Goal: Task Accomplishment & Management: Manage account settings

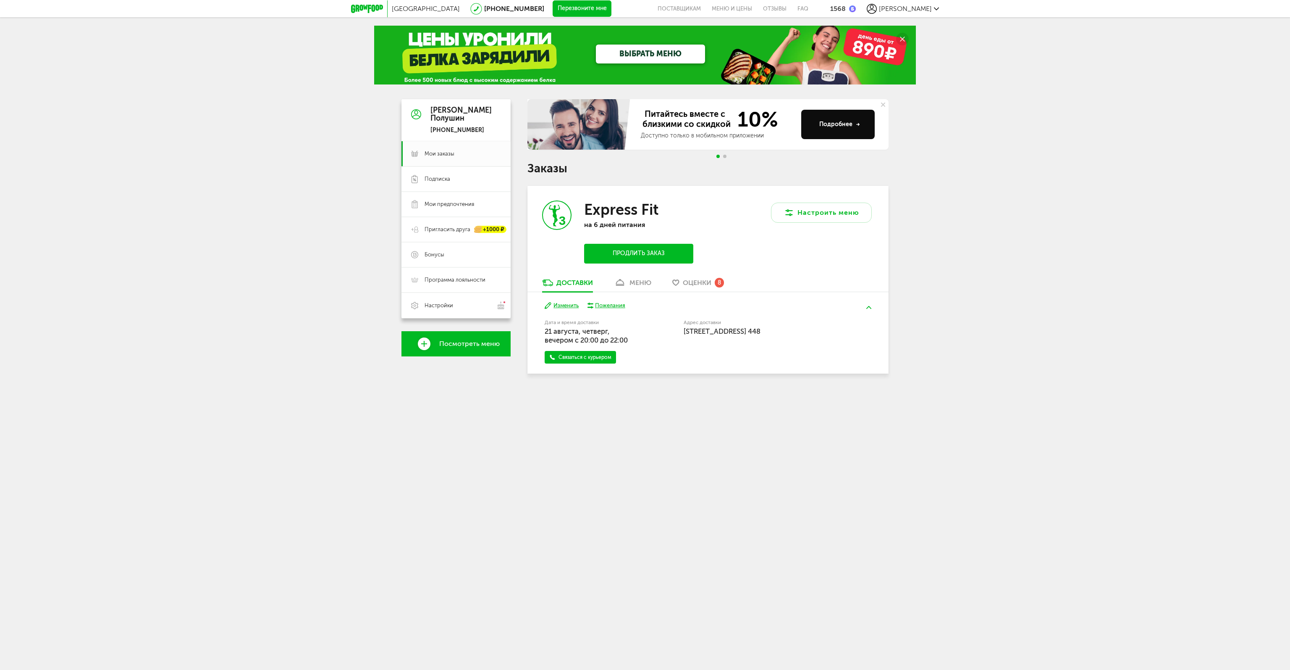
click at [648, 252] on button "Продлить заказ" at bounding box center [638, 254] width 109 height 20
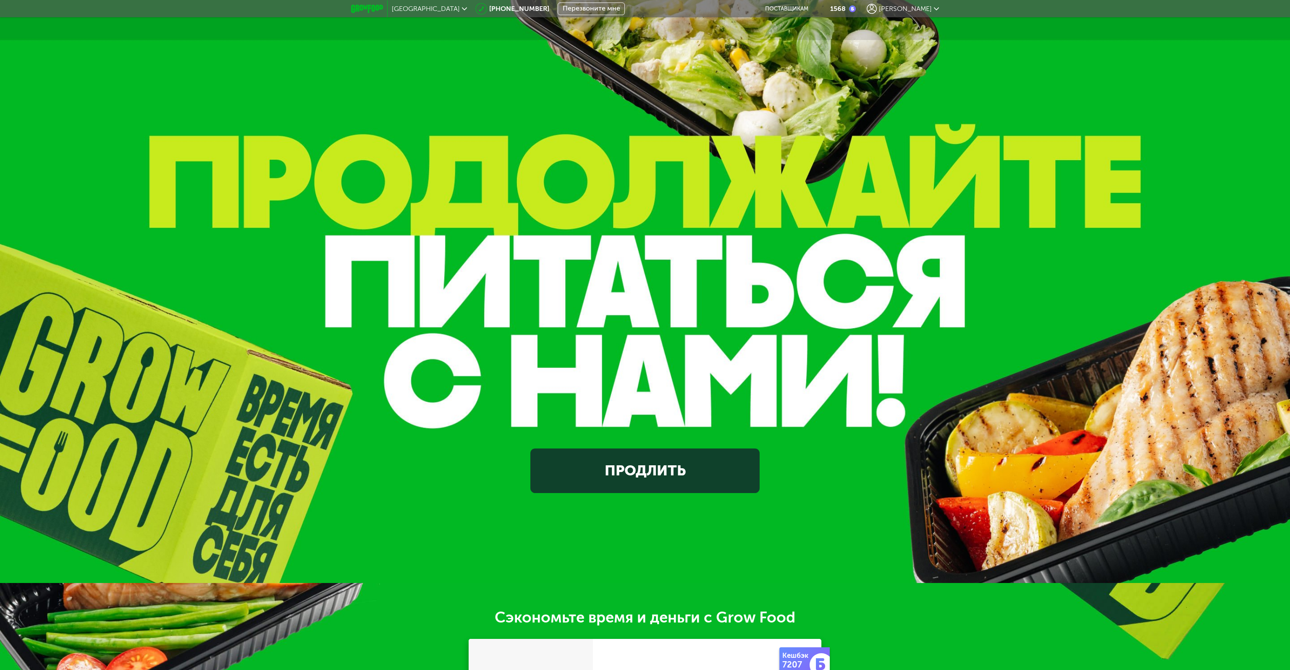
click at [651, 476] on link "Продлить" at bounding box center [645, 470] width 229 height 45
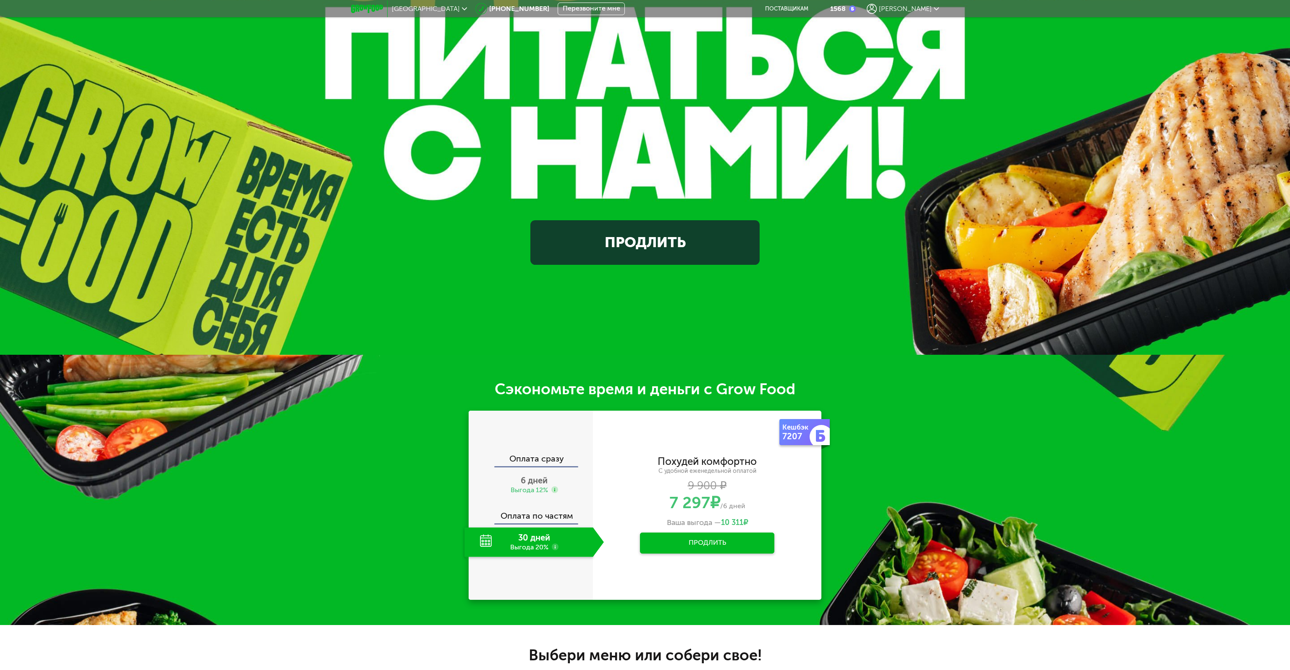
scroll to position [433, 0]
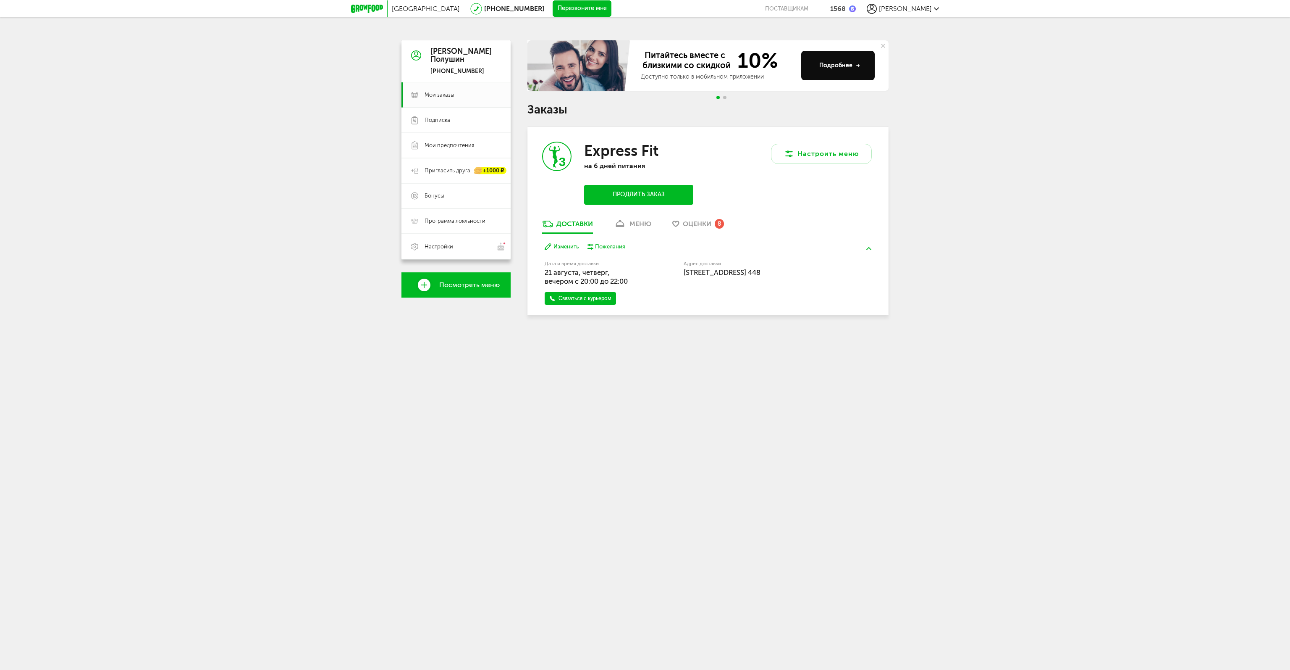
click at [653, 192] on button "Продлить заказ" at bounding box center [638, 195] width 109 height 20
click at [368, 17] on div "Москва 8 (800) 555-21-78 Перезвоните мне поставщикам 1568 Павел" at bounding box center [645, 8] width 588 height 17
click at [376, 9] on icon at bounding box center [367, 9] width 32 height 8
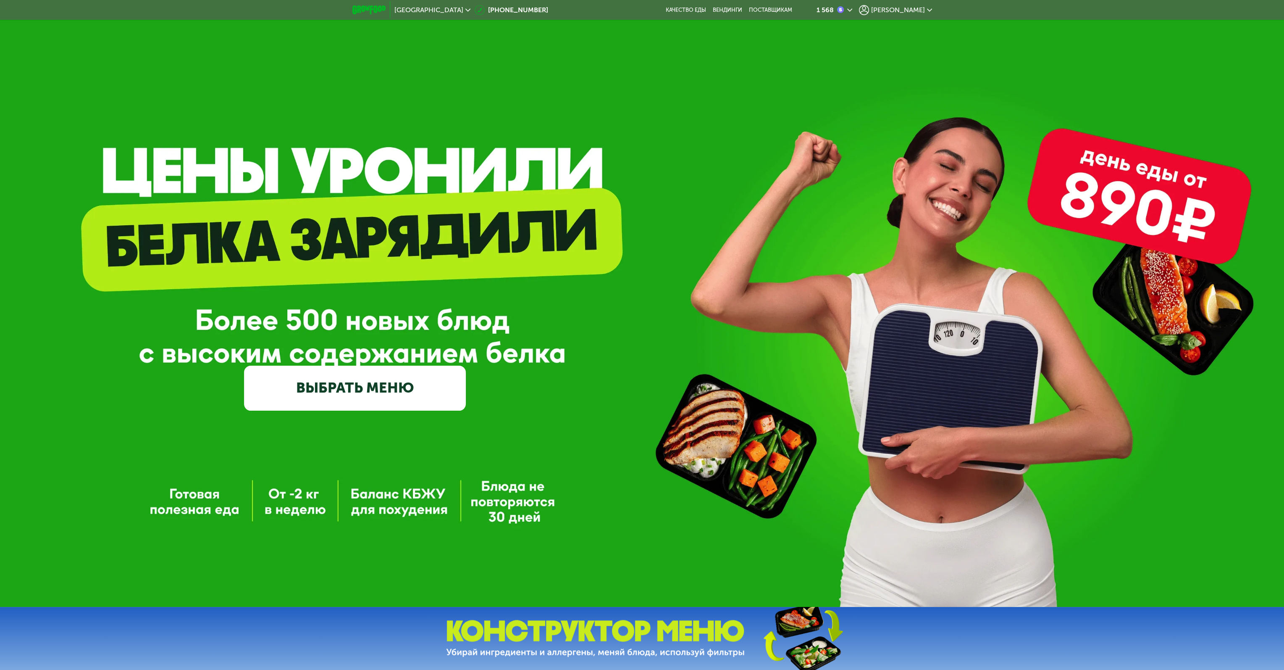
click at [389, 395] on link "ВЫБРАТЬ МЕНЮ" at bounding box center [355, 387] width 222 height 45
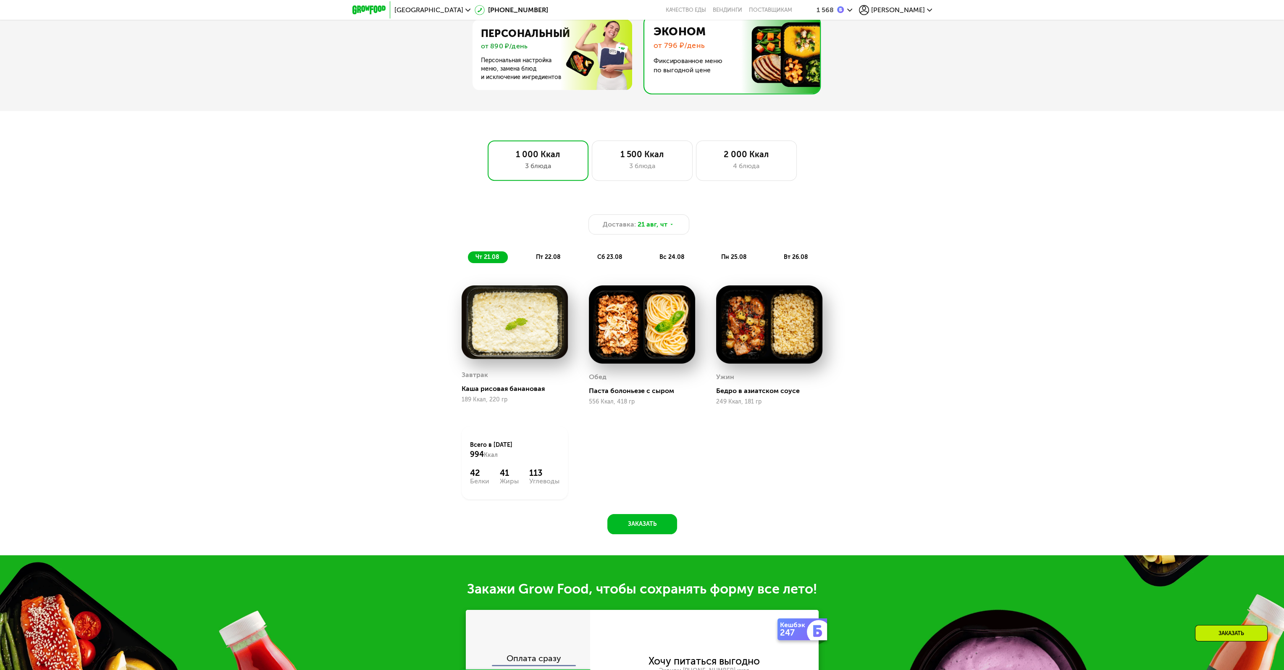
scroll to position [713, 0]
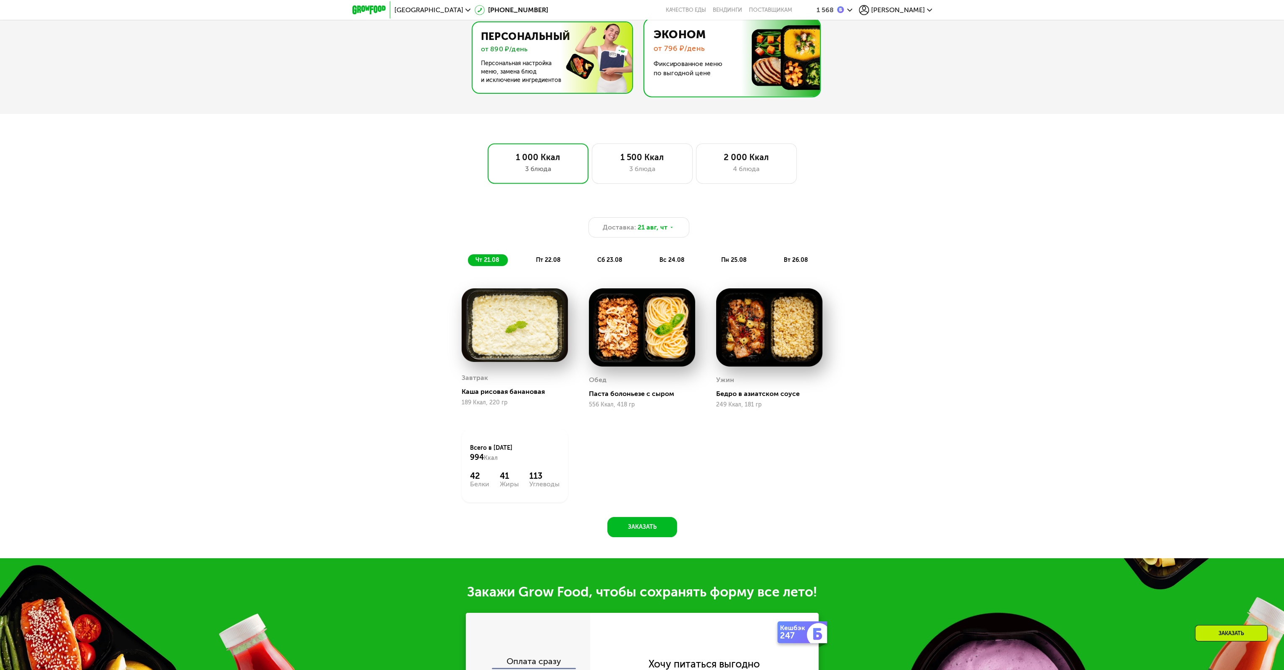
click at [576, 63] on img at bounding box center [549, 57] width 163 height 71
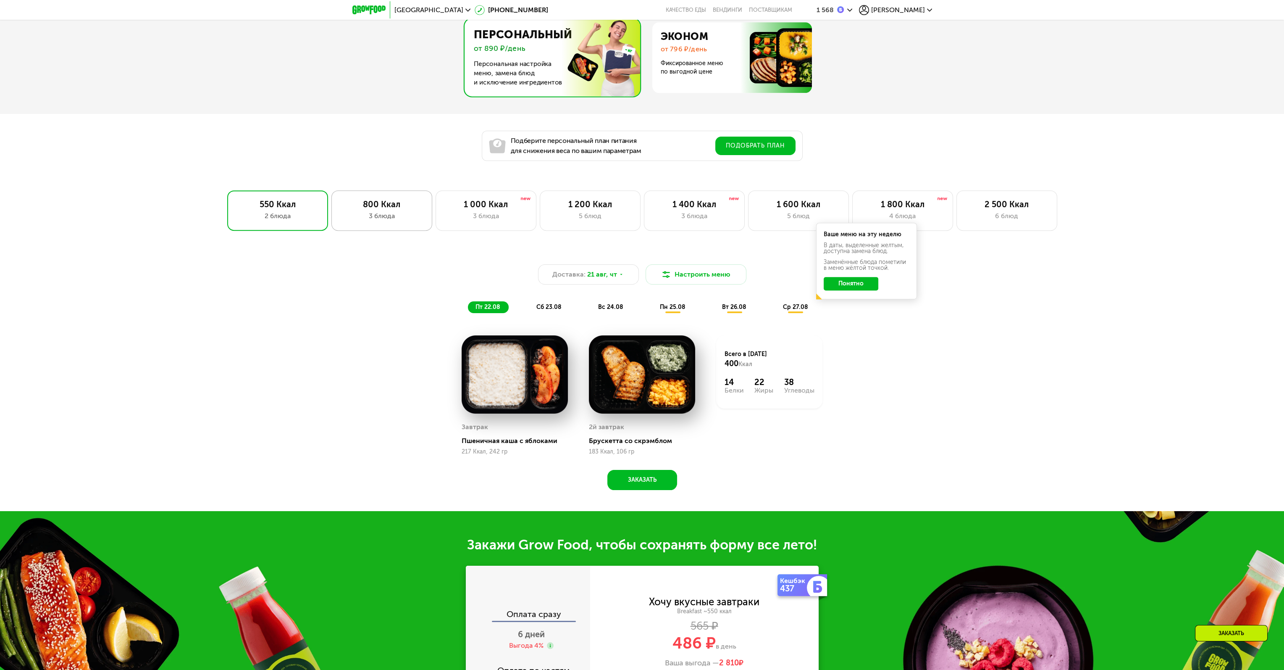
click at [374, 219] on div "3 блюда" at bounding box center [381, 216] width 83 height 10
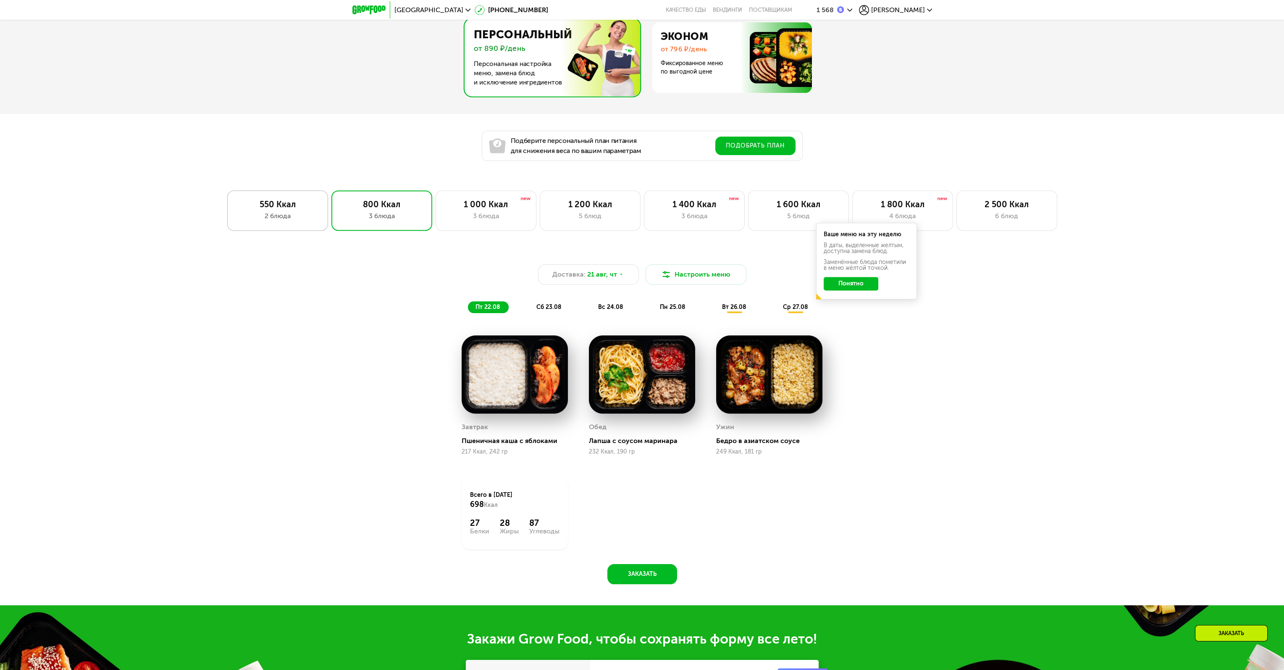
click at [280, 213] on div "2 блюда" at bounding box center [277, 216] width 83 height 10
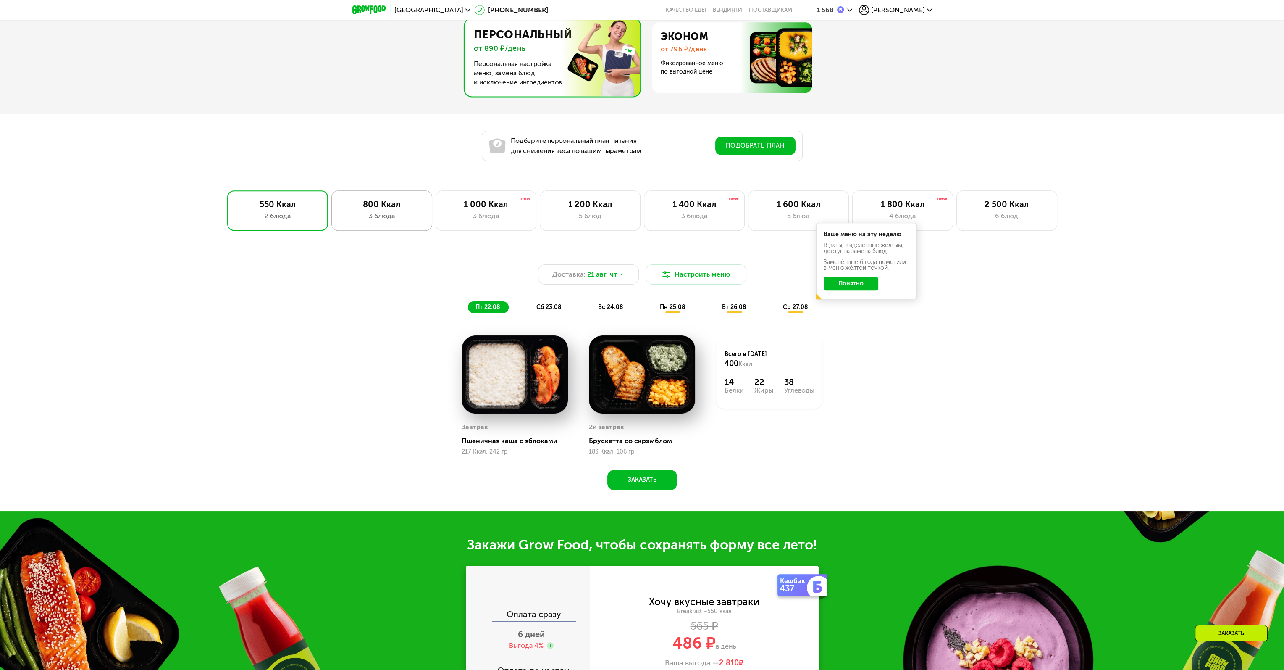
click at [361, 215] on div "3 блюда" at bounding box center [381, 216] width 83 height 10
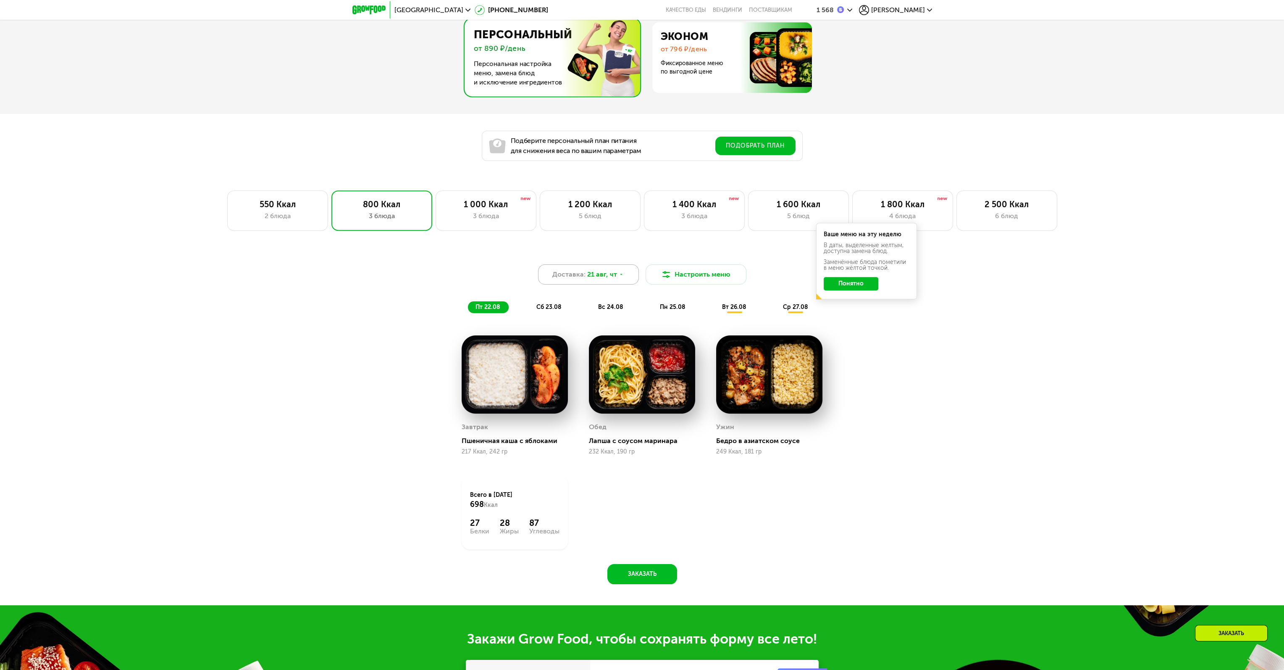
click at [608, 268] on div "Доставка: 21 авг, чт" at bounding box center [588, 274] width 101 height 20
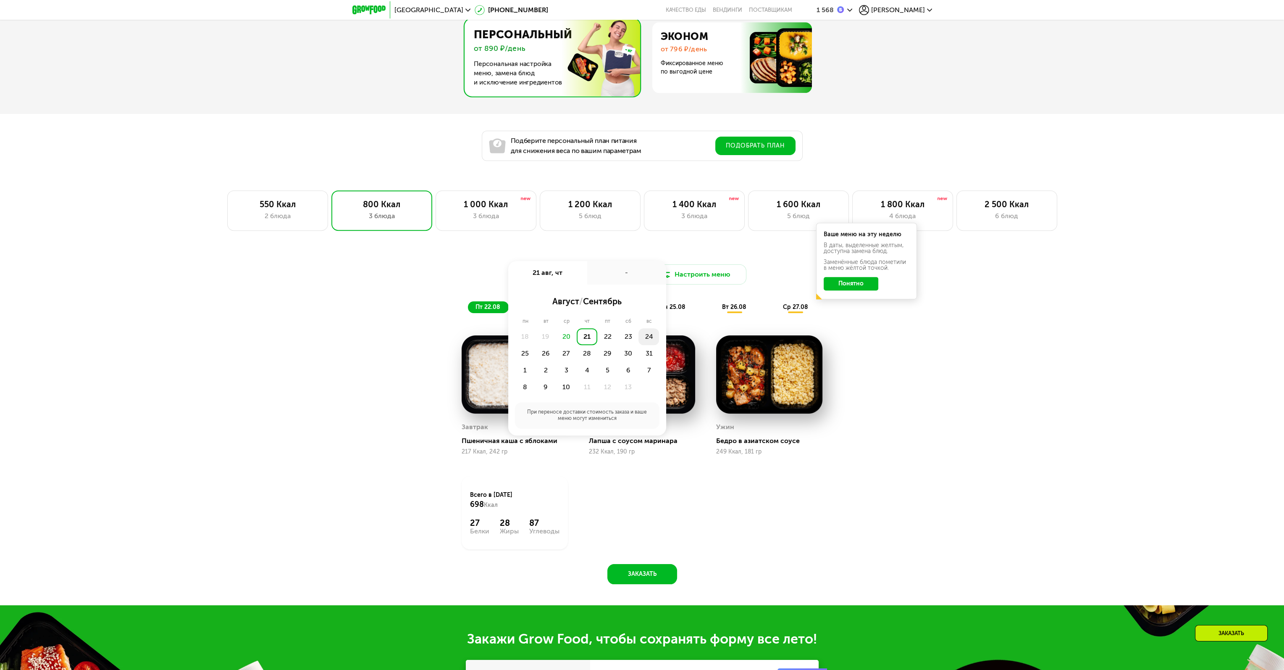
click at [536, 345] on div "24" at bounding box center [525, 353] width 21 height 17
click at [589, 345] on div "18:00-20:00" at bounding box center [622, 346] width 67 height 17
click at [574, 420] on button "Сохранить" at bounding box center [587, 413] width 138 height 17
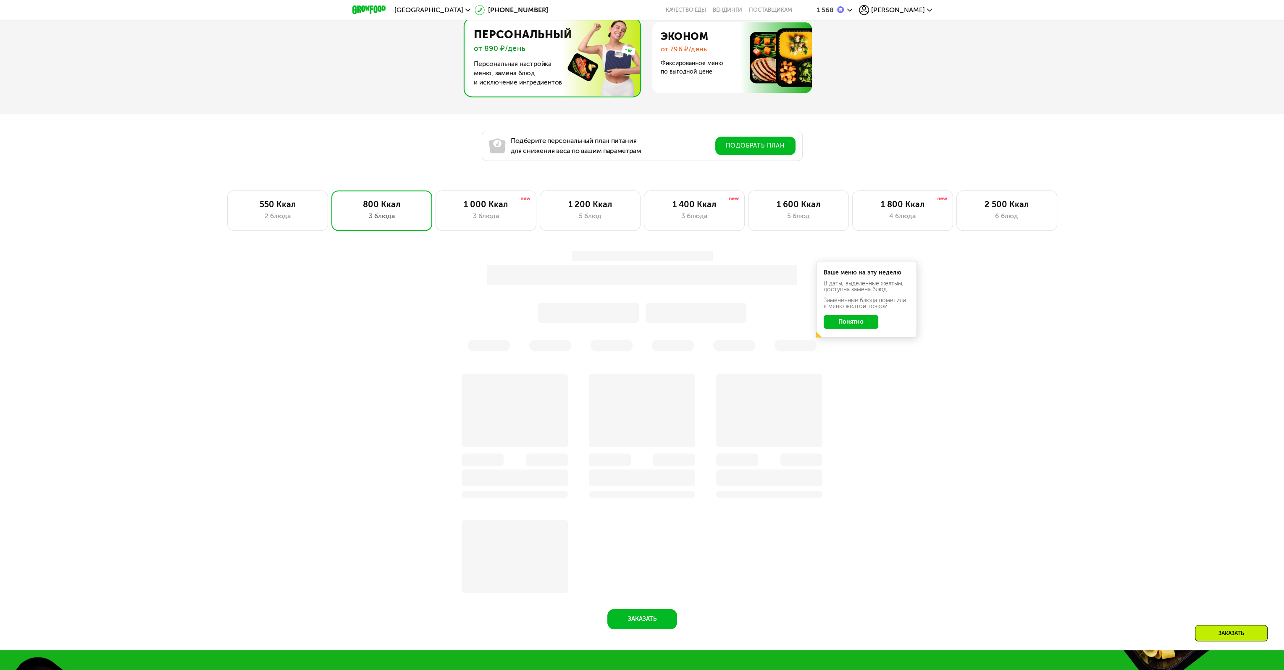
click at [841, 320] on button "Понятно" at bounding box center [851, 321] width 55 height 13
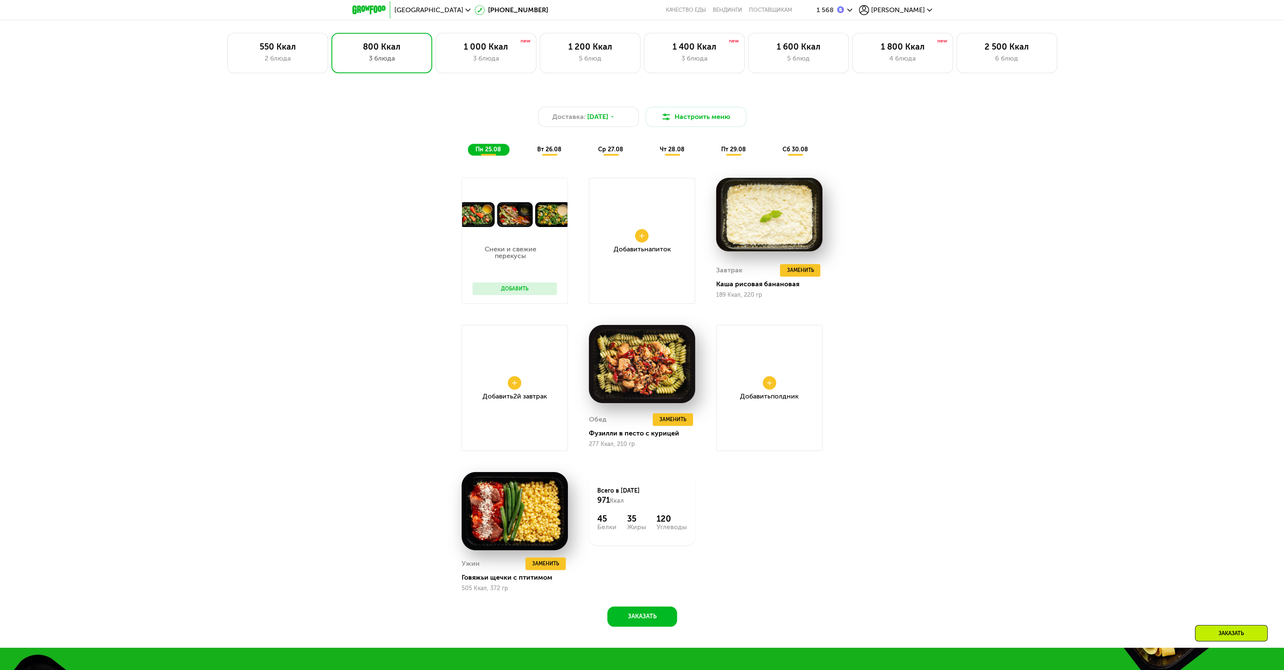
scroll to position [881, 0]
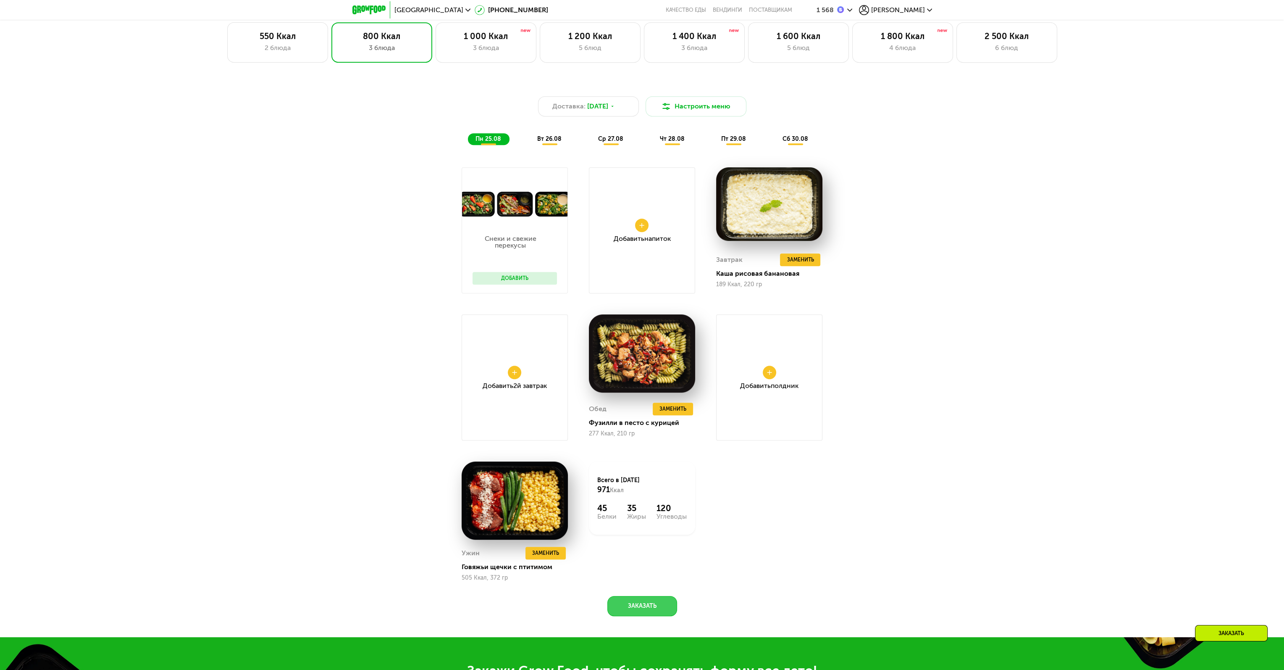
click at [640, 605] on button "Заказать" at bounding box center [642, 606] width 70 height 20
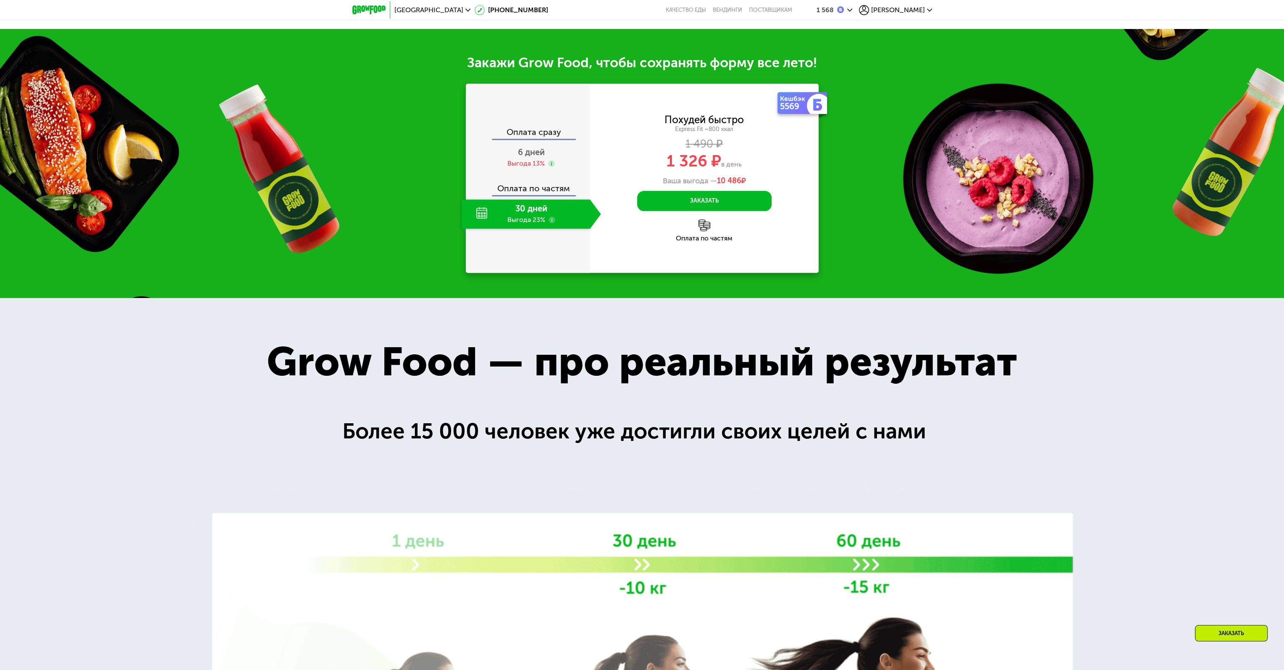
scroll to position [1521, 0]
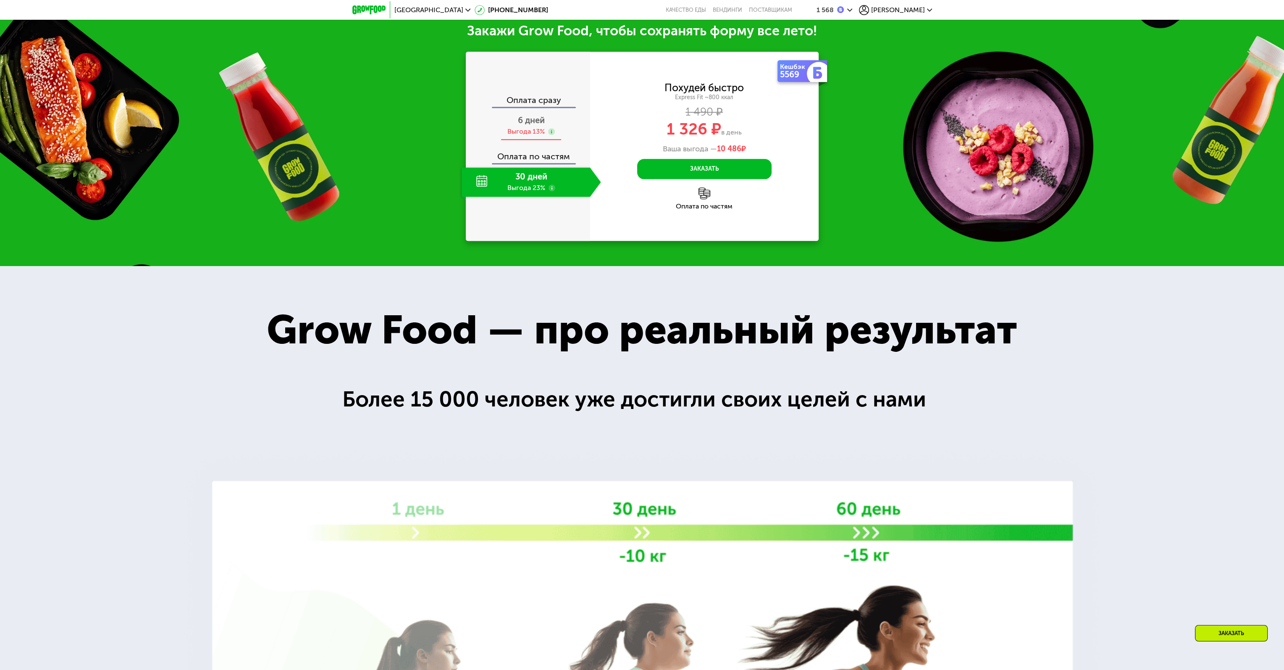
click at [529, 118] on span "6 дней" at bounding box center [531, 120] width 27 height 10
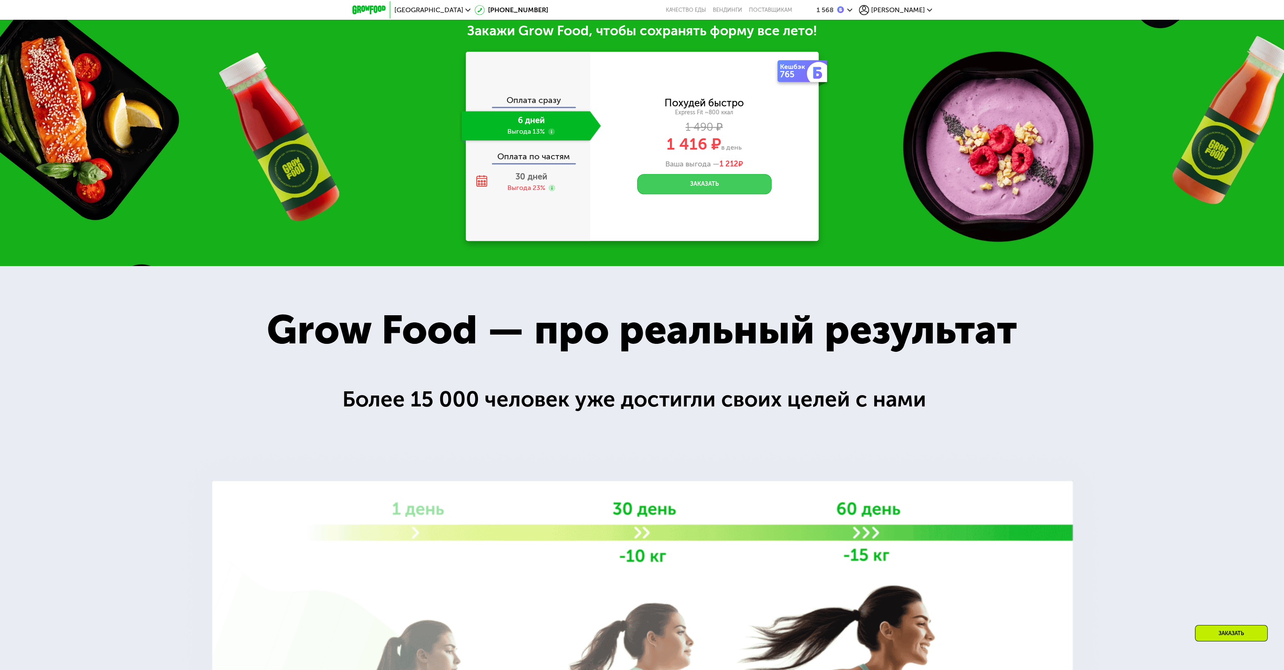
click at [712, 189] on button "Заказать" at bounding box center [704, 184] width 134 height 20
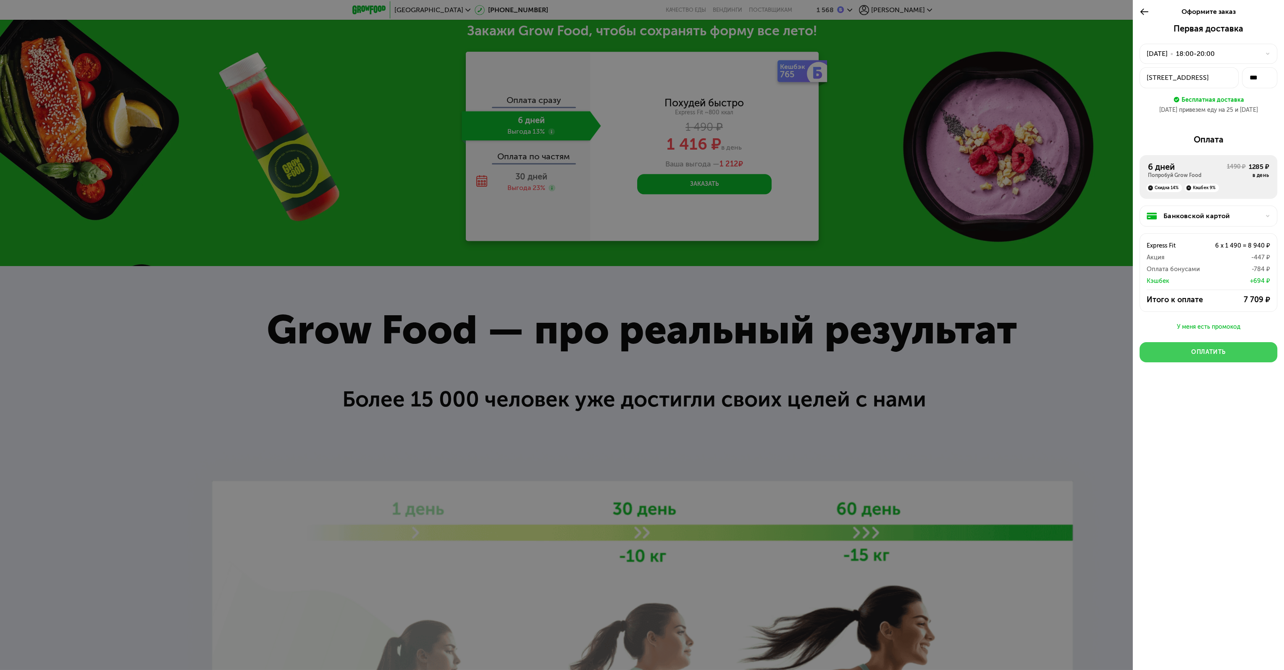
click at [1177, 357] on button "Оплатить" at bounding box center [1209, 352] width 138 height 20
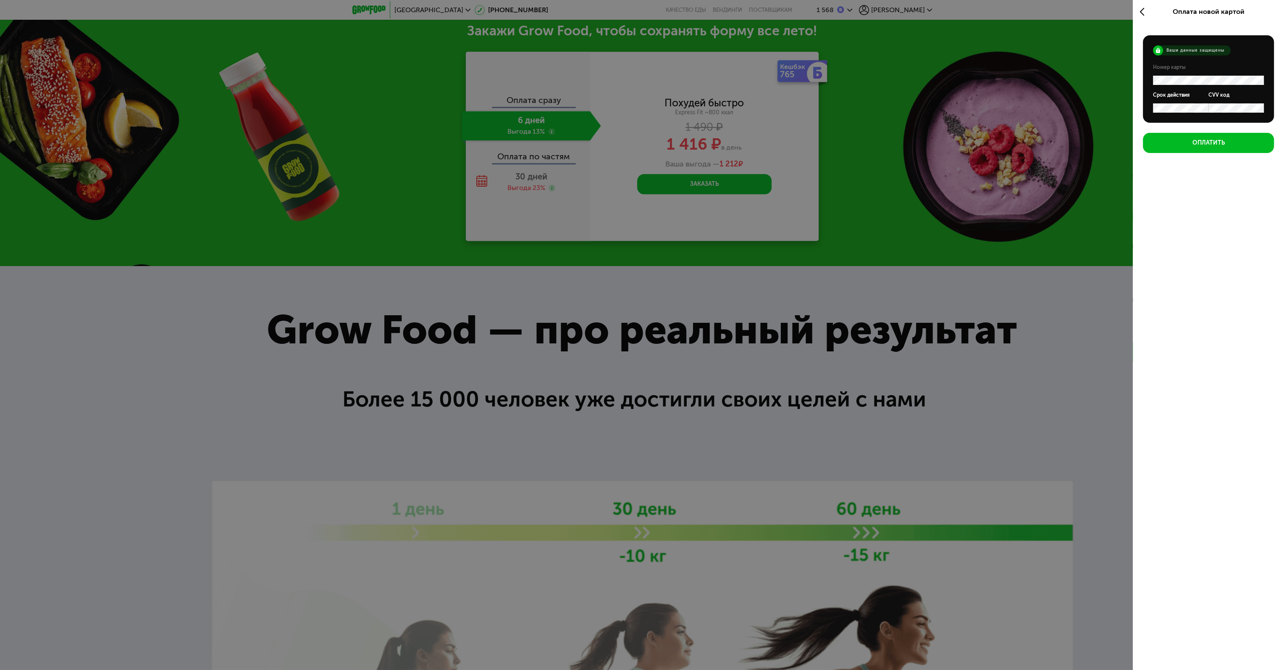
click at [1144, 15] on icon at bounding box center [1145, 12] width 10 height 10
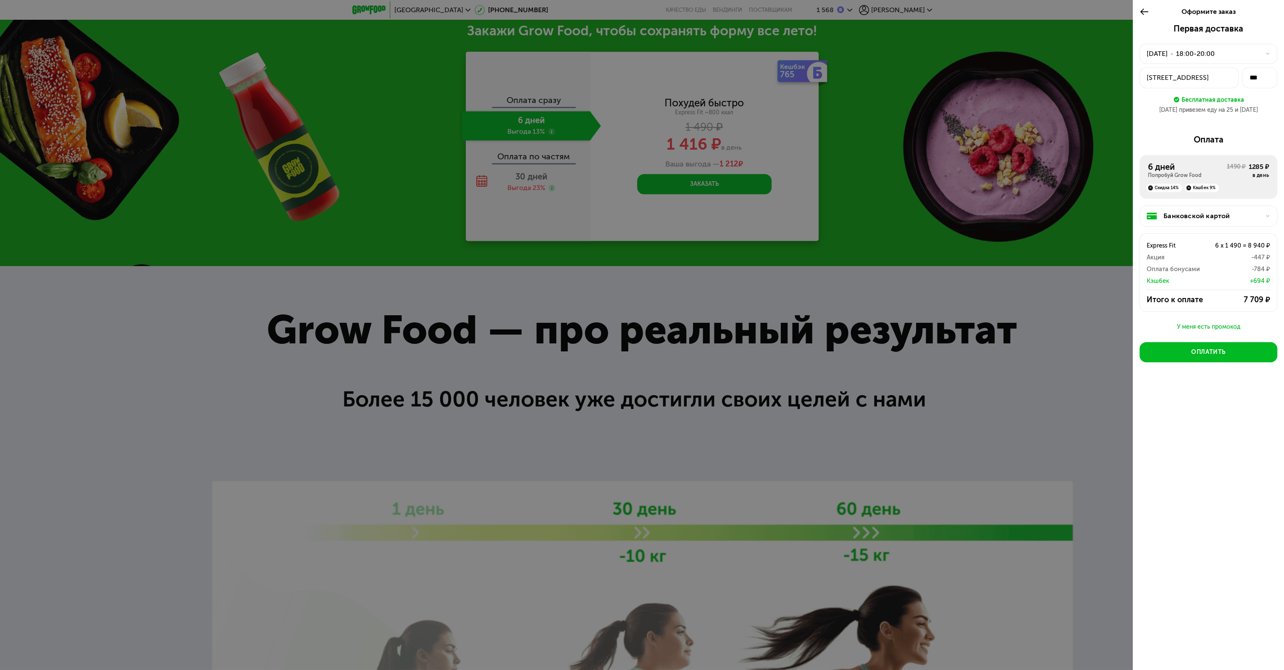
click at [1191, 217] on div "Банковской картой" at bounding box center [1212, 216] width 97 height 10
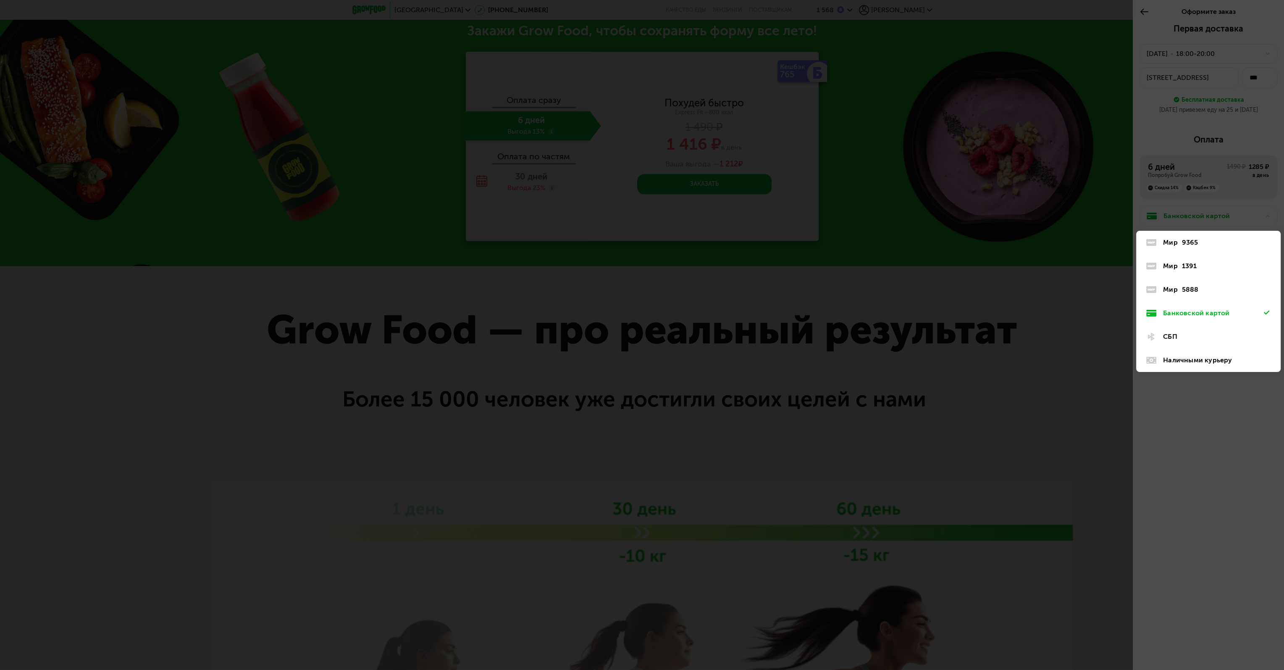
click at [1186, 331] on div "СБП" at bounding box center [1213, 336] width 101 height 10
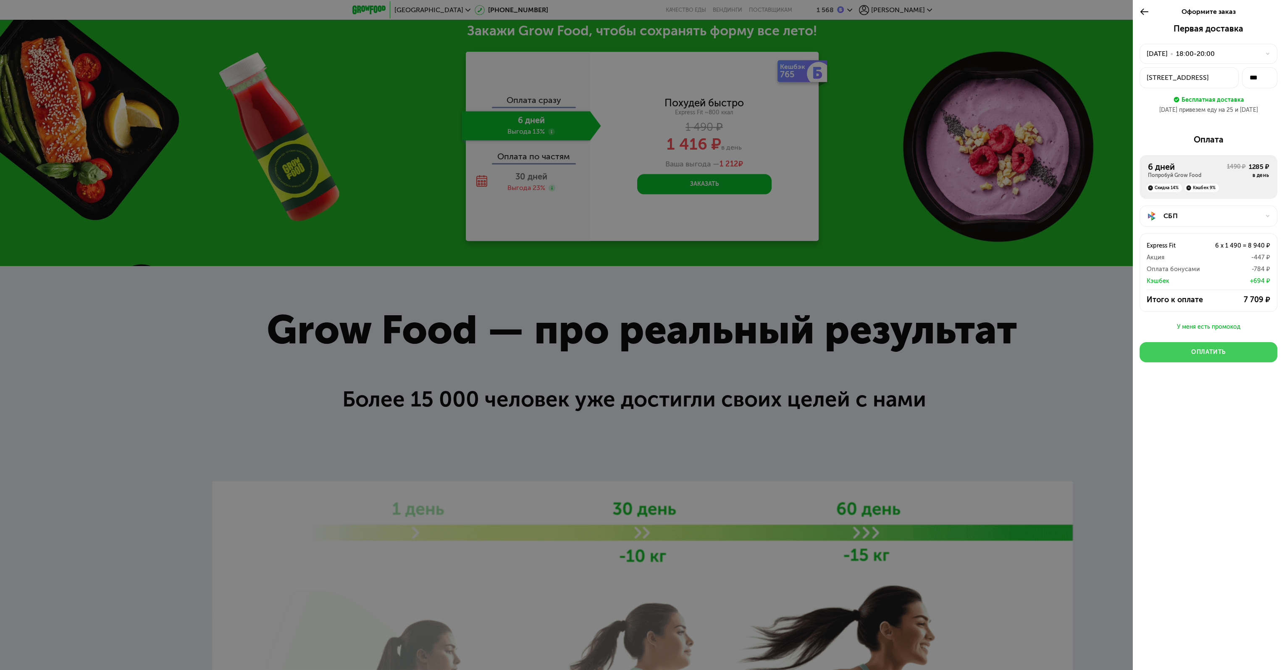
click at [1194, 350] on div "Оплатить" at bounding box center [1208, 352] width 34 height 8
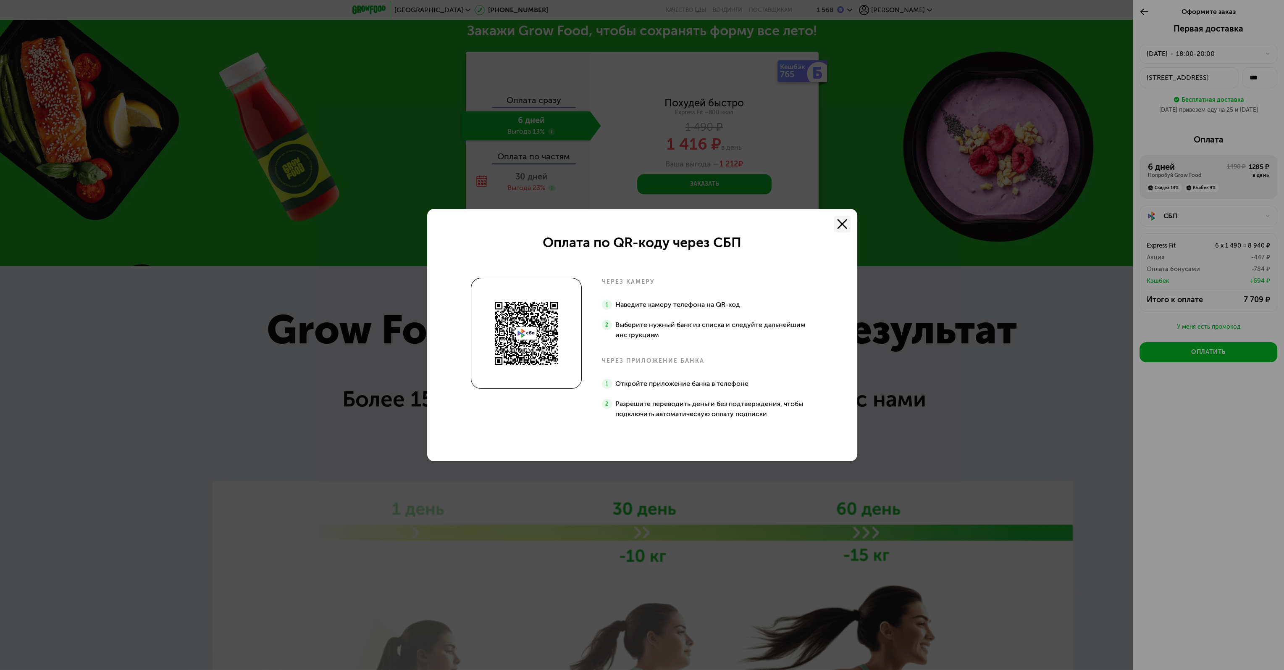
click at [845, 219] on icon at bounding box center [842, 224] width 10 height 10
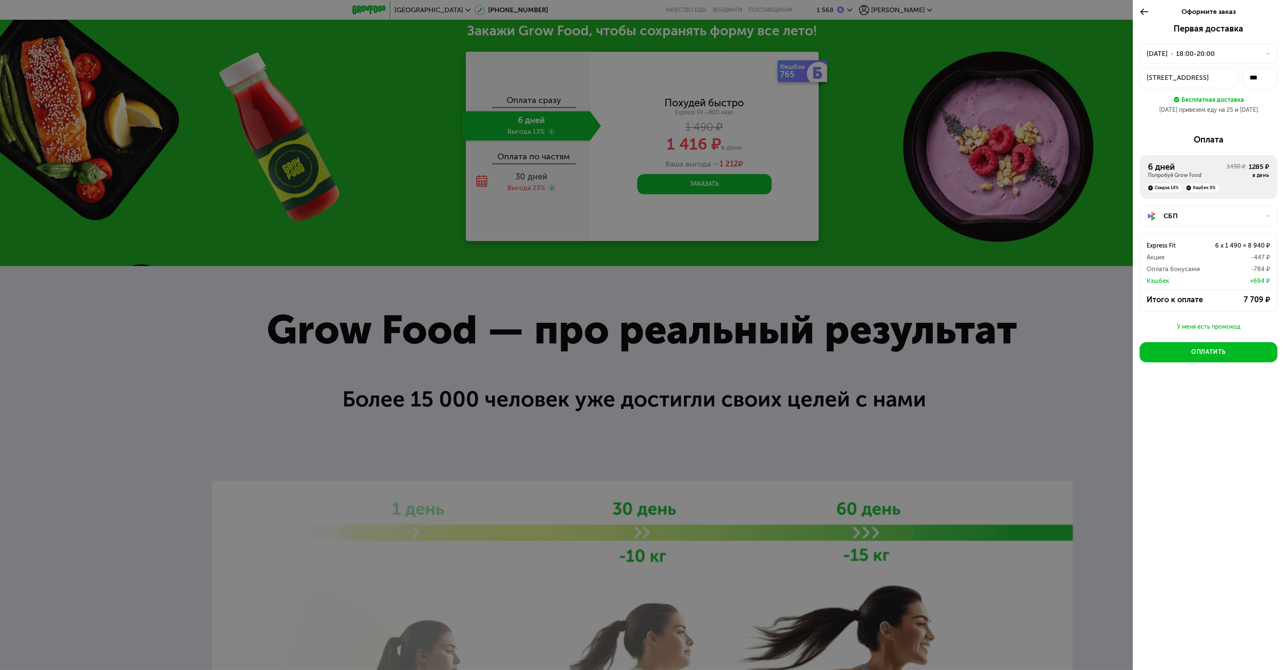
click at [908, 11] on div at bounding box center [642, 335] width 1284 height 670
click at [919, 10] on div at bounding box center [642, 335] width 1284 height 670
click at [964, 46] on div at bounding box center [642, 335] width 1284 height 670
click at [1142, 9] on icon at bounding box center [1145, 12] width 10 height 10
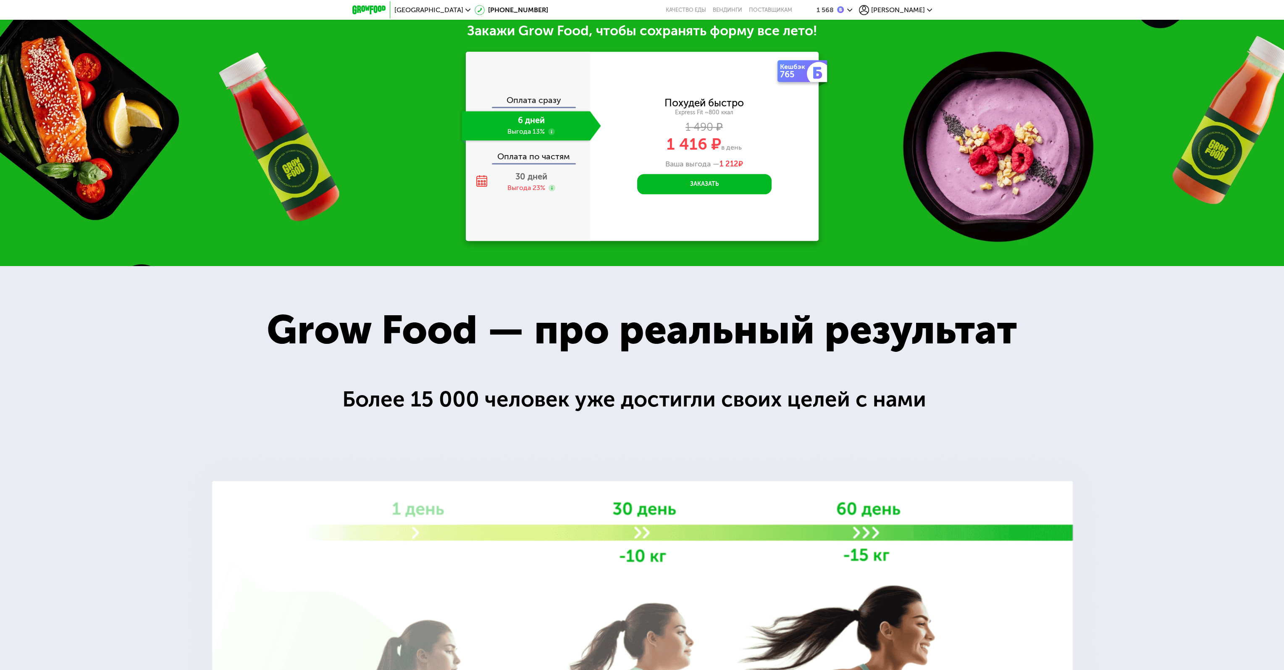
click at [912, 7] on span "[PERSON_NAME]" at bounding box center [898, 10] width 54 height 7
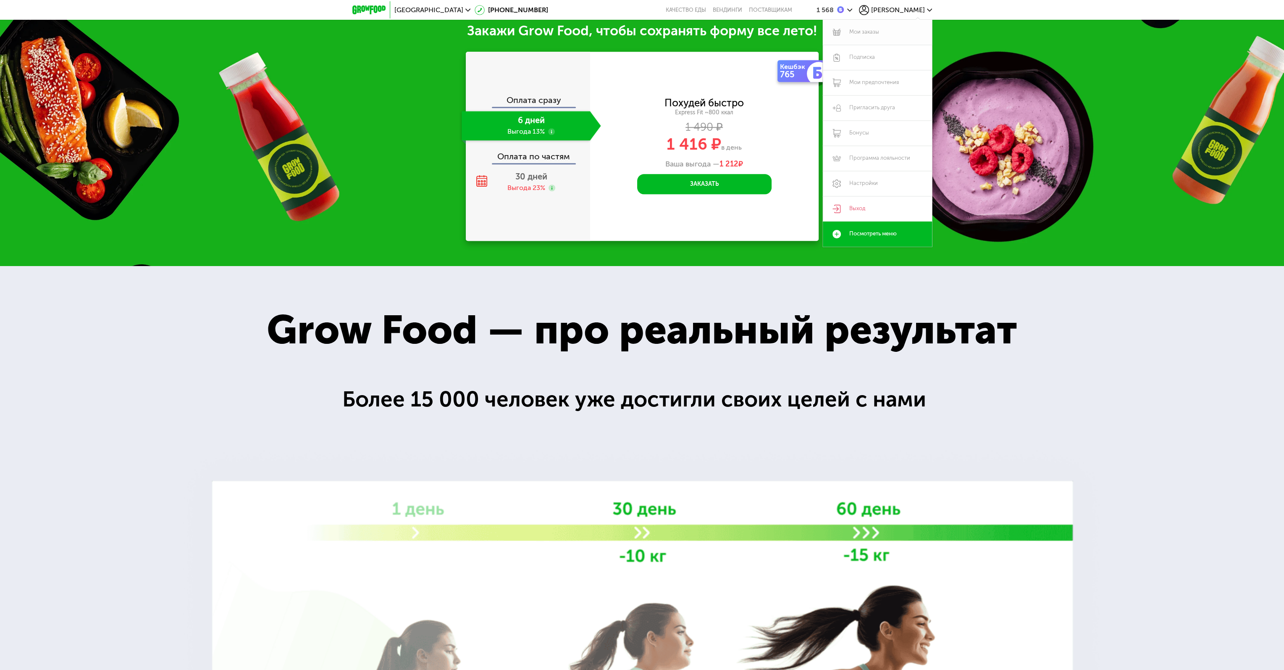
click at [868, 29] on link "Мои заказы" at bounding box center [877, 32] width 109 height 25
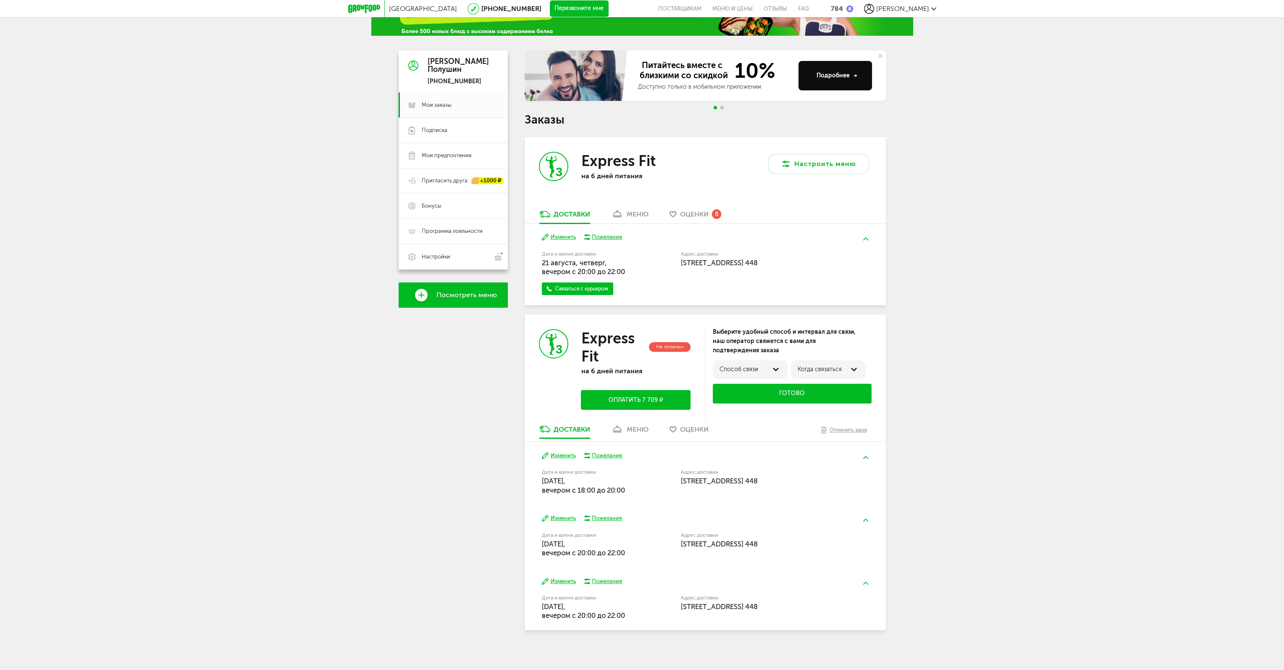
scroll to position [52, 0]
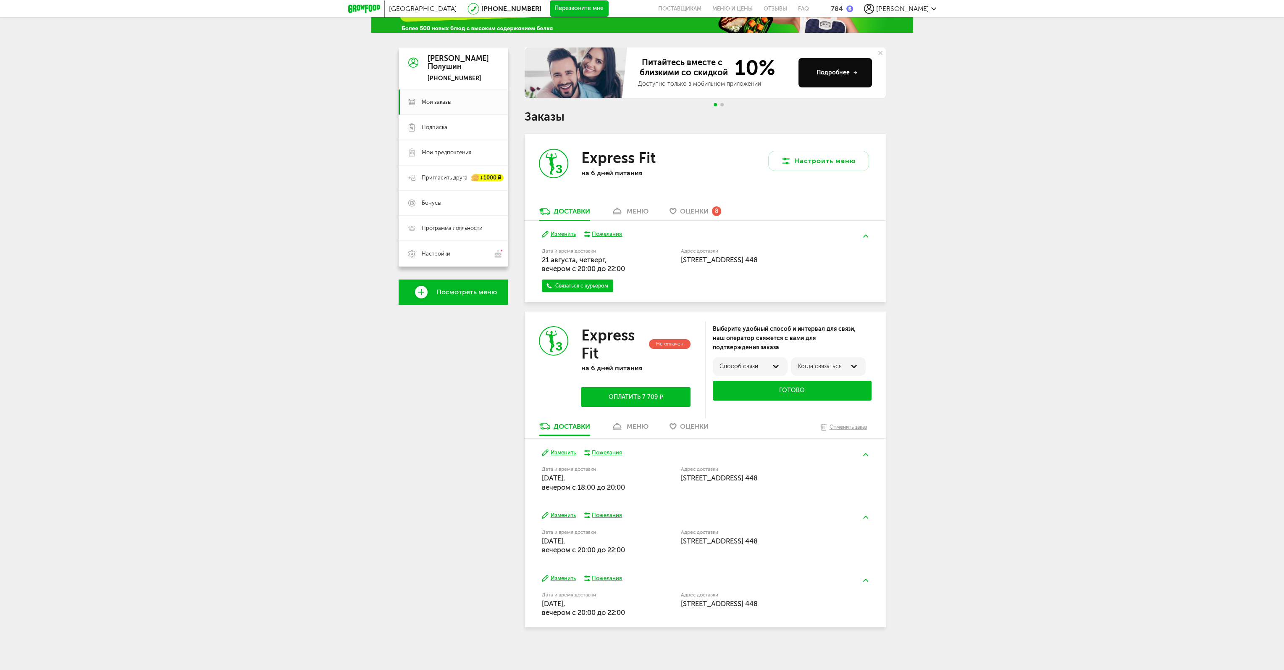
click at [631, 423] on div "меню" at bounding box center [638, 426] width 22 height 8
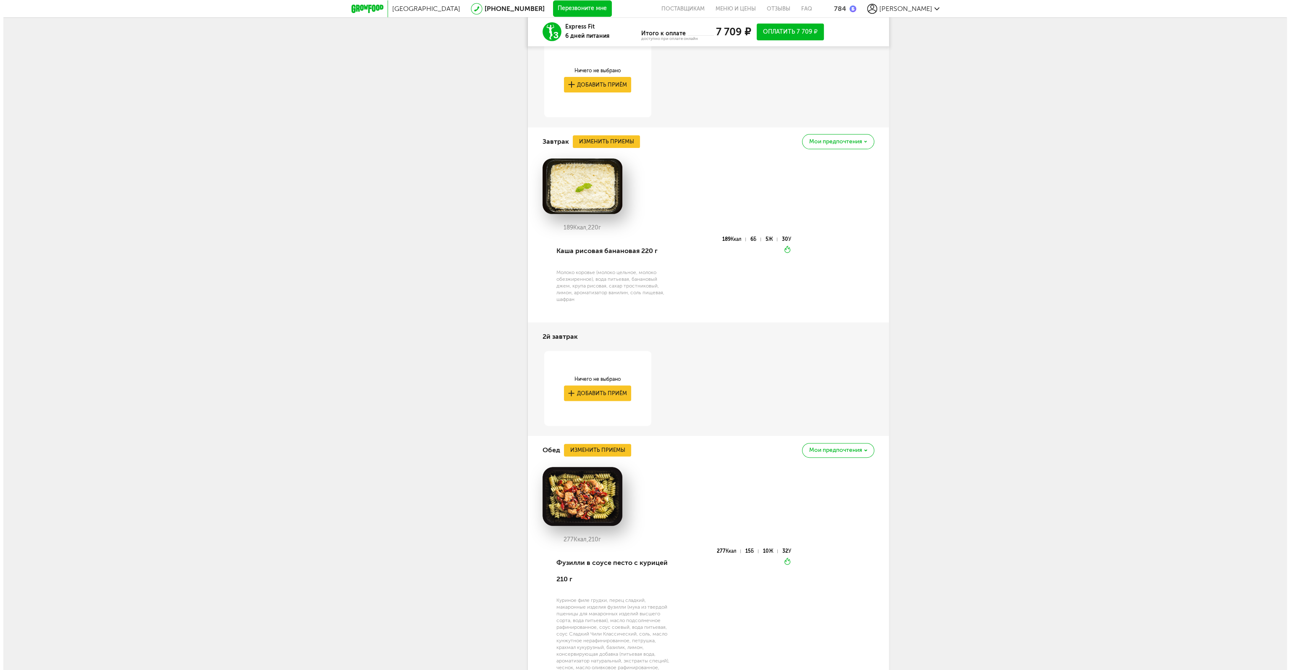
scroll to position [816, 0]
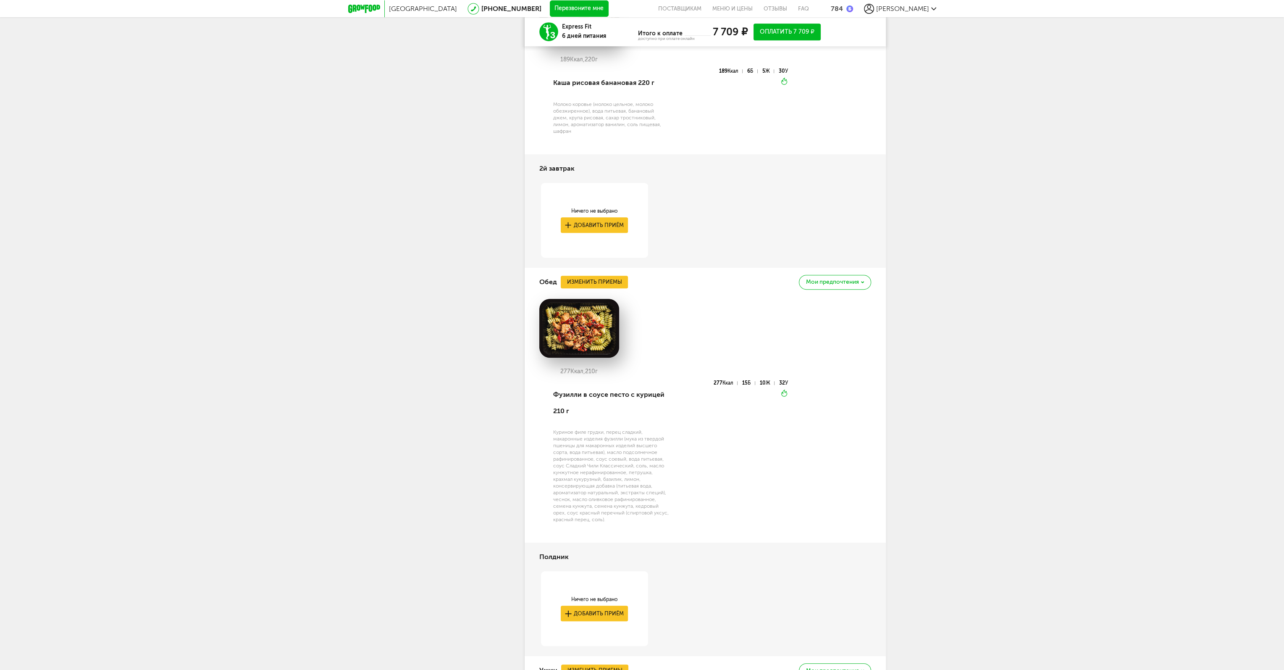
drag, startPoint x: 615, startPoint y: 294, endPoint x: 618, endPoint y: 284, distance: 11.4
click at [615, 294] on div "Обед Изменить приемы [PERSON_NAME] предпочтения" at bounding box center [705, 282] width 332 height 29
click at [619, 280] on button "Изменить приемы" at bounding box center [594, 282] width 67 height 13
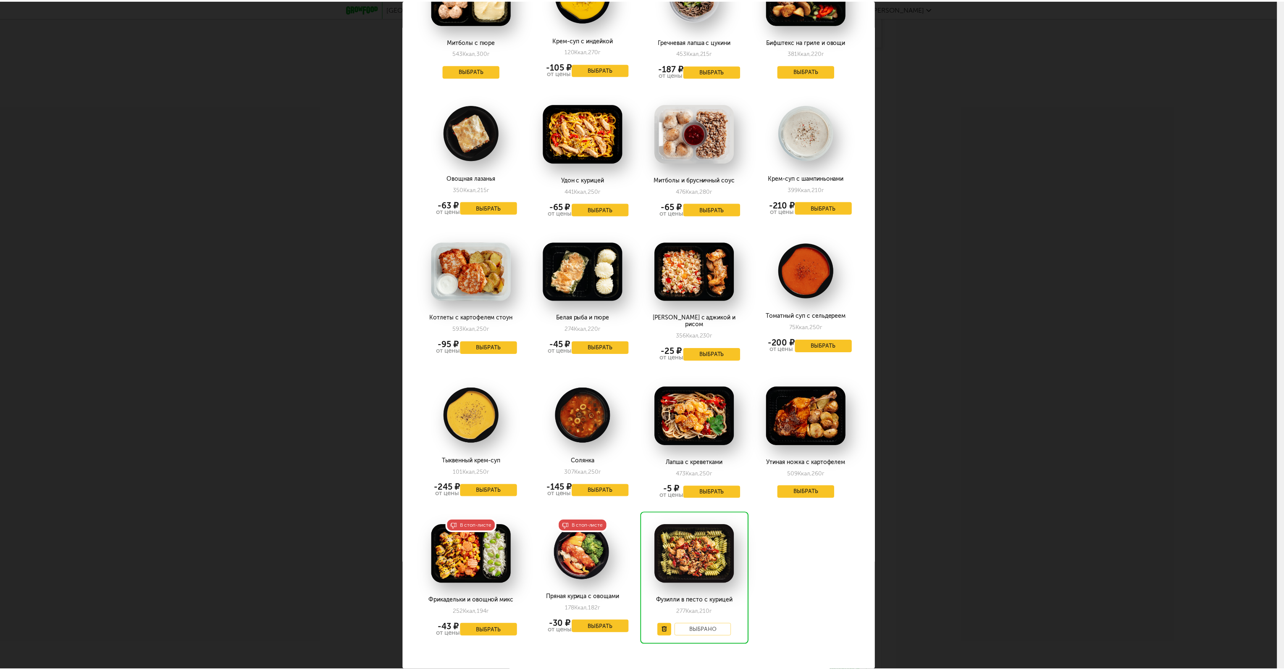
scroll to position [942, 0]
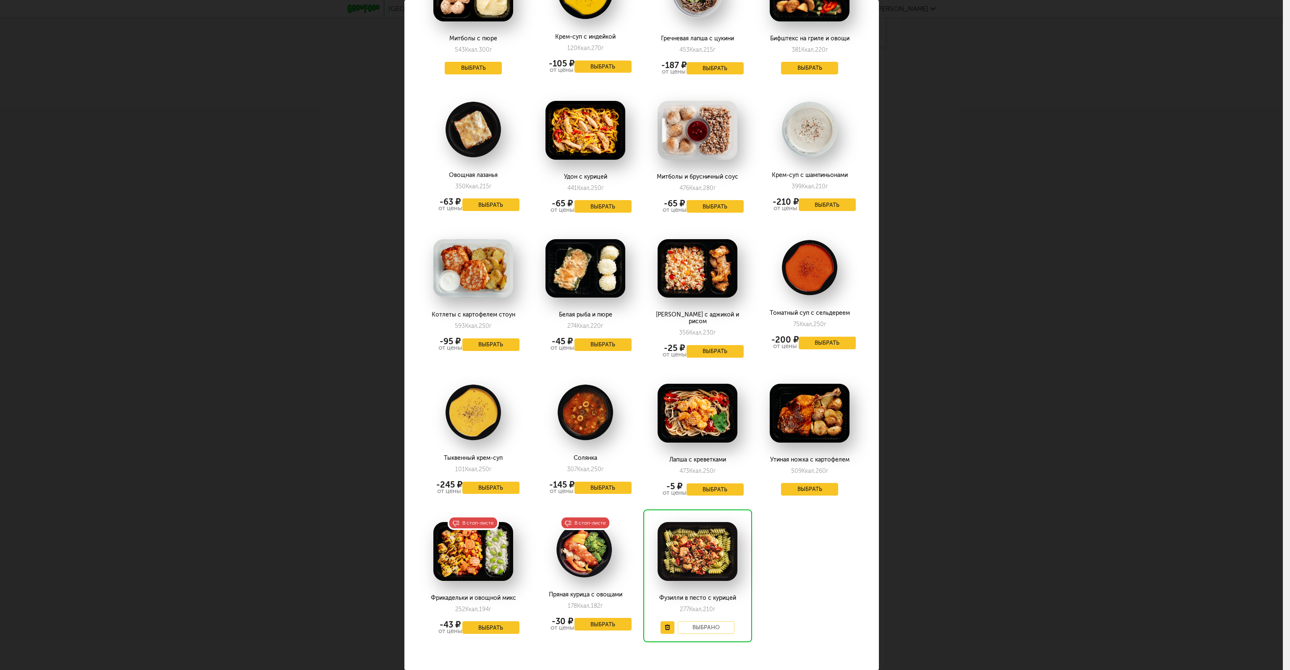
click at [1129, 377] on div "Выберите обеды на [DATE] 25.08 Гороховый суп с курицей 166 Ккал, 330 г -42 ₽ от…" at bounding box center [641, 335] width 1283 height 670
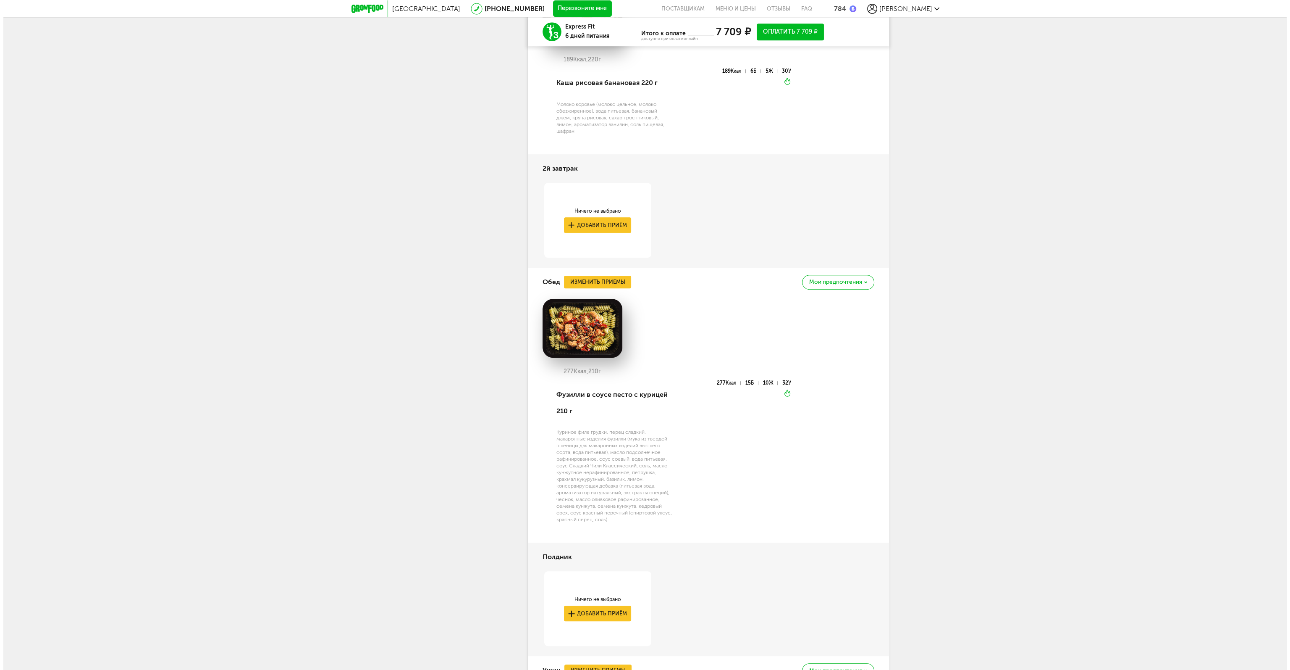
scroll to position [984, 0]
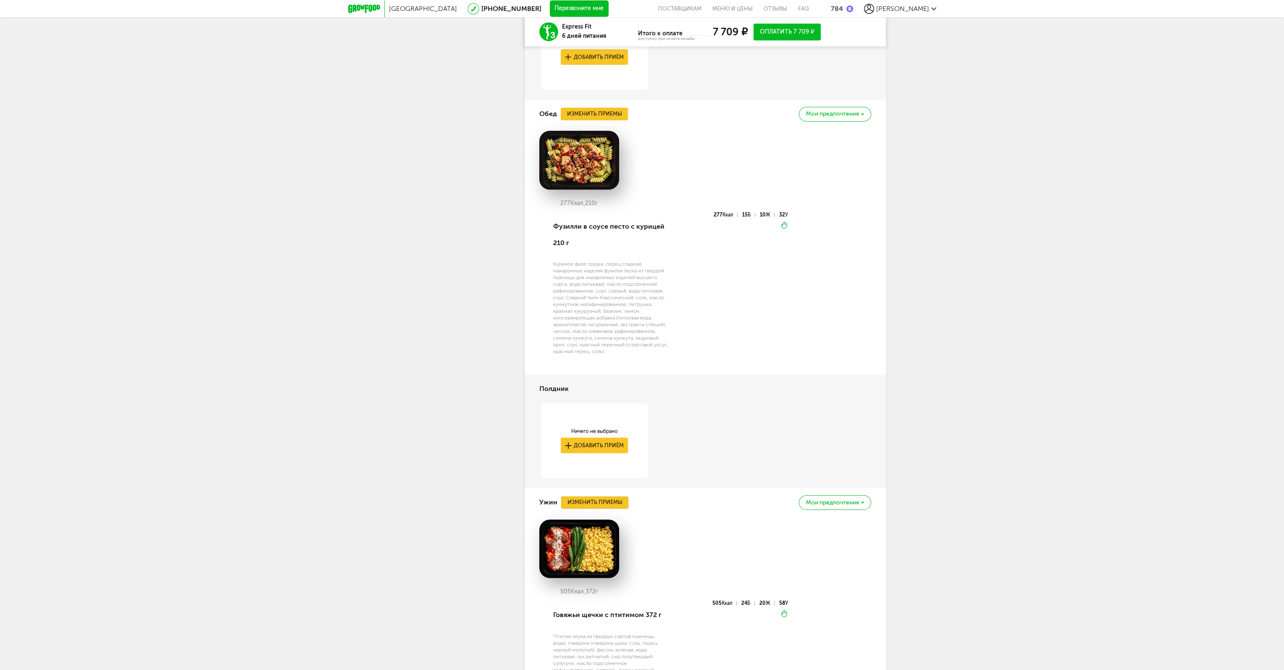
click at [596, 499] on button "Изменить приемы" at bounding box center [594, 502] width 67 height 13
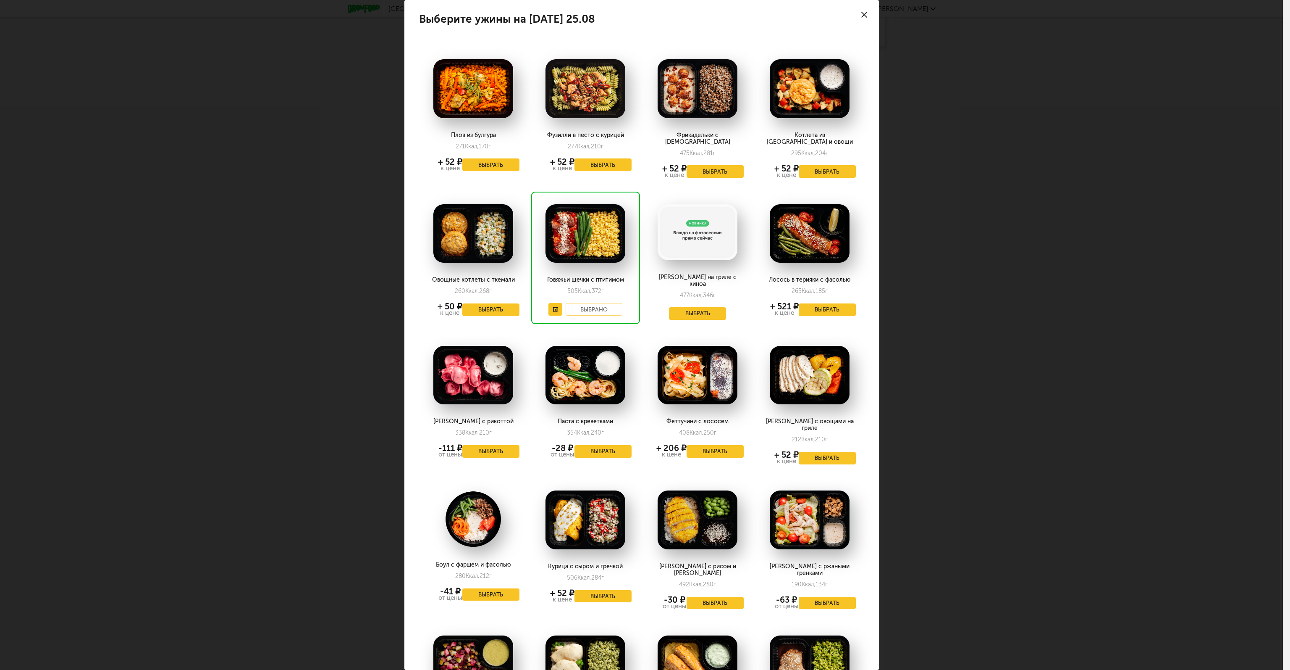
click at [1158, 418] on div "Выберите ужины на [DATE] 25.08 Плов из булгура 271 Ккал, 170 г + 52 ₽ к цене Вы…" at bounding box center [641, 335] width 1283 height 670
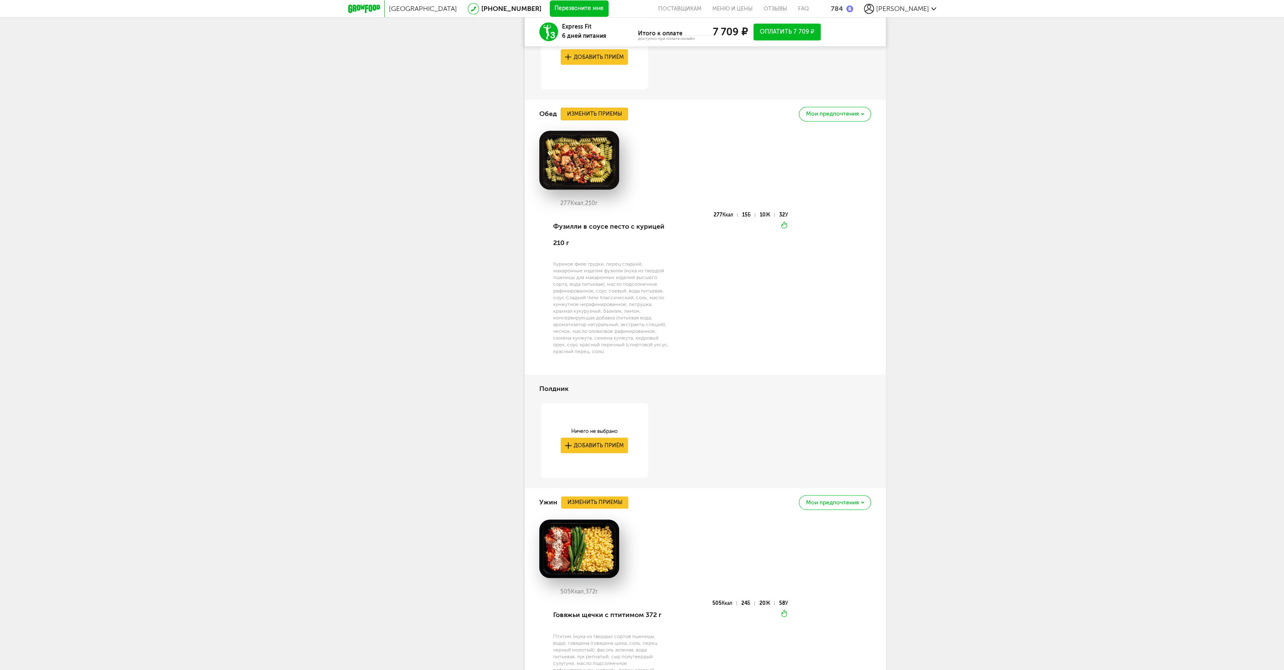
click at [605, 111] on button "Изменить приемы" at bounding box center [594, 114] width 67 height 13
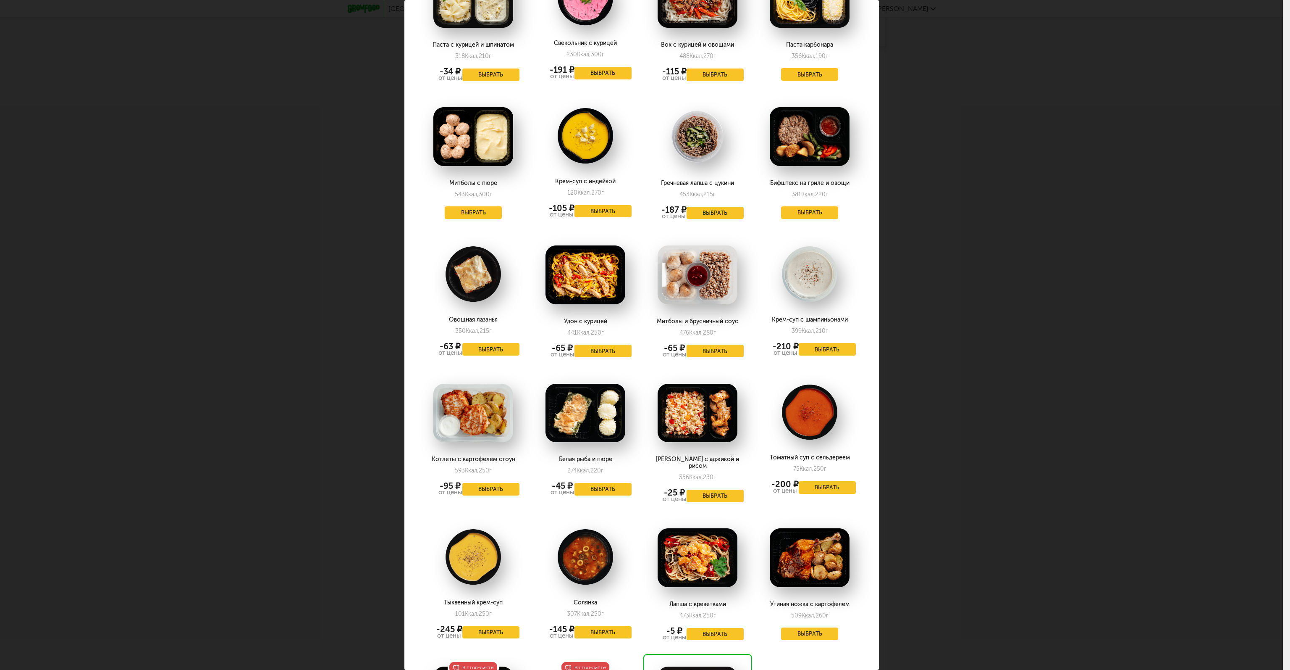
scroll to position [798, 0]
click at [978, 316] on div "Выберите обеды на [DATE] 25.08 Гороховый суп с курицей 166 Ккал, 330 г -42 ₽ от…" at bounding box center [641, 335] width 1283 height 670
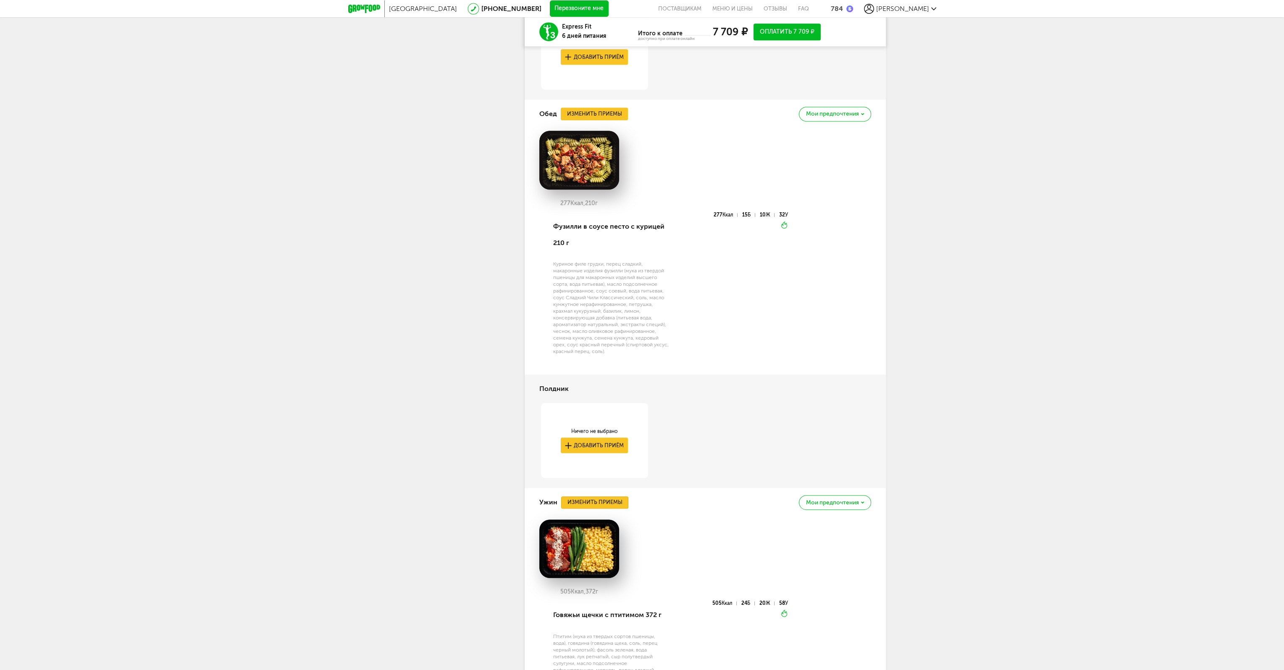
click at [618, 499] on button "Изменить приемы" at bounding box center [594, 502] width 67 height 13
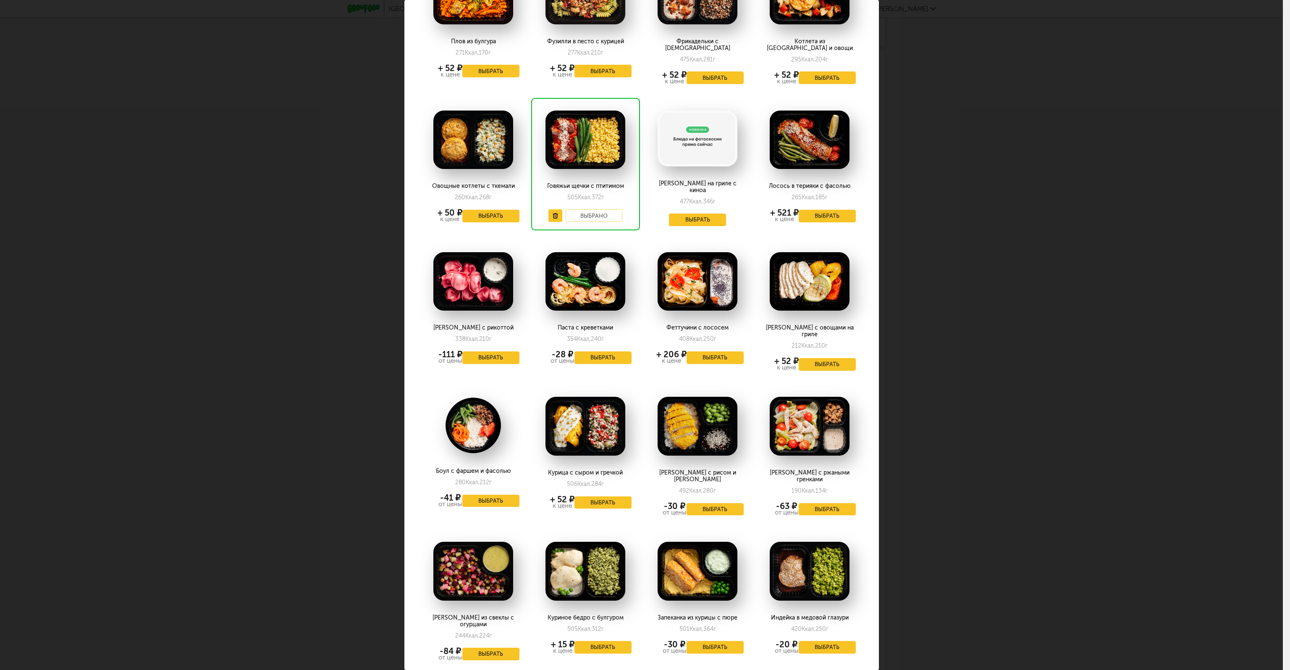
scroll to position [90, 0]
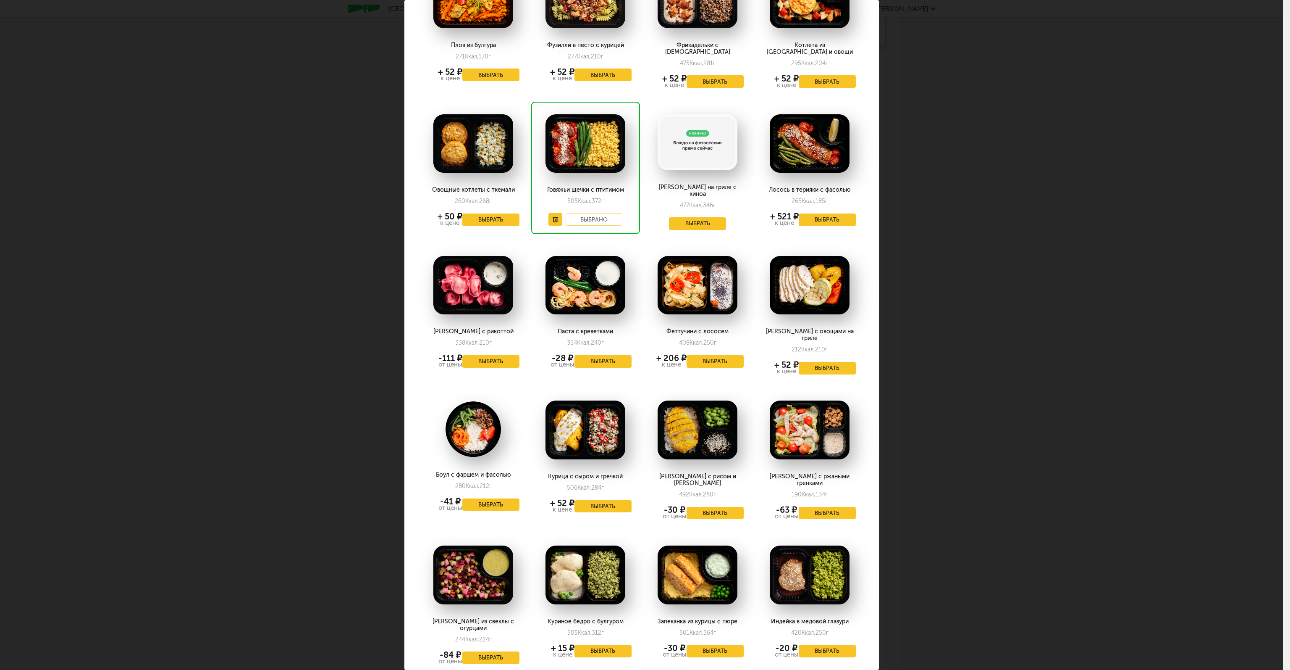
click at [962, 385] on div "Выберите ужины на [DATE] 25.08 Плов из булгура 271 Ккал, 170 г + 52 ₽ к цене Вы…" at bounding box center [641, 335] width 1283 height 670
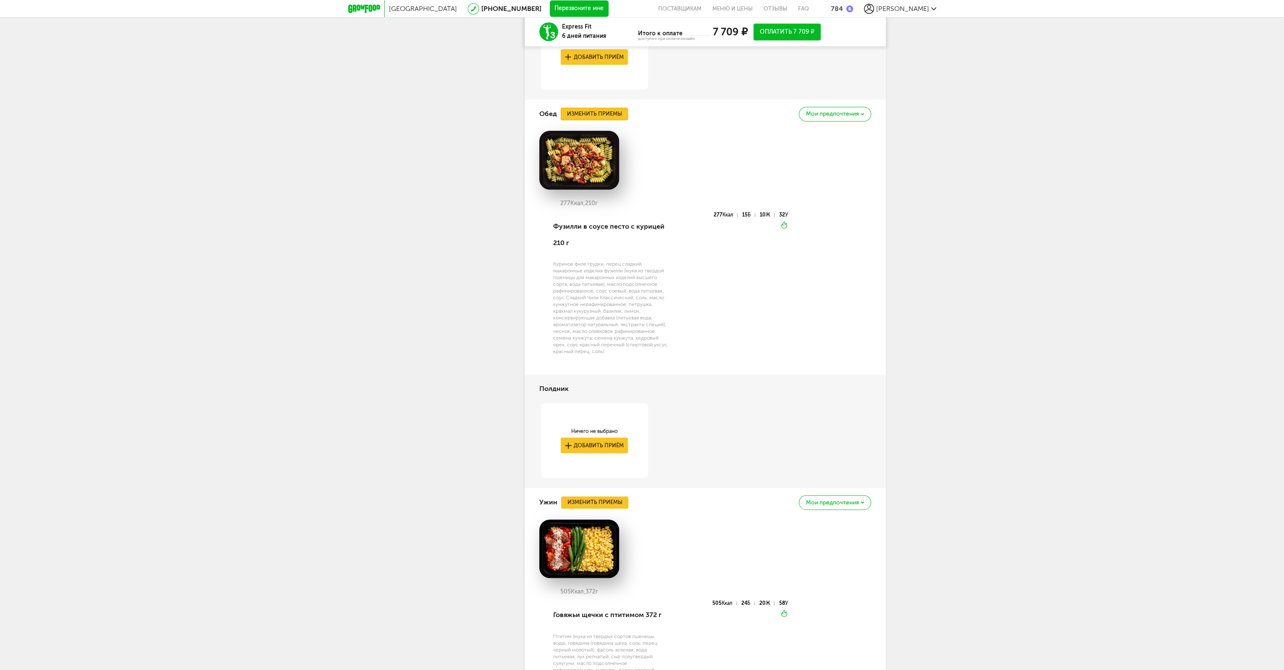
click at [600, 115] on button "Изменить приемы" at bounding box center [594, 114] width 67 height 13
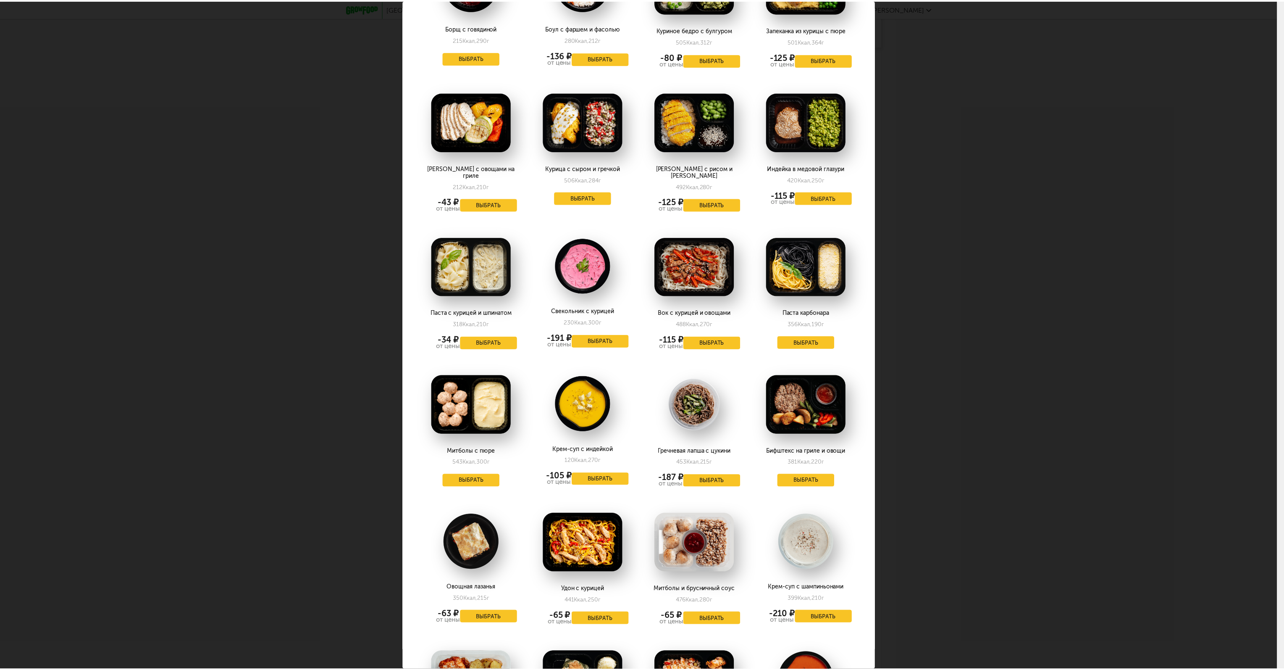
scroll to position [630, 0]
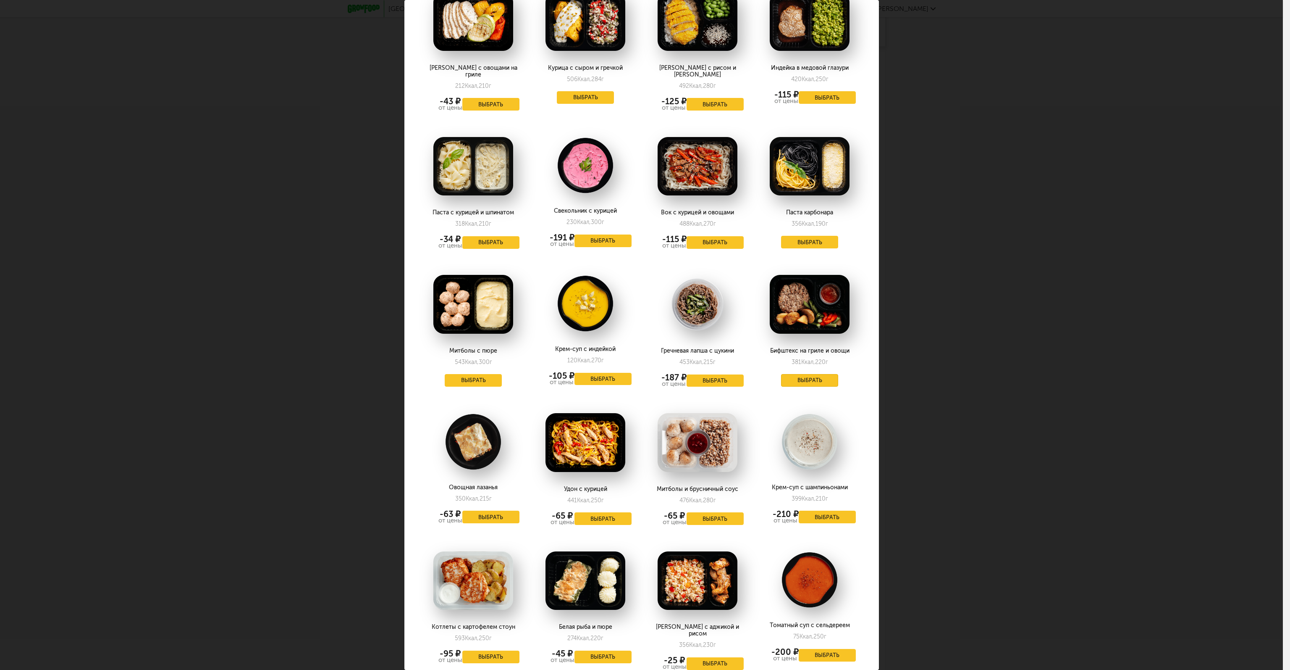
click at [793, 374] on button "Выбрать" at bounding box center [809, 380] width 57 height 13
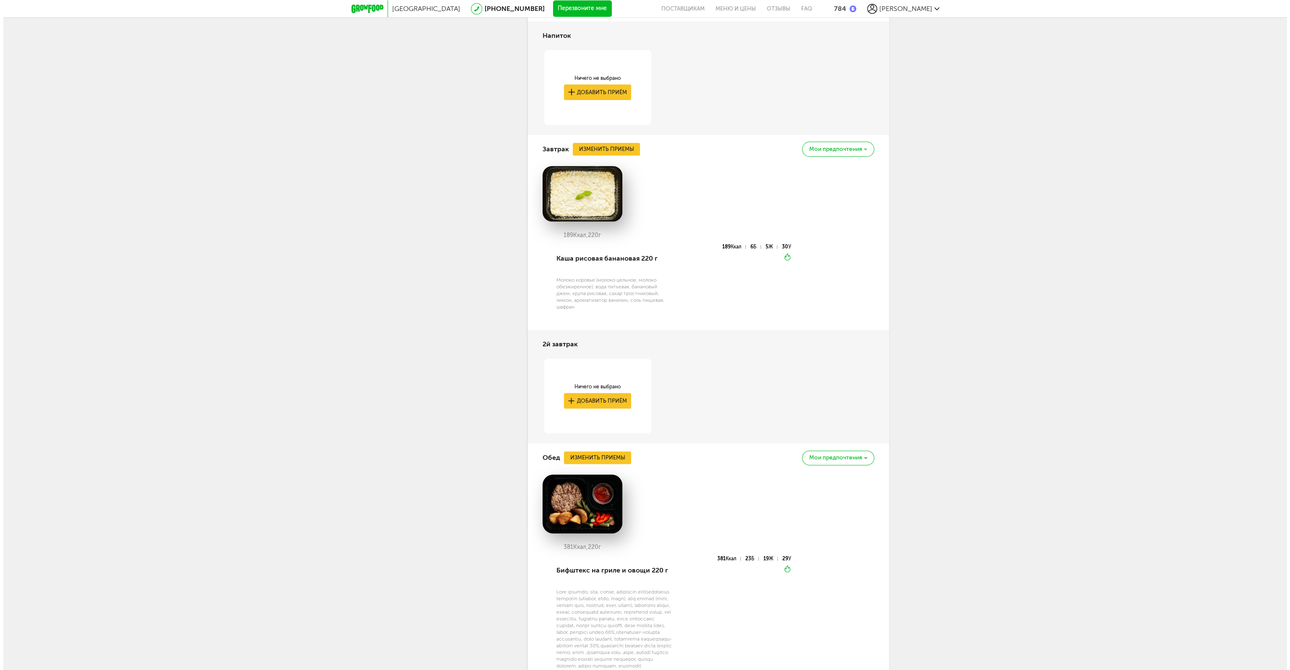
scroll to position [522, 0]
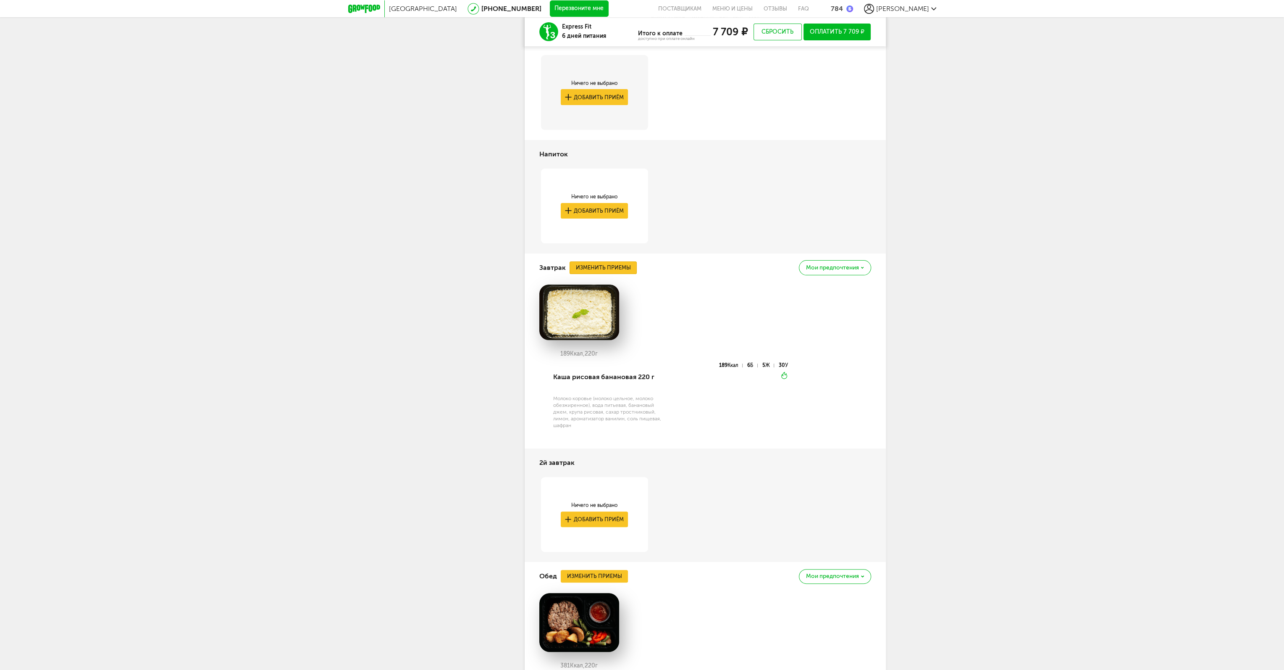
click at [603, 261] on button "Изменить приемы" at bounding box center [603, 267] width 67 height 13
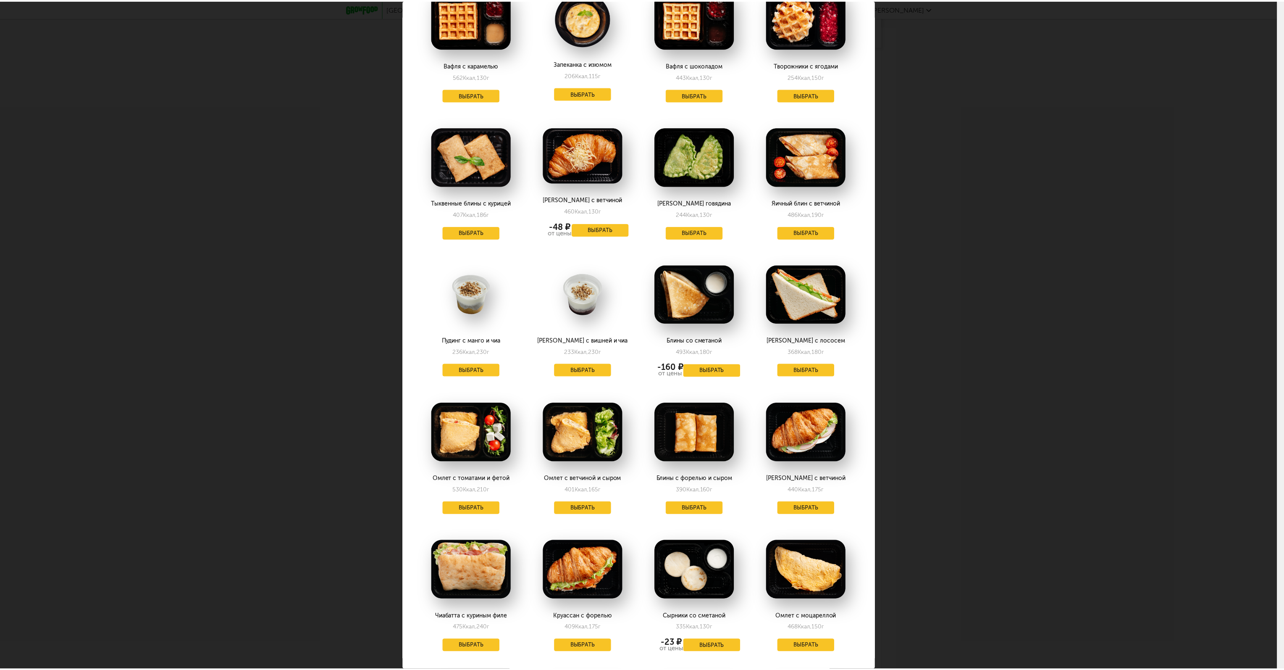
scroll to position [630, 0]
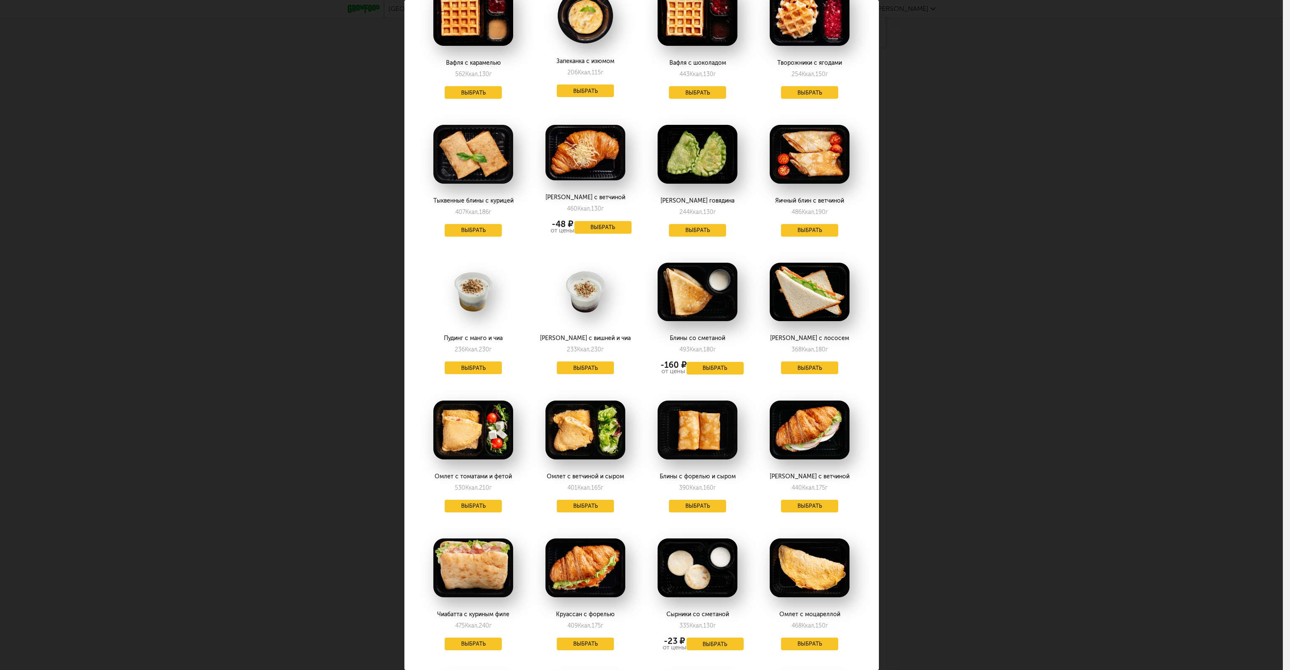
click at [1037, 431] on div "Выберите завтраки на [DATE] 25.08 Каша с ягодным соусом 231 Ккал, 210 г Выбрать…" at bounding box center [641, 335] width 1283 height 670
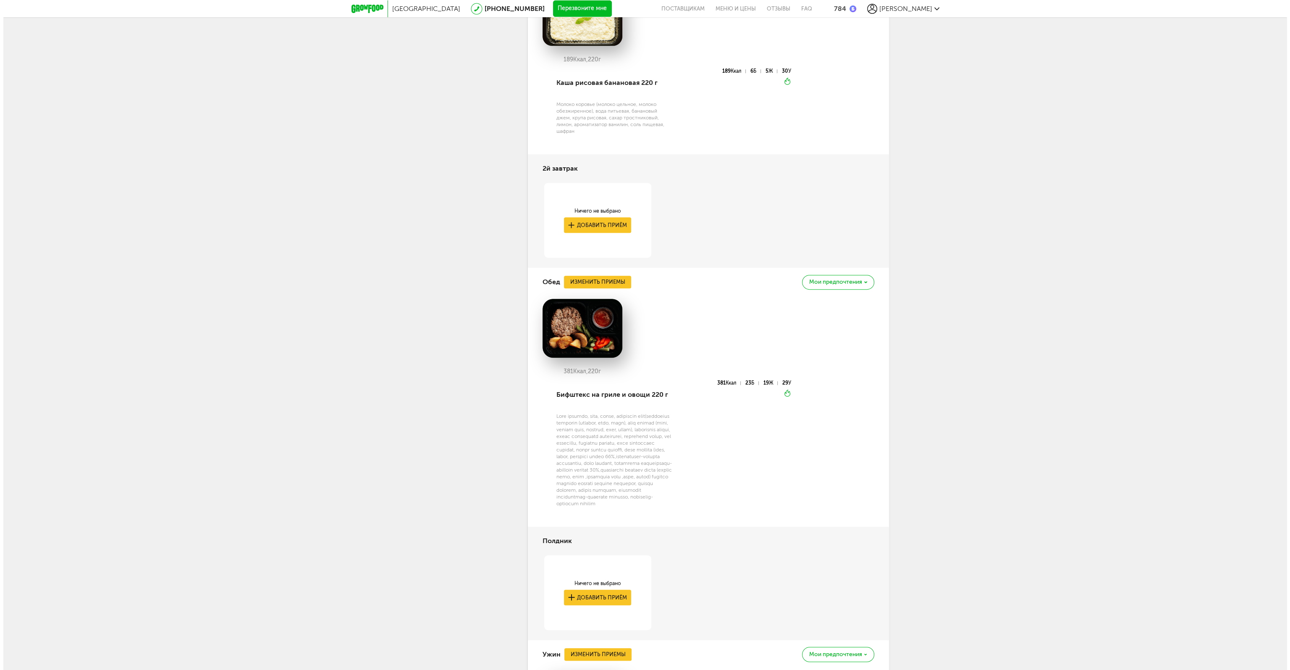
scroll to position [564, 0]
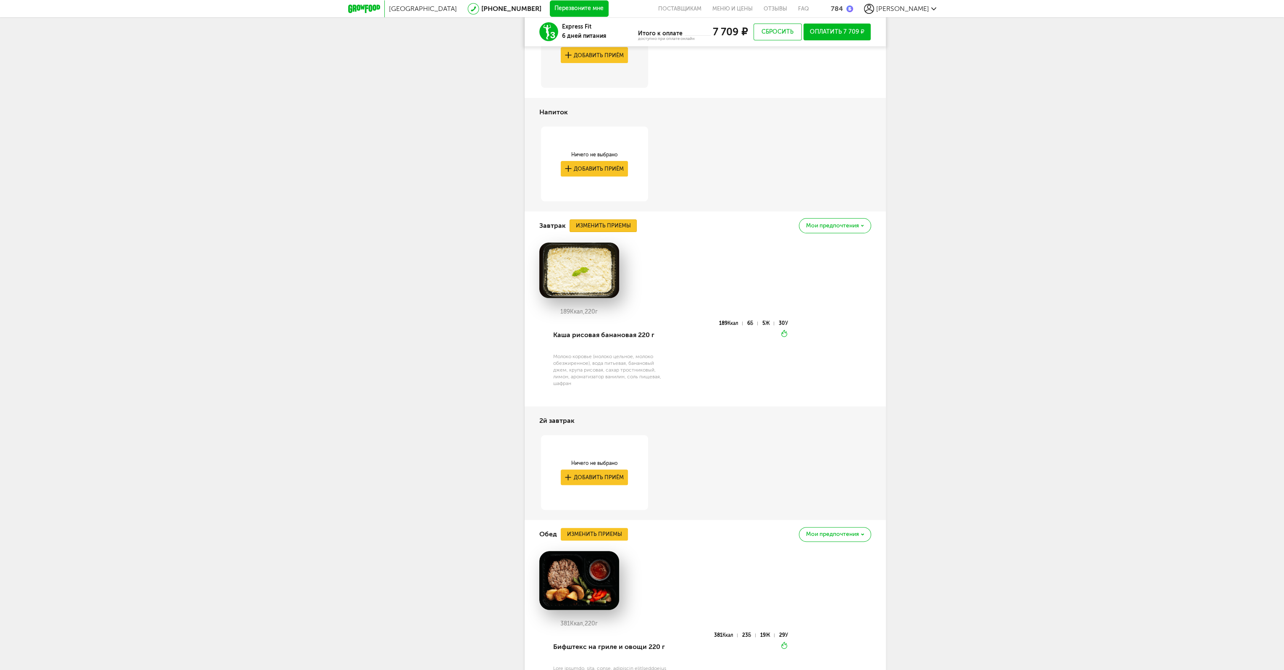
click at [588, 227] on button "Изменить приемы" at bounding box center [603, 225] width 67 height 13
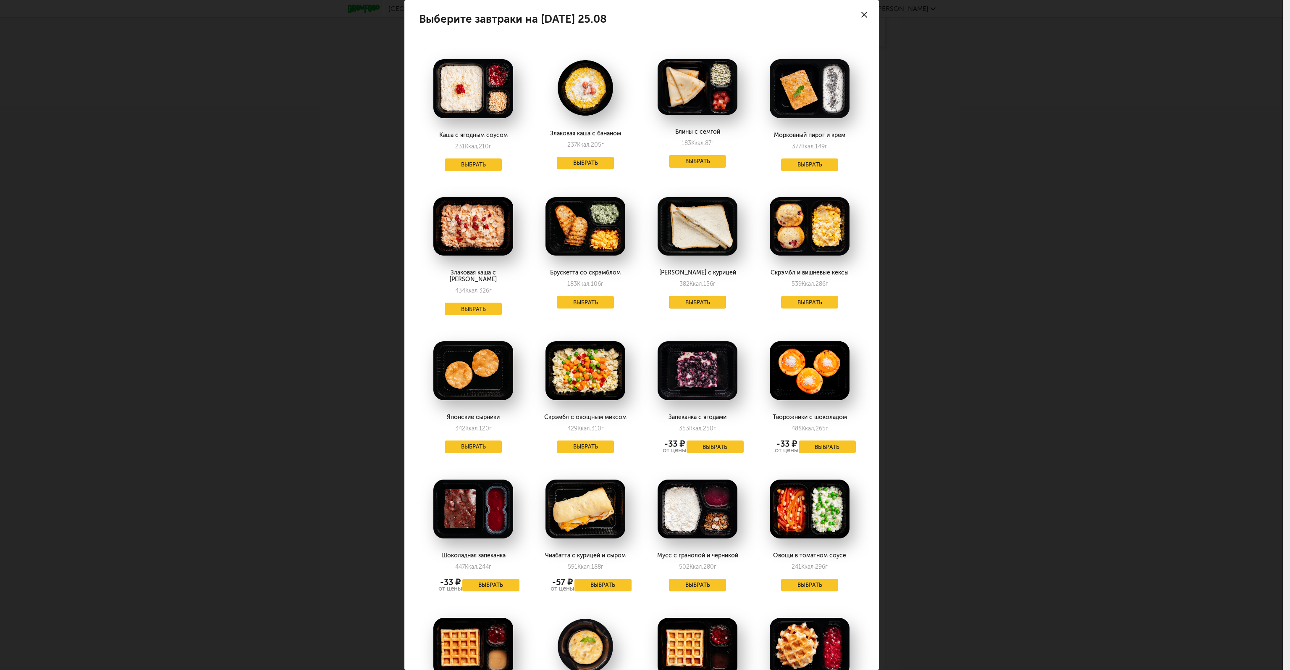
click at [690, 302] on button "Выбрать" at bounding box center [697, 302] width 57 height 13
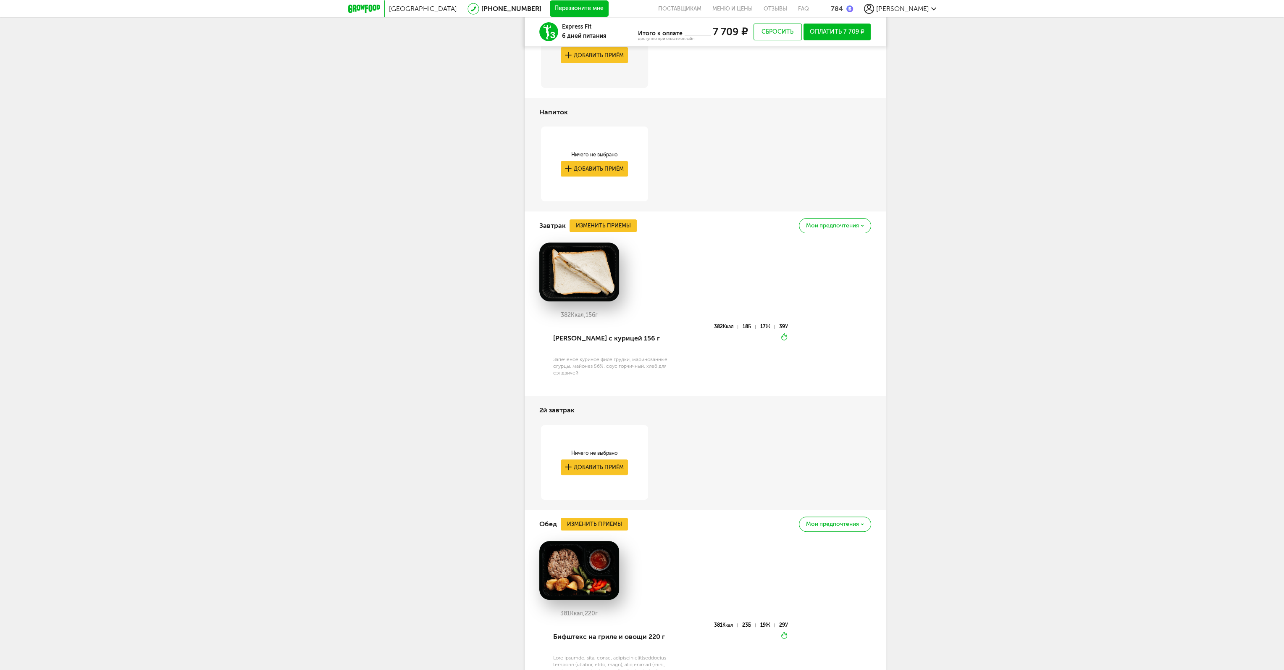
drag, startPoint x: 596, startPoint y: 515, endPoint x: 598, endPoint y: 526, distance: 12.0
click at [598, 525] on div "Обед Изменить приемы [PERSON_NAME] предпочтения" at bounding box center [705, 524] width 332 height 29
click at [598, 526] on button "Изменить приемы" at bounding box center [594, 524] width 67 height 13
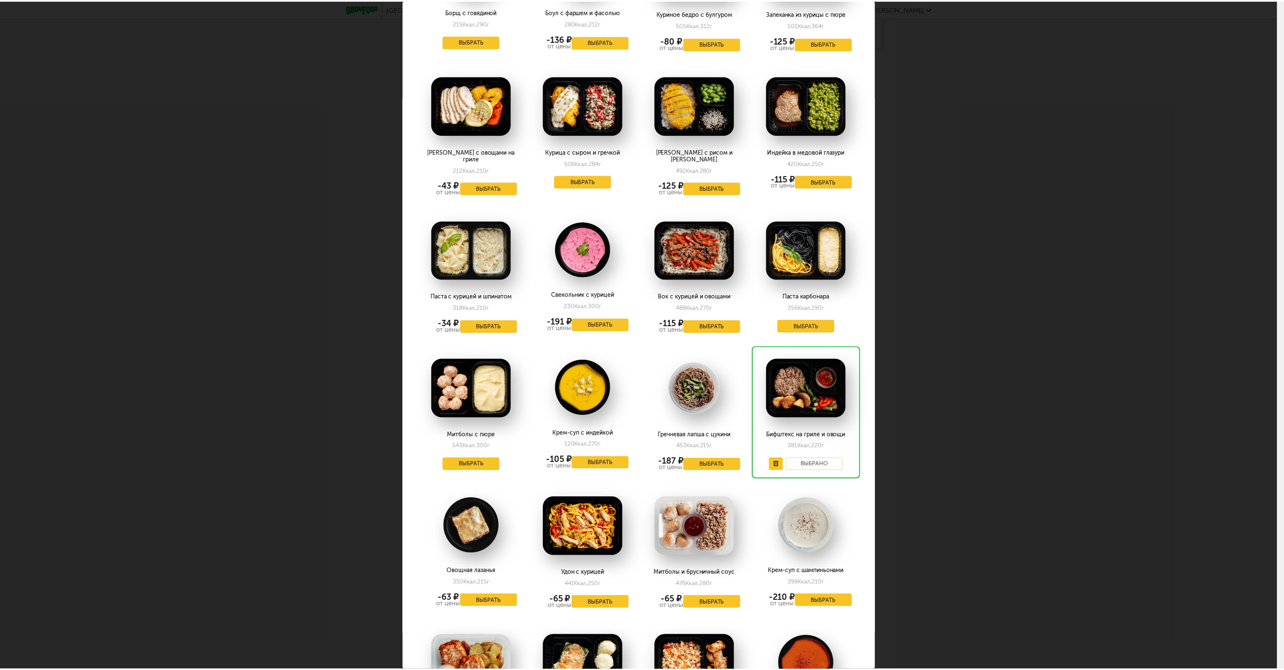
scroll to position [756, 0]
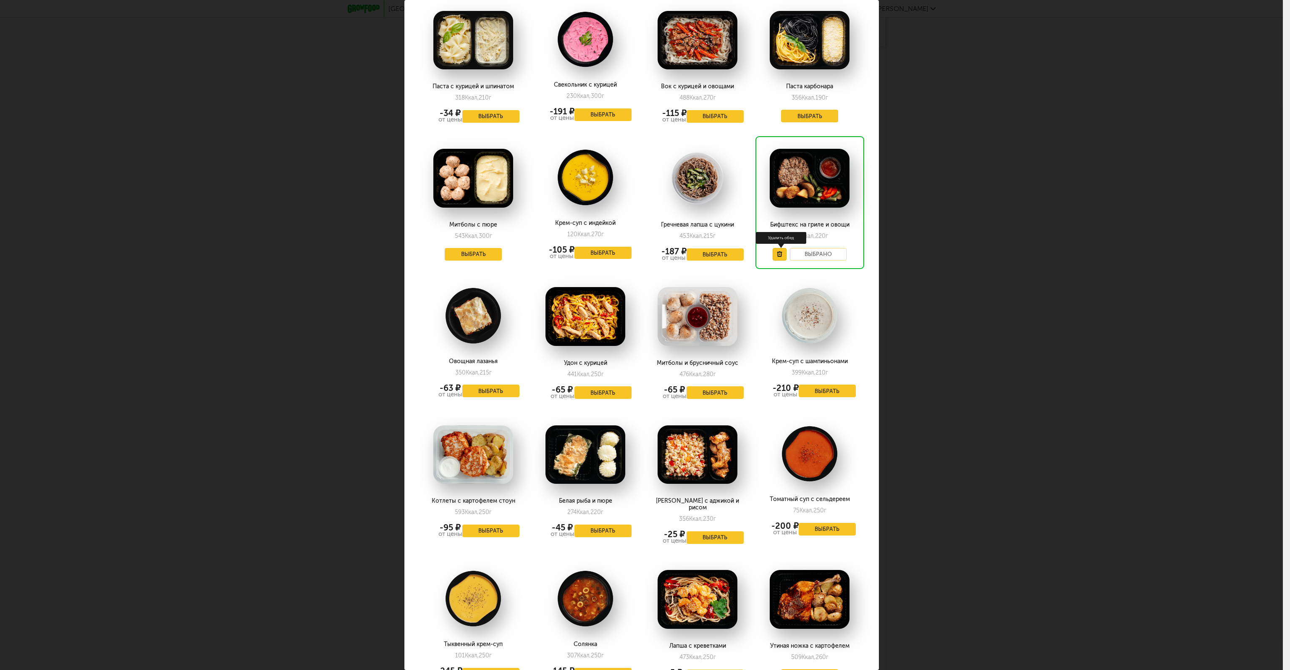
click at [773, 248] on button at bounding box center [780, 254] width 14 height 13
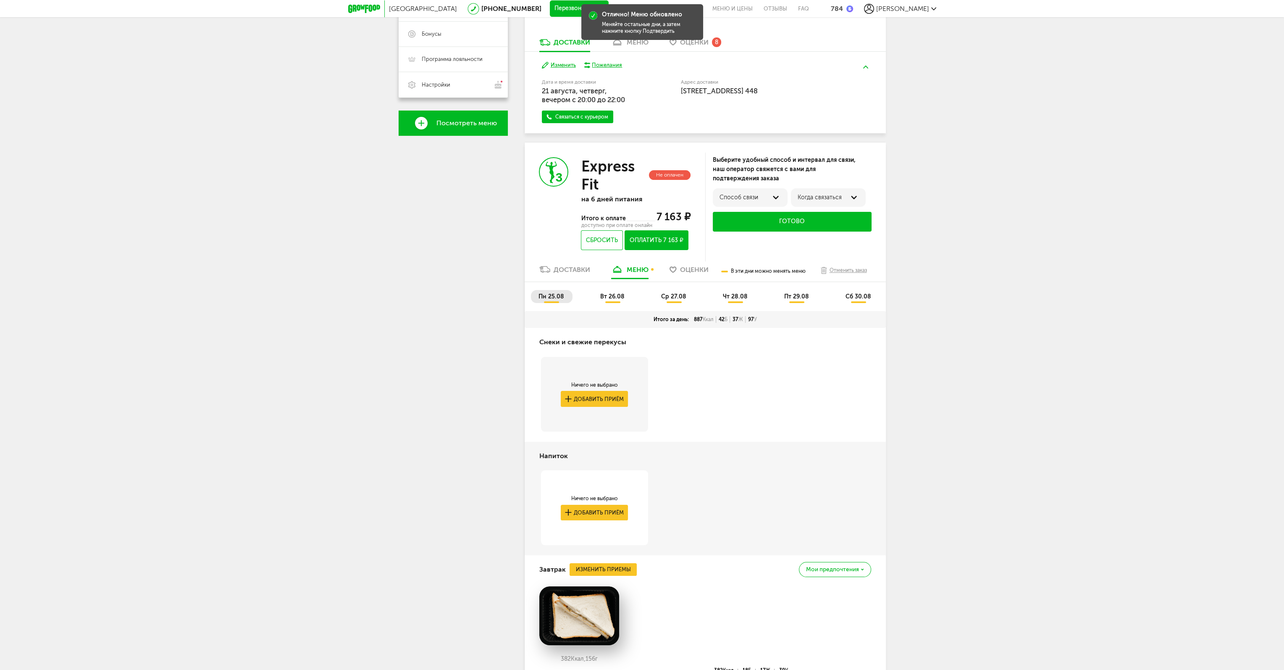
scroll to position [74, 0]
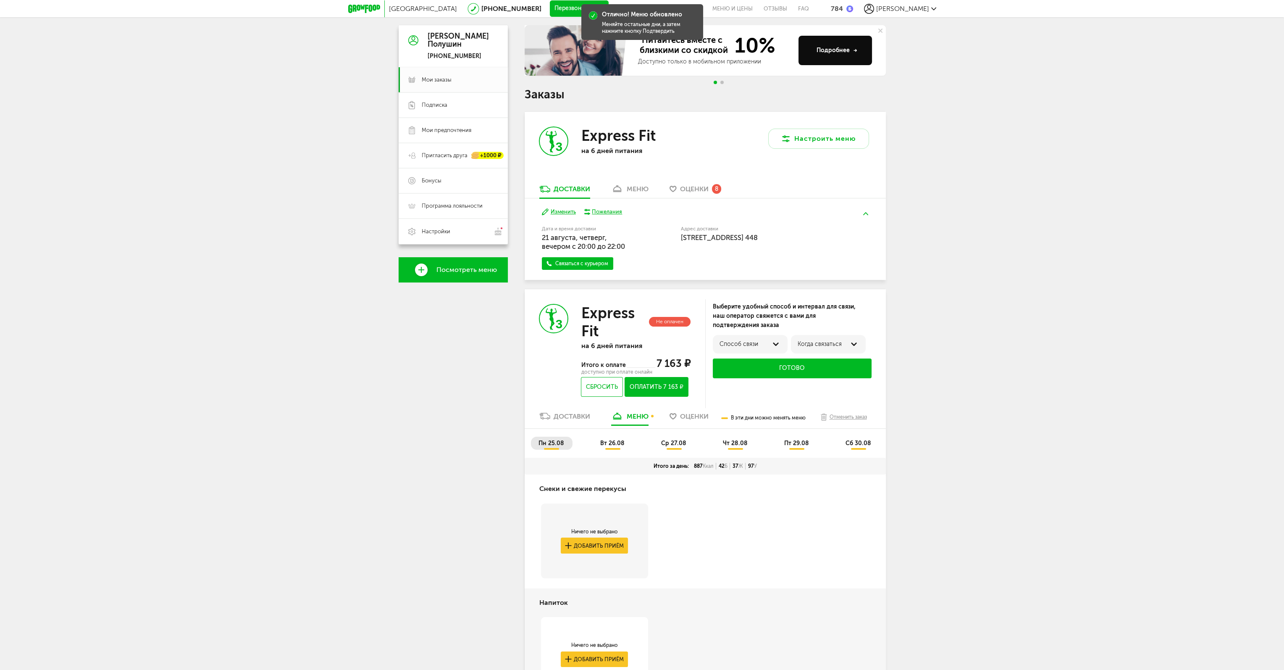
click at [615, 439] on li "вт 26.08" at bounding box center [613, 442] width 40 height 13
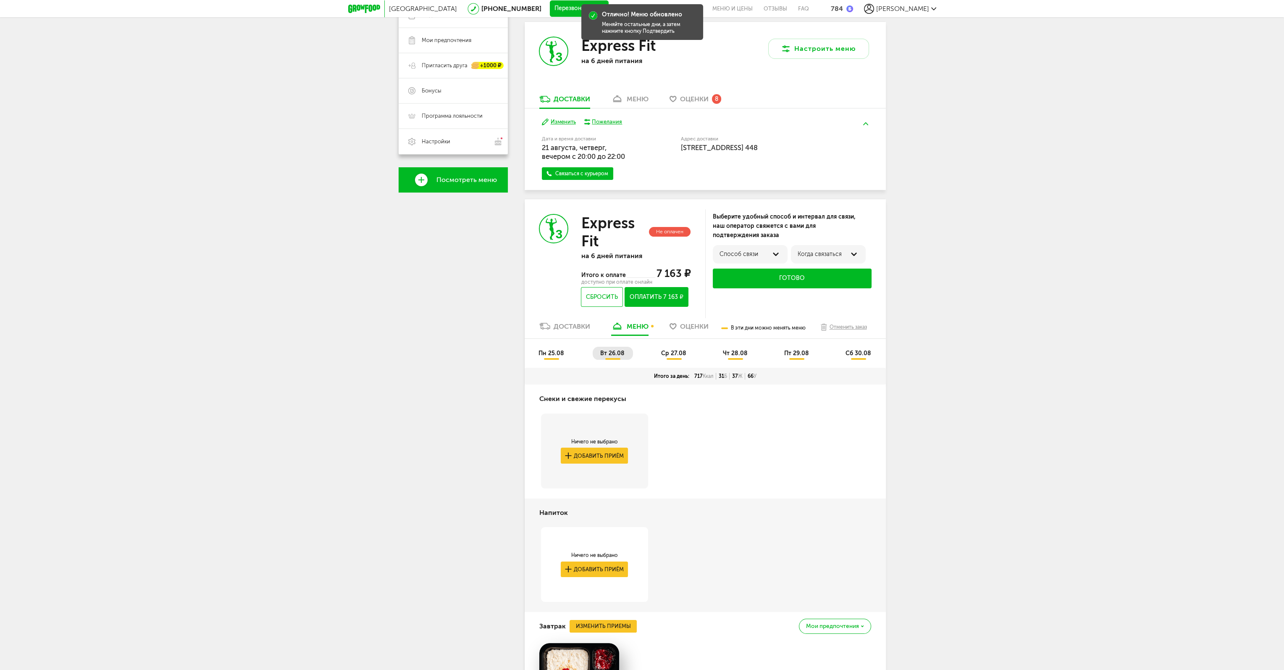
scroll to position [284, 0]
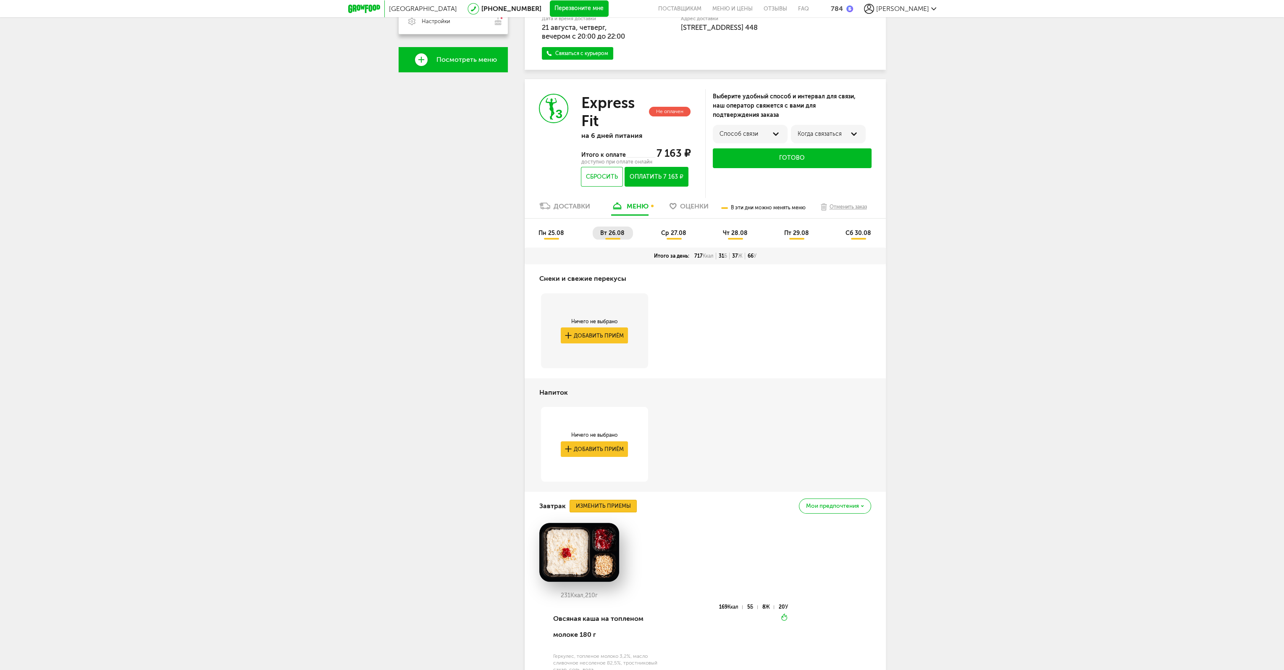
click at [599, 505] on button "Изменить приемы" at bounding box center [603, 505] width 67 height 13
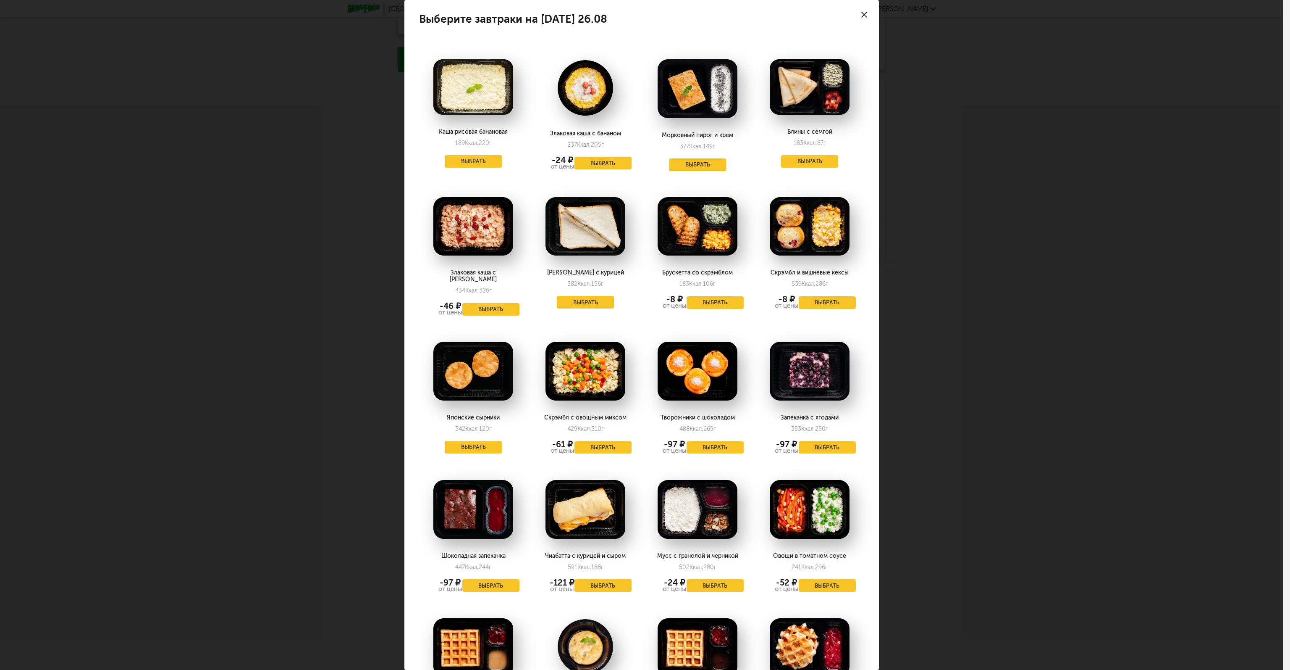
click at [1017, 350] on div "Выберите завтраки на [DATE] 26.08 Каша рисовая банановая 189 Ккал, 220 г Выбрат…" at bounding box center [641, 335] width 1283 height 670
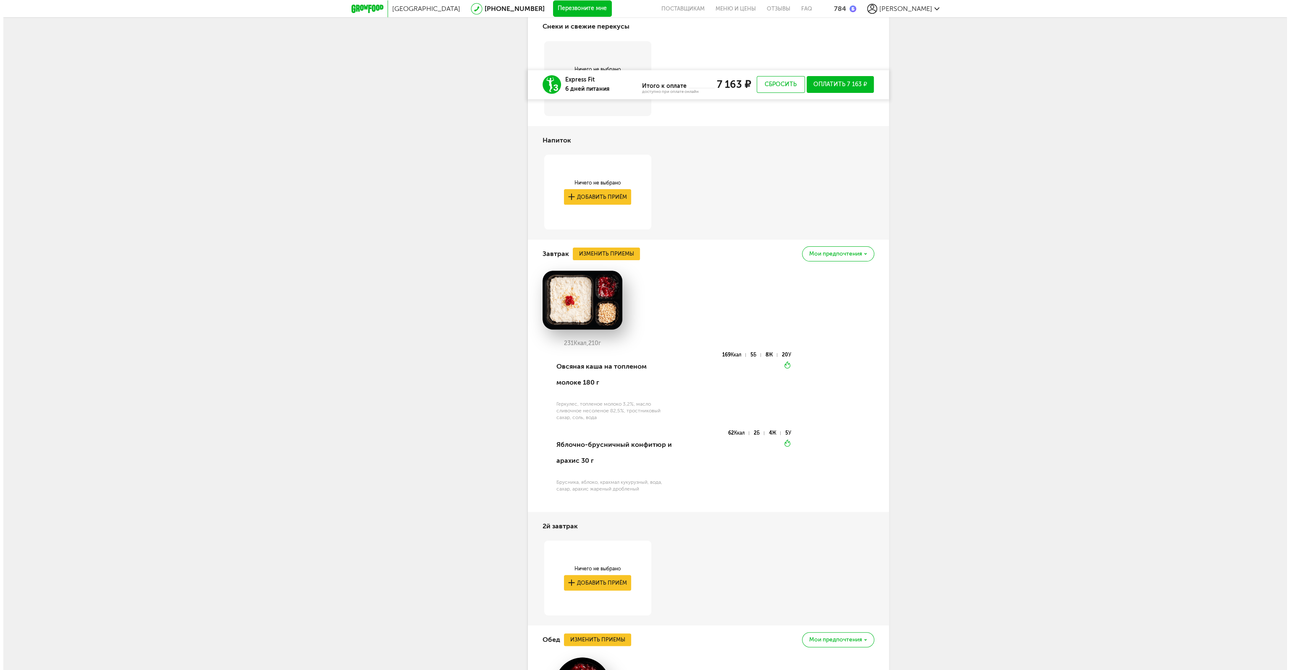
scroll to position [704, 0]
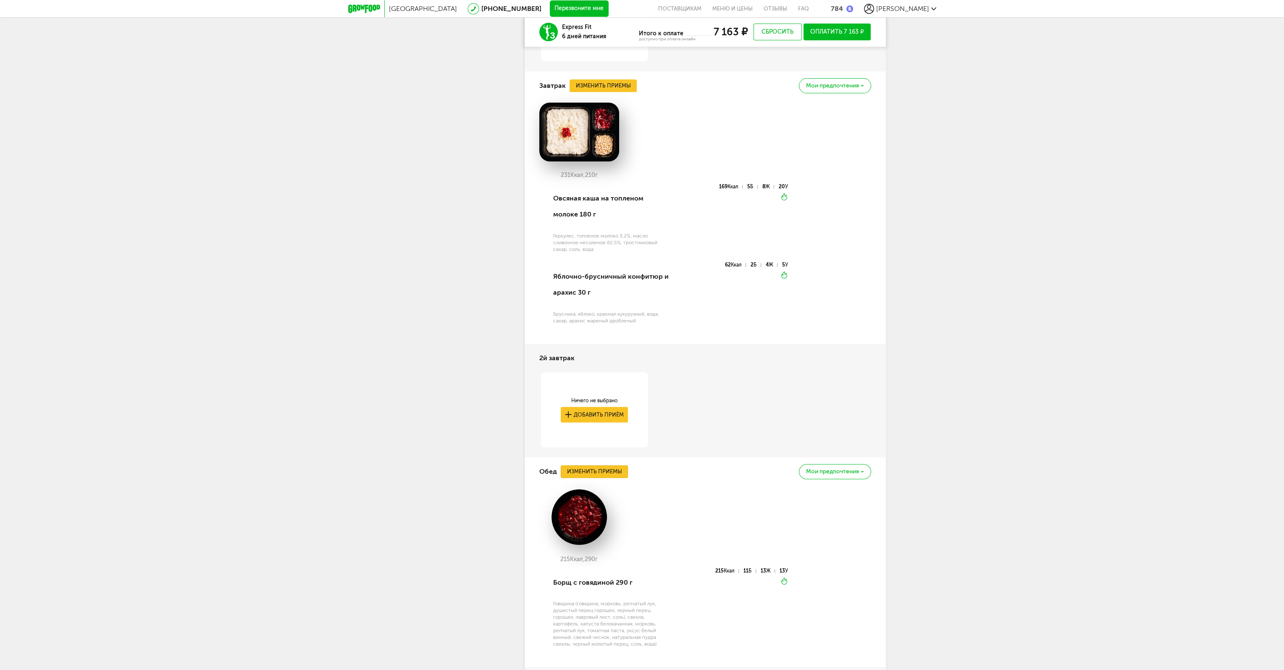
click at [588, 471] on button "Изменить приемы" at bounding box center [594, 471] width 67 height 13
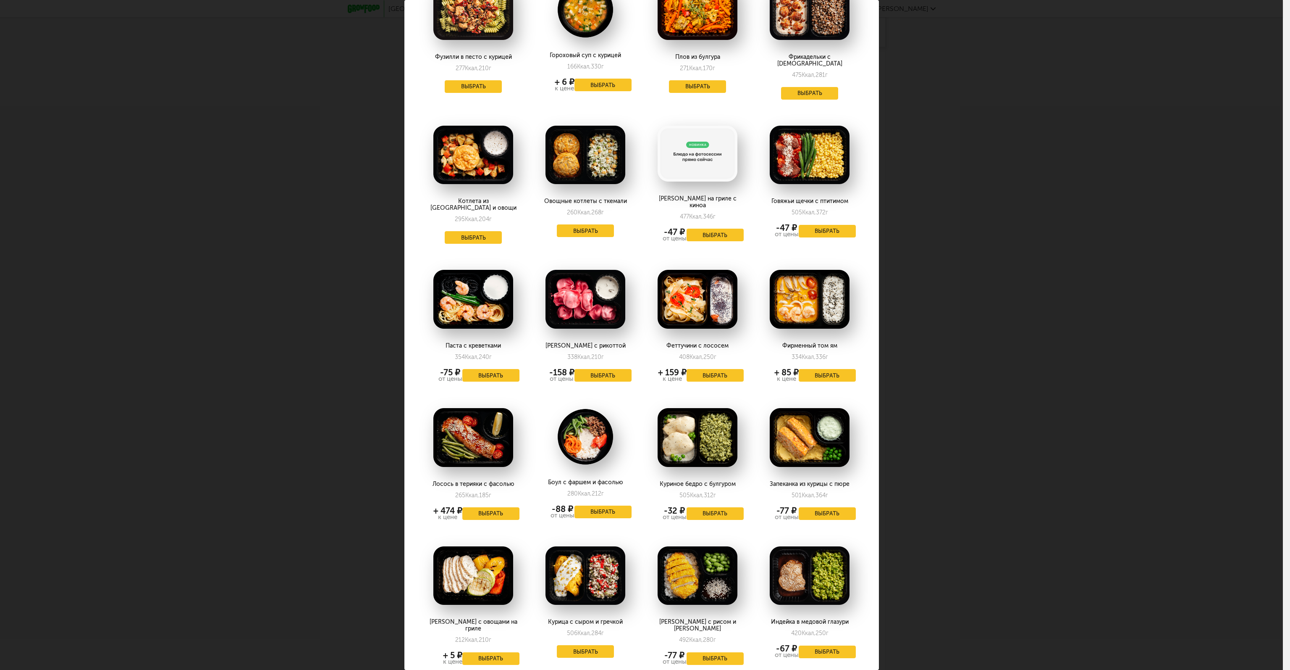
scroll to position [210, 0]
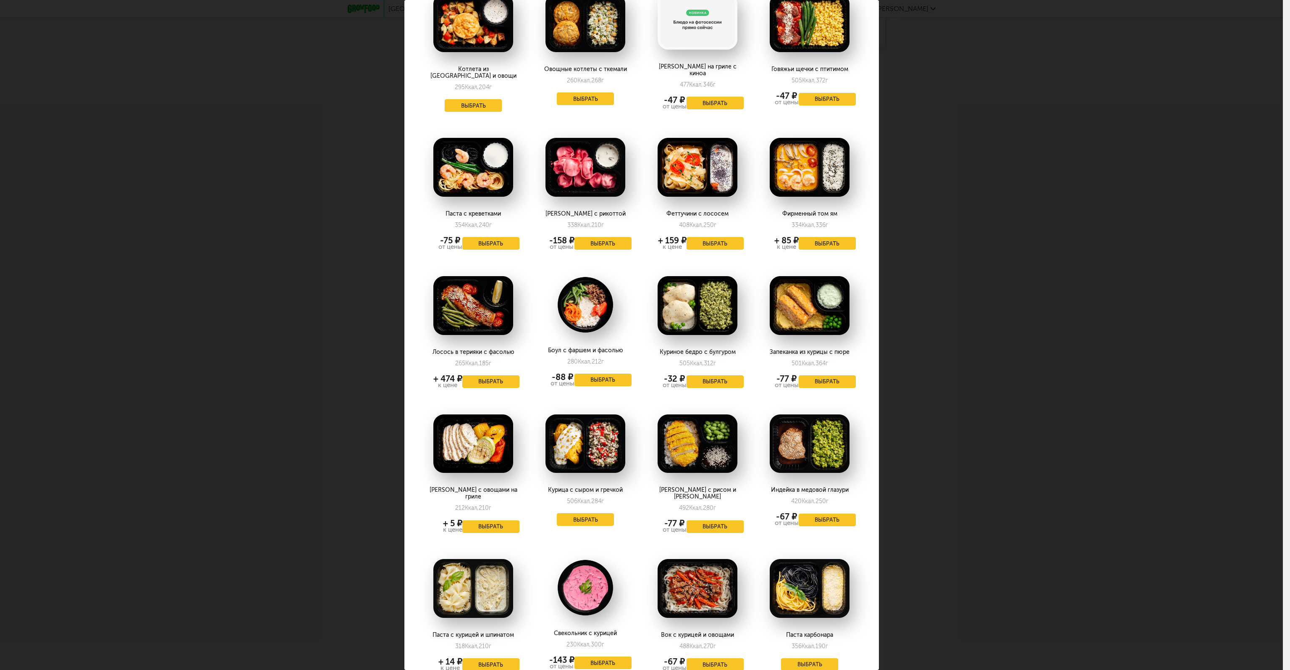
click at [1018, 474] on div "Выберите обеды на [DATE] 26.08 Фузилли в песто с курицей 277 Ккал, 210 г Выбрат…" at bounding box center [641, 335] width 1283 height 670
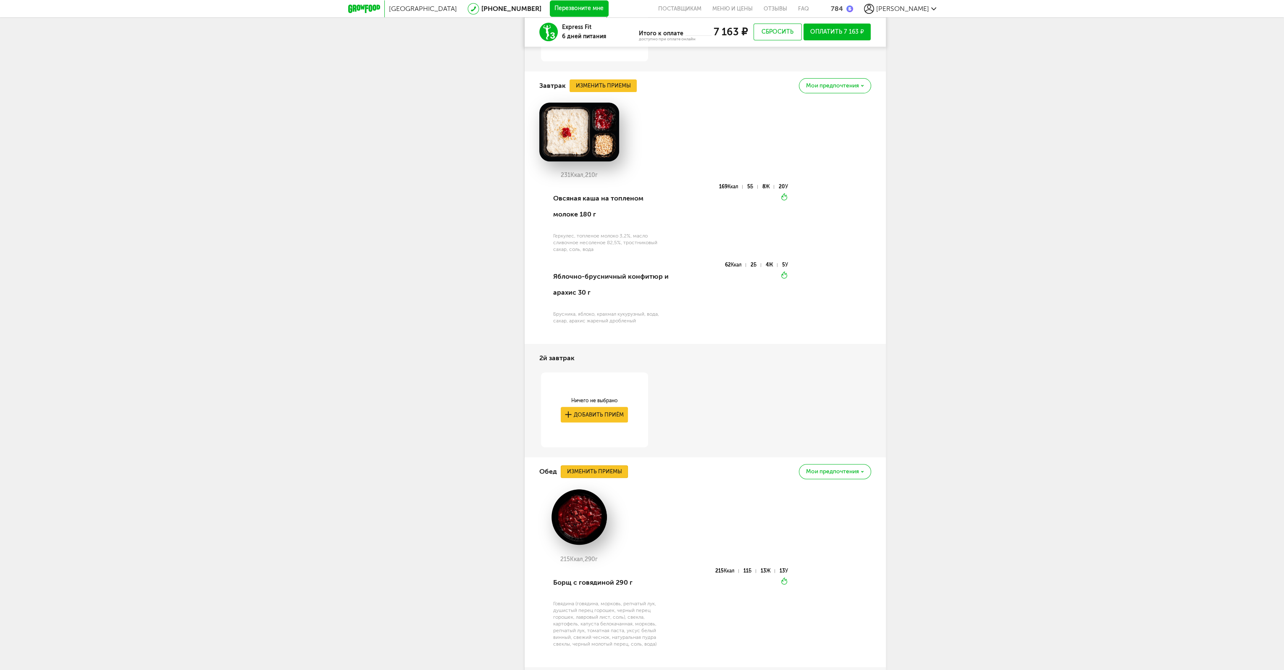
click at [579, 470] on button "Изменить приемы" at bounding box center [594, 471] width 67 height 13
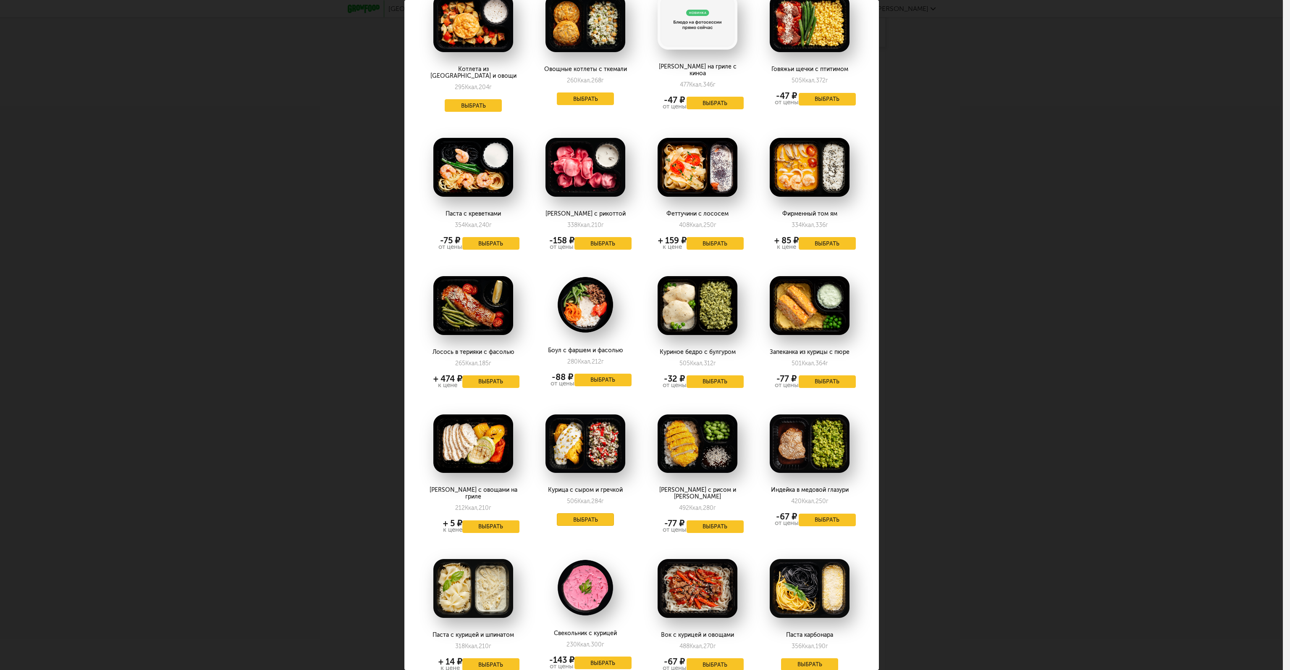
click at [599, 513] on button "Выбрать" at bounding box center [585, 519] width 57 height 13
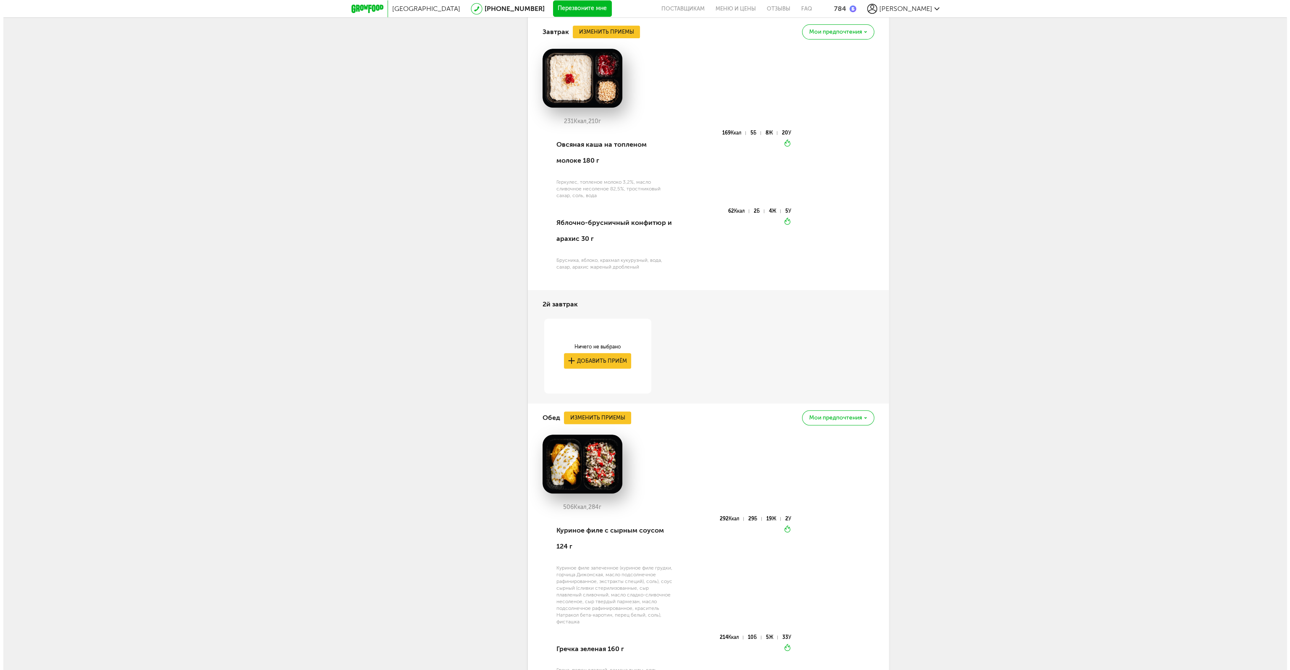
scroll to position [641, 0]
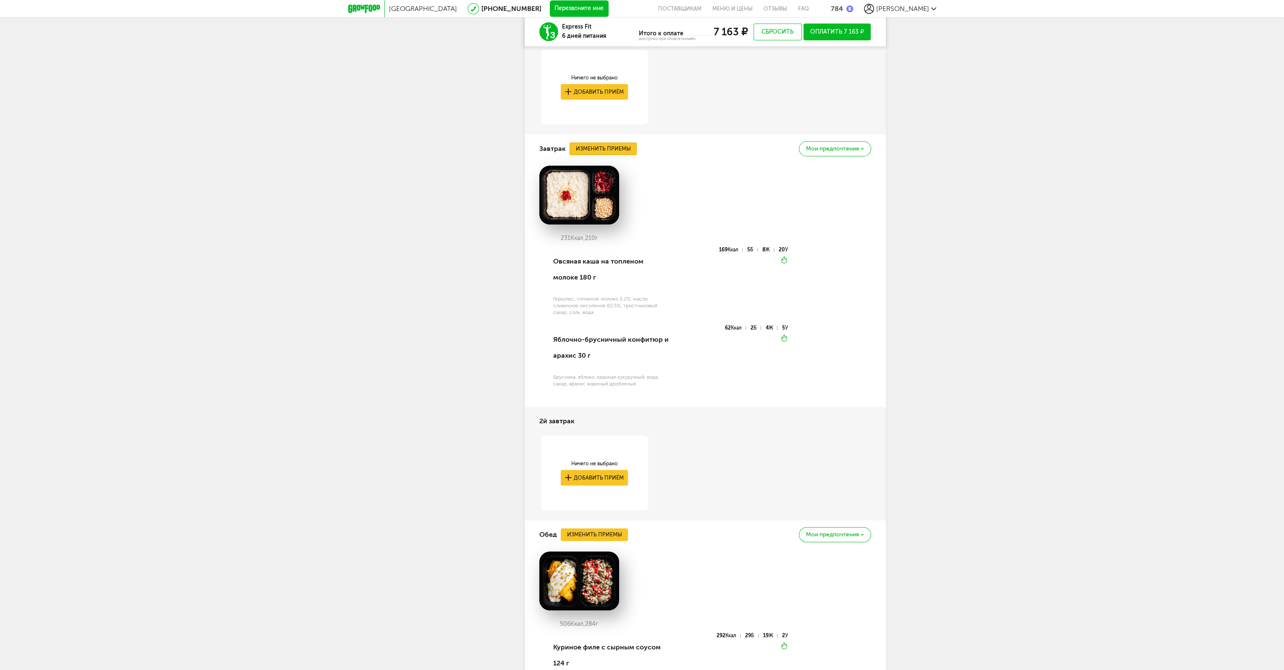
click at [583, 152] on button "Изменить приемы" at bounding box center [603, 148] width 67 height 13
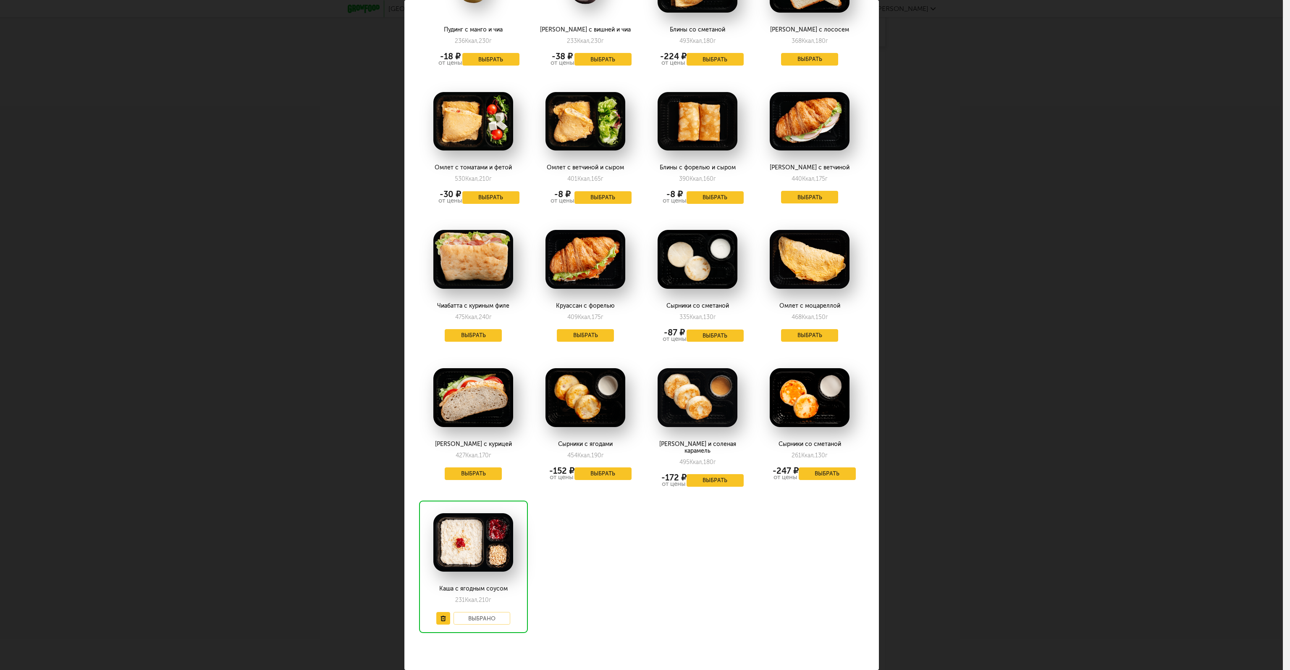
scroll to position [941, 0]
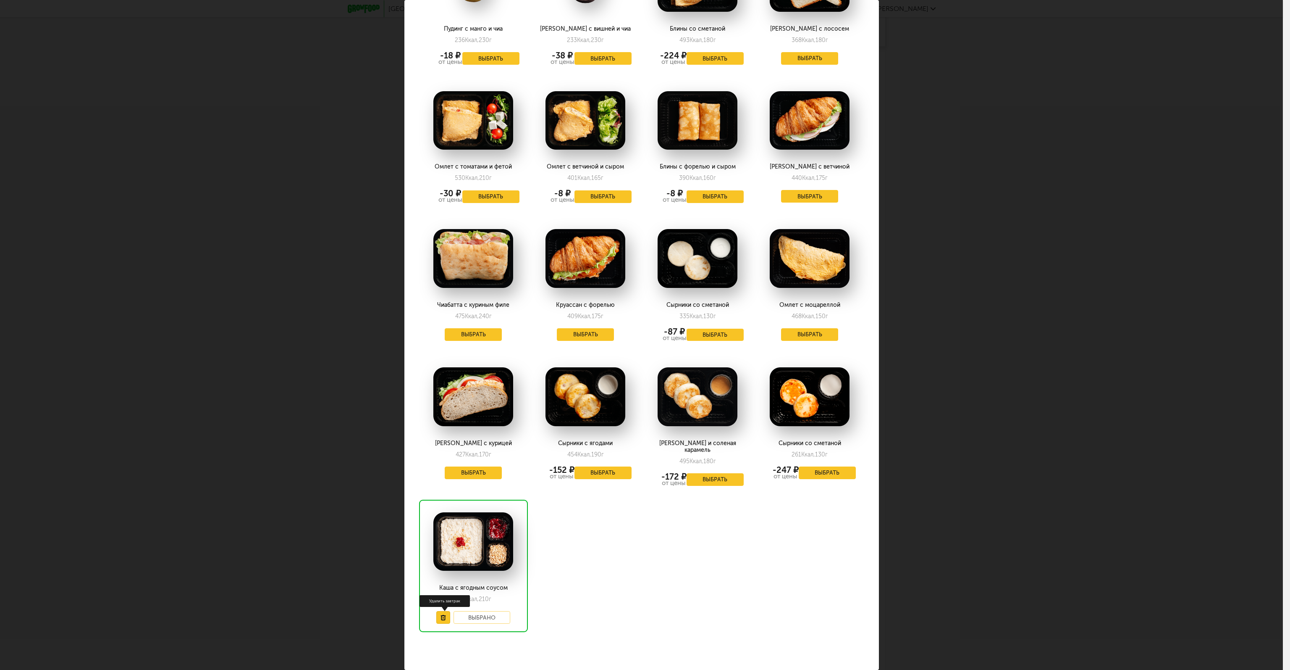
click at [442, 611] on button at bounding box center [443, 617] width 14 height 13
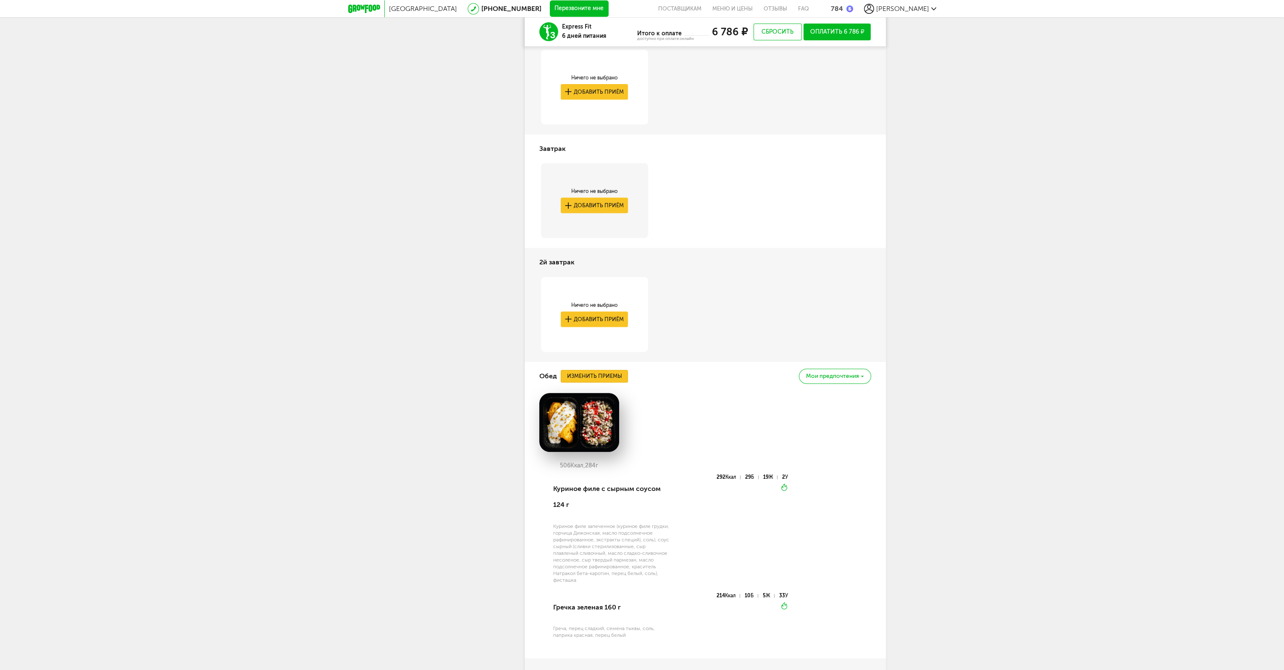
click at [604, 376] on button "Изменить приемы" at bounding box center [594, 376] width 67 height 13
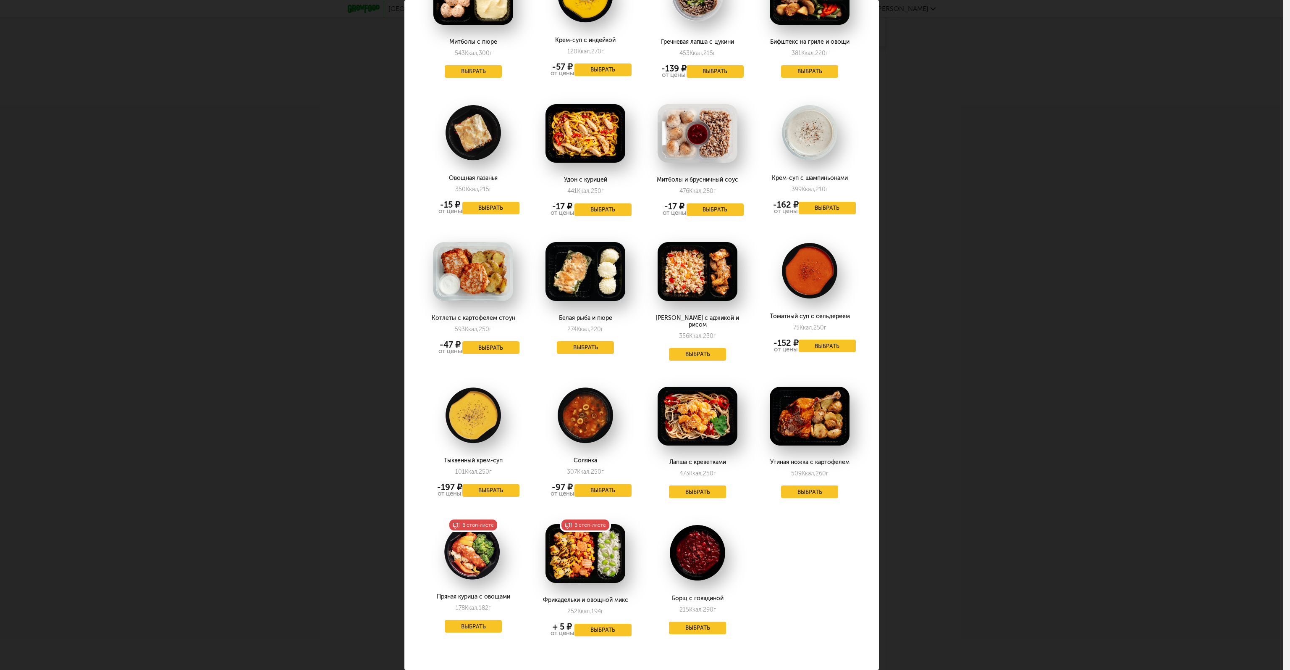
click at [1051, 499] on div "Выберите обеды на [DATE] 26.08 Фузилли в песто с курицей 277 Ккал, 210 г Выбрат…" at bounding box center [641, 335] width 1283 height 670
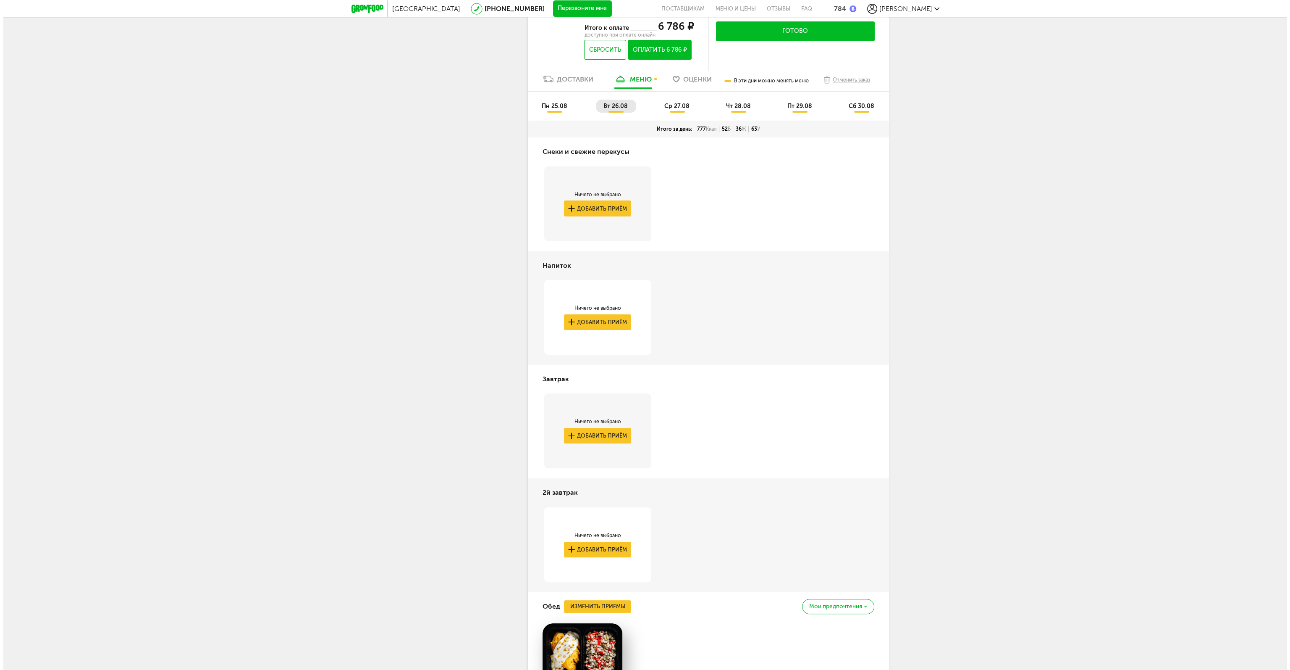
scroll to position [389, 0]
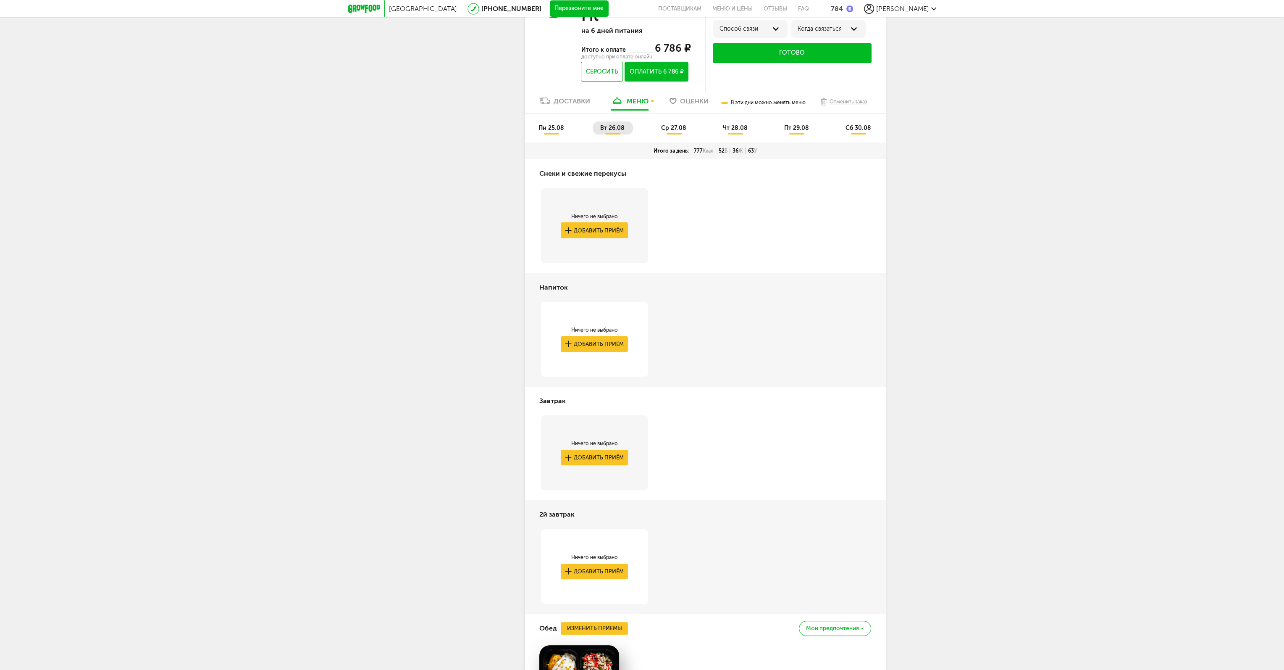
click at [594, 466] on div "Ничего не выбрано Добавить приём" at bounding box center [595, 452] width 100 height 67
click at [598, 456] on button "Добавить приём" at bounding box center [594, 457] width 67 height 16
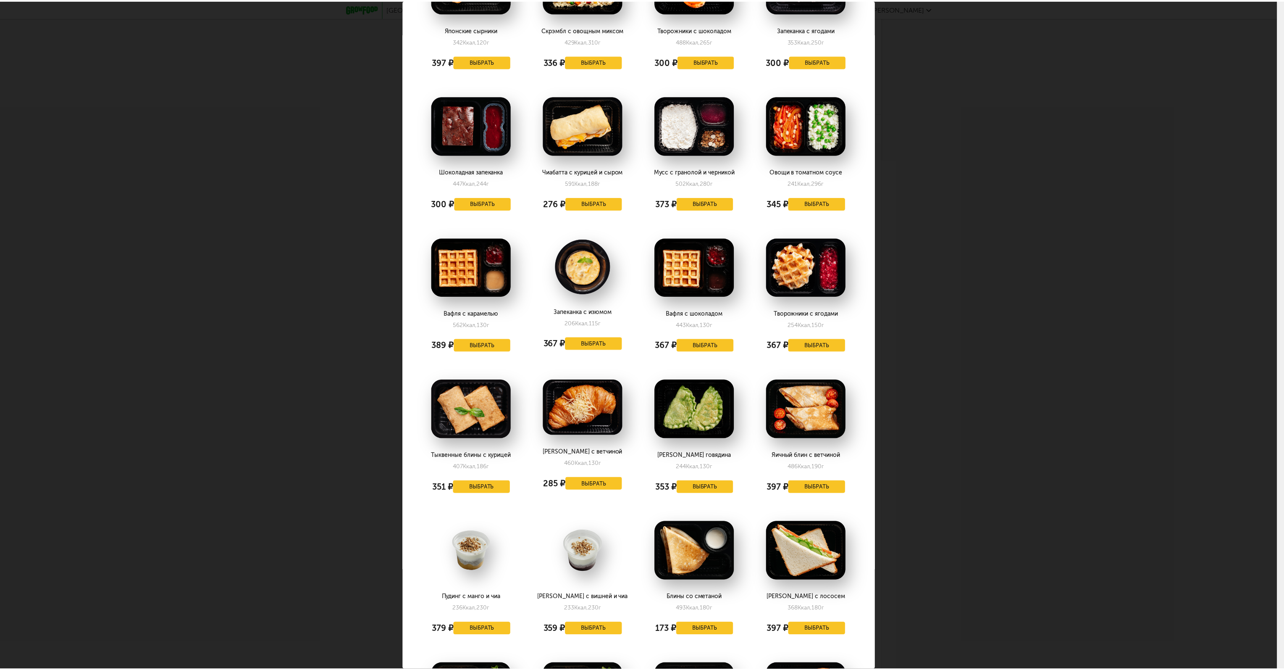
scroll to position [395, 0]
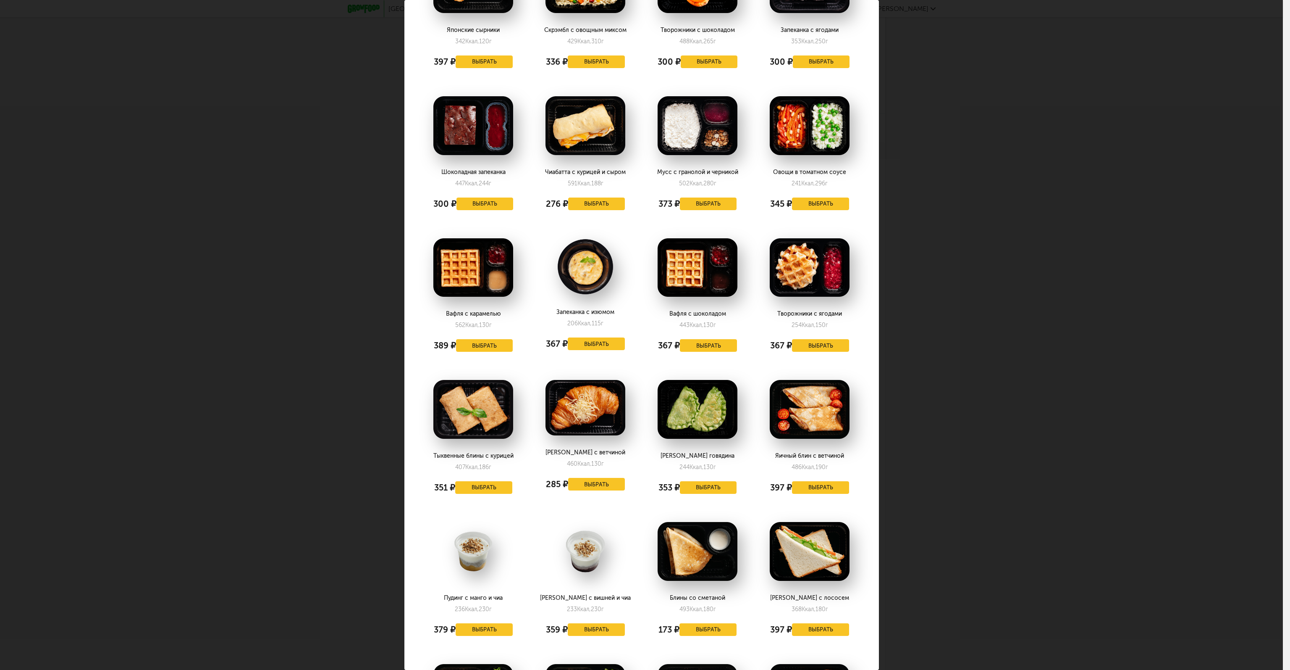
click at [1089, 488] on div "Выберите завтраки на [DATE] 26.08 Каша рисовая банановая 189 Ккал, 220 г 397 ₽ …" at bounding box center [641, 335] width 1283 height 670
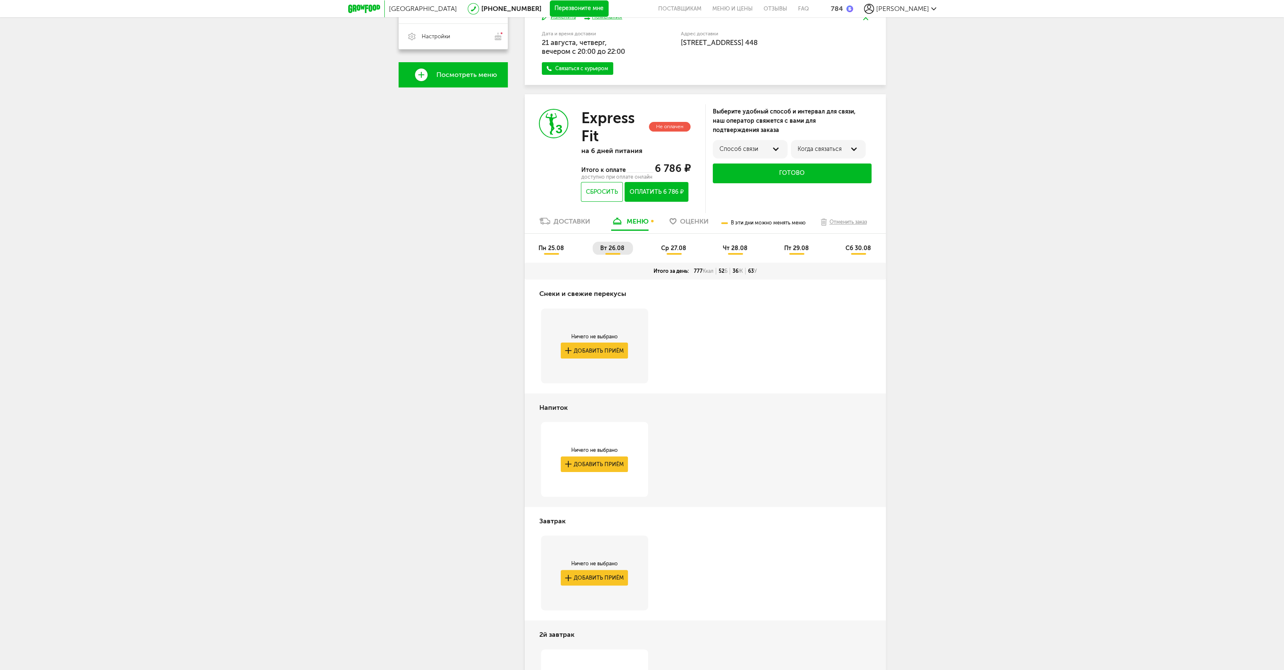
scroll to position [263, 0]
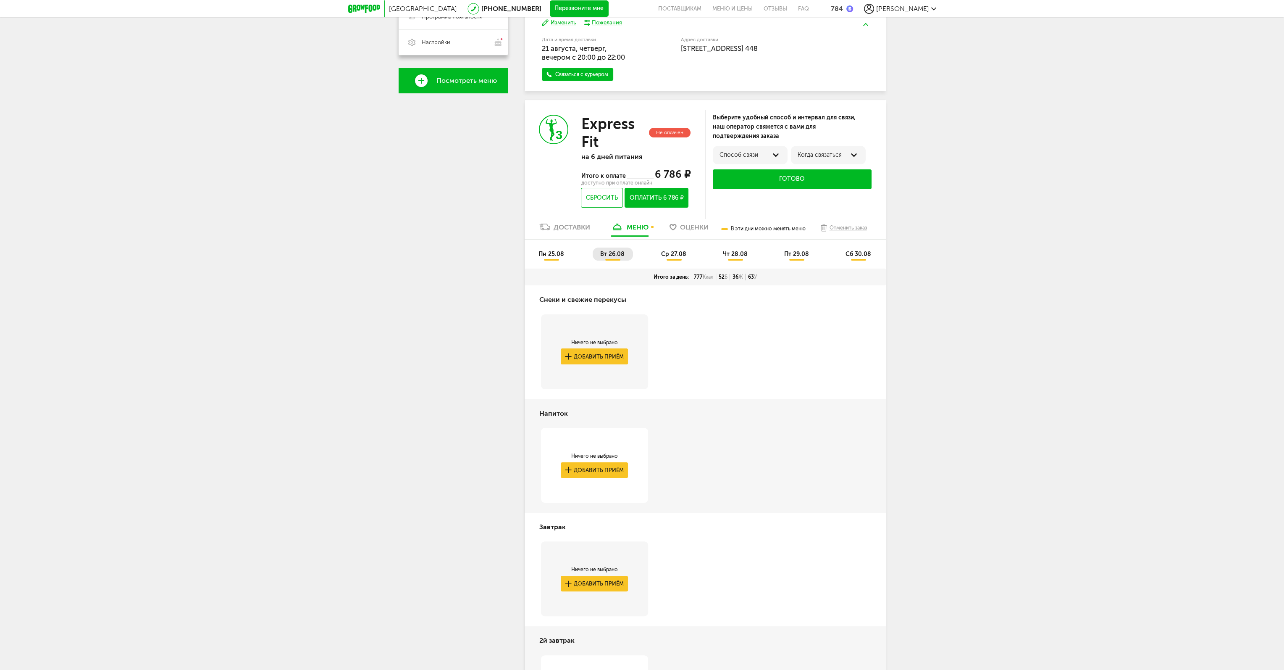
click at [665, 255] on span "ср 27.08" at bounding box center [673, 253] width 25 height 7
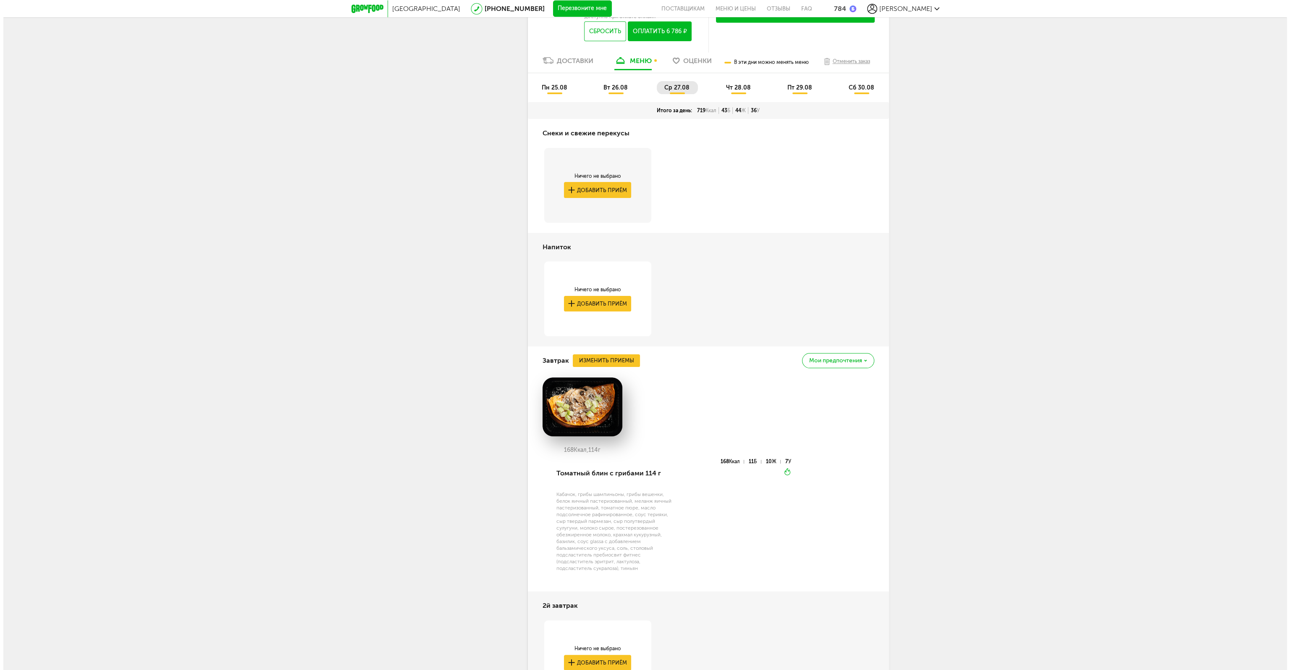
scroll to position [431, 0]
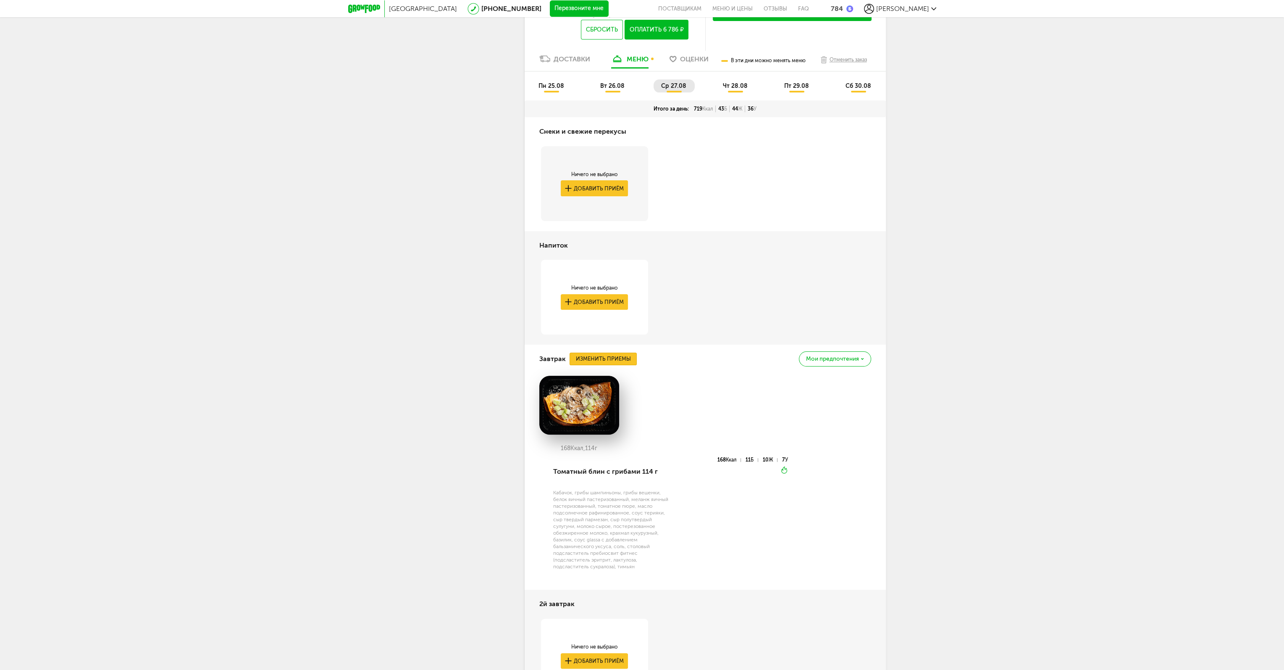
click at [605, 363] on button "Изменить приемы" at bounding box center [603, 358] width 67 height 13
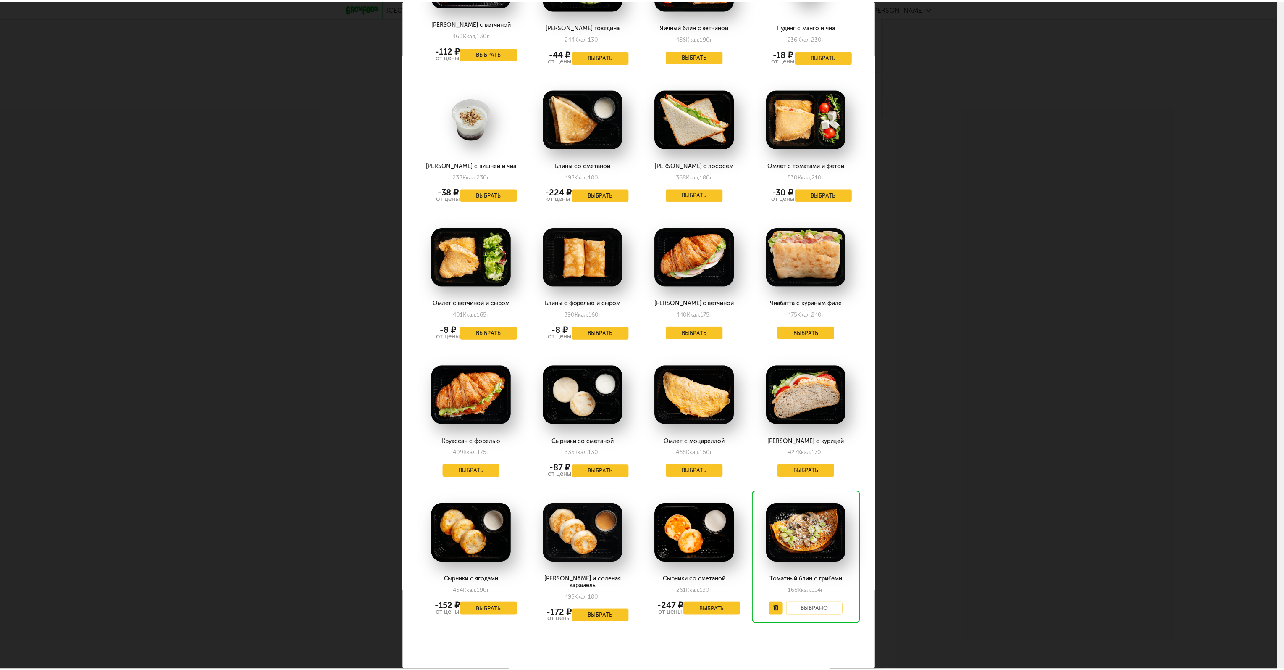
scroll to position [804, 0]
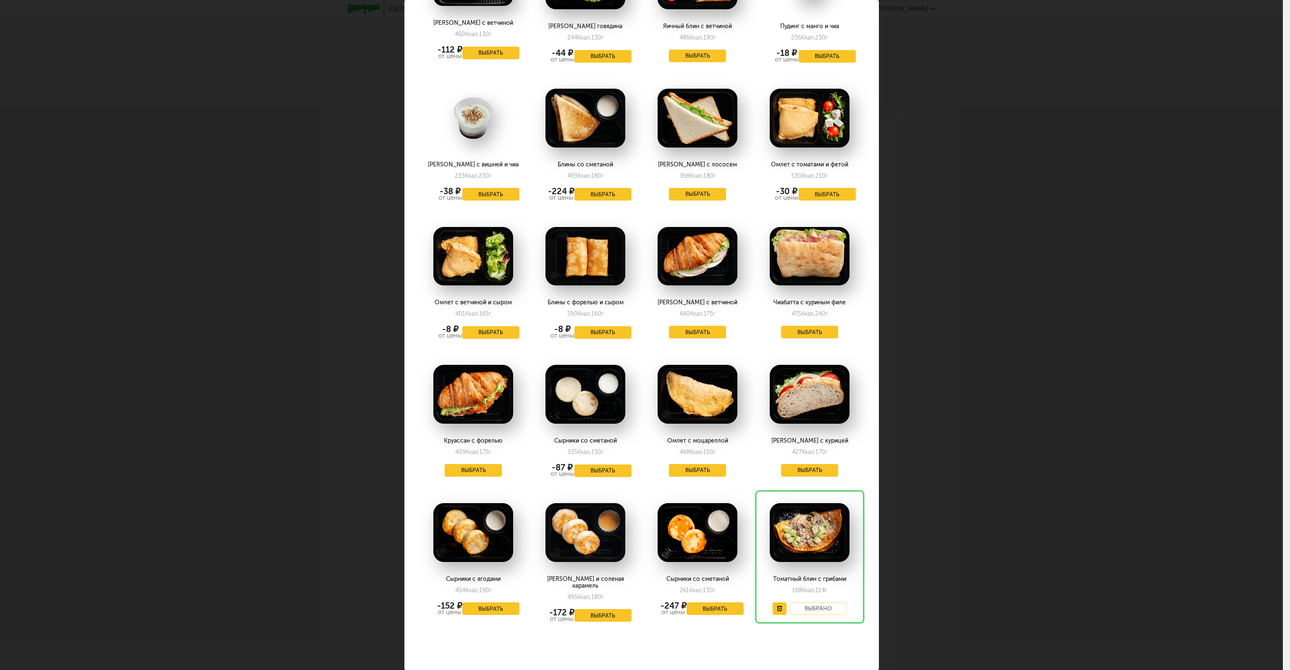
click at [938, 464] on div "Выберите завтраки на [DATE] 27.08 Шпинатные блины и нут 250 Ккал, 166 г Выбрать…" at bounding box center [641, 335] width 1283 height 670
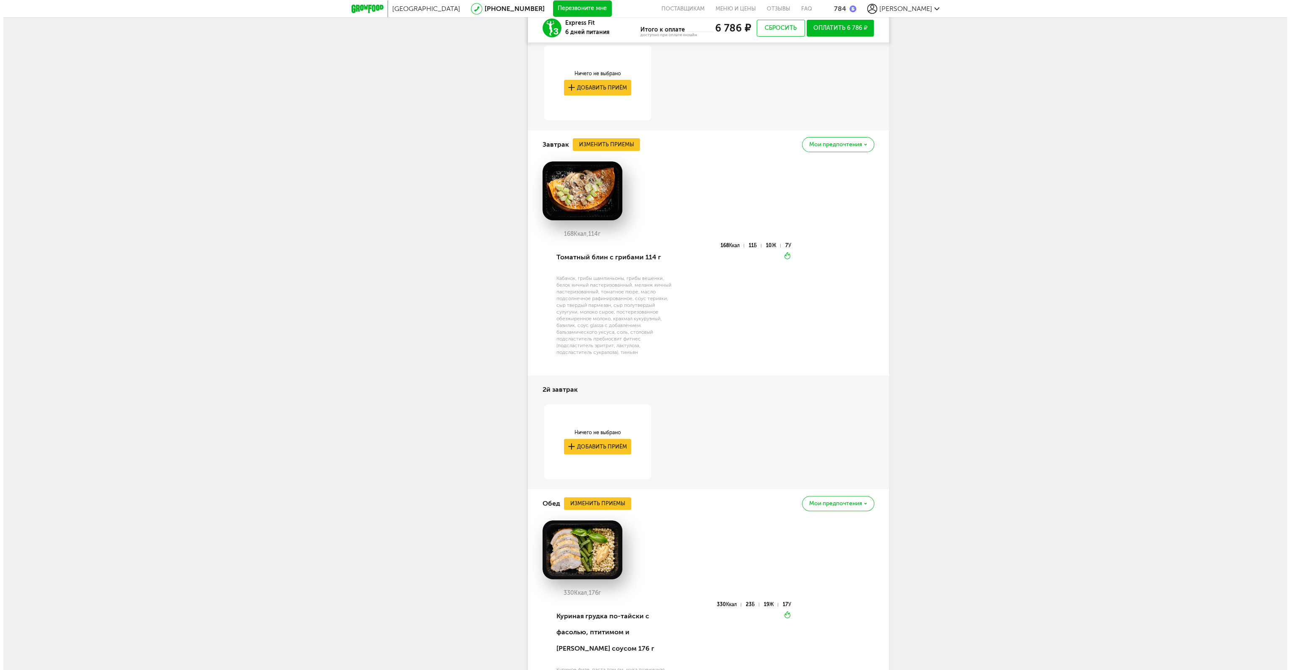
scroll to position [851, 0]
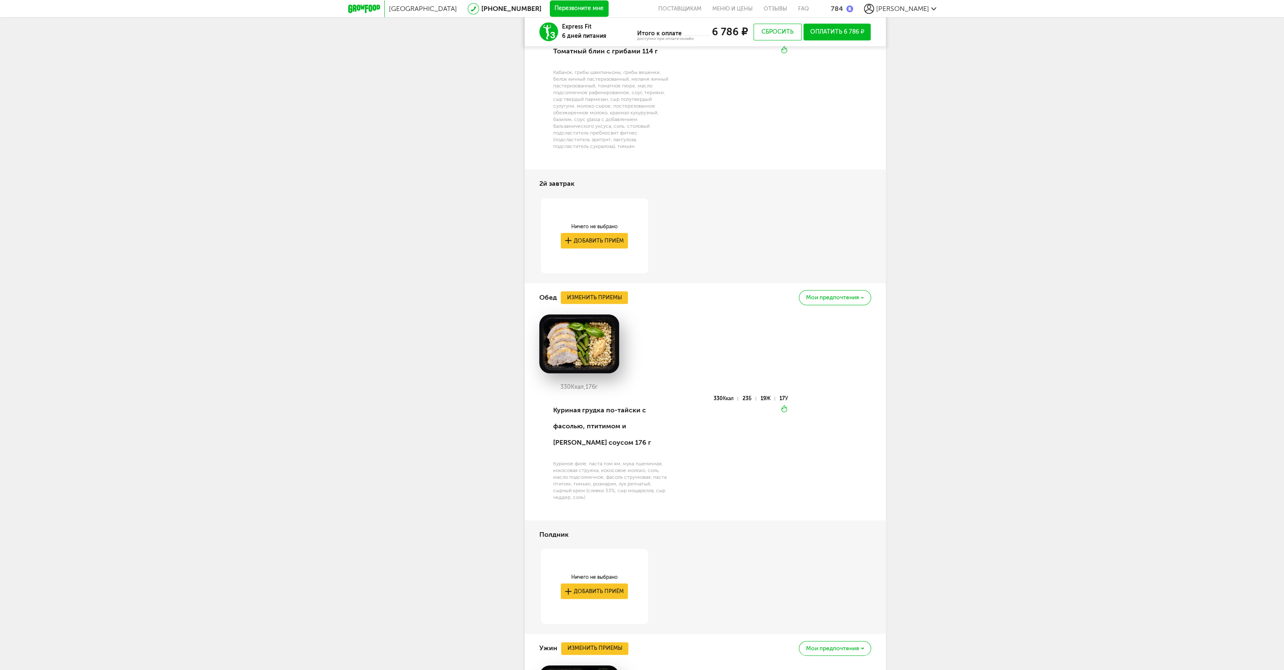
click at [615, 310] on div "Обед Изменить приемы [PERSON_NAME] предпочтения" at bounding box center [705, 297] width 332 height 29
click at [616, 297] on button "Изменить приемы" at bounding box center [594, 297] width 67 height 13
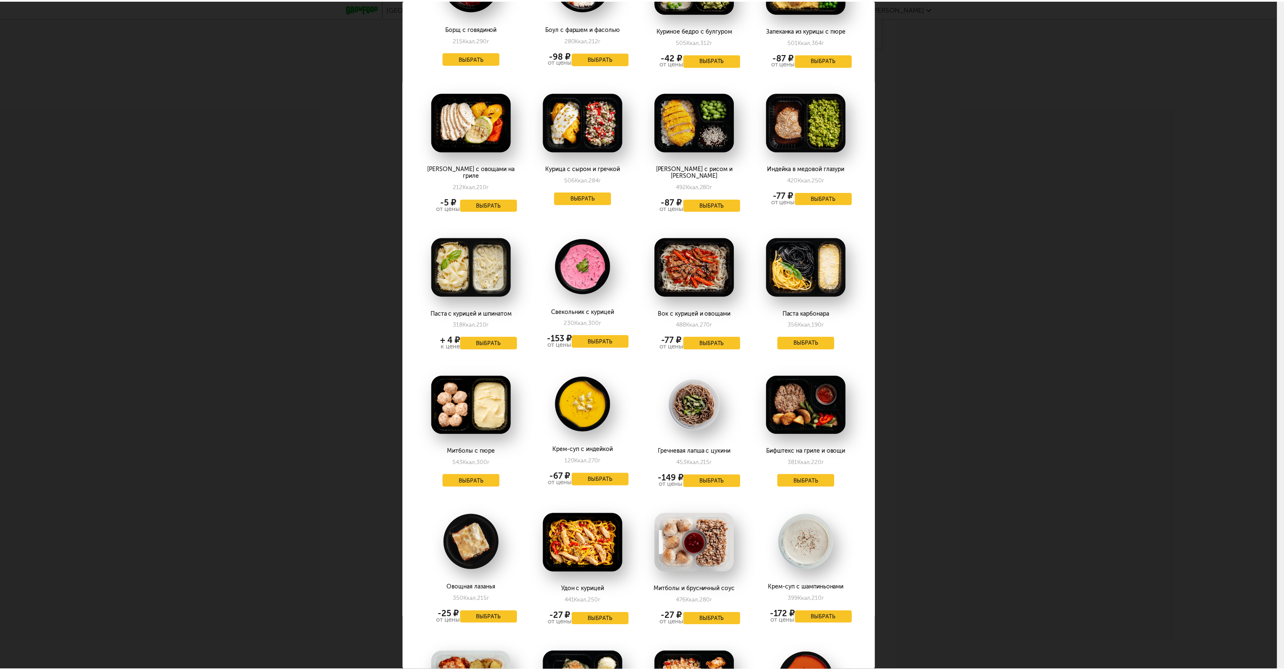
scroll to position [672, 0]
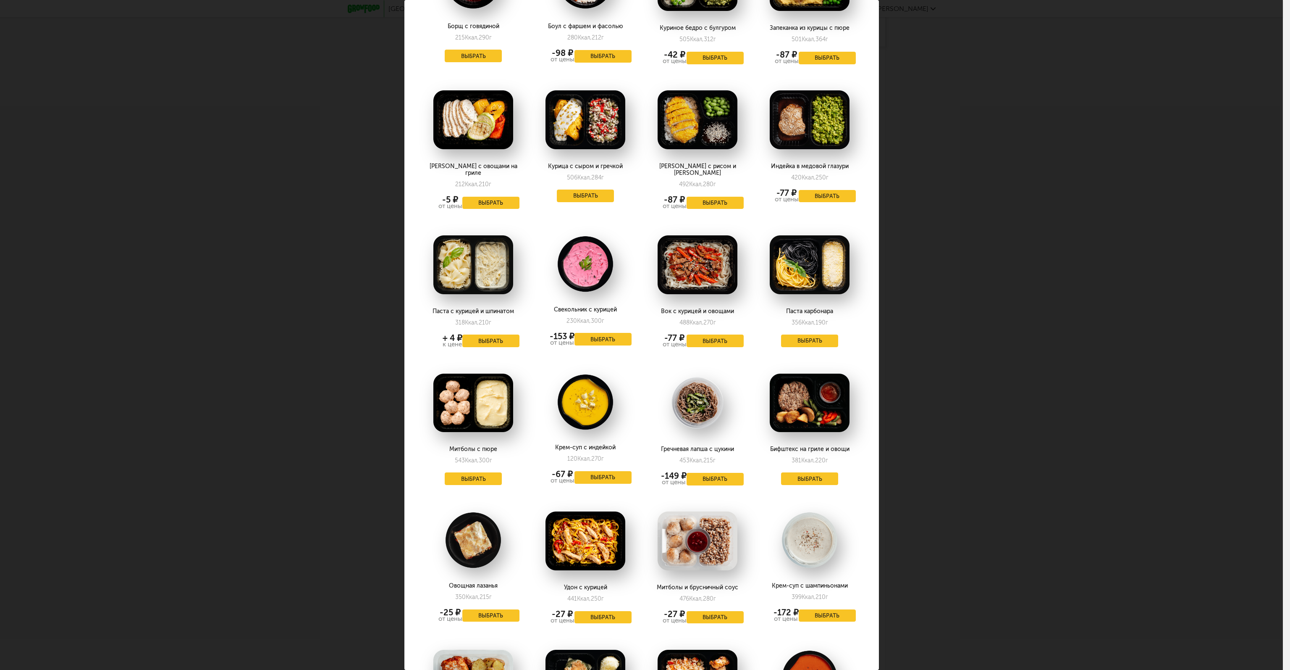
click at [932, 510] on div "Выберите обеды на [DATE] 27.08 Рыбная котлета и пюре 221 Ккал, 152 г Выбрать Ку…" at bounding box center [641, 335] width 1283 height 670
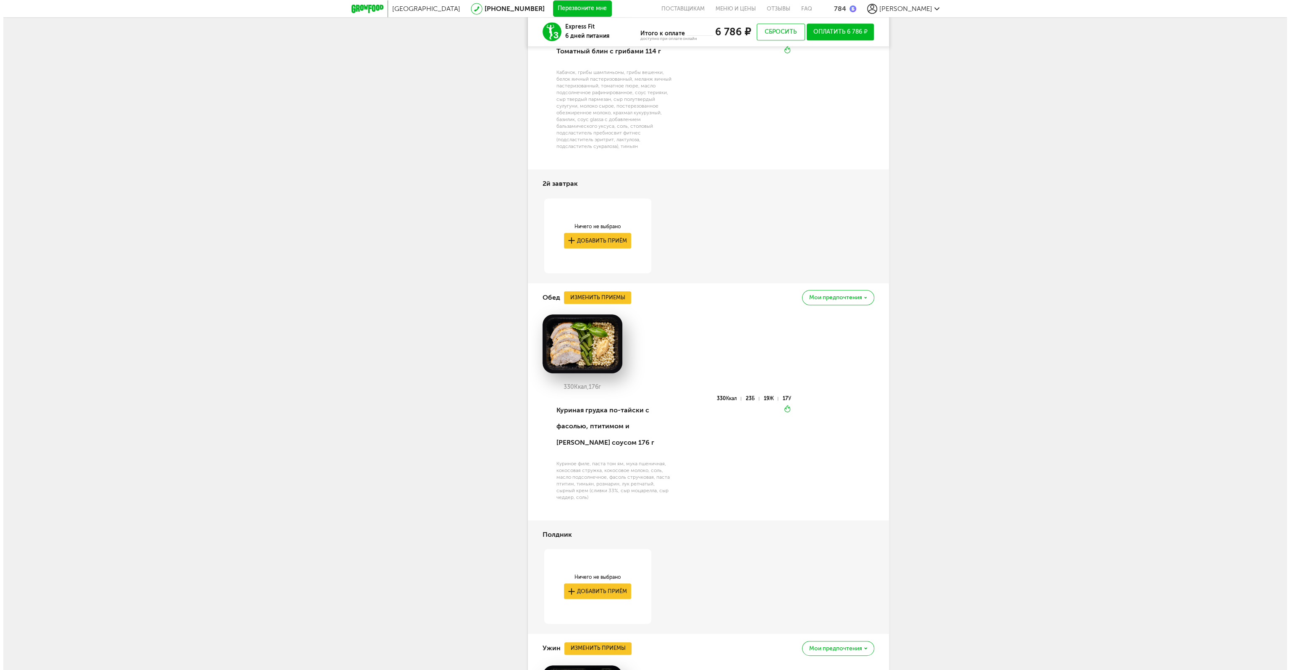
scroll to position [1019, 0]
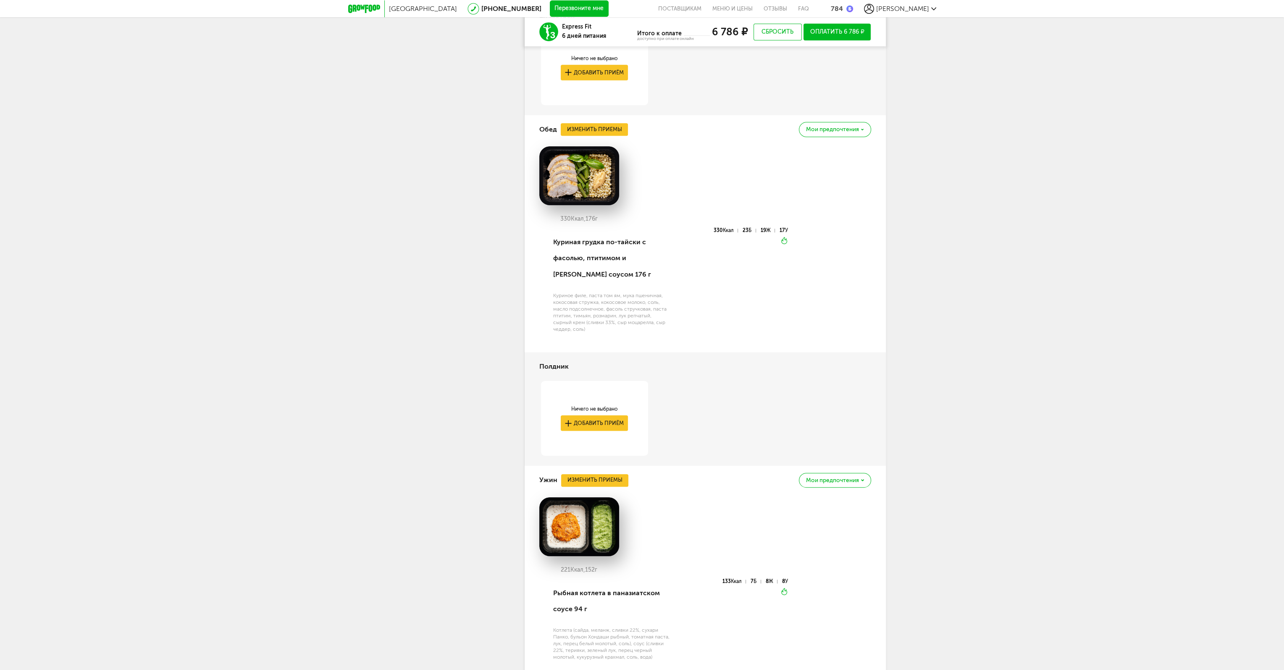
click at [609, 472] on div "Ужин Изменить приемы Мои предпочтения" at bounding box center [705, 479] width 332 height 29
click at [607, 480] on button "Изменить приемы" at bounding box center [594, 480] width 67 height 13
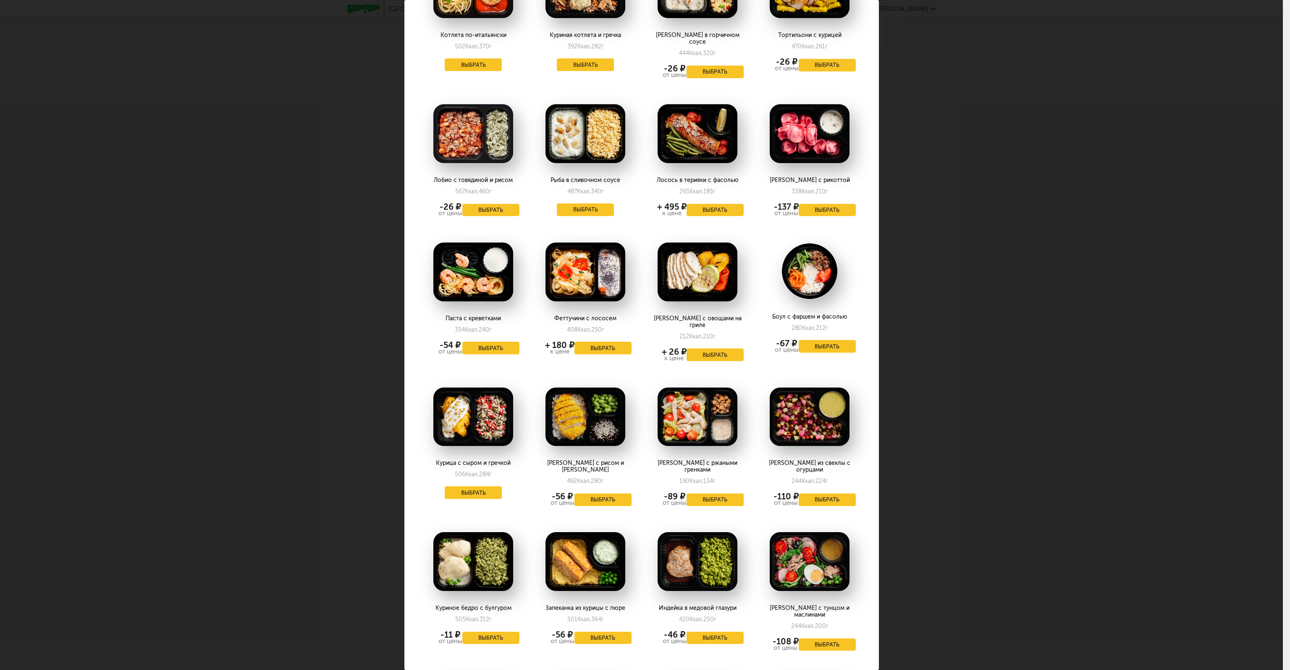
scroll to position [252, 0]
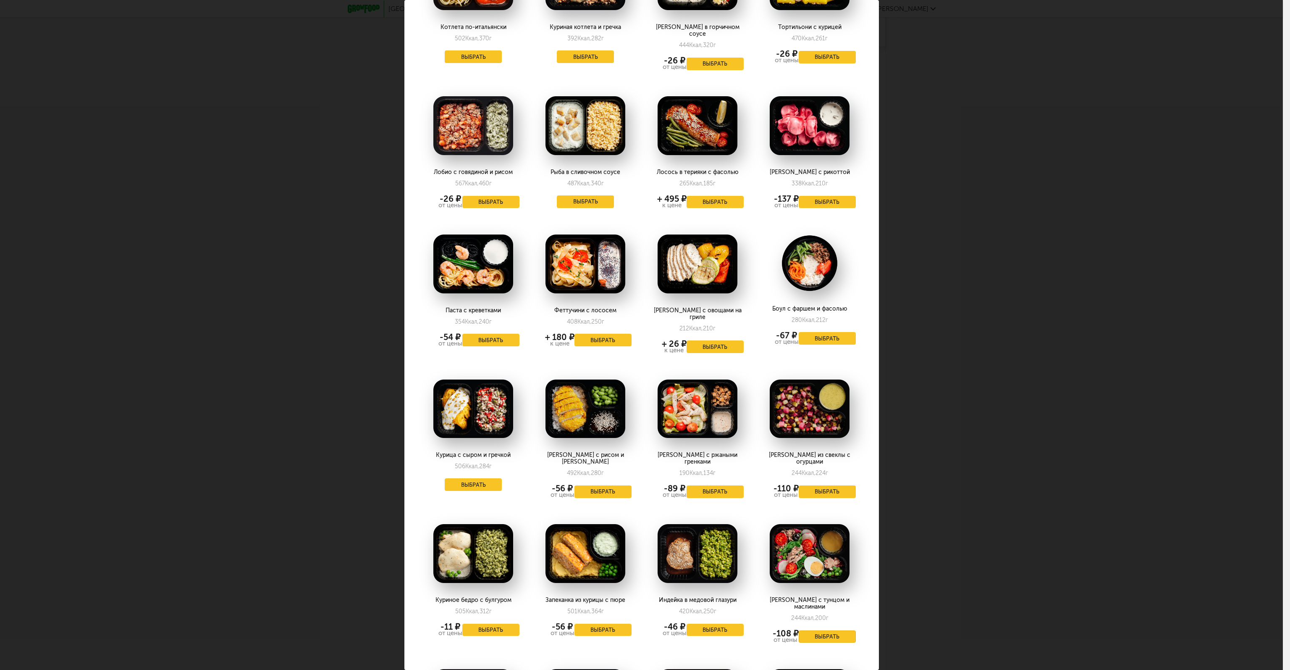
click at [811, 630] on button "Выбрать" at bounding box center [827, 636] width 57 height 13
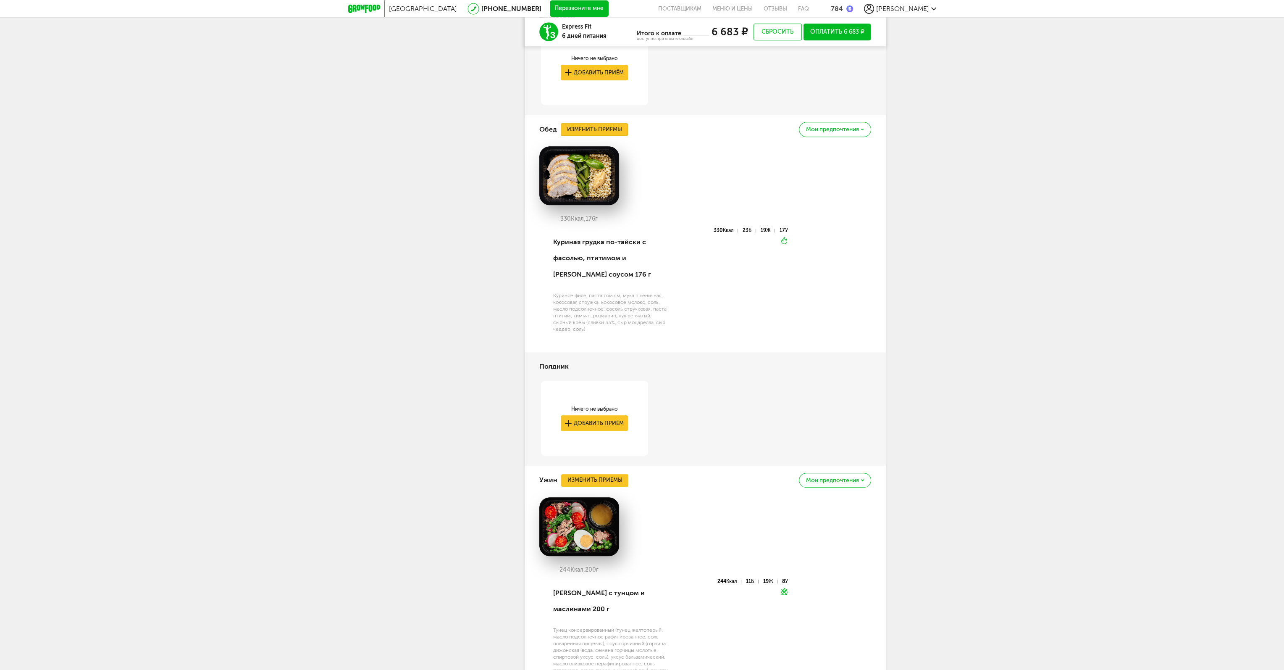
click at [583, 129] on button "Изменить приемы" at bounding box center [594, 129] width 67 height 13
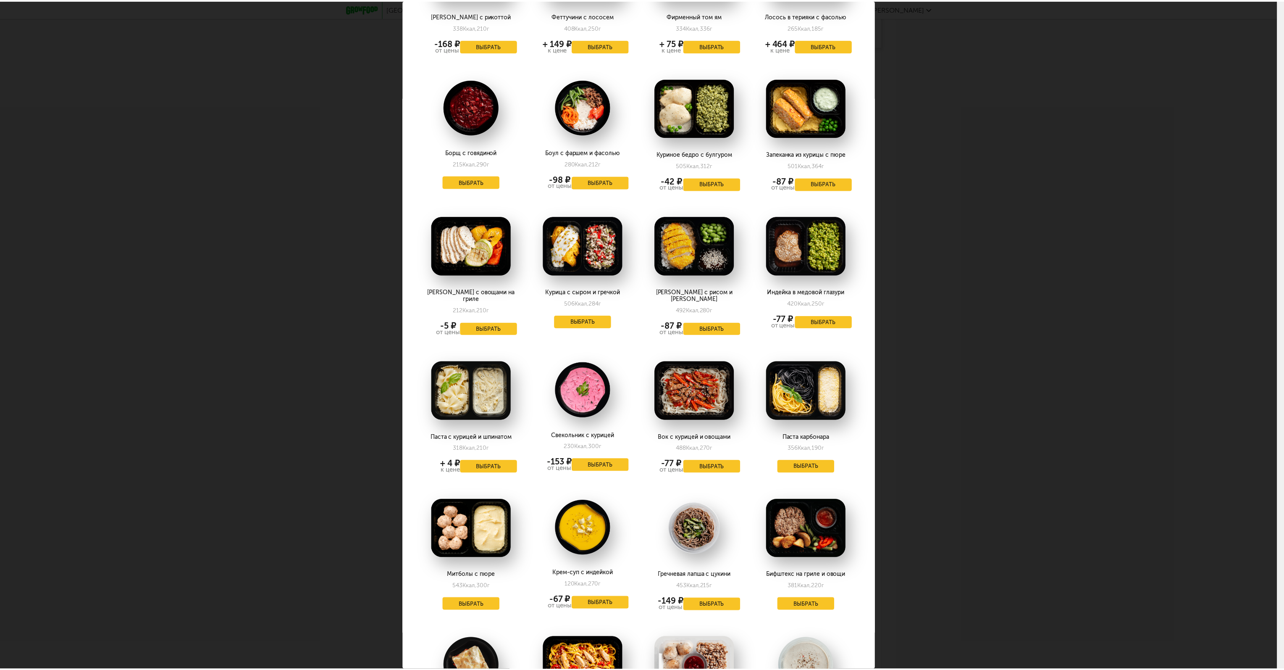
scroll to position [756, 0]
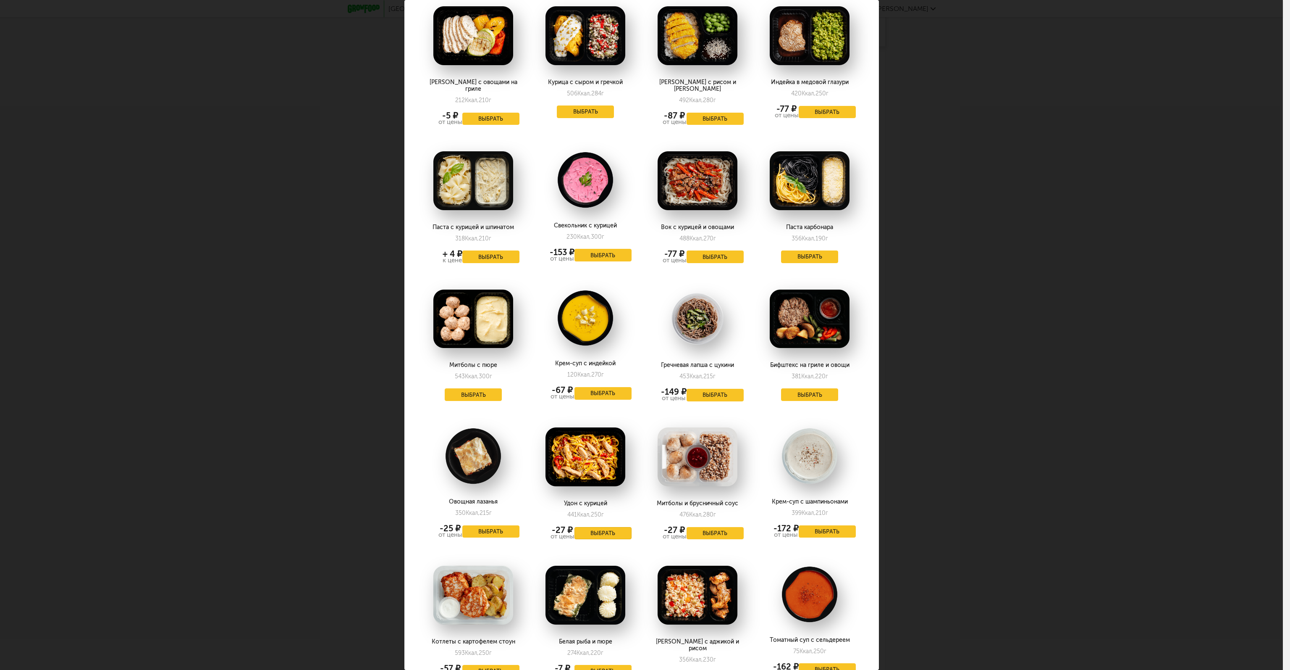
click at [593, 527] on button "Выбрать" at bounding box center [603, 533] width 57 height 13
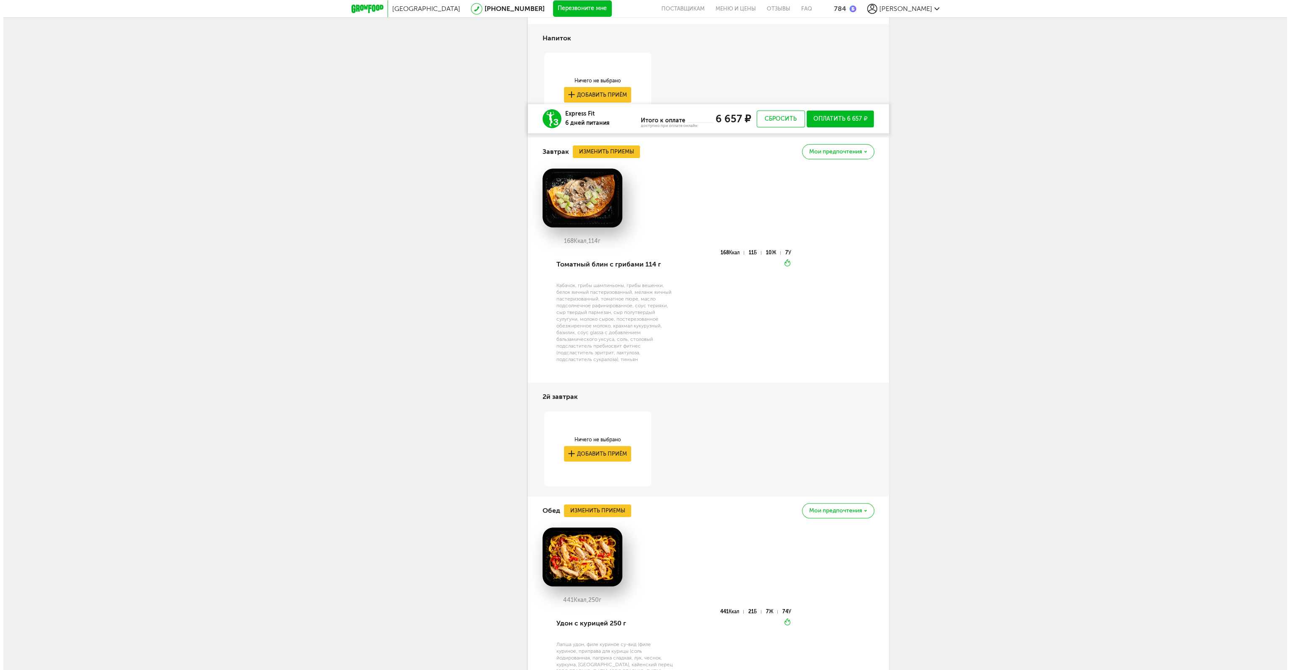
scroll to position [473, 0]
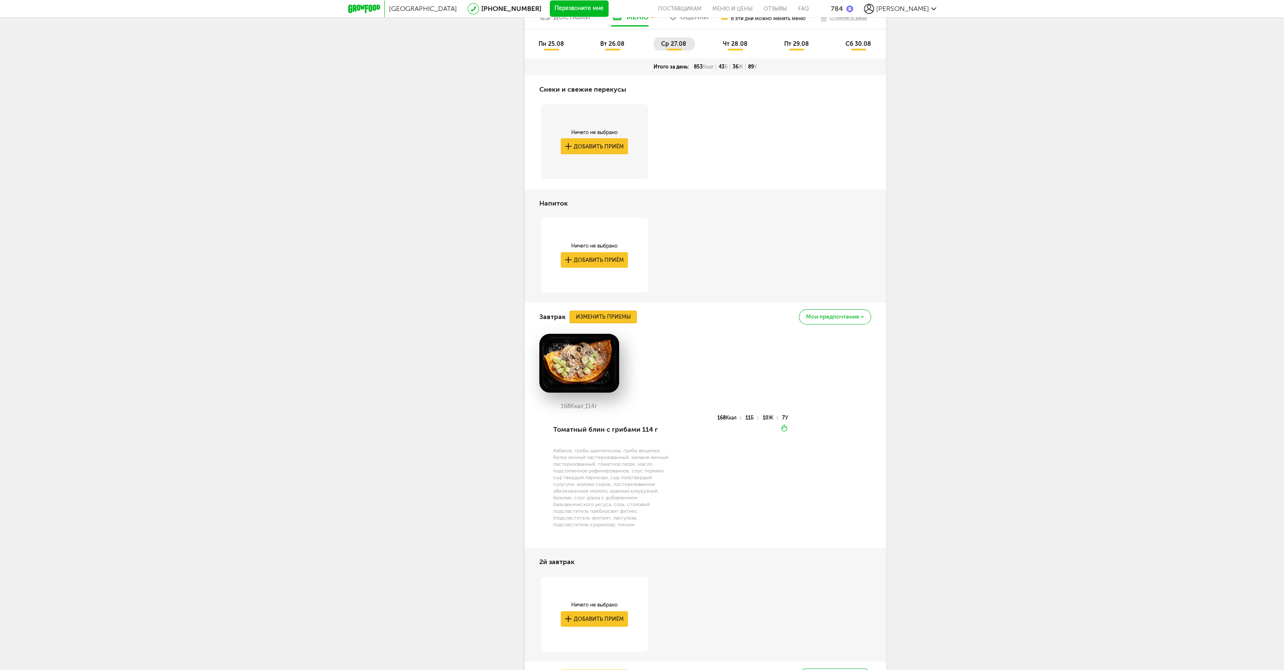
click at [580, 311] on button "Изменить приемы" at bounding box center [603, 316] width 67 height 13
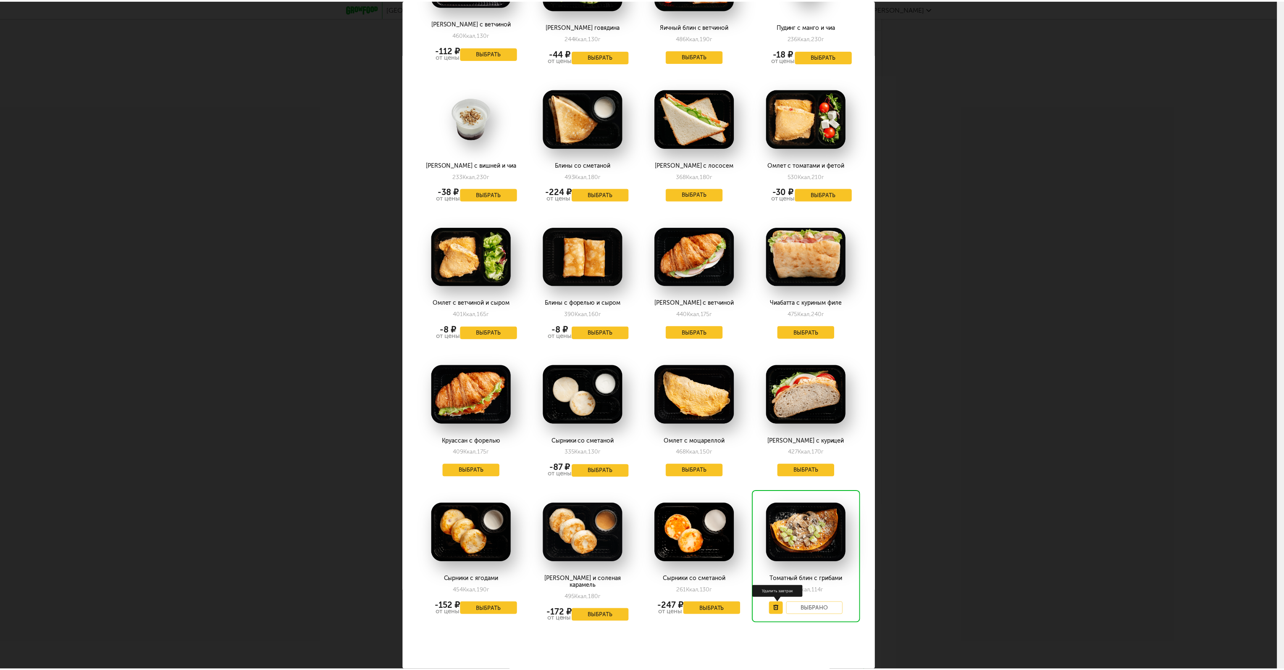
scroll to position [804, 0]
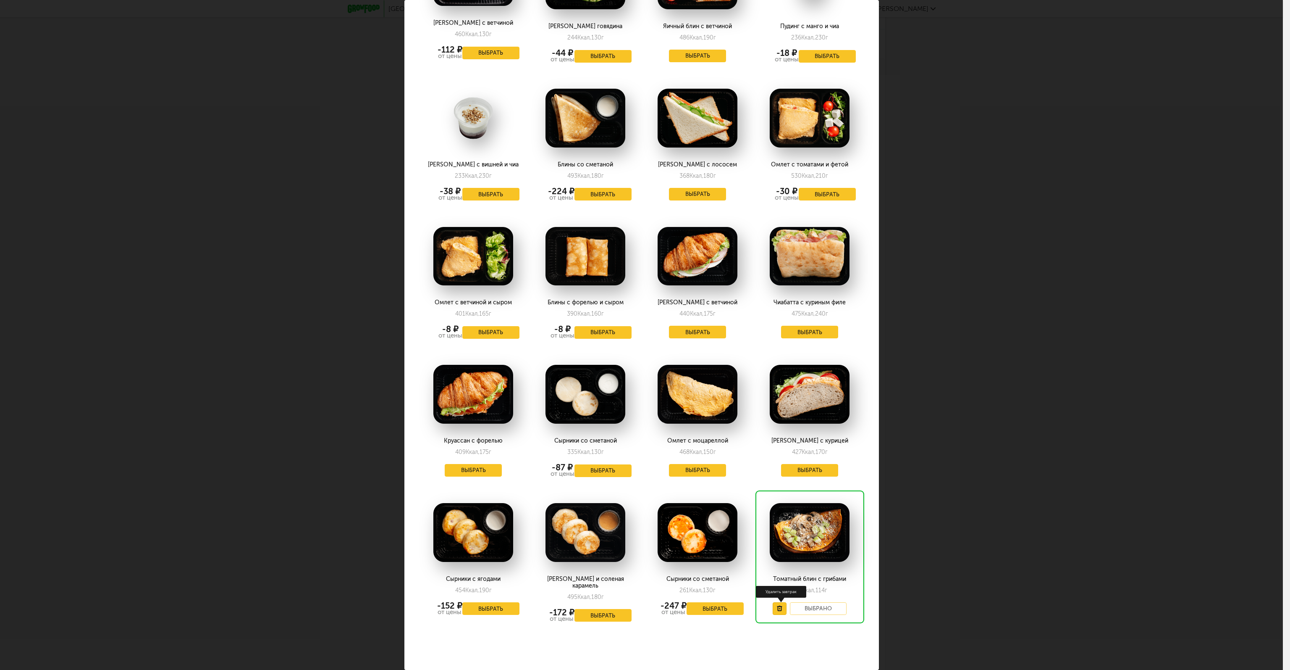
click at [773, 602] on button at bounding box center [780, 608] width 14 height 13
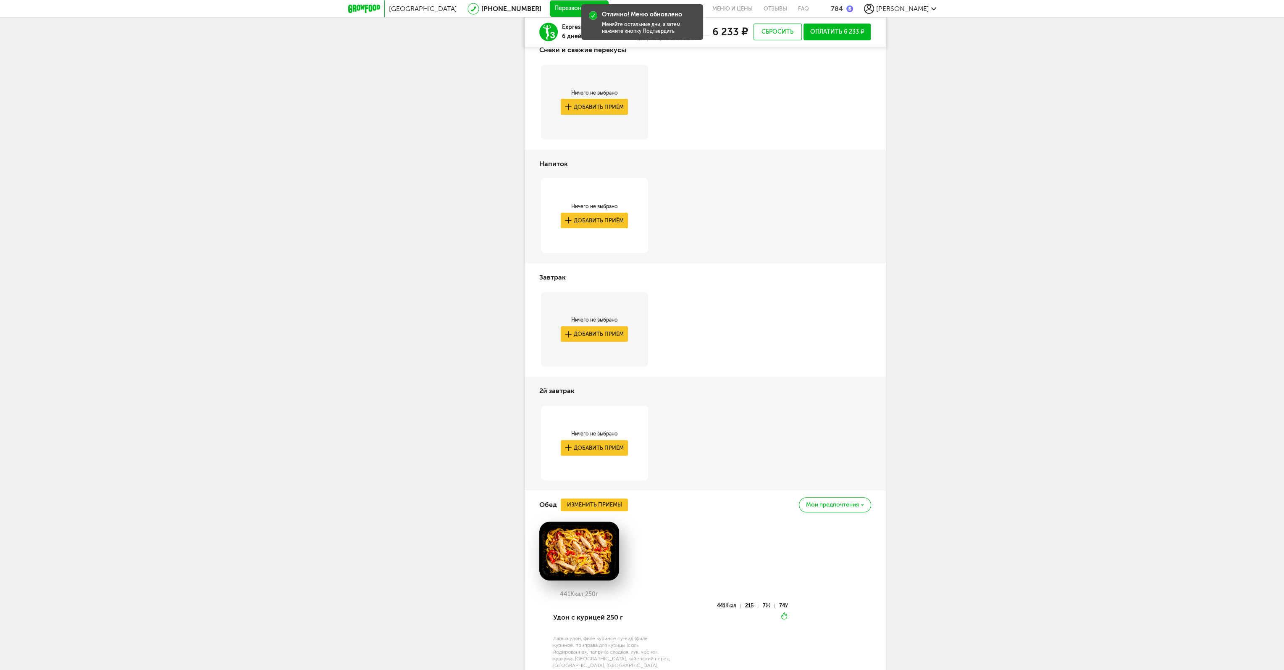
scroll to position [302, 0]
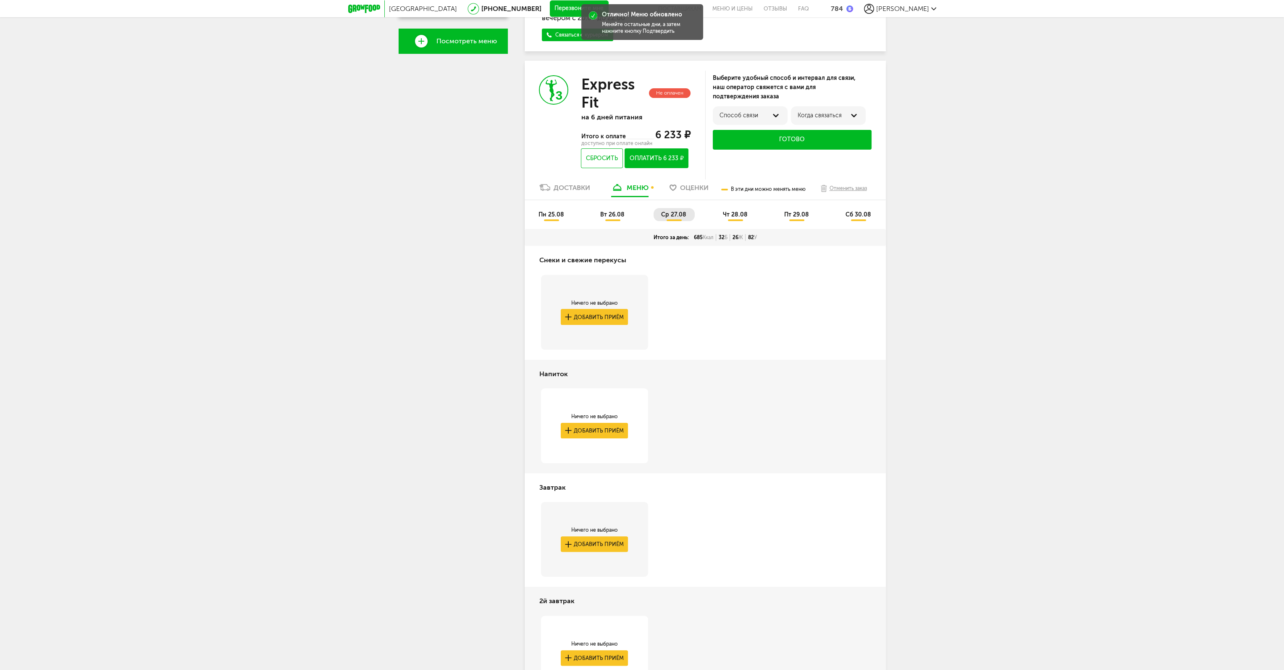
click at [619, 217] on span "вт 26.08" at bounding box center [612, 214] width 24 height 7
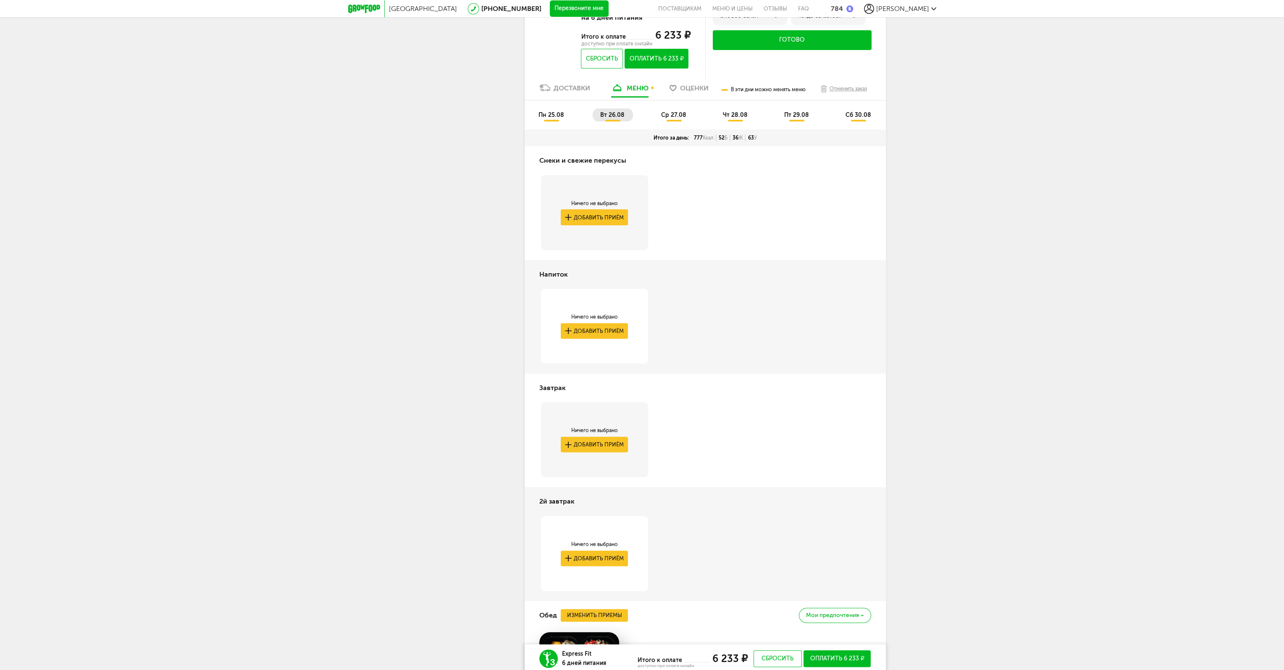
drag, startPoint x: 671, startPoint y: 414, endPoint x: 691, endPoint y: 242, distance: 172.9
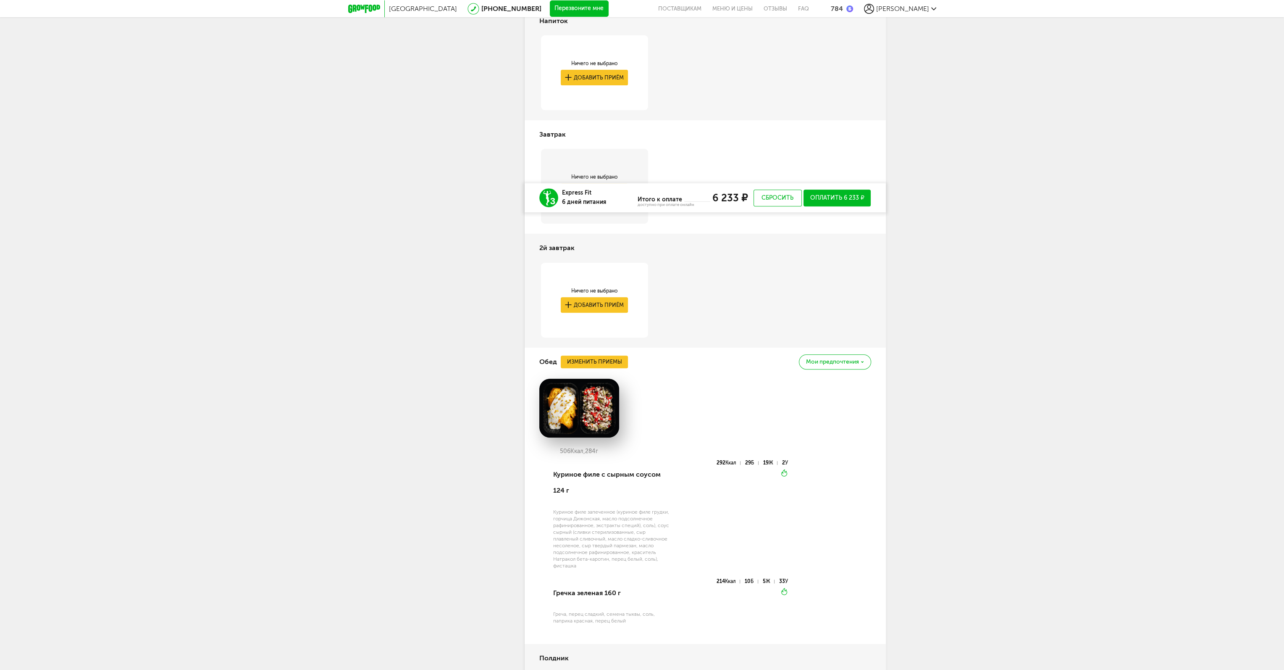
drag, startPoint x: 665, startPoint y: 307, endPoint x: 656, endPoint y: 256, distance: 52.1
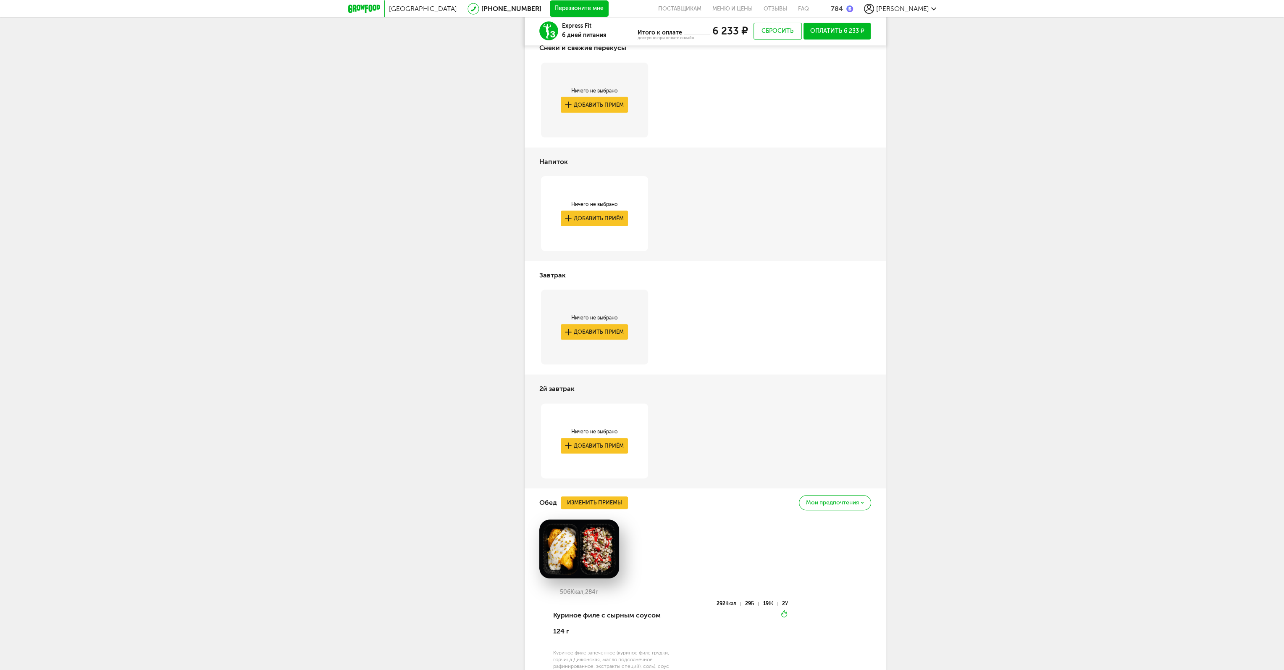
scroll to position [263, 0]
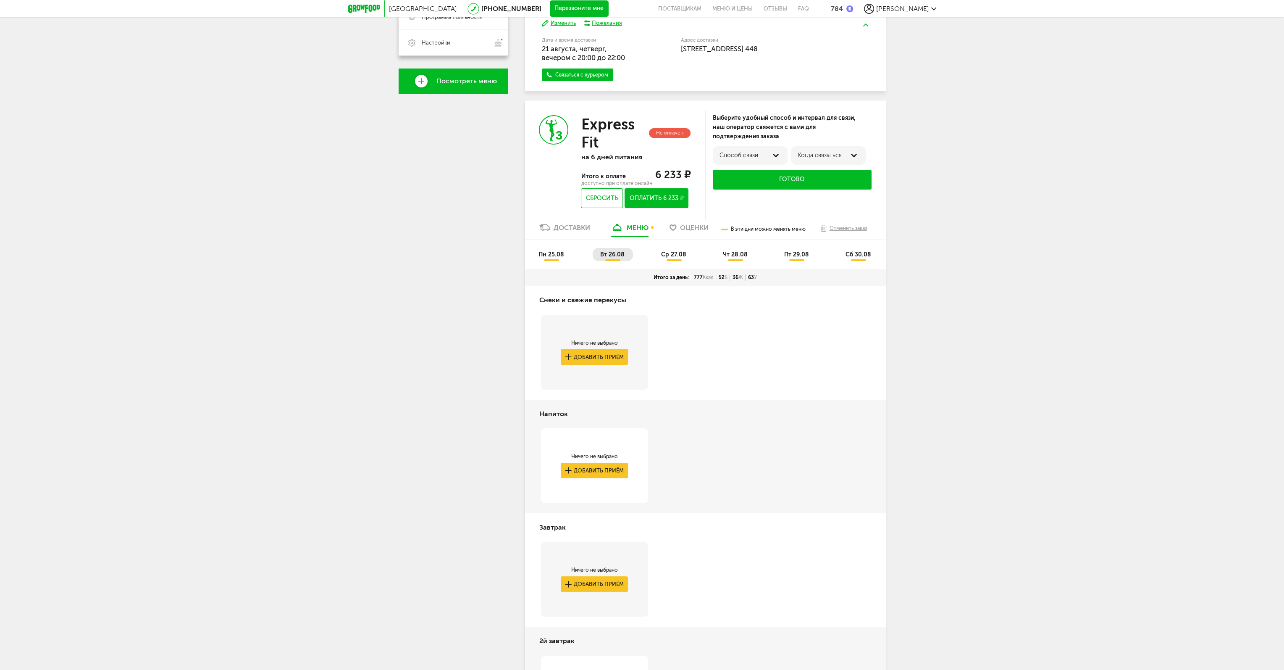
click at [544, 258] on li "пн 25.08" at bounding box center [552, 254] width 42 height 13
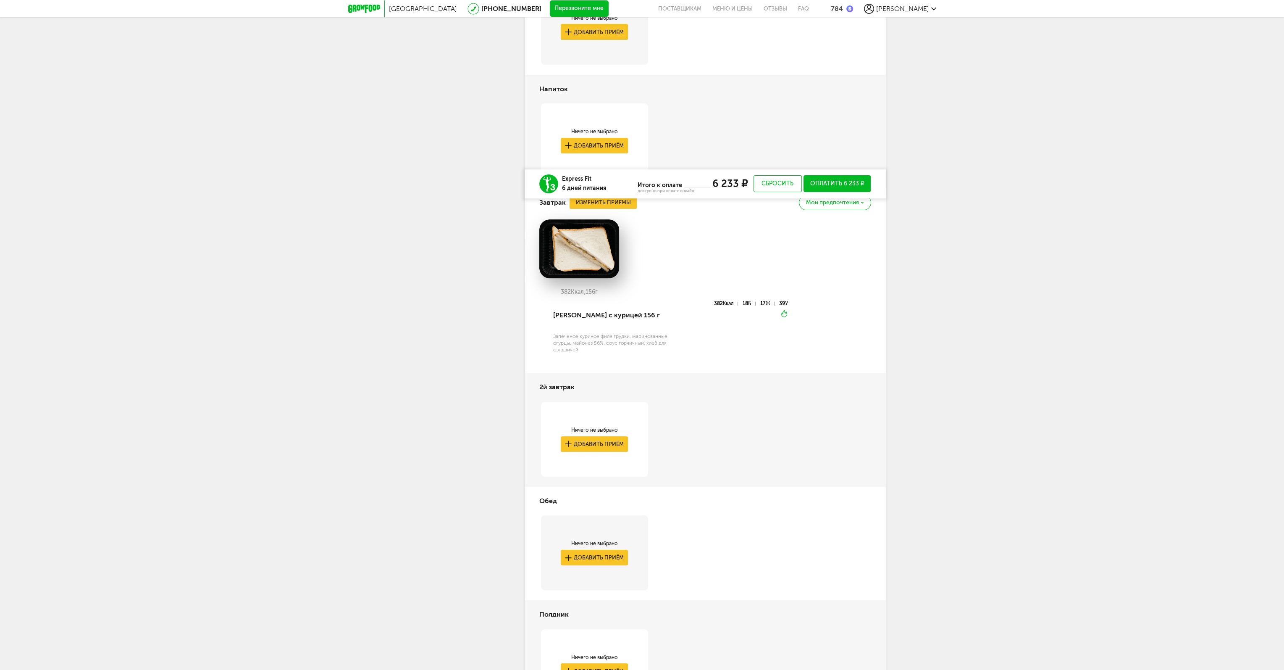
drag, startPoint x: 736, startPoint y: 371, endPoint x: 735, endPoint y: 275, distance: 96.6
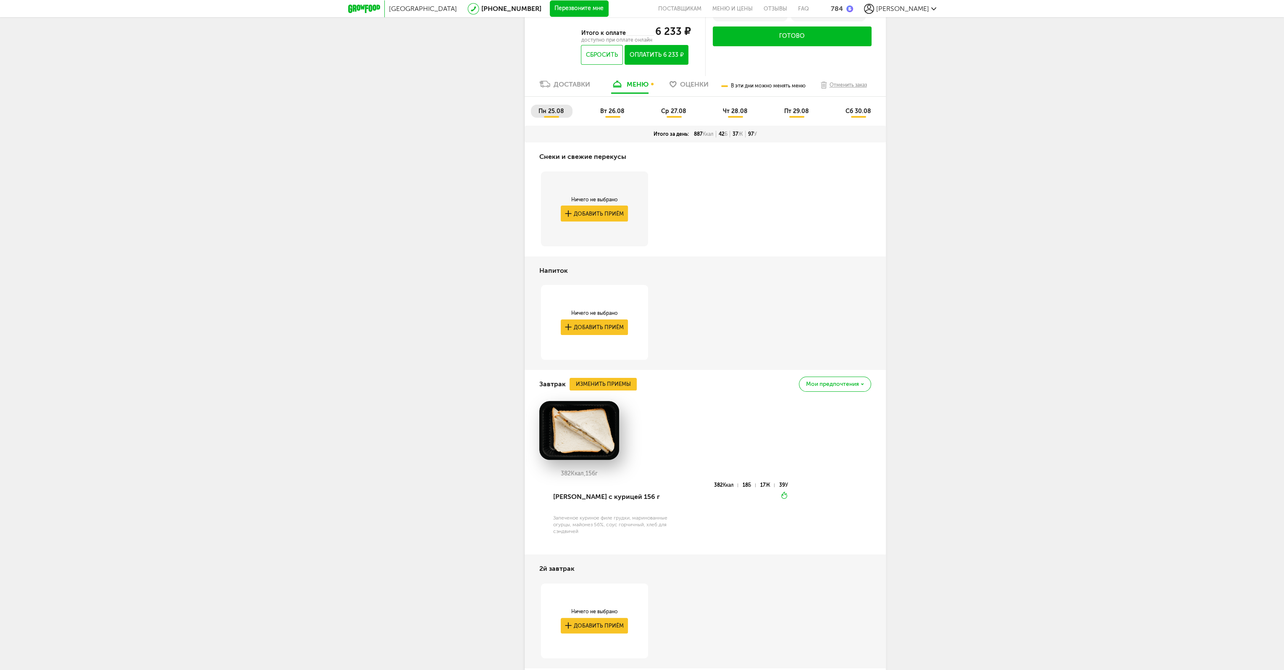
click at [740, 113] on span "чт 28.08" at bounding box center [735, 111] width 25 height 7
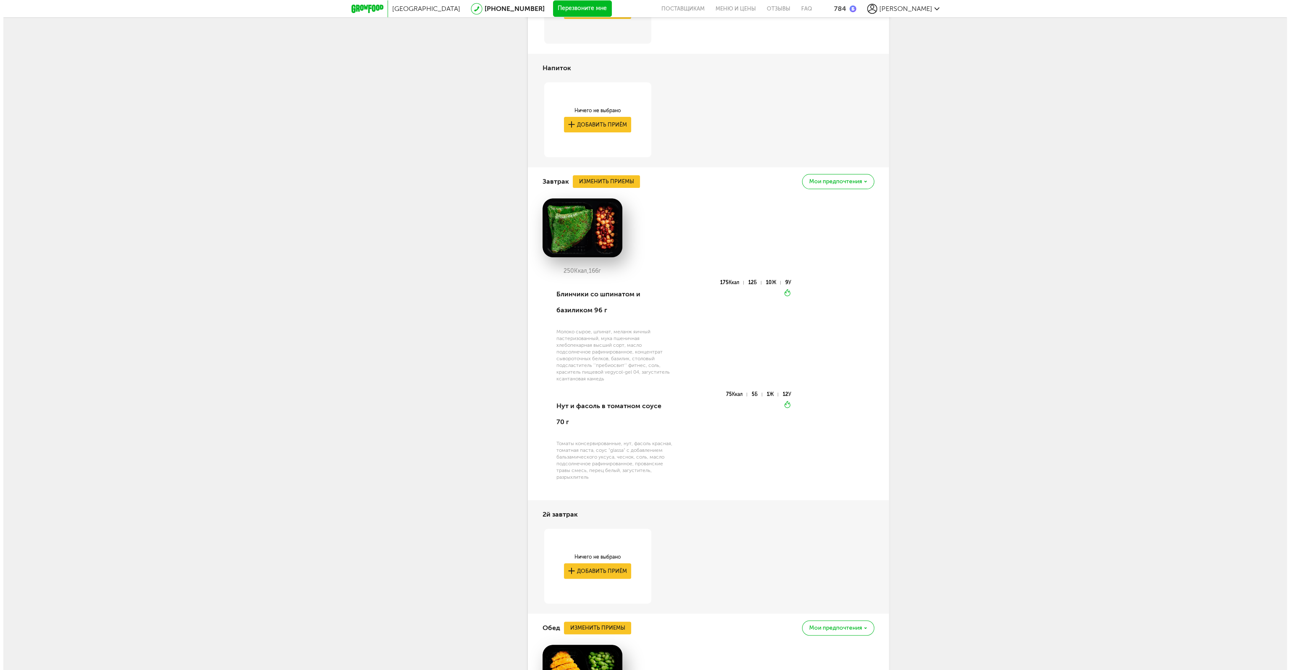
scroll to position [616, 0]
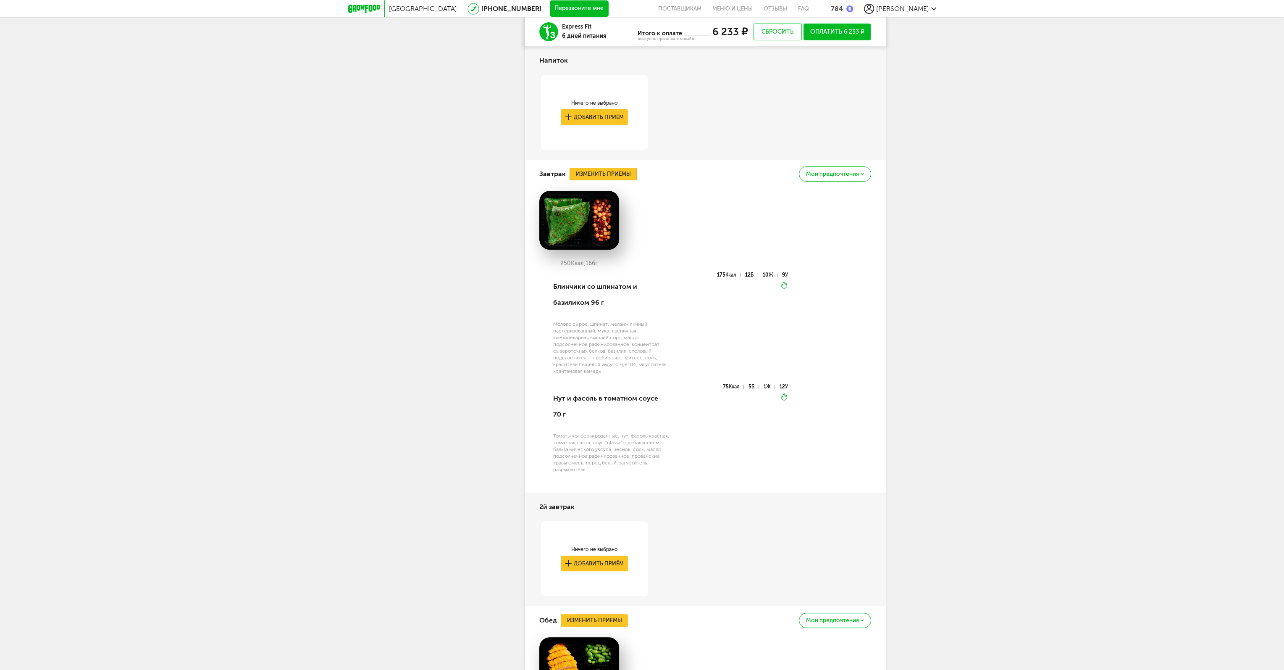
click at [602, 178] on button "Изменить приемы" at bounding box center [603, 174] width 67 height 13
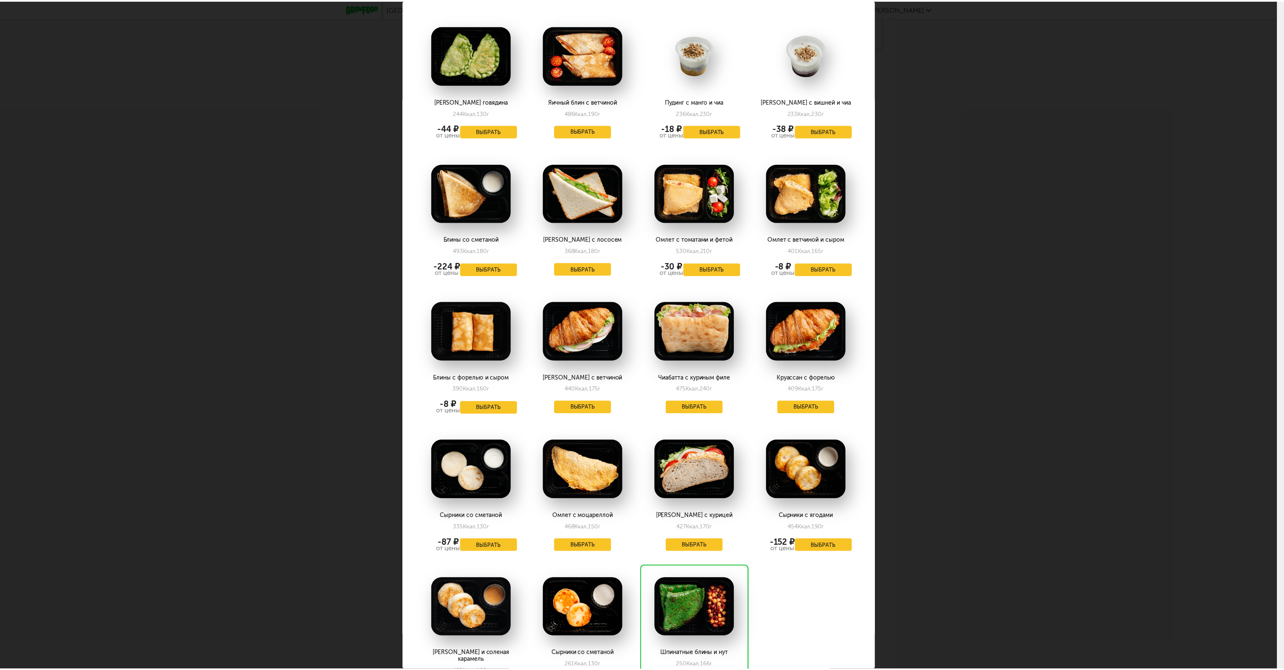
scroll to position [882, 0]
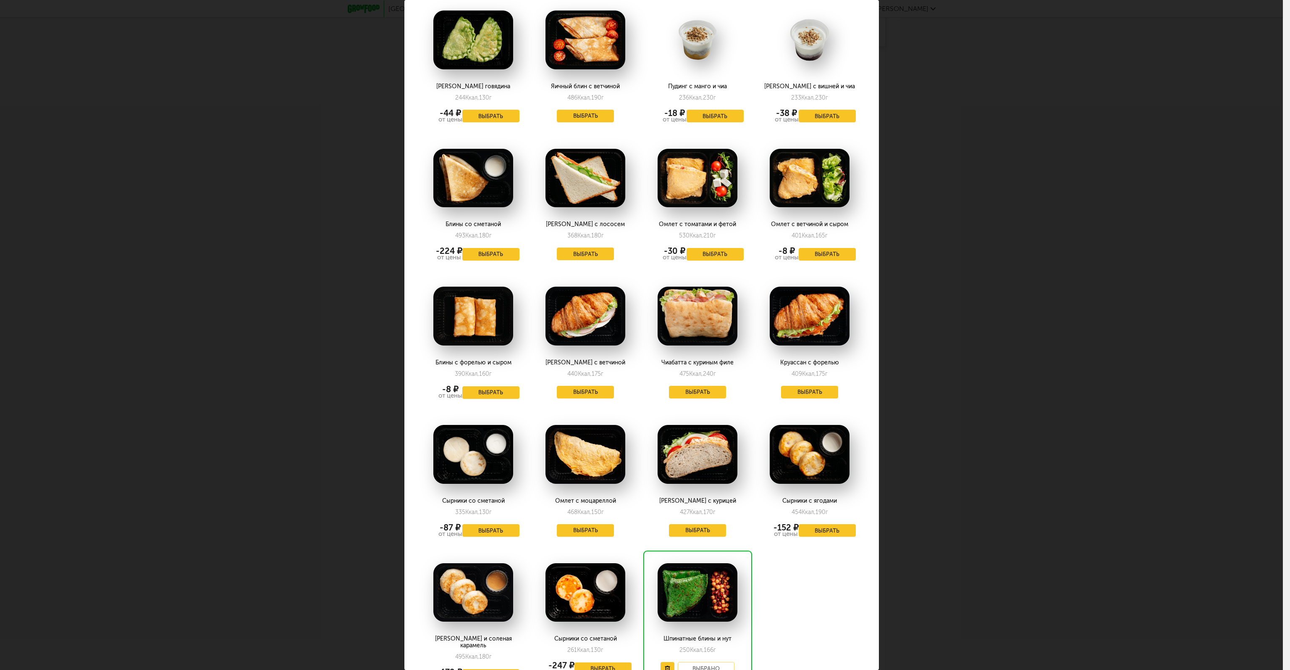
click at [965, 444] on div "Выберите завтраки на [DATE] 28.08 Томатный блин с грибами 168 Ккал, 114 г Выбра…" at bounding box center [641, 335] width 1283 height 670
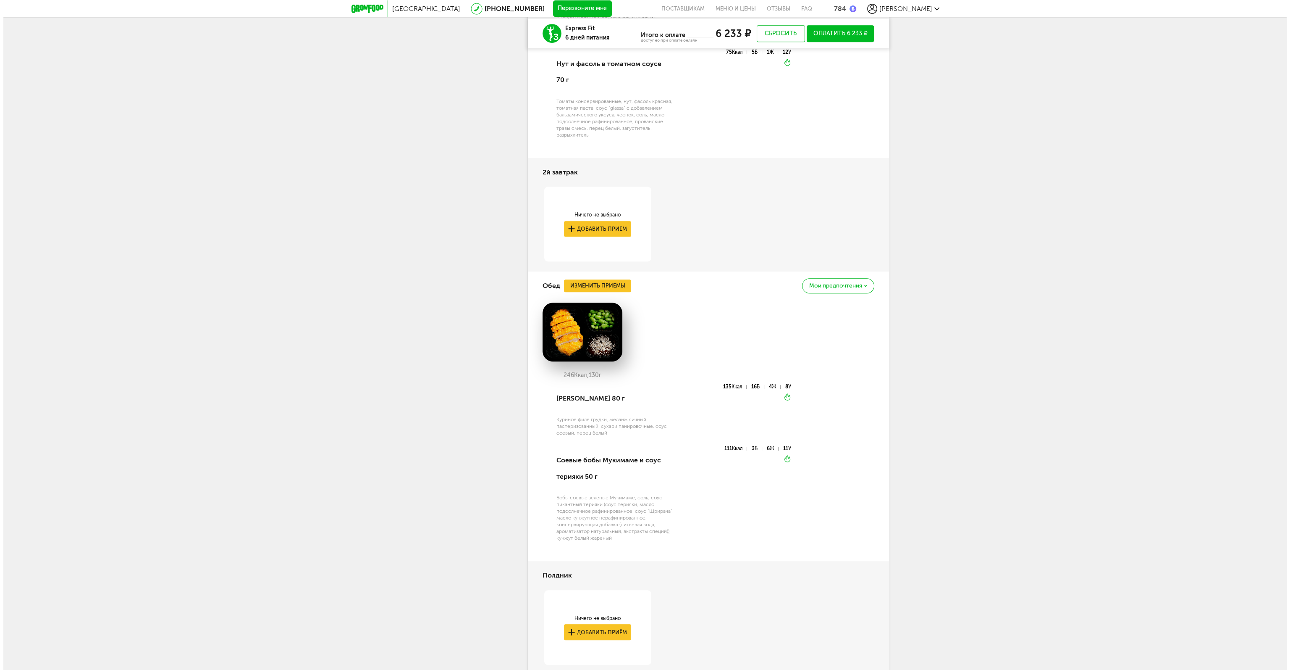
scroll to position [952, 0]
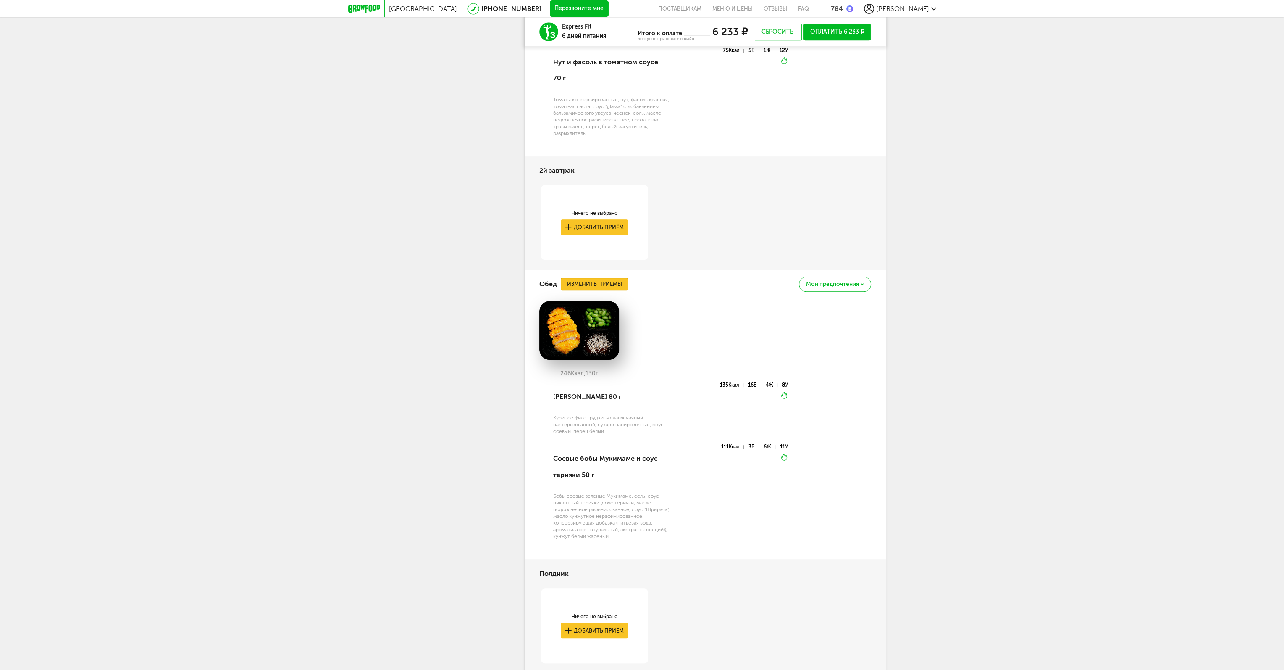
click at [595, 283] on button "Изменить приемы" at bounding box center [594, 284] width 67 height 13
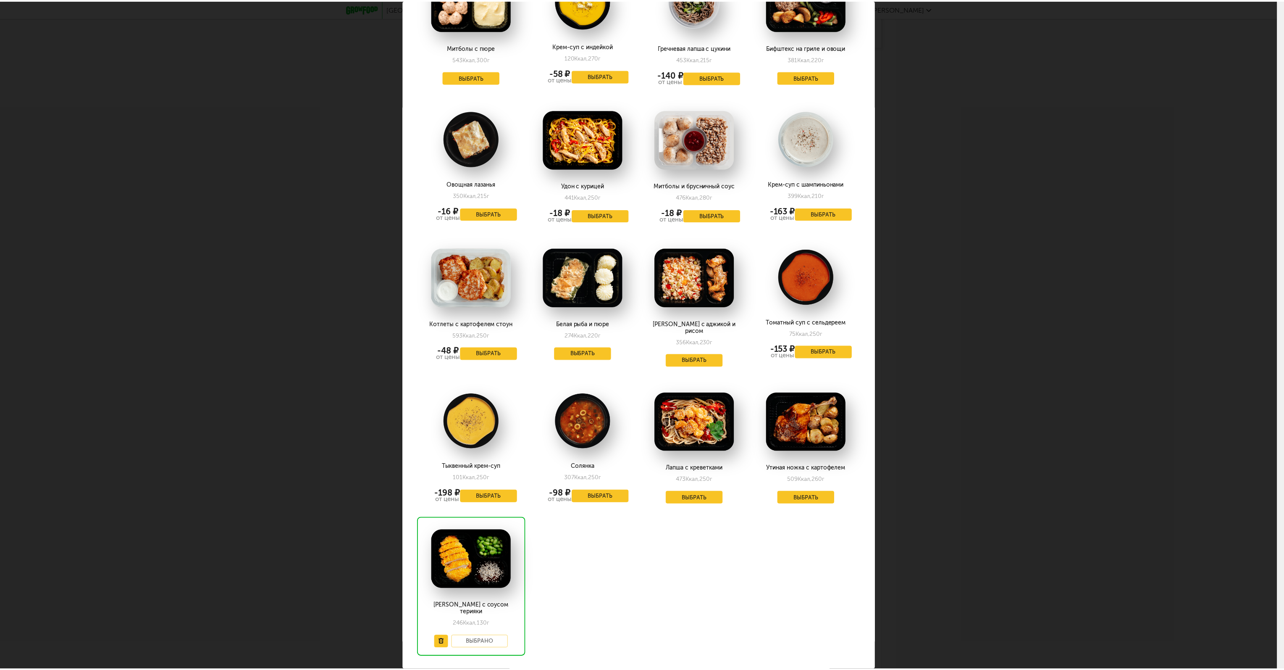
scroll to position [1079, 0]
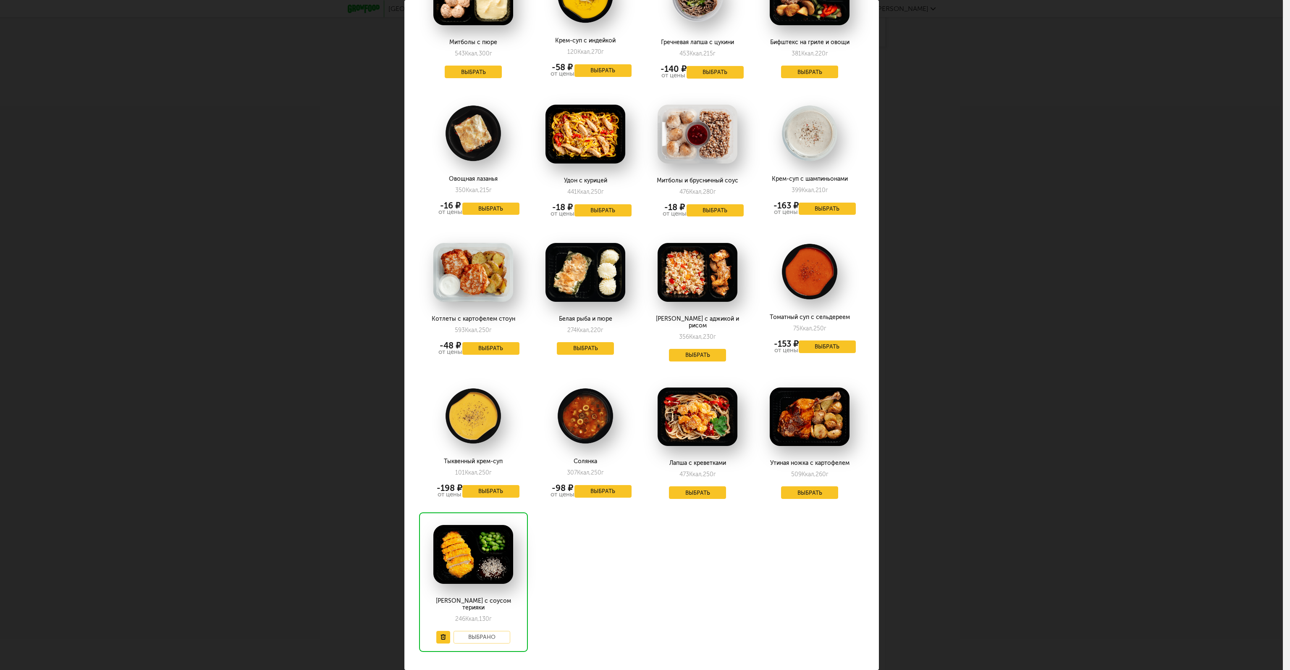
click at [924, 467] on div "Выберите обеды на [DATE] 28.08 Курица по-тайски с птитимом 330 Ккал, 176 г Выбр…" at bounding box center [641, 335] width 1283 height 670
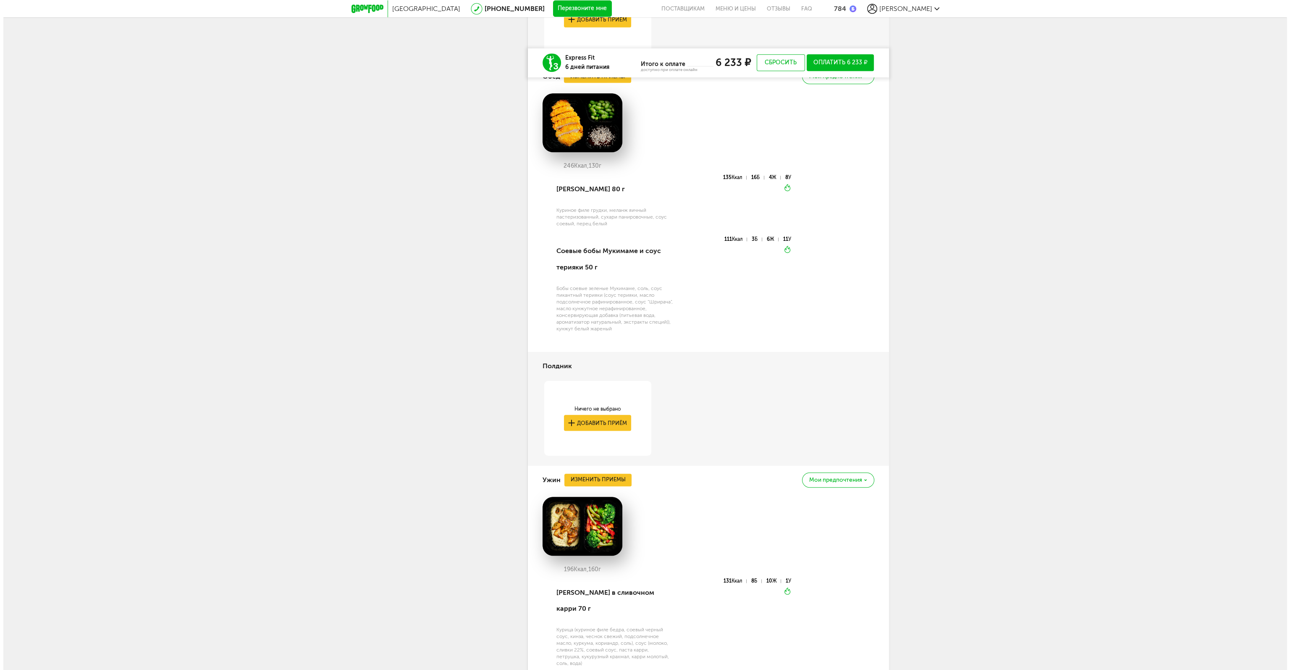
scroll to position [1120, 0]
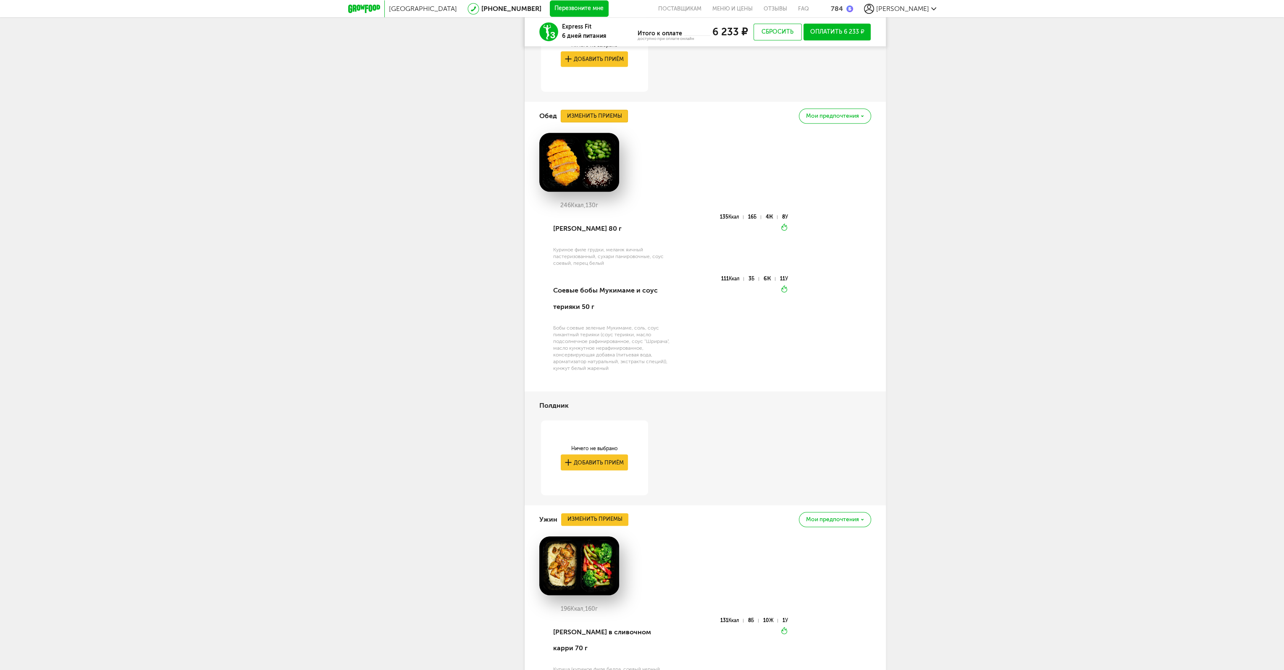
click at [608, 121] on button "Изменить приемы" at bounding box center [594, 116] width 67 height 13
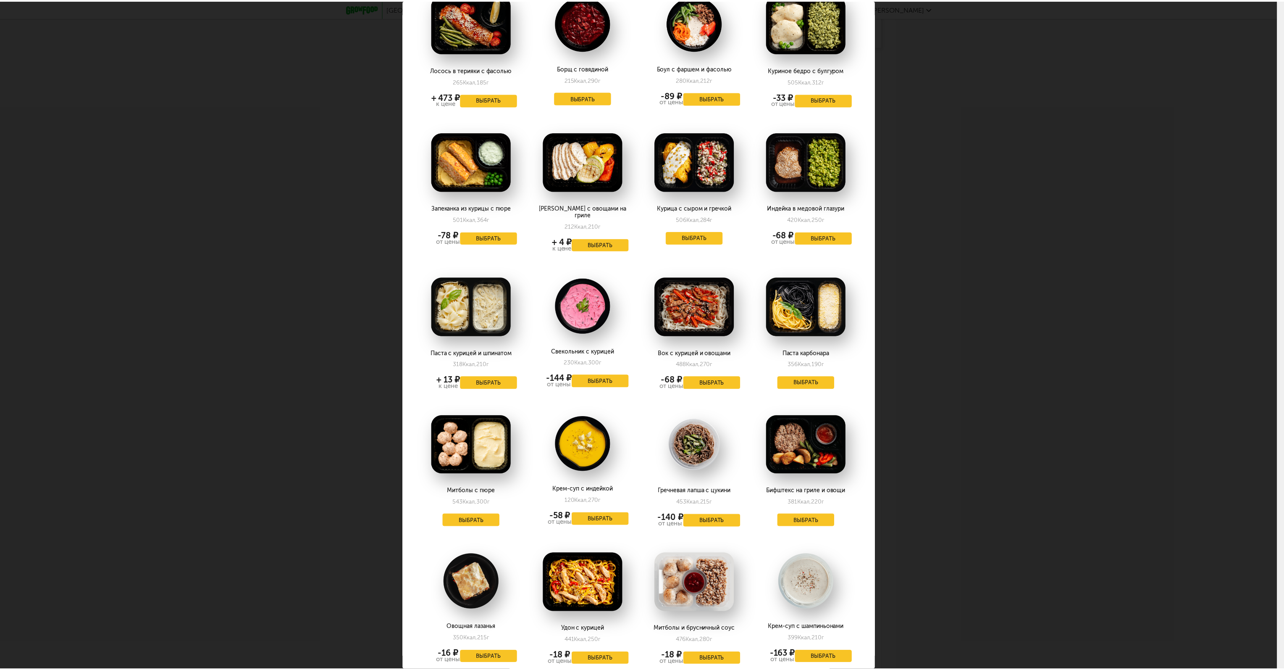
scroll to position [798, 0]
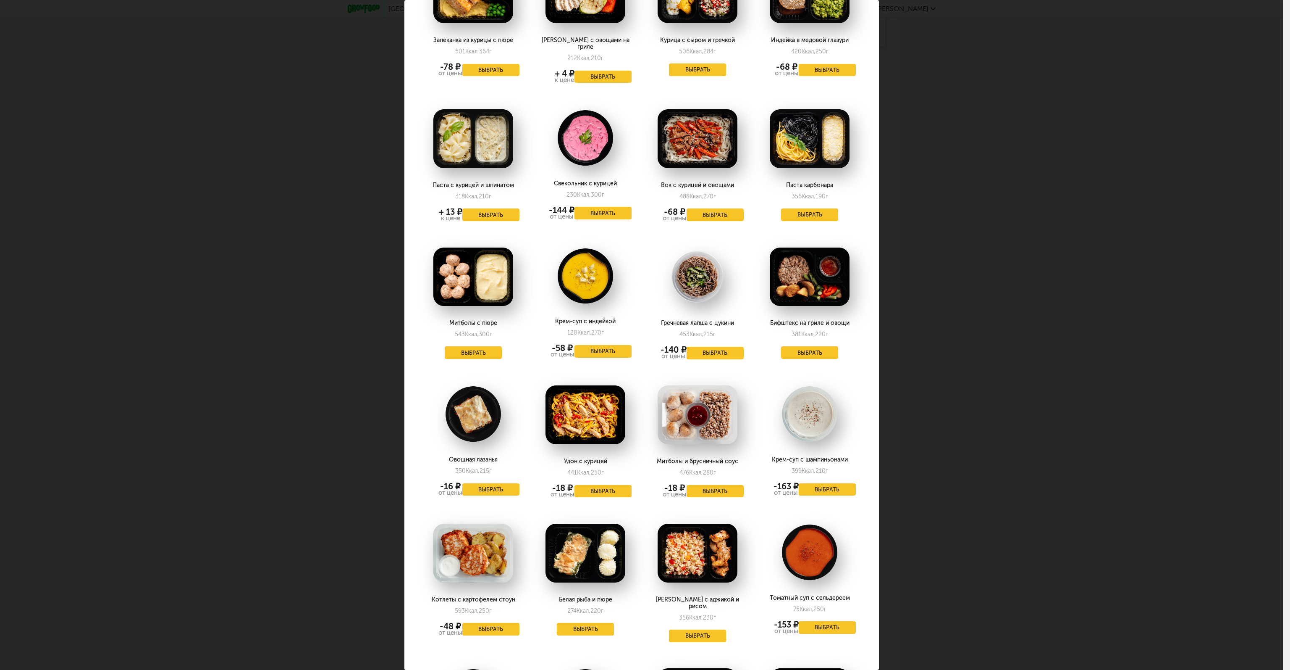
click at [961, 496] on div "Выберите обеды на [DATE] 28.08 Курица по-тайски с птитимом 330 Ккал, 176 г Выбр…" at bounding box center [641, 335] width 1283 height 670
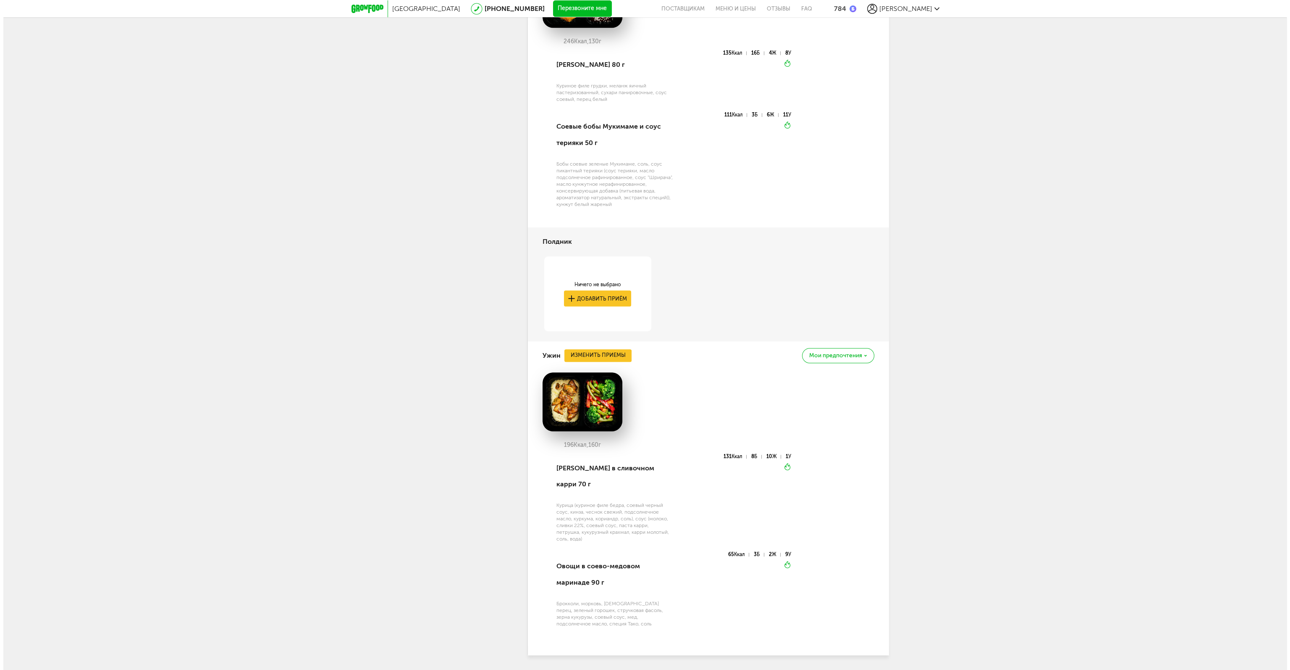
scroll to position [1288, 0]
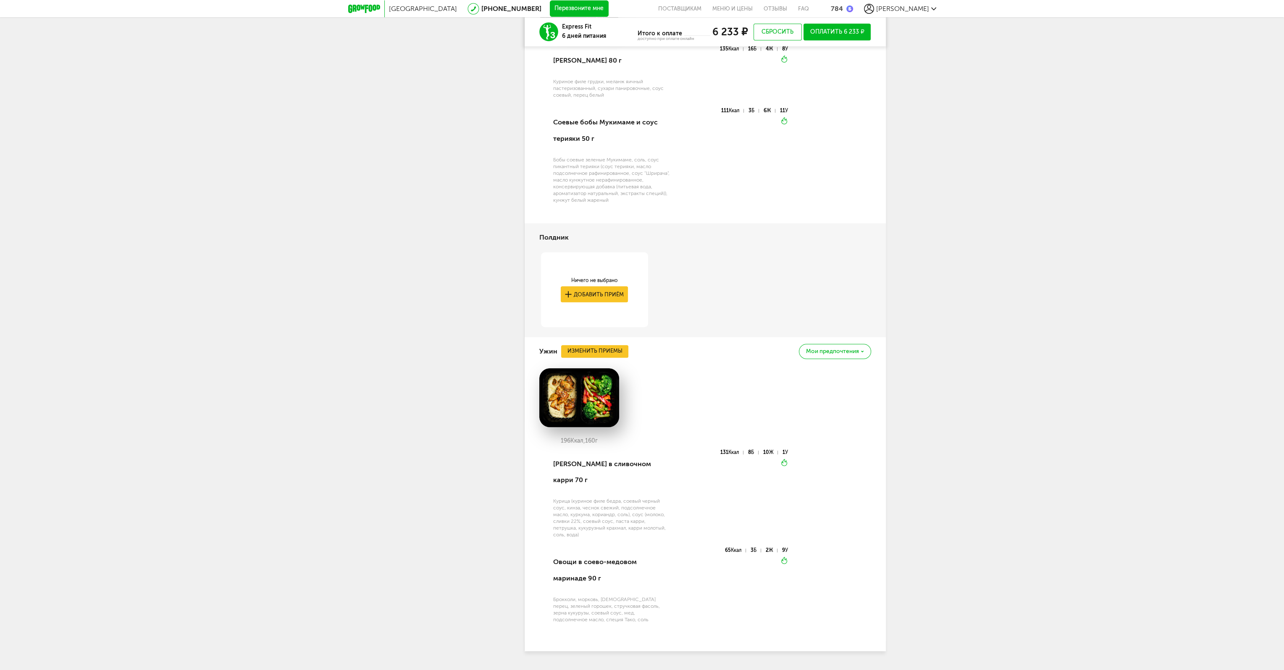
click at [583, 344] on div "Ужин Изменить приемы Мои предпочтения" at bounding box center [705, 351] width 332 height 29
click at [583, 352] on button "Изменить приемы" at bounding box center [594, 351] width 67 height 13
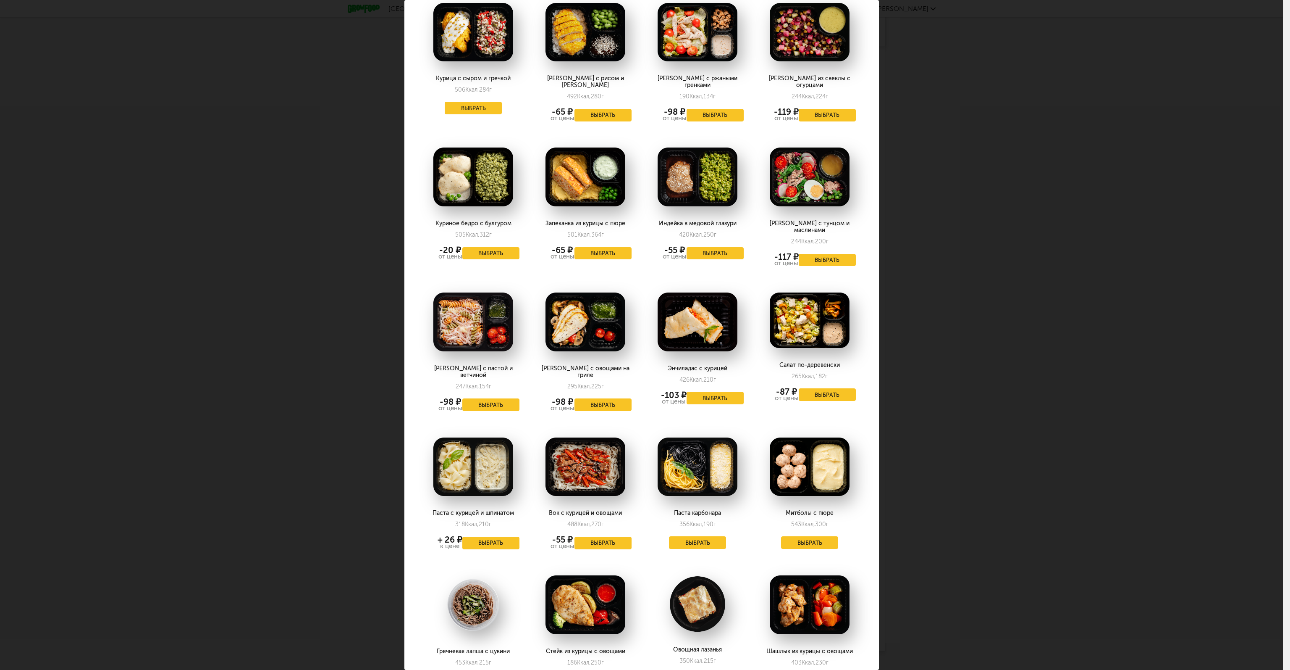
scroll to position [630, 0]
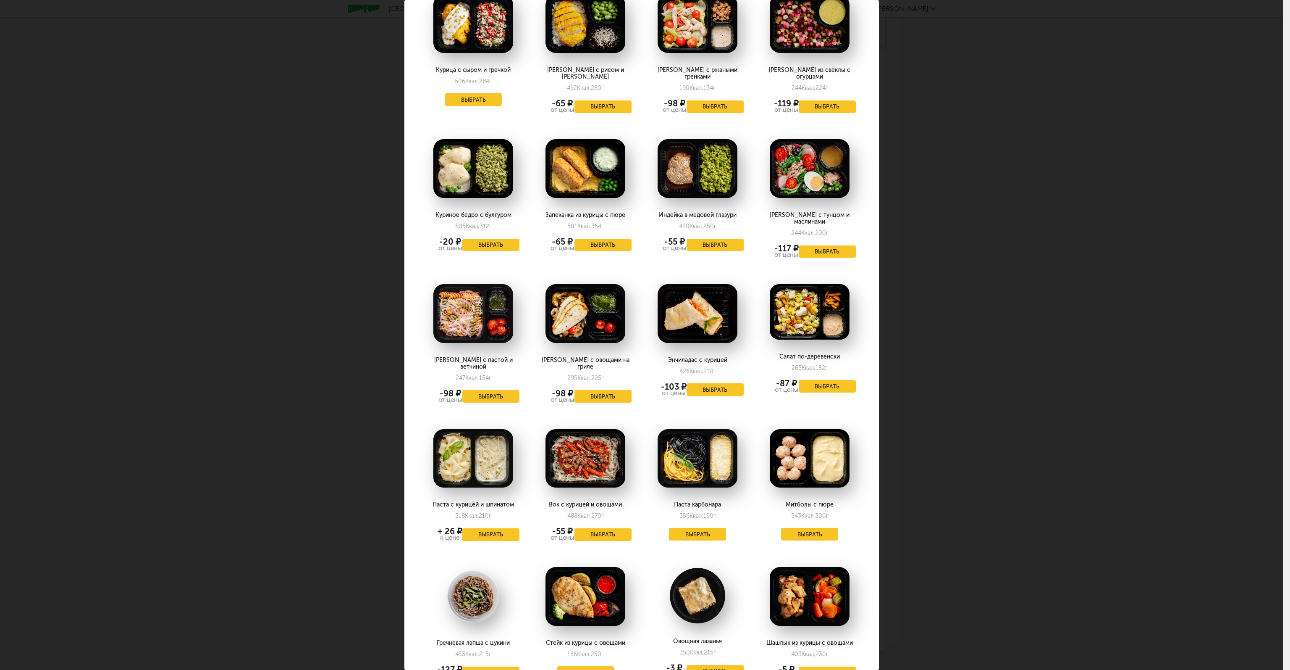
click at [1071, 438] on div "Выберите ужины на [DATE] 28.08 Рыбная котлета и пюре 221 Ккал, 152 г Выбрать Ку…" at bounding box center [641, 335] width 1283 height 670
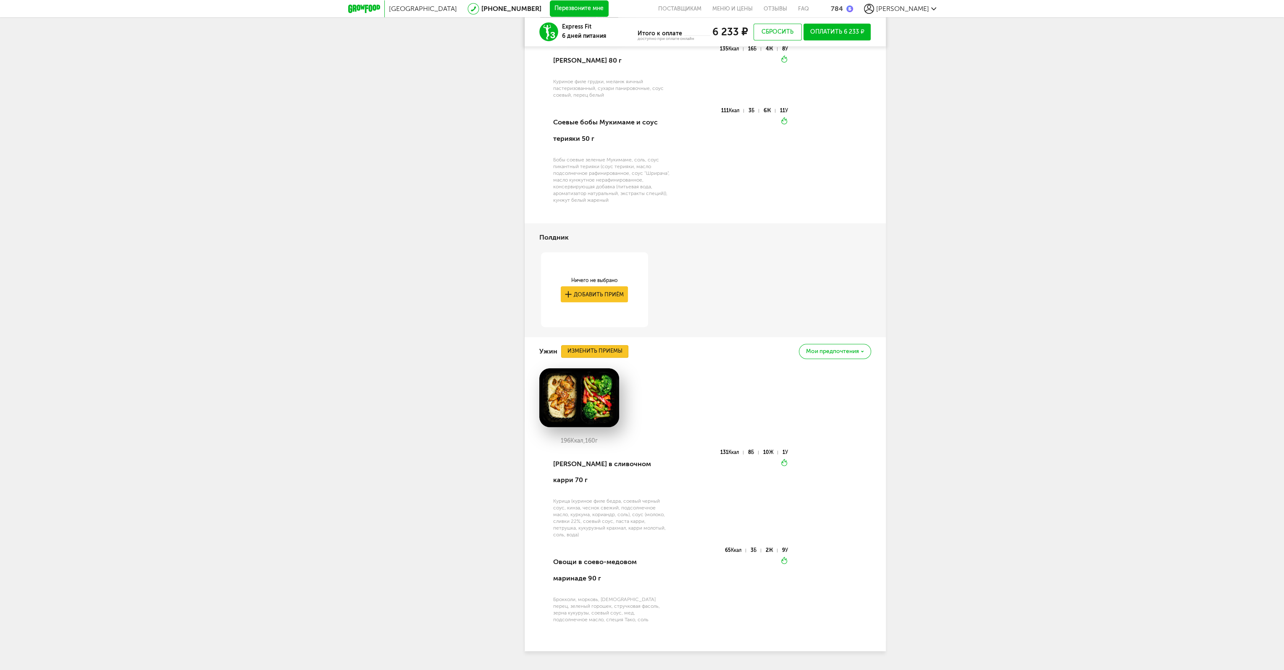
click at [610, 347] on button "Изменить приемы" at bounding box center [594, 351] width 67 height 13
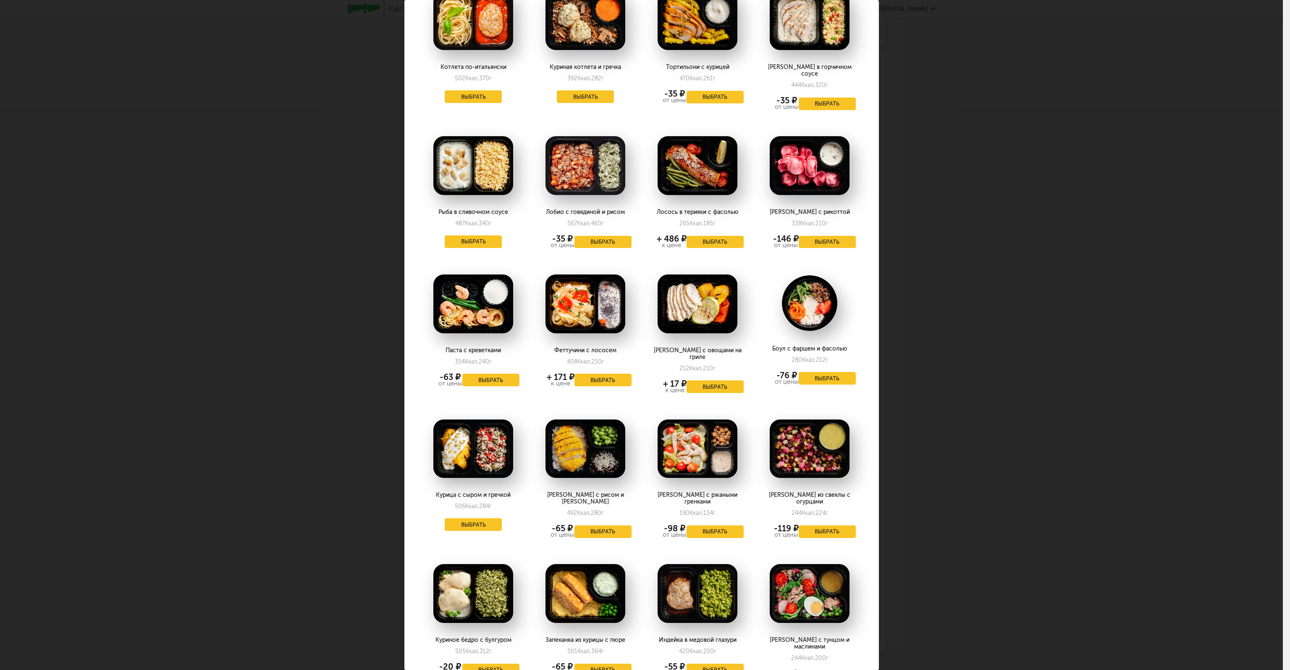
scroll to position [210, 0]
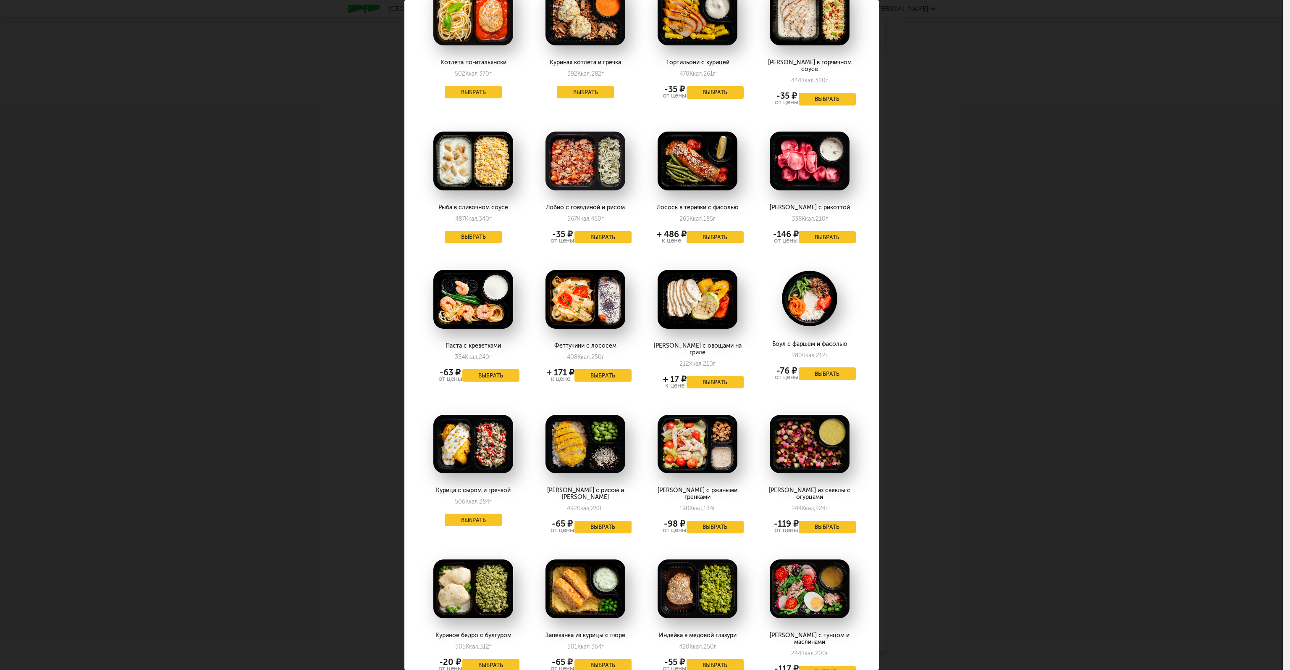
click at [1035, 457] on div "Выберите ужины на [DATE] 28.08 Рыбная котлета и пюре 221 Ккал, 152 г Выбрать Ку…" at bounding box center [641, 335] width 1283 height 670
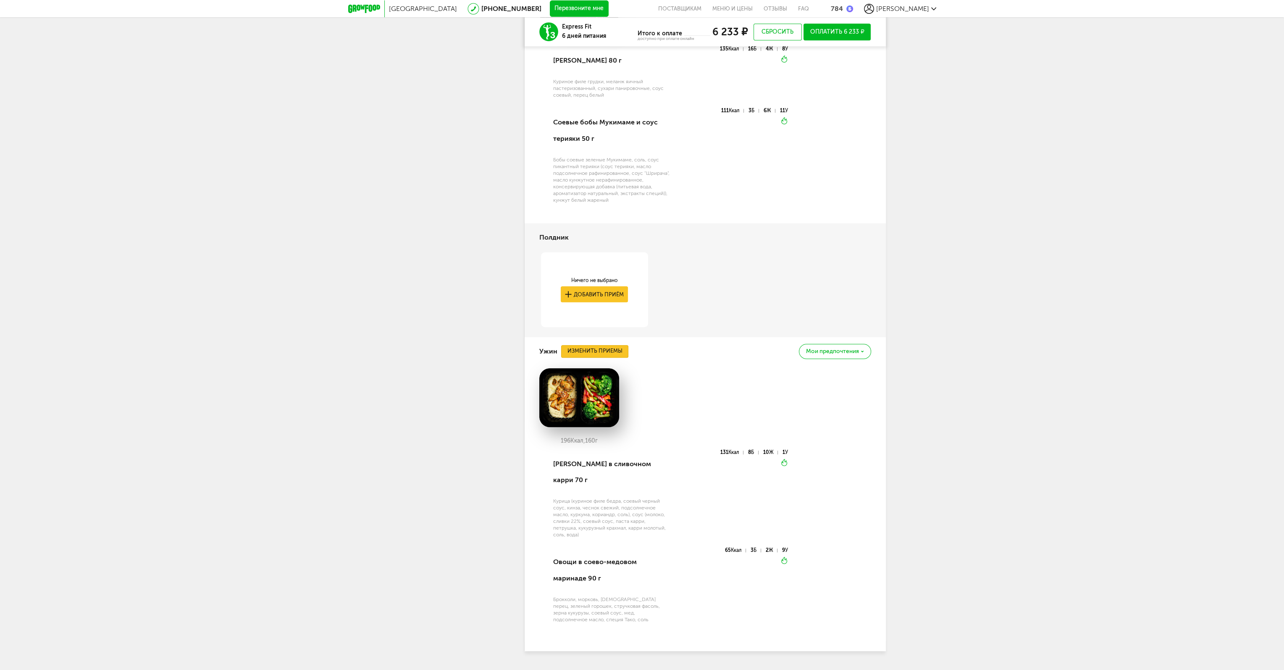
click at [617, 349] on button "Изменить приемы" at bounding box center [594, 351] width 67 height 13
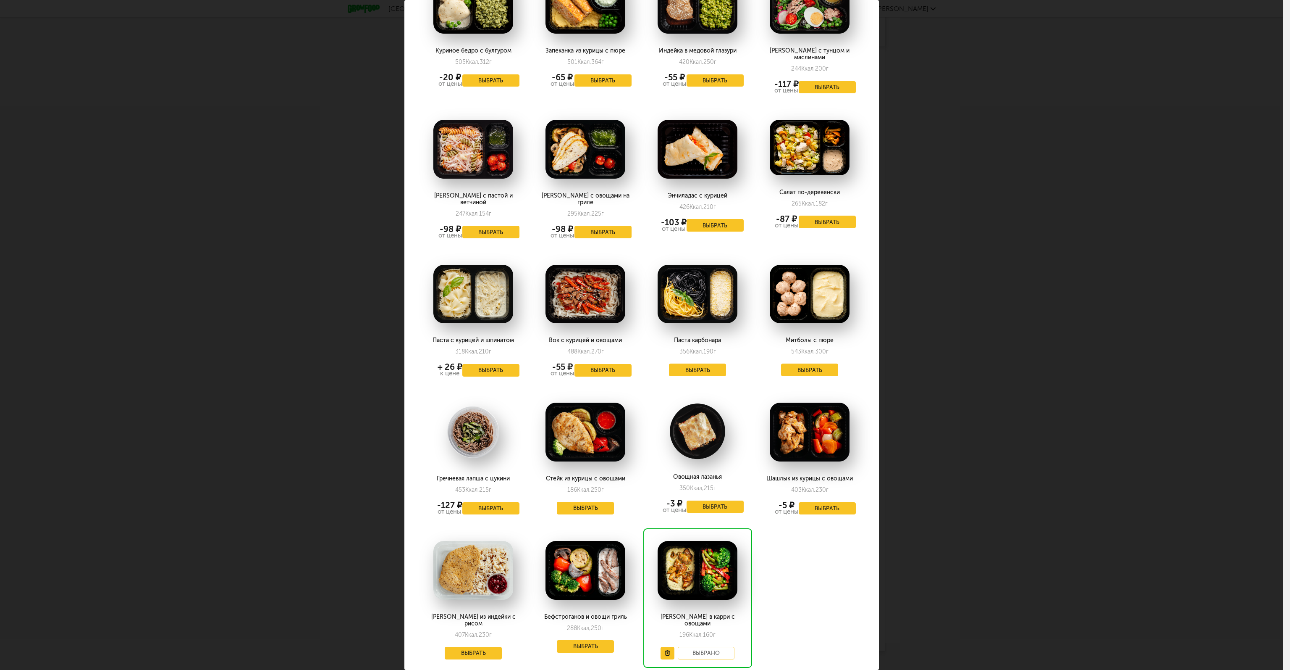
scroll to position [803, 0]
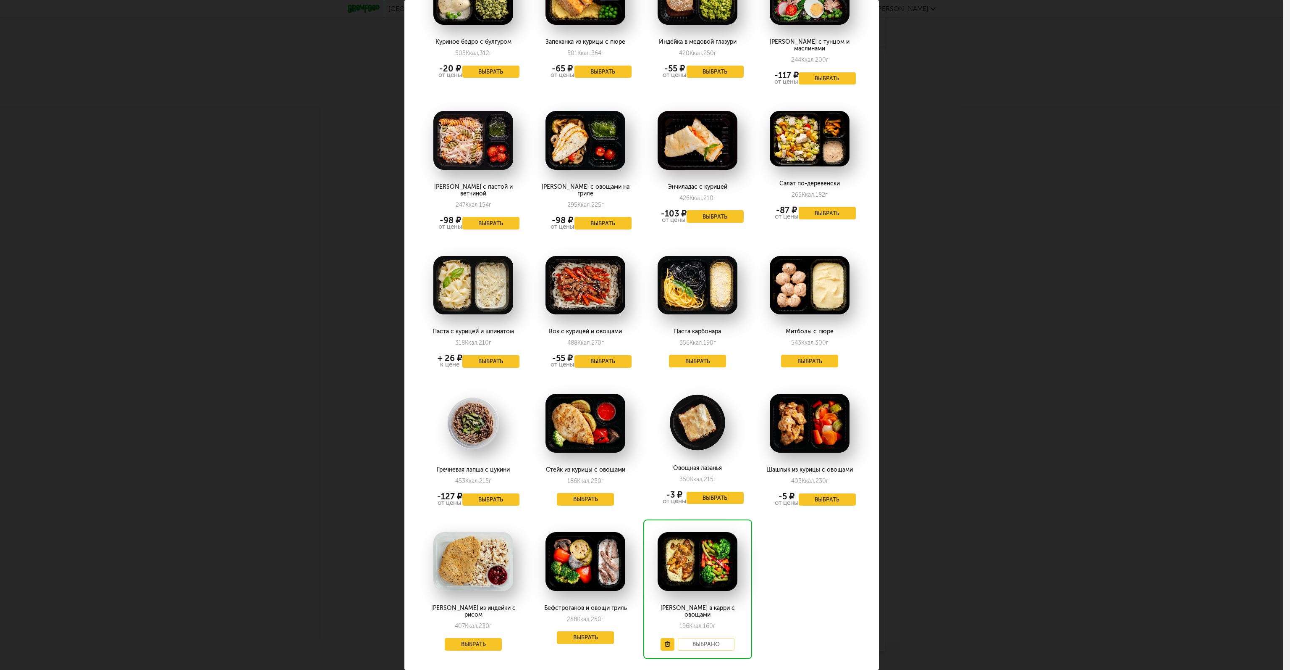
click at [910, 468] on div "Выберите ужины на [DATE] 28.08 Рыбная котлета и пюре 221 Ккал, 152 г Выбрать Ку…" at bounding box center [641, 335] width 1283 height 670
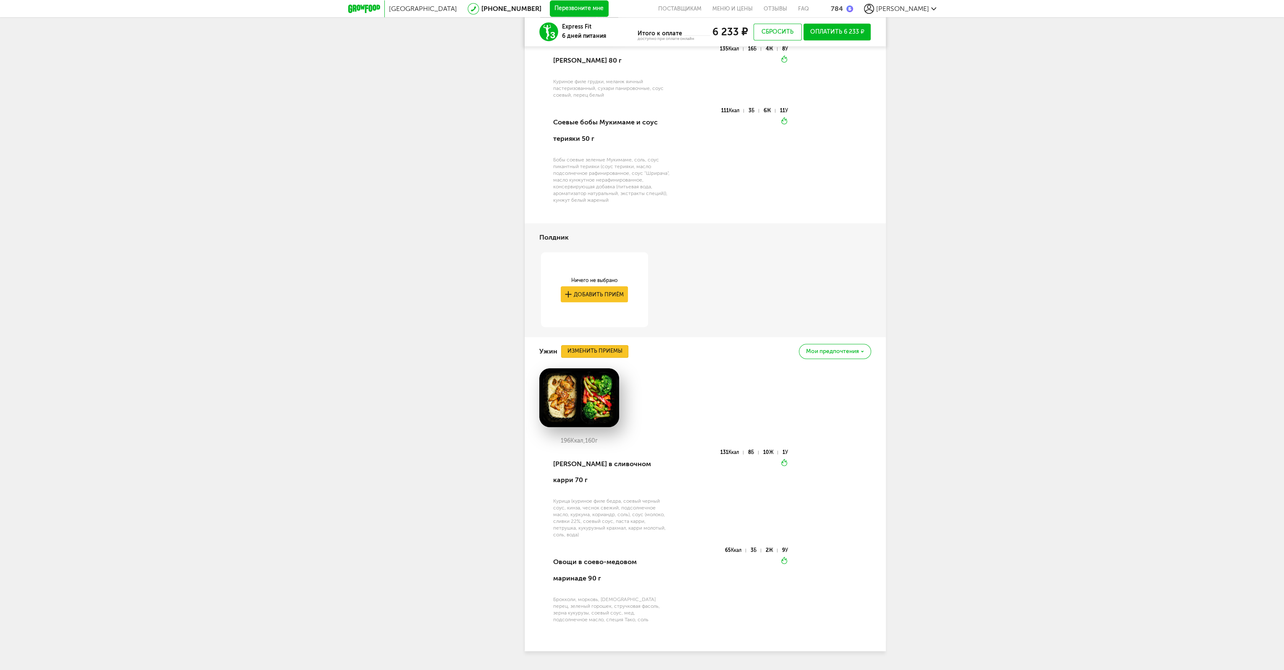
click at [590, 352] on button "Изменить приемы" at bounding box center [594, 351] width 67 height 13
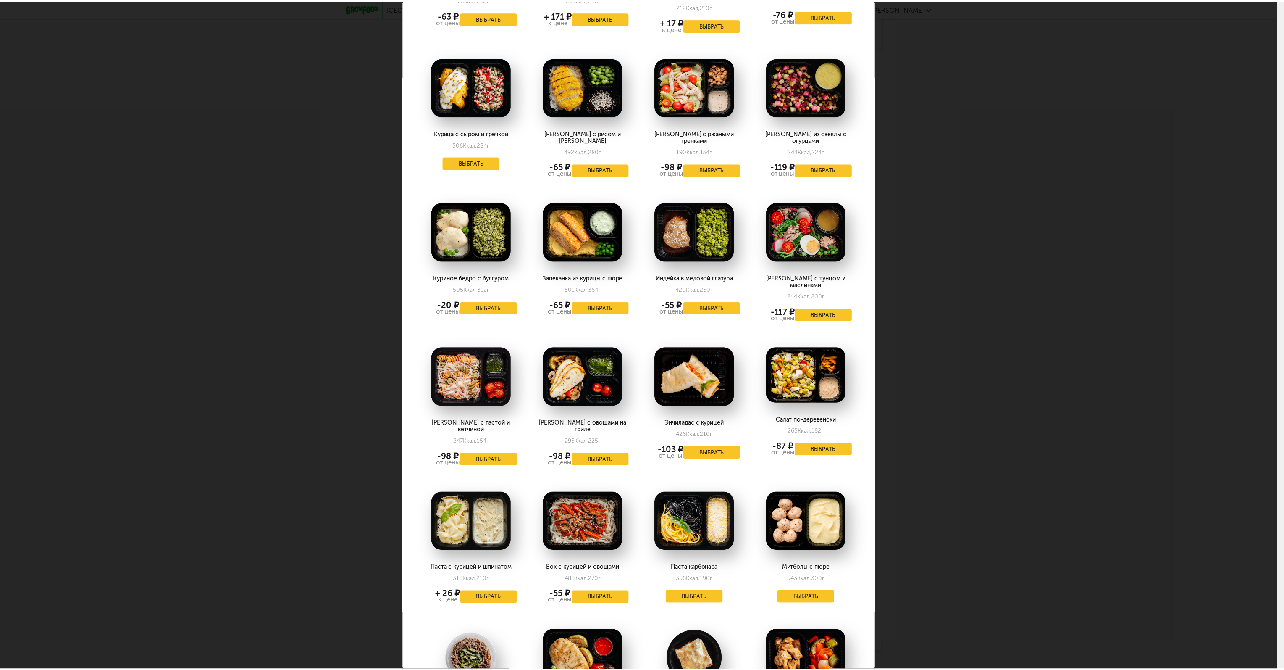
scroll to position [672, 0]
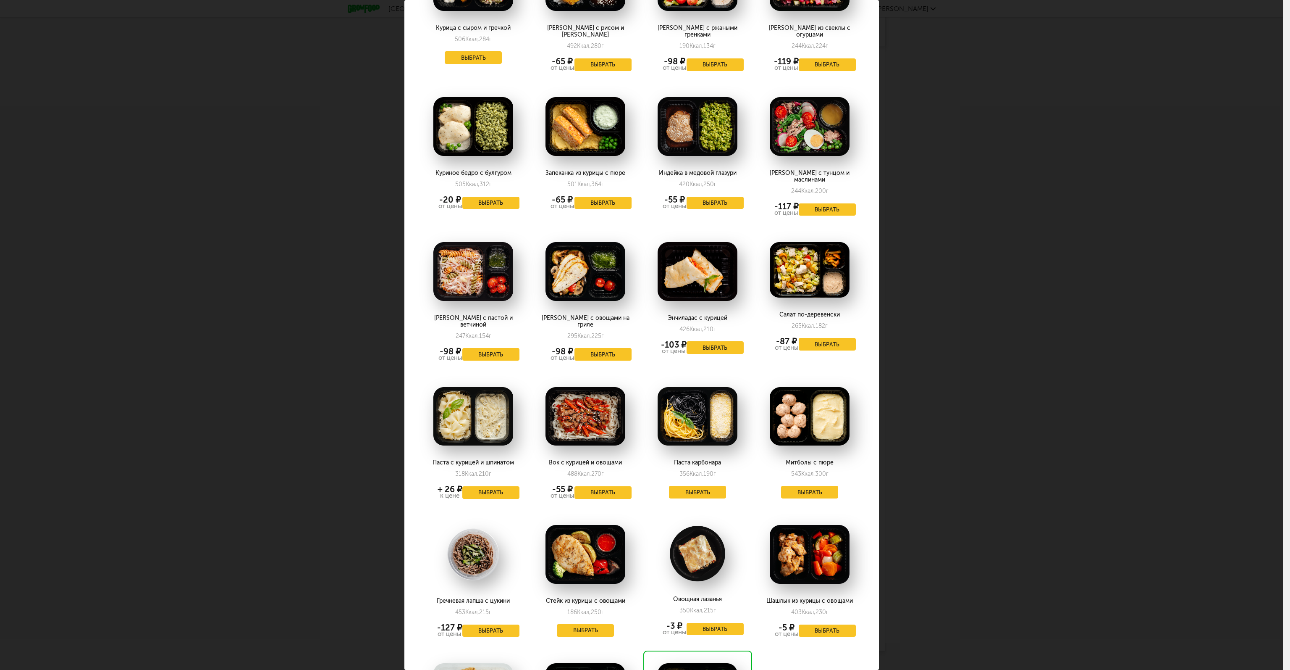
click at [1110, 512] on div "Выберите ужины на [DATE] 28.08 Рыбная котлета и пюре 221 Ккал, 152 г Выбрать Ку…" at bounding box center [641, 335] width 1283 height 670
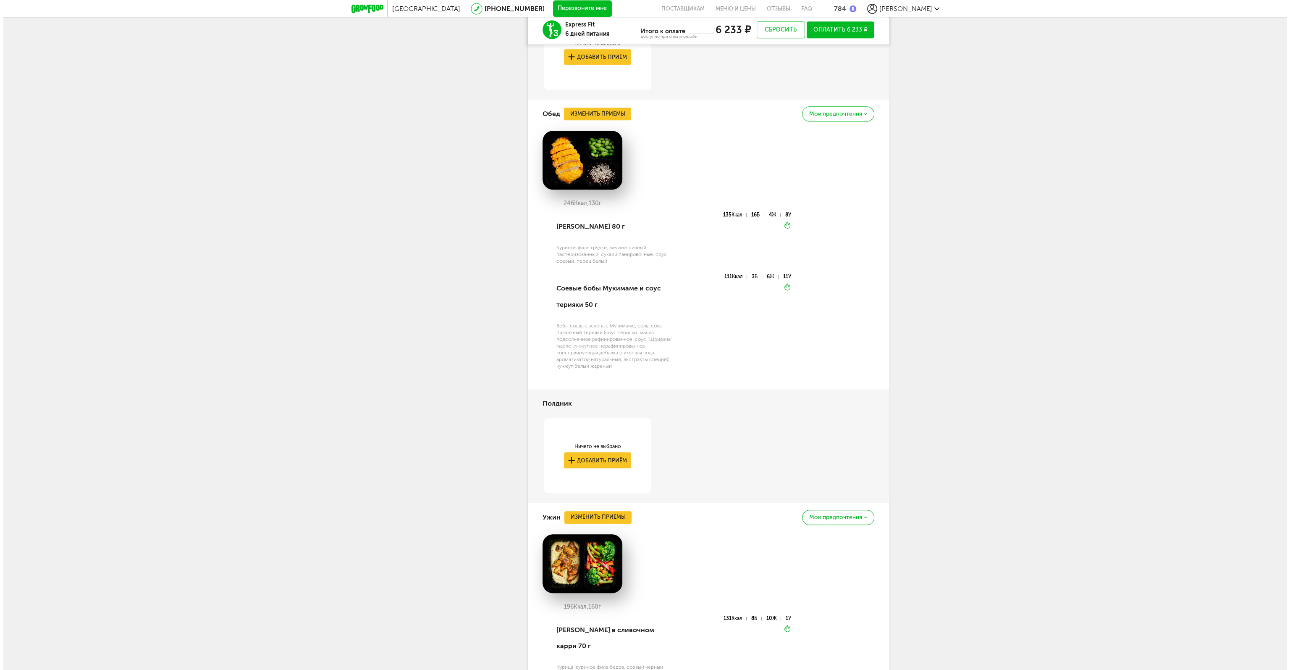
scroll to position [1120, 0]
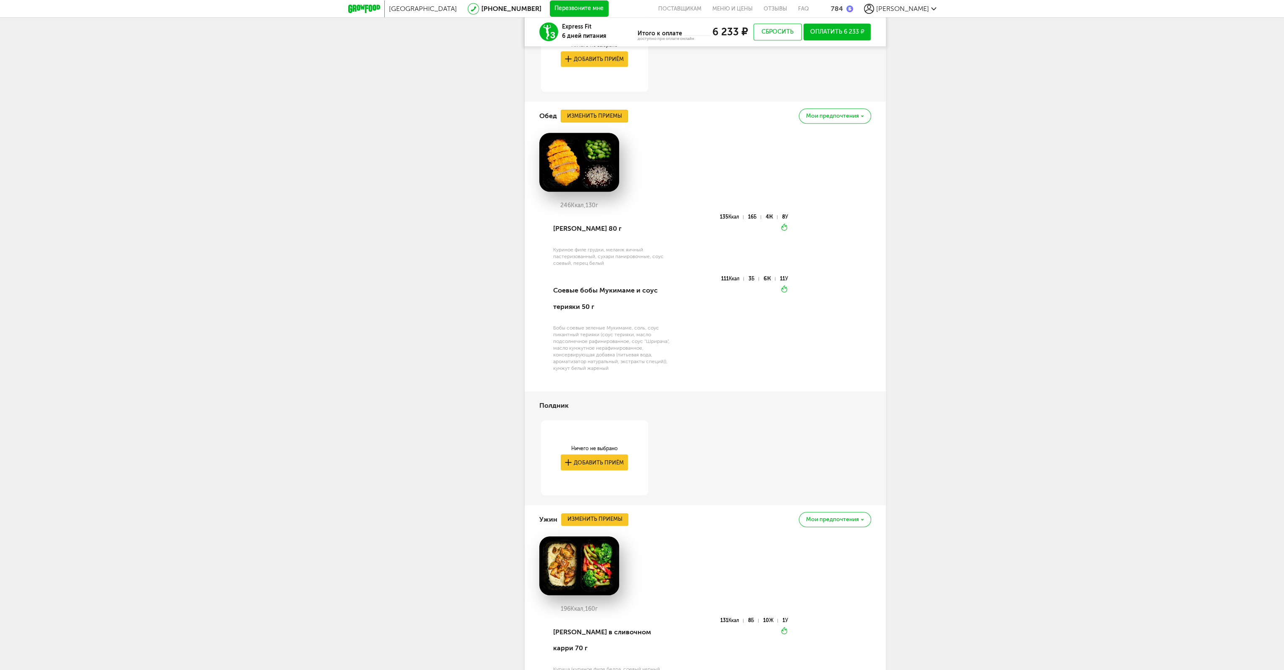
click at [611, 115] on button "Изменить приемы" at bounding box center [594, 116] width 67 height 13
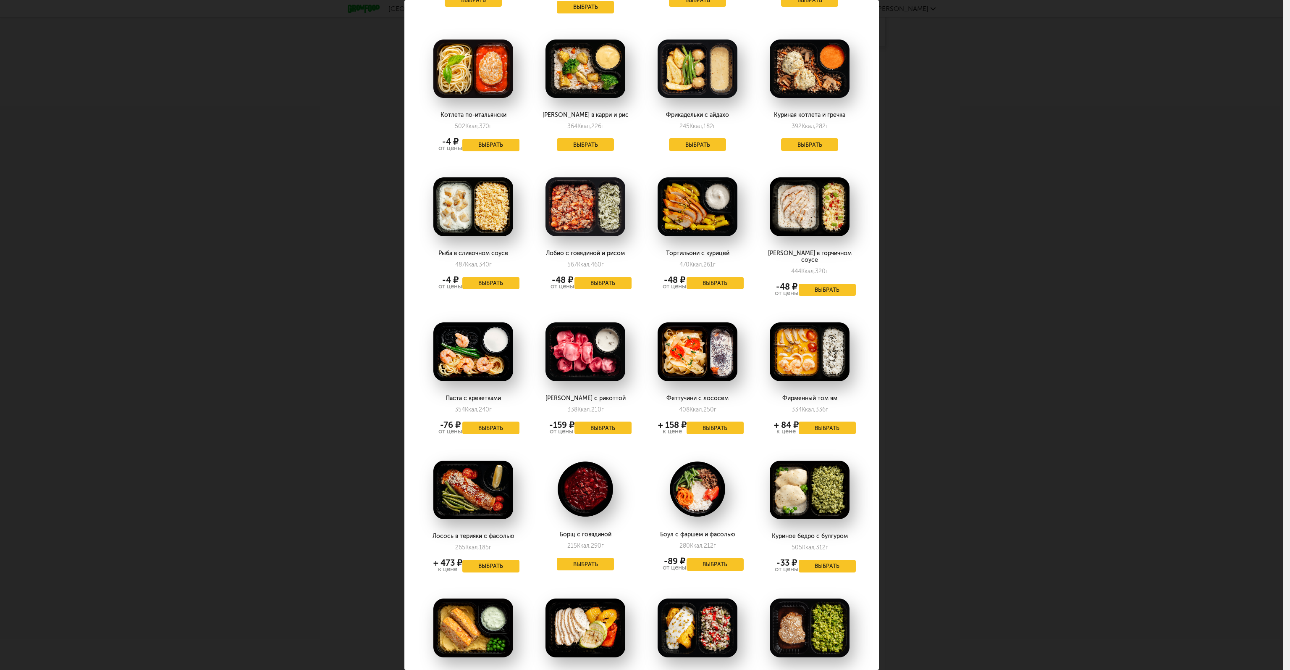
scroll to position [42, 0]
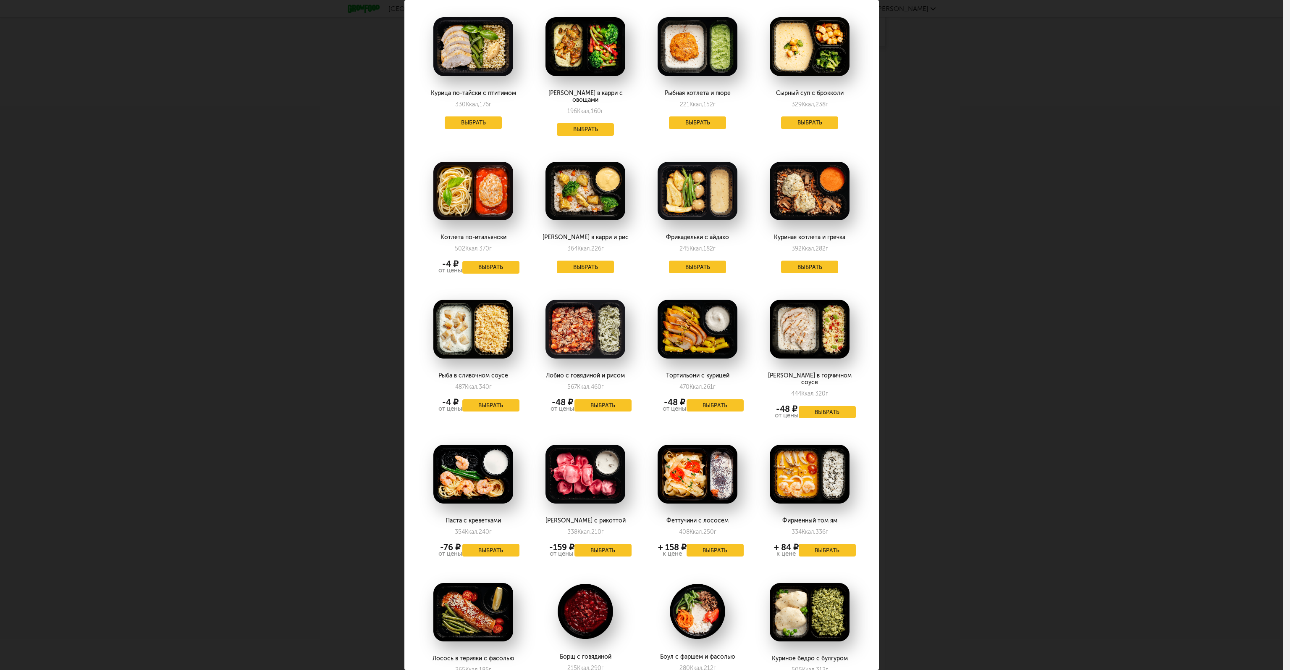
click at [978, 476] on div "Выберите обеды на [DATE] 28.08 Курица по-тайски с птитимом 330 Ккал, 176 г Выбр…" at bounding box center [641, 335] width 1283 height 670
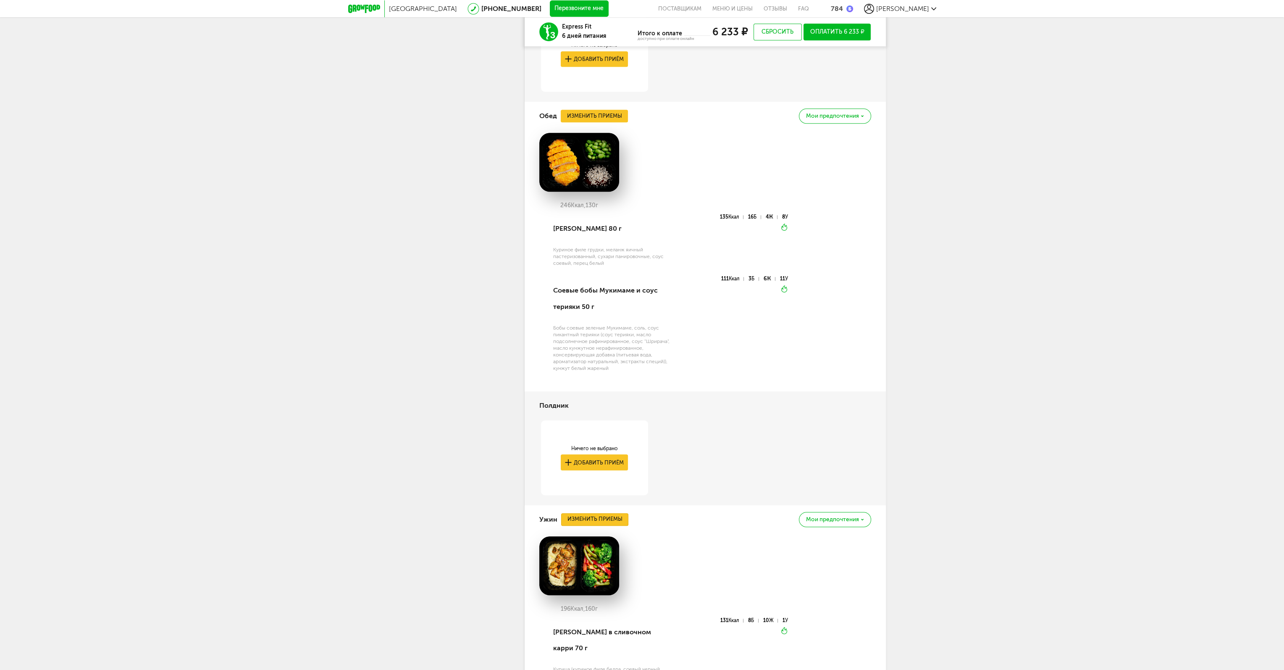
click at [625, 513] on button "Изменить приемы" at bounding box center [594, 519] width 67 height 13
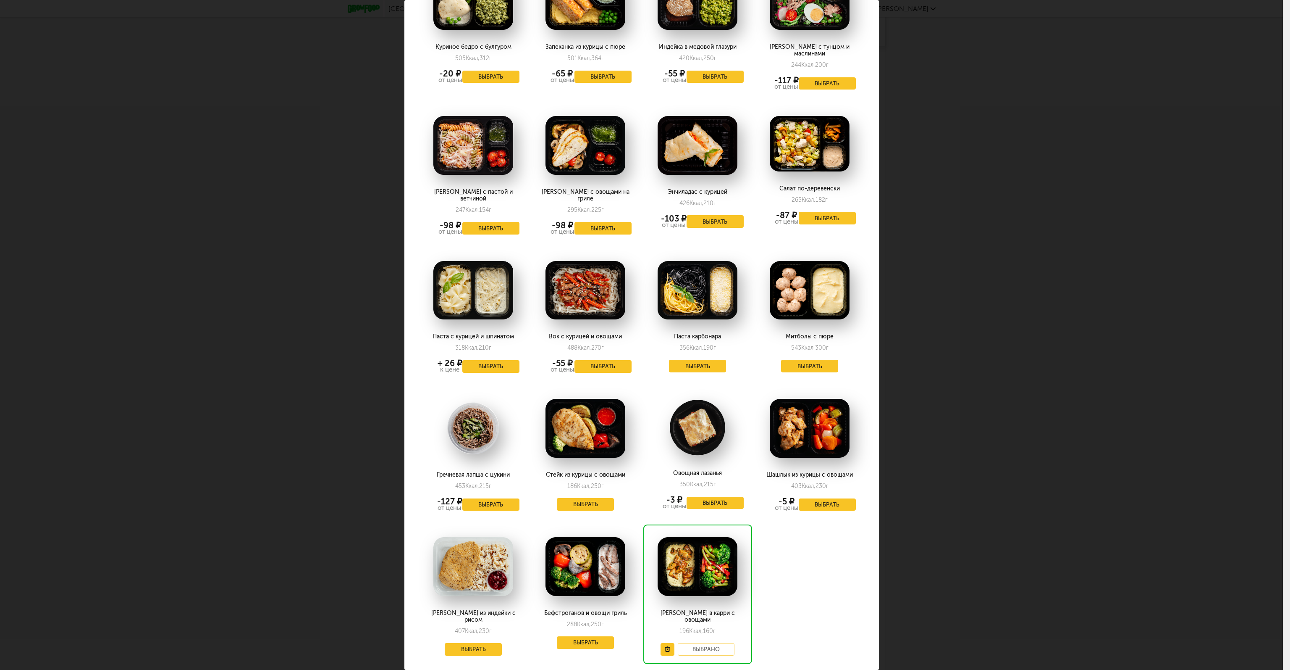
scroll to position [803, 0]
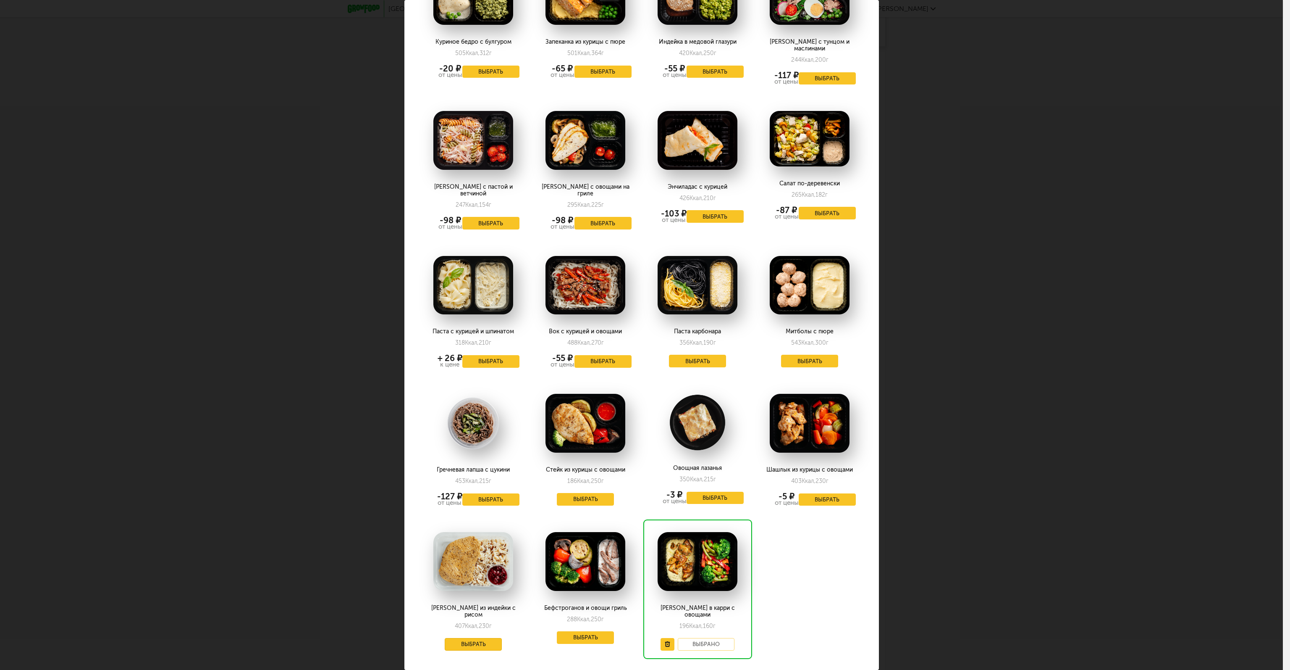
click at [483, 638] on button "Выбрать" at bounding box center [473, 644] width 57 height 13
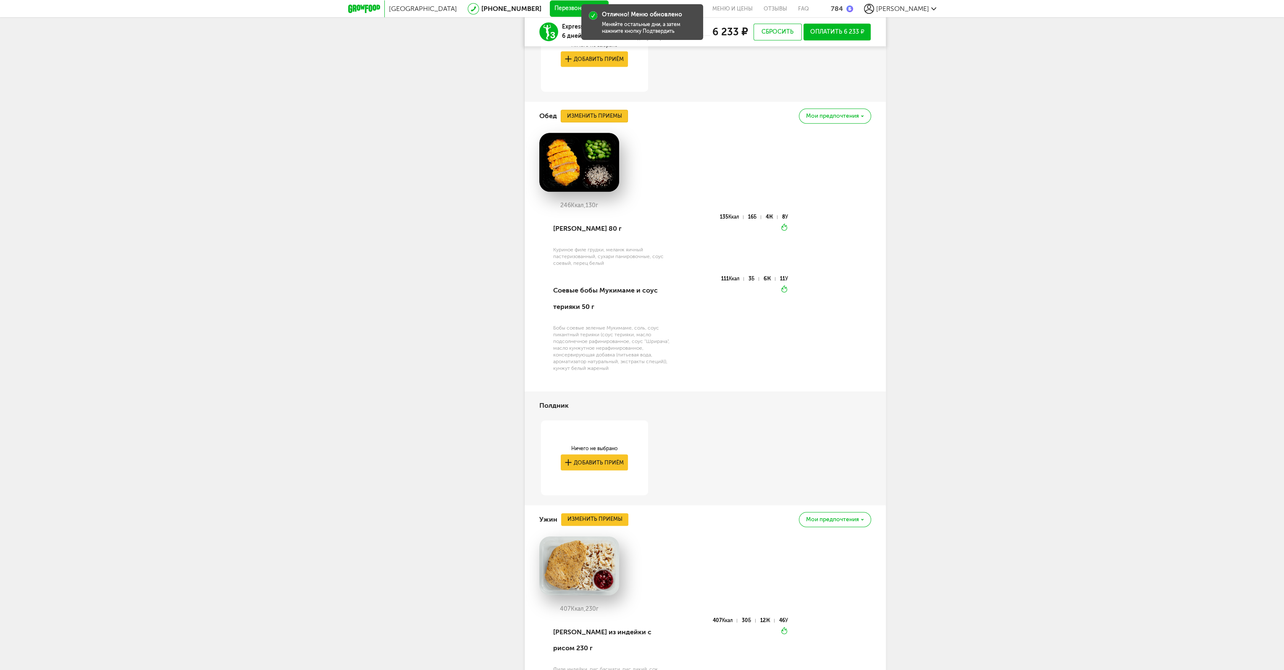
click at [598, 116] on button "Изменить приемы" at bounding box center [594, 116] width 67 height 13
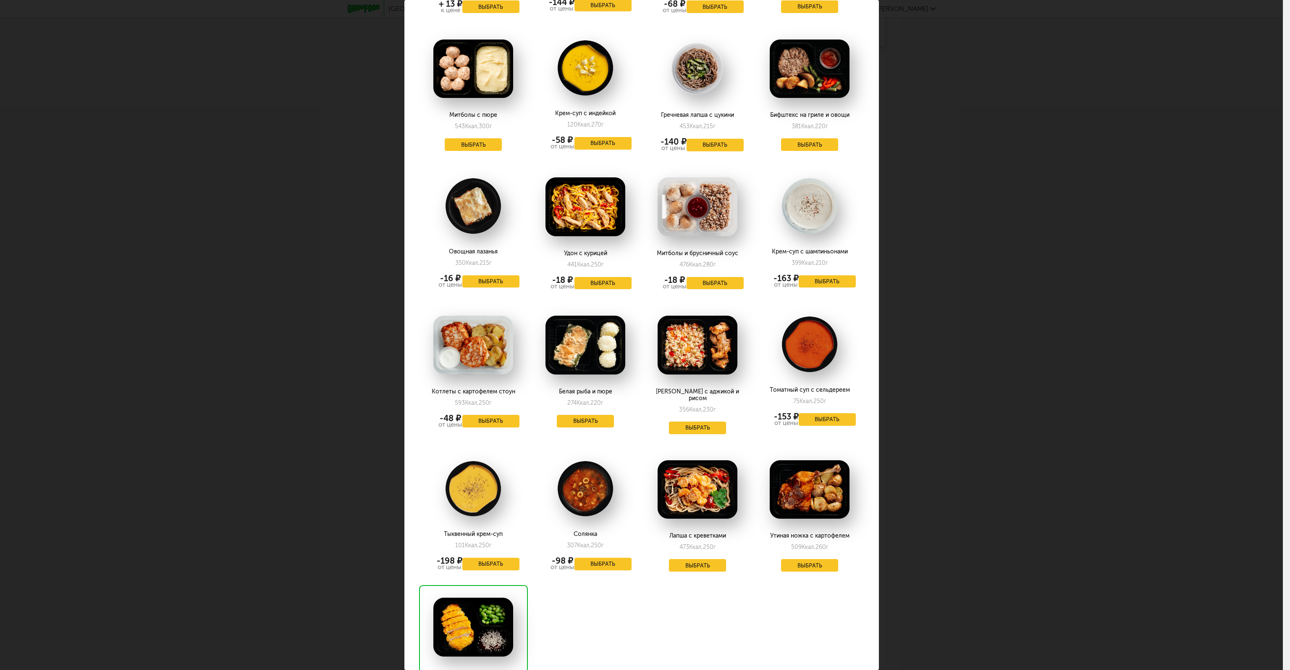
scroll to position [1079, 0]
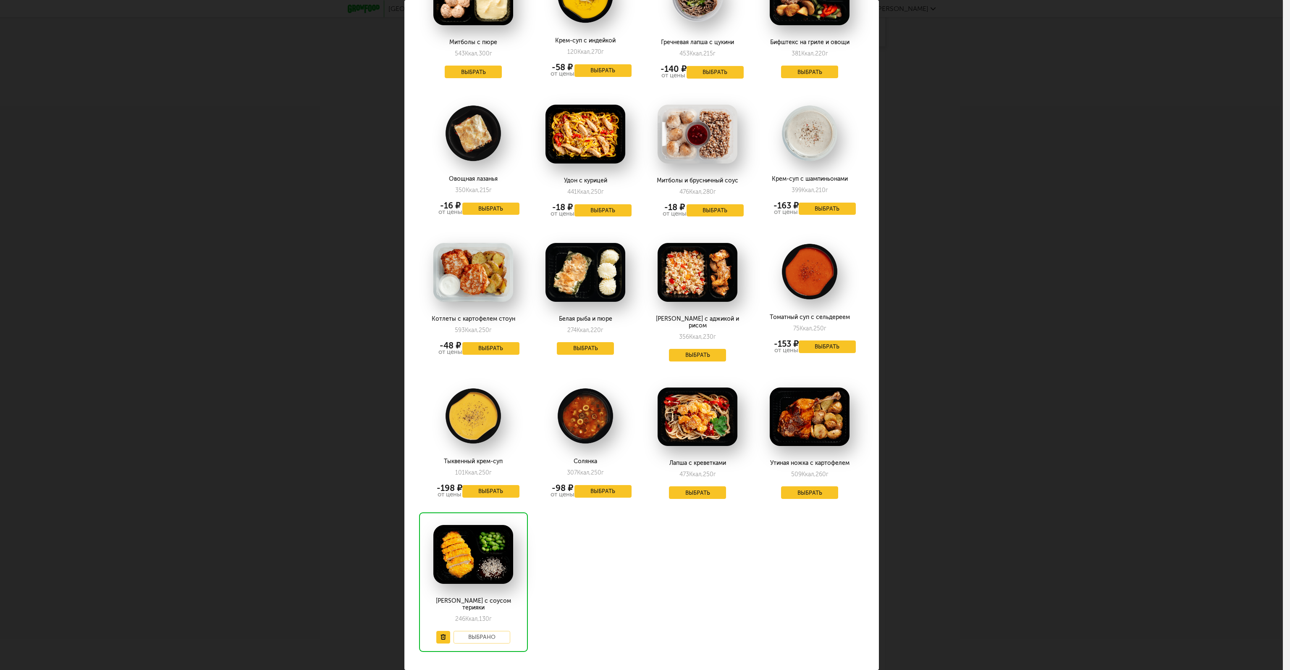
click at [1005, 445] on div "Выберите обеды на [DATE] 28.08 Курица по-тайски с птитимом 330 Ккал, 176 г Выбр…" at bounding box center [641, 335] width 1283 height 670
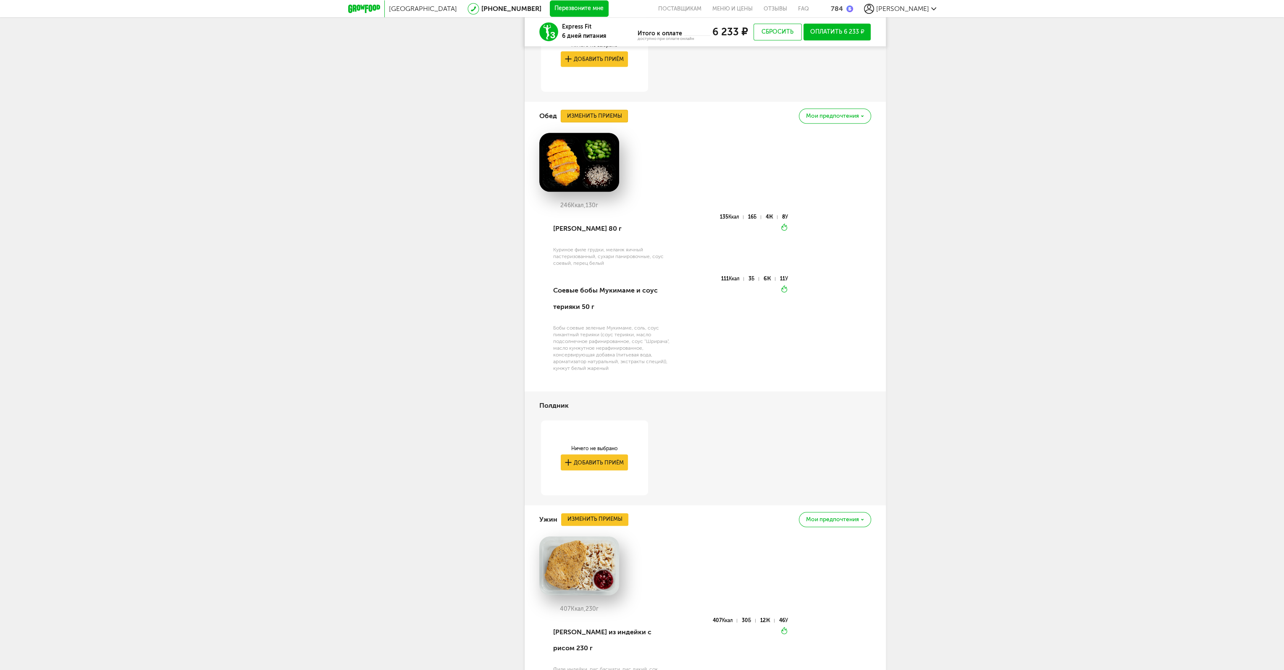
click at [610, 120] on button "Изменить приемы" at bounding box center [594, 116] width 67 height 13
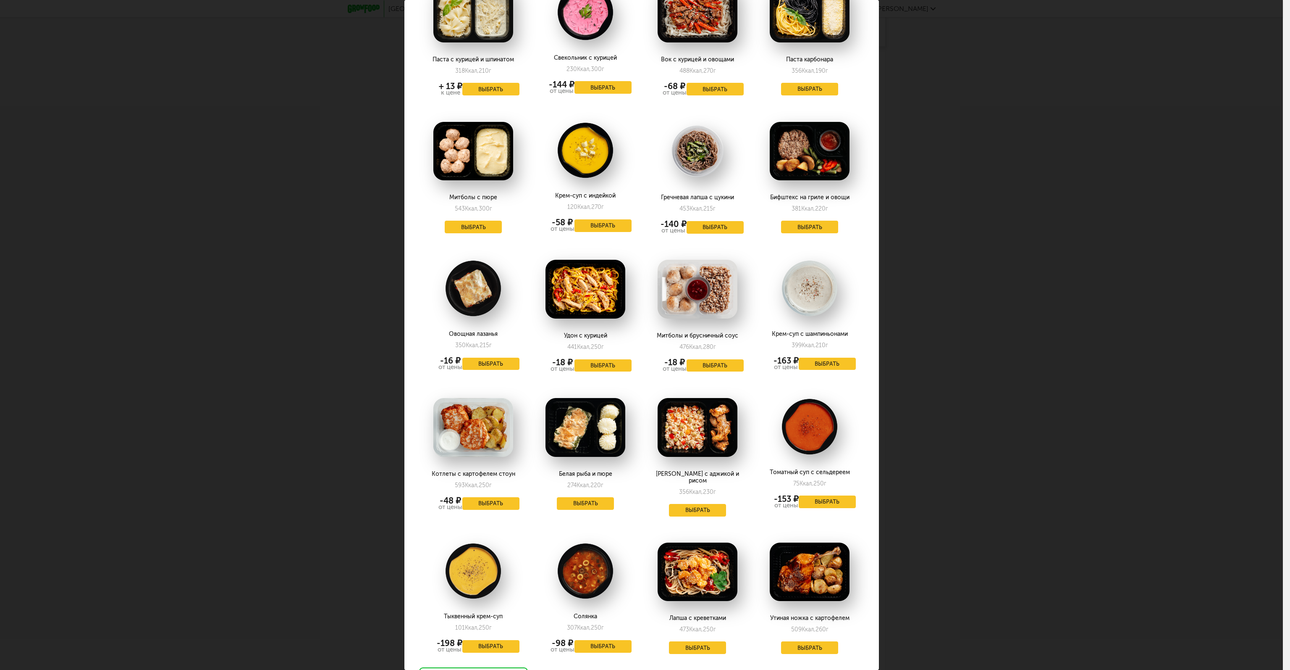
scroll to position [924, 0]
click at [946, 354] on div "Выберите обеды на [DATE] 28.08 Курица по-тайски с птитимом 330 Ккал, 176 г Выбр…" at bounding box center [641, 335] width 1283 height 670
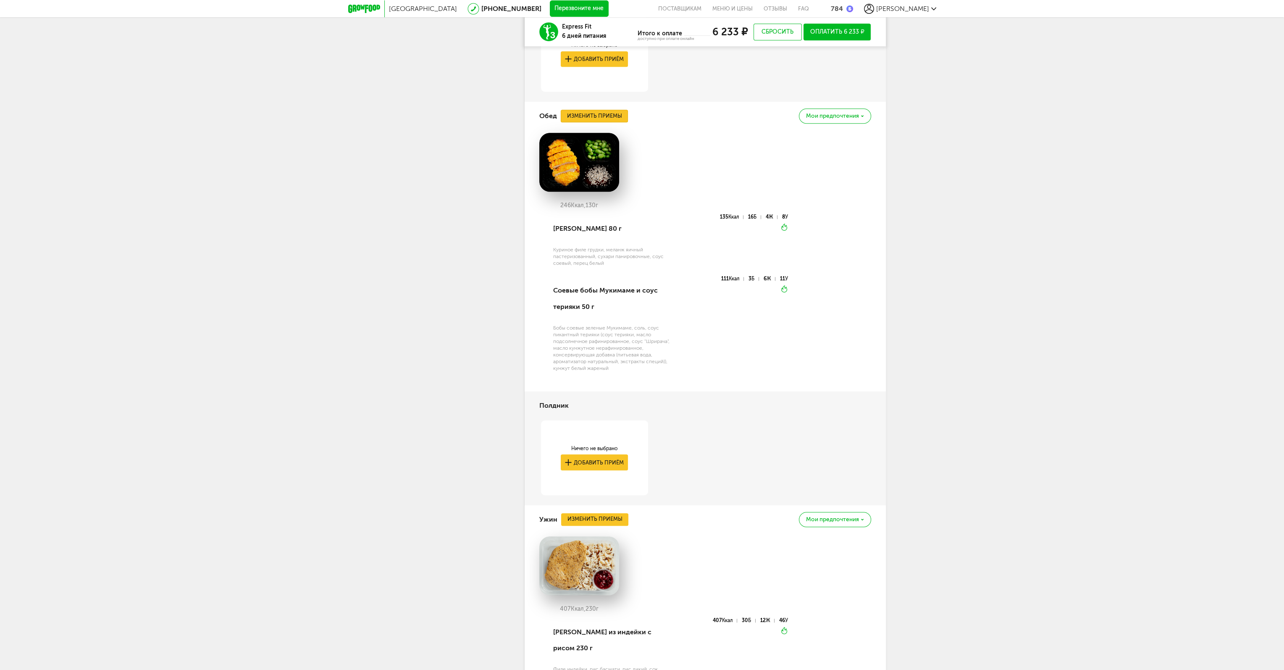
click at [611, 115] on button "Изменить приемы" at bounding box center [594, 116] width 67 height 13
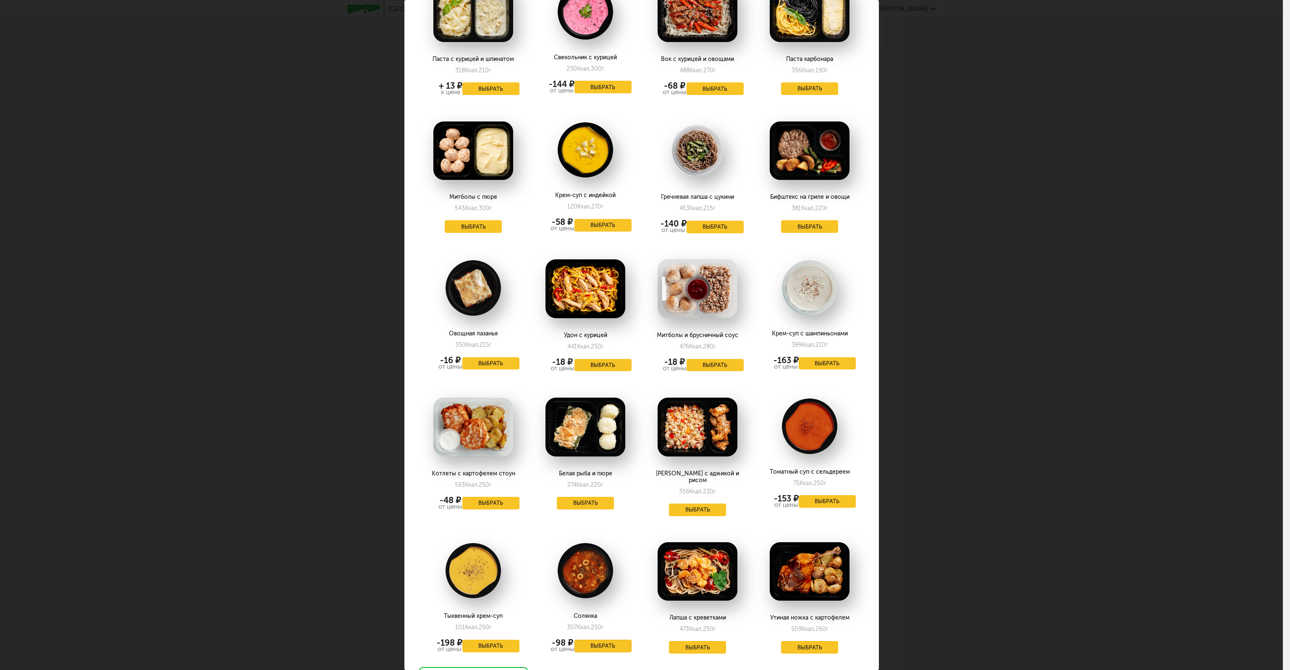
click at [614, 639] on button "Выбрать" at bounding box center [603, 645] width 57 height 13
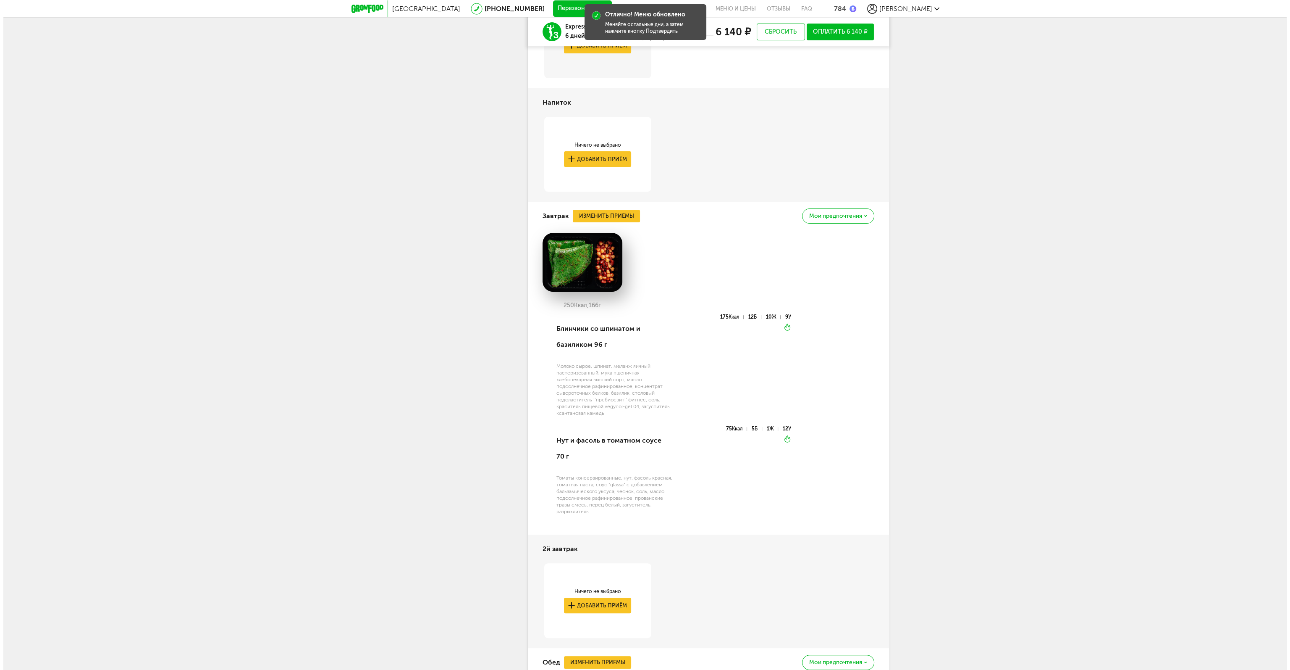
scroll to position [322, 0]
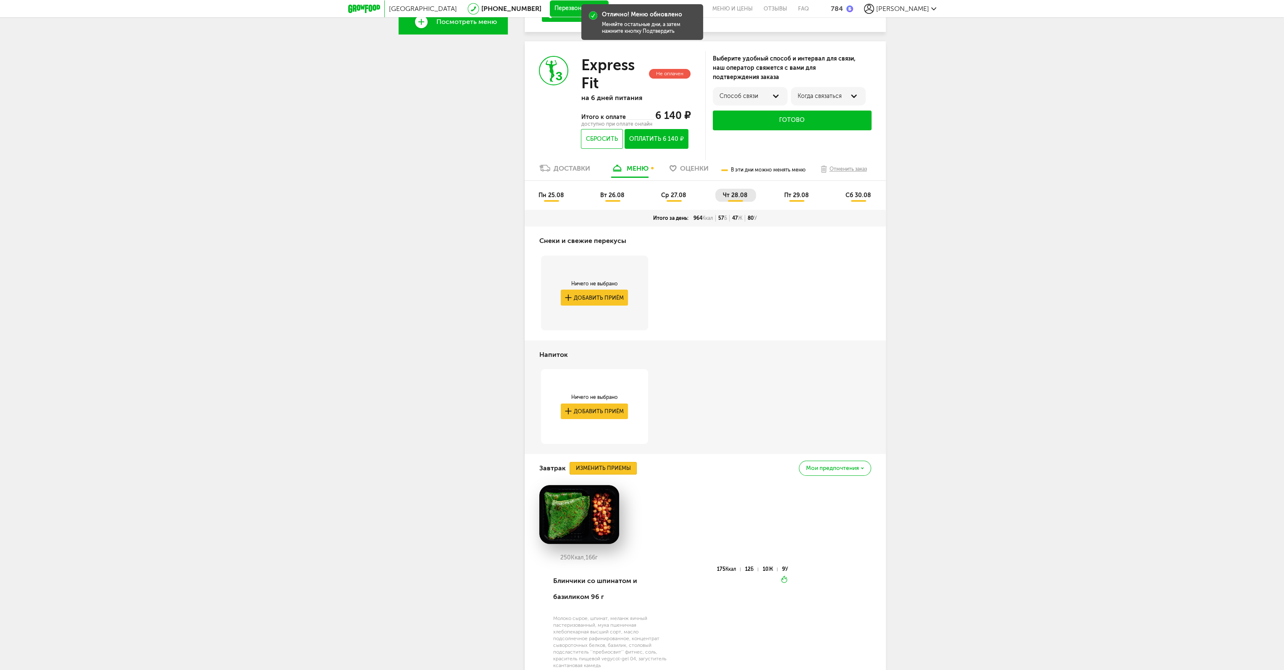
click at [615, 462] on button "Изменить приемы" at bounding box center [603, 468] width 67 height 13
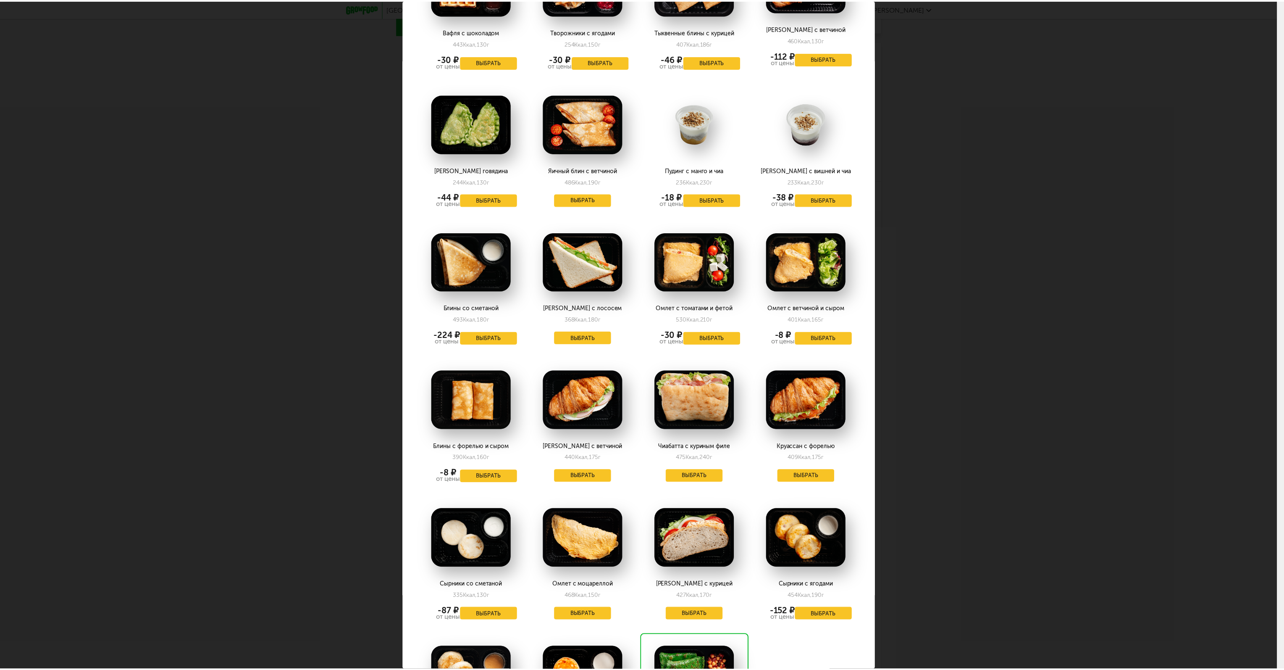
scroll to position [942, 0]
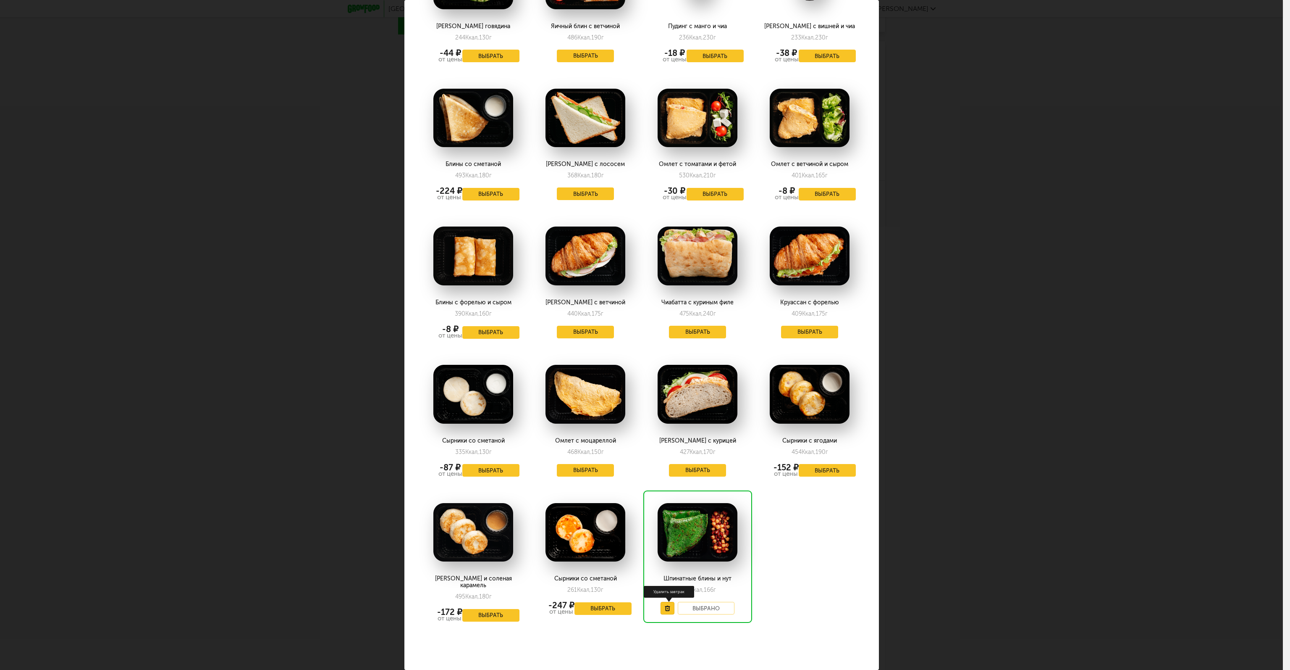
click at [663, 602] on button at bounding box center [668, 608] width 14 height 13
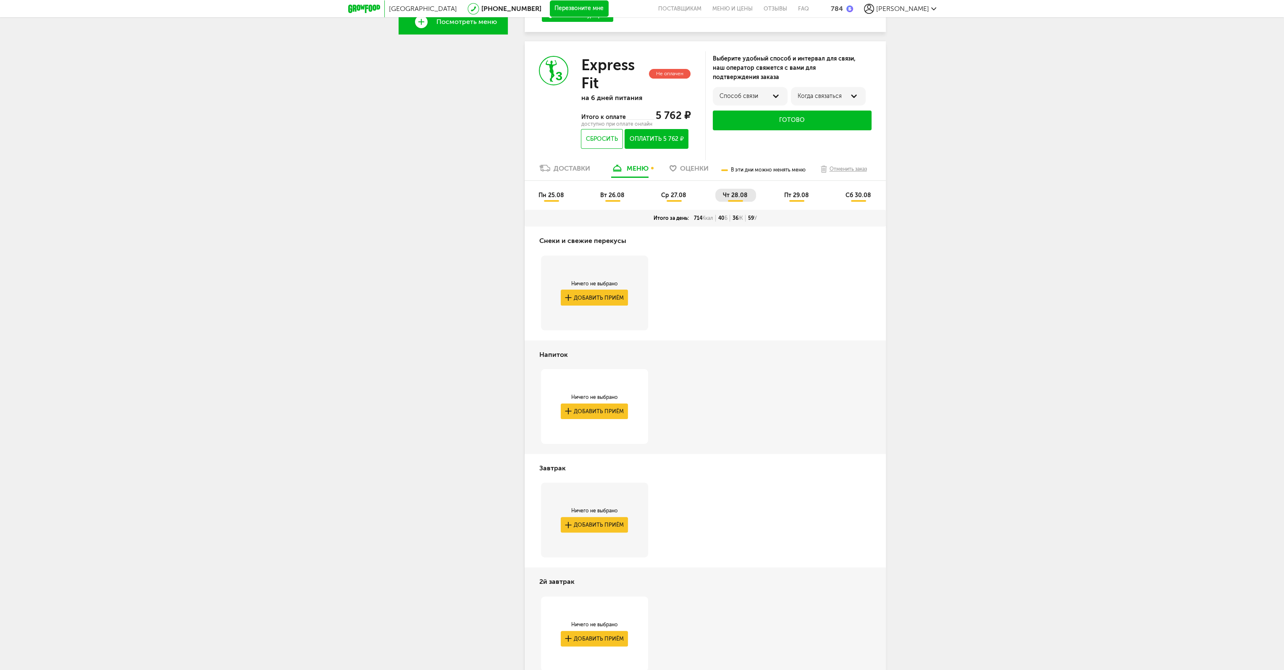
click at [785, 368] on div "Напиток" at bounding box center [705, 354] width 332 height 29
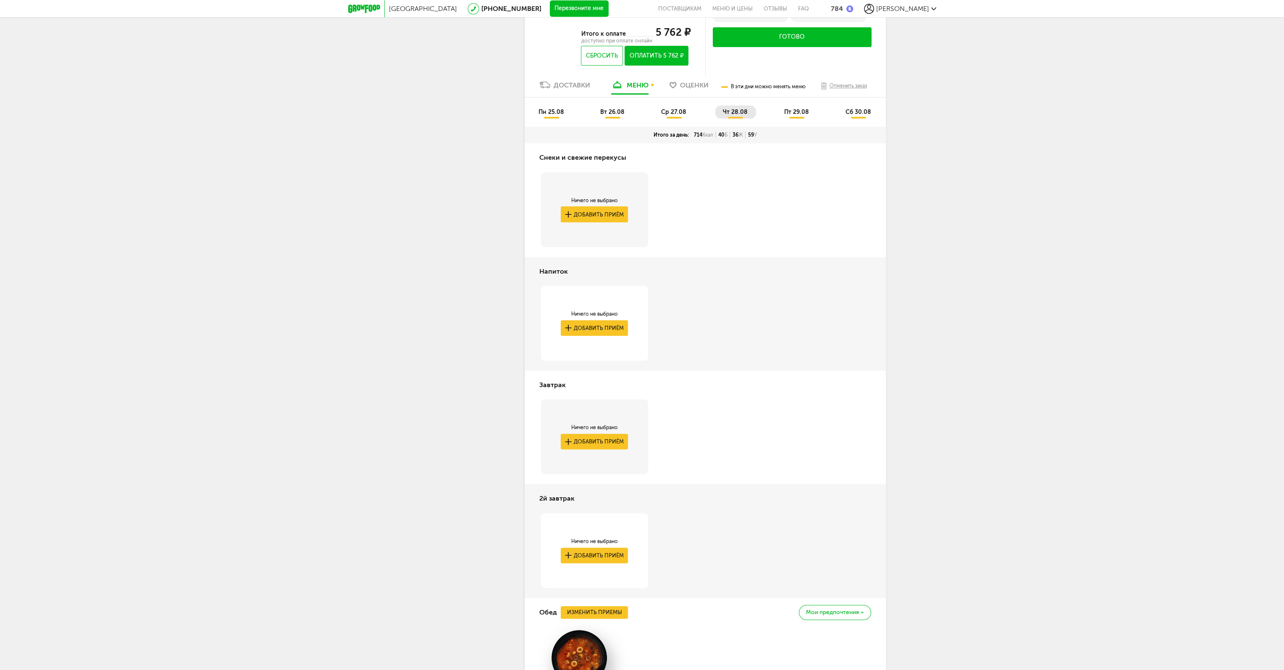
scroll to position [195, 0]
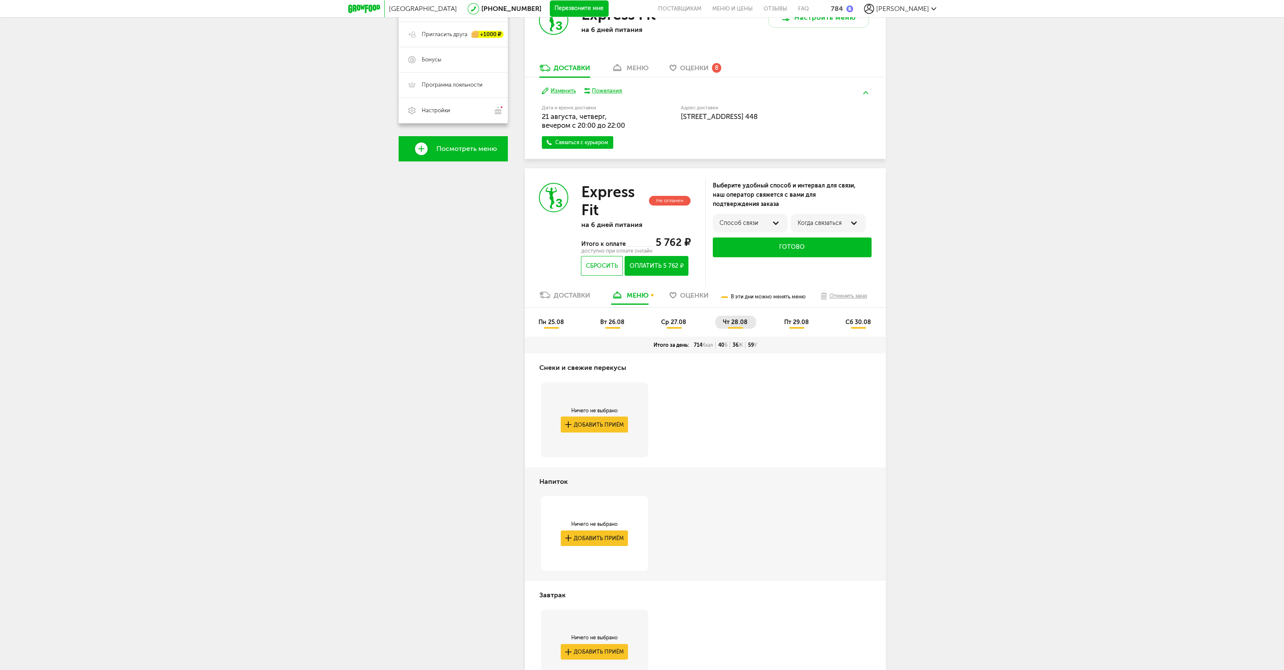
click at [797, 325] on span "пт 29.08" at bounding box center [796, 321] width 25 height 7
click at [856, 325] on span "сб 30.08" at bounding box center [858, 321] width 26 height 7
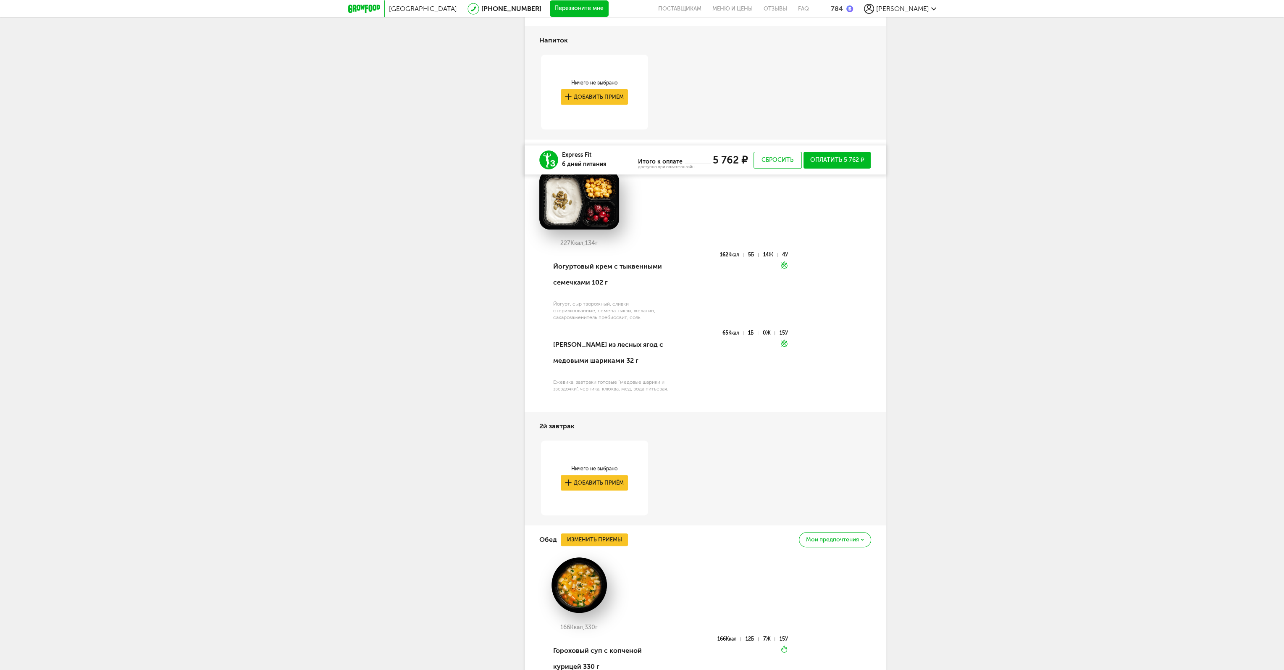
scroll to position [783, 0]
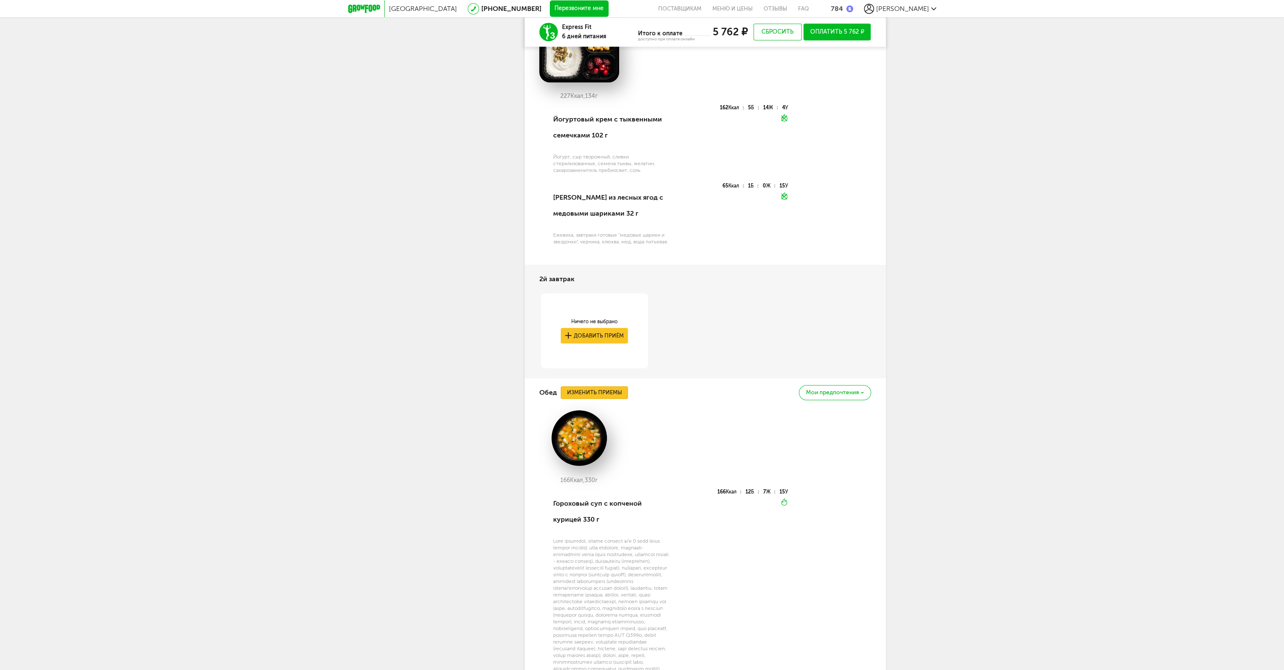
click at [617, 390] on button "Изменить приемы" at bounding box center [594, 392] width 67 height 13
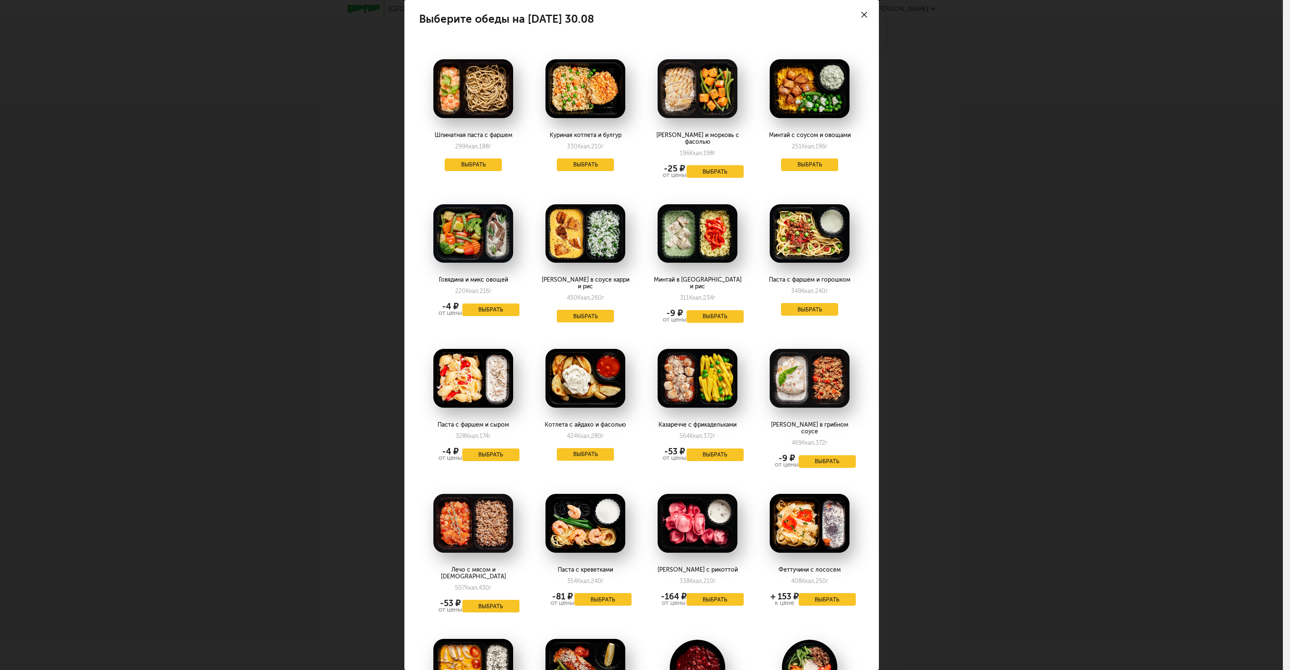
click at [976, 321] on div "Выберите обеды на [DATE] 30.08 Шпинатная паста с фаршем 299 Ккал, 188 г Выбрать…" at bounding box center [641, 335] width 1283 height 670
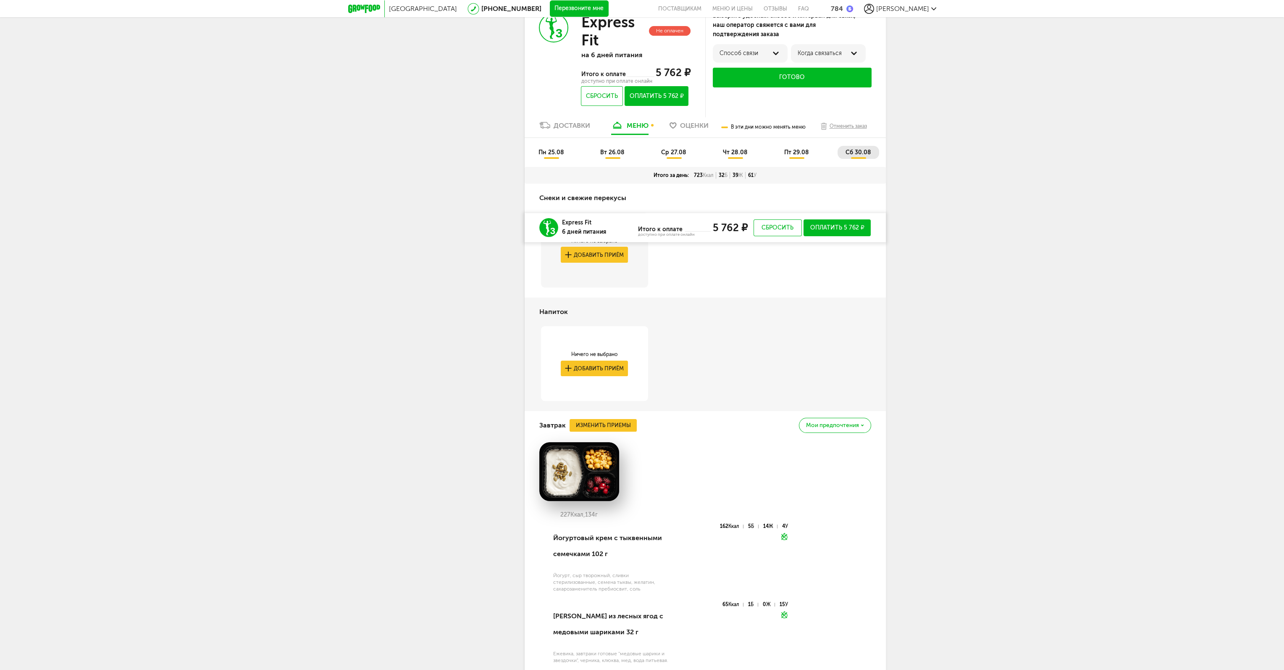
scroll to position [363, 0]
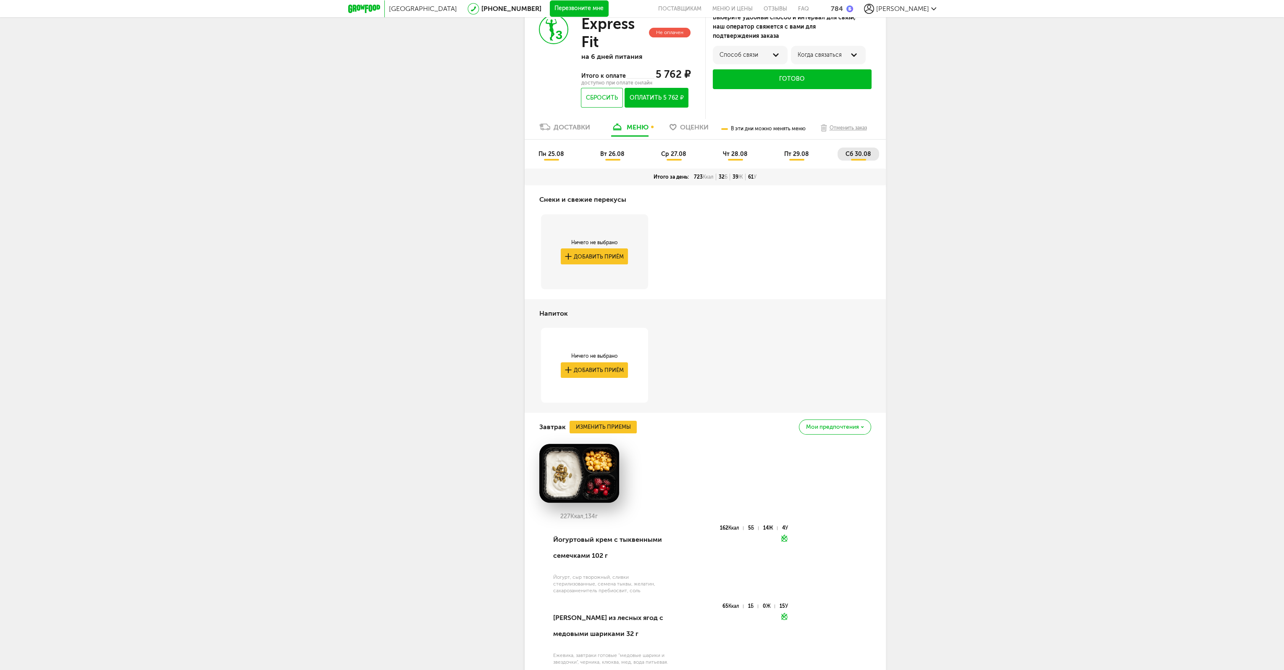
click at [554, 163] on ul "пн 25.08 вт 26.08 ср 27.08 чт 28.08 пт 29.08 сб 30.08" at bounding box center [705, 157] width 349 height 21
click at [554, 158] on li "пн 25.08" at bounding box center [552, 153] width 42 height 13
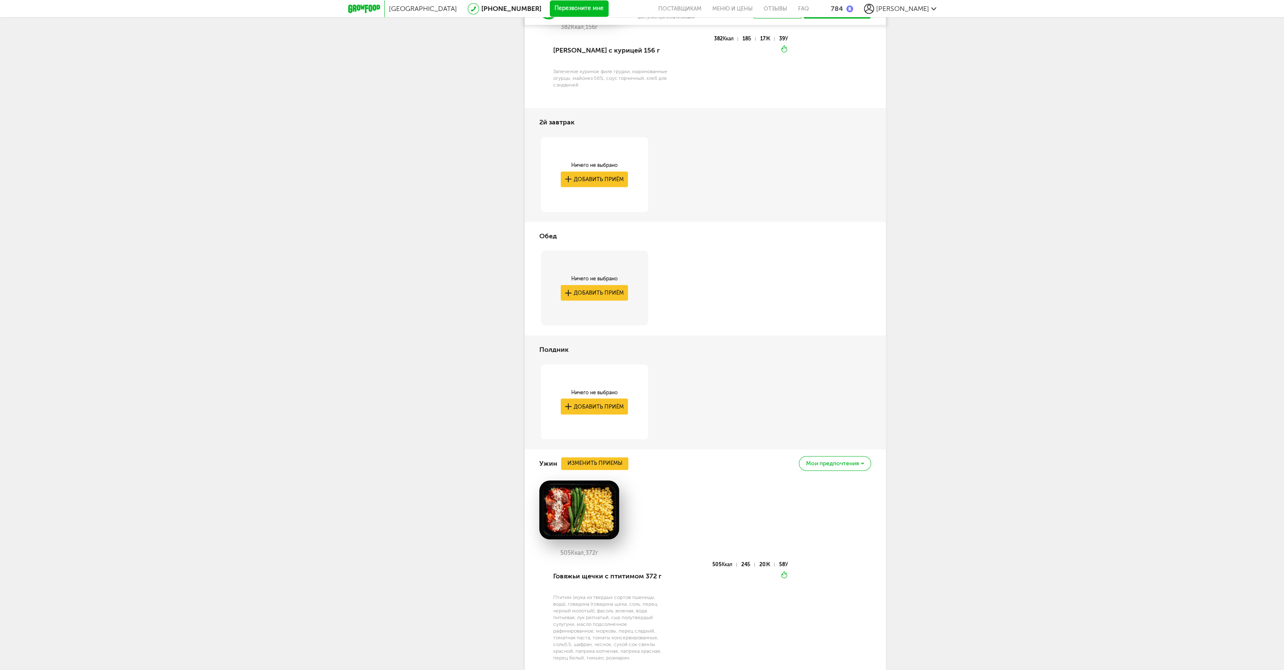
scroll to position [914, 0]
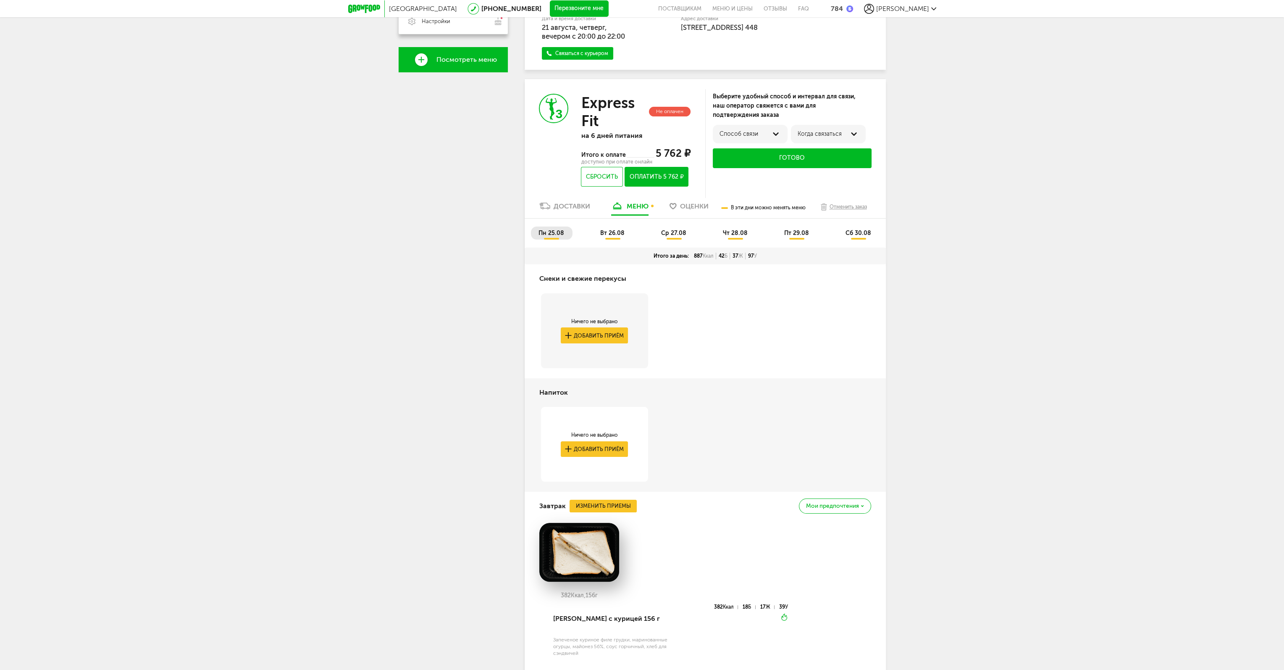
click at [613, 234] on span "вт 26.08" at bounding box center [612, 232] width 24 height 7
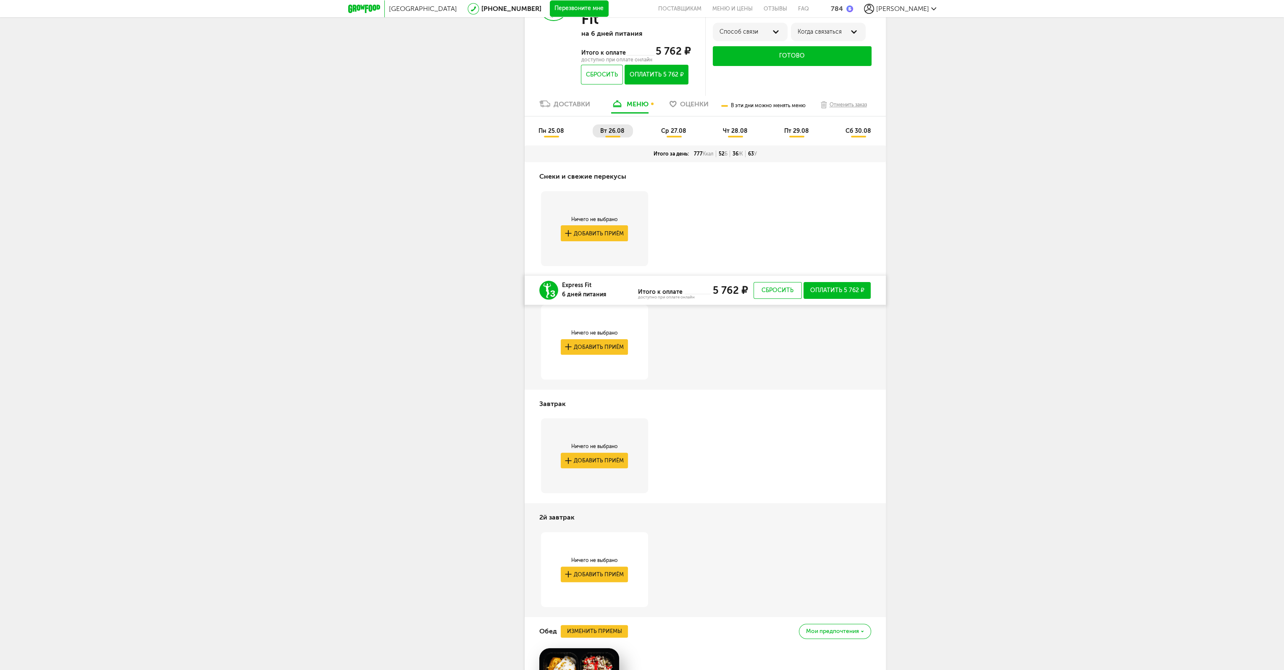
scroll to position [368, 0]
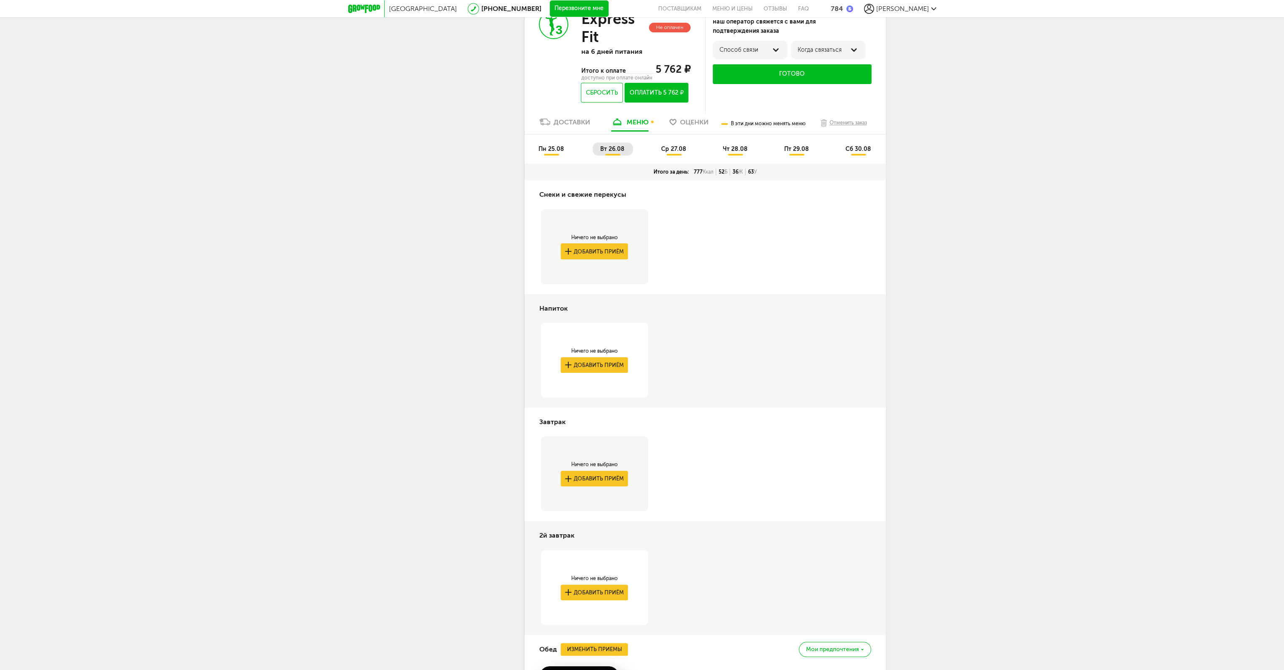
click at [670, 145] on span "ср 27.08" at bounding box center [673, 148] width 25 height 7
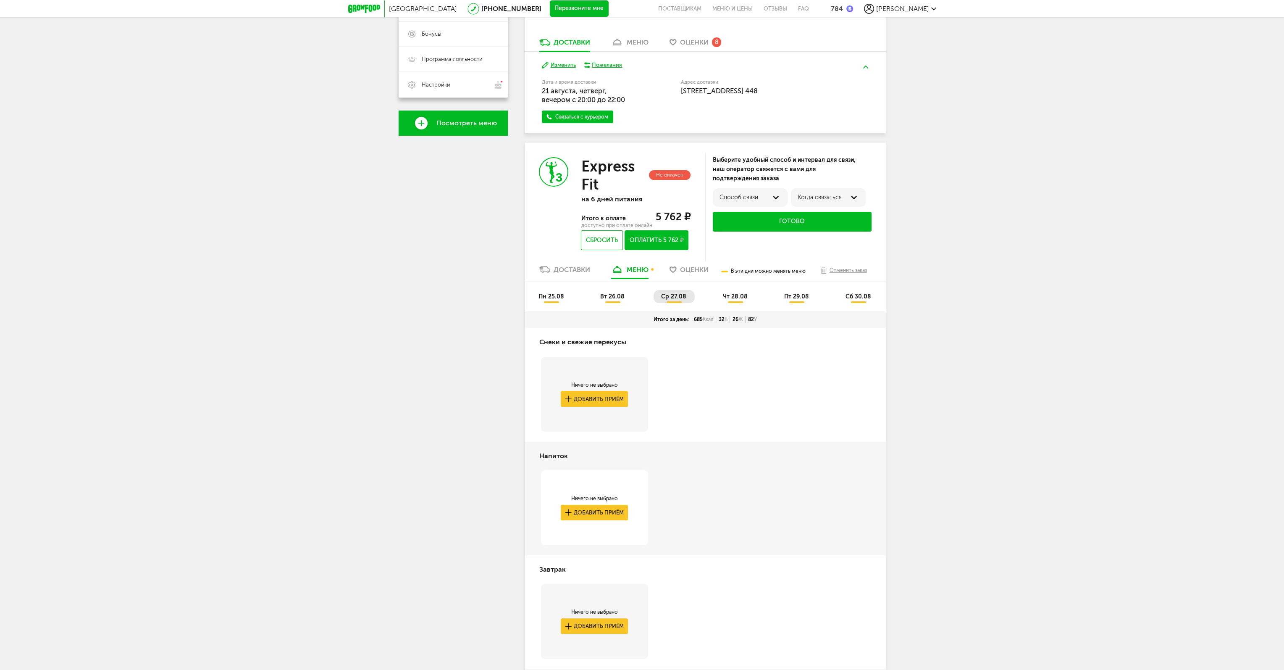
scroll to position [200, 0]
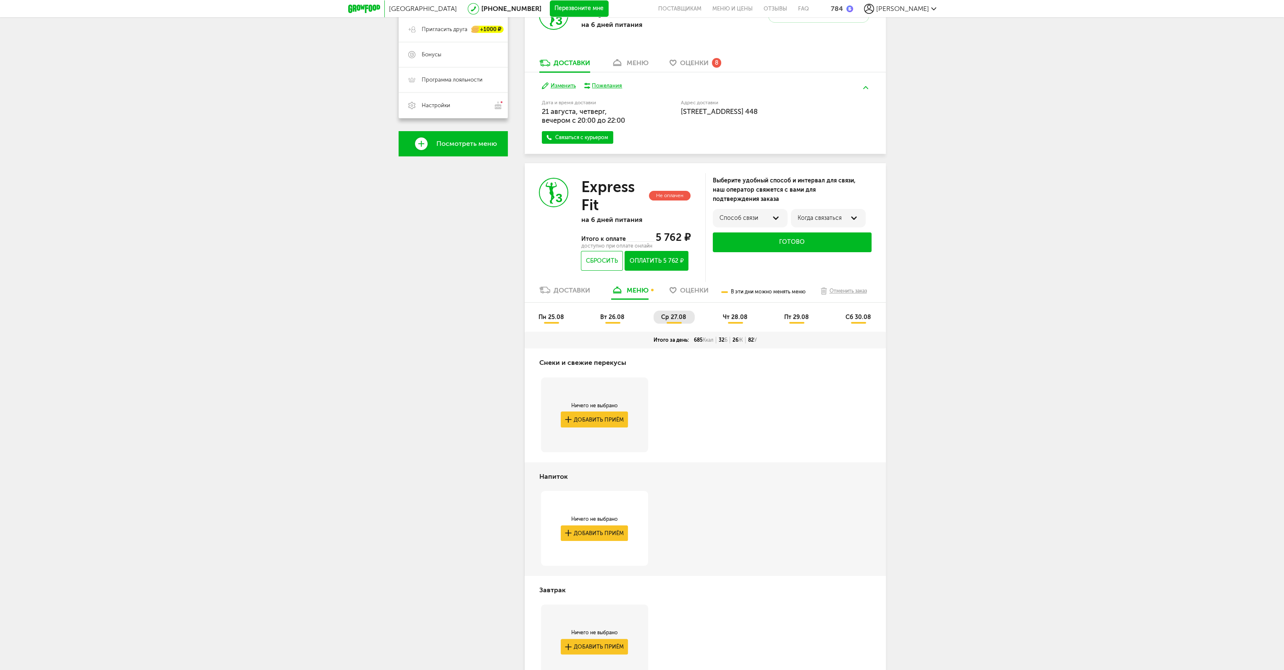
click at [746, 315] on span "чт 28.08" at bounding box center [735, 316] width 25 height 7
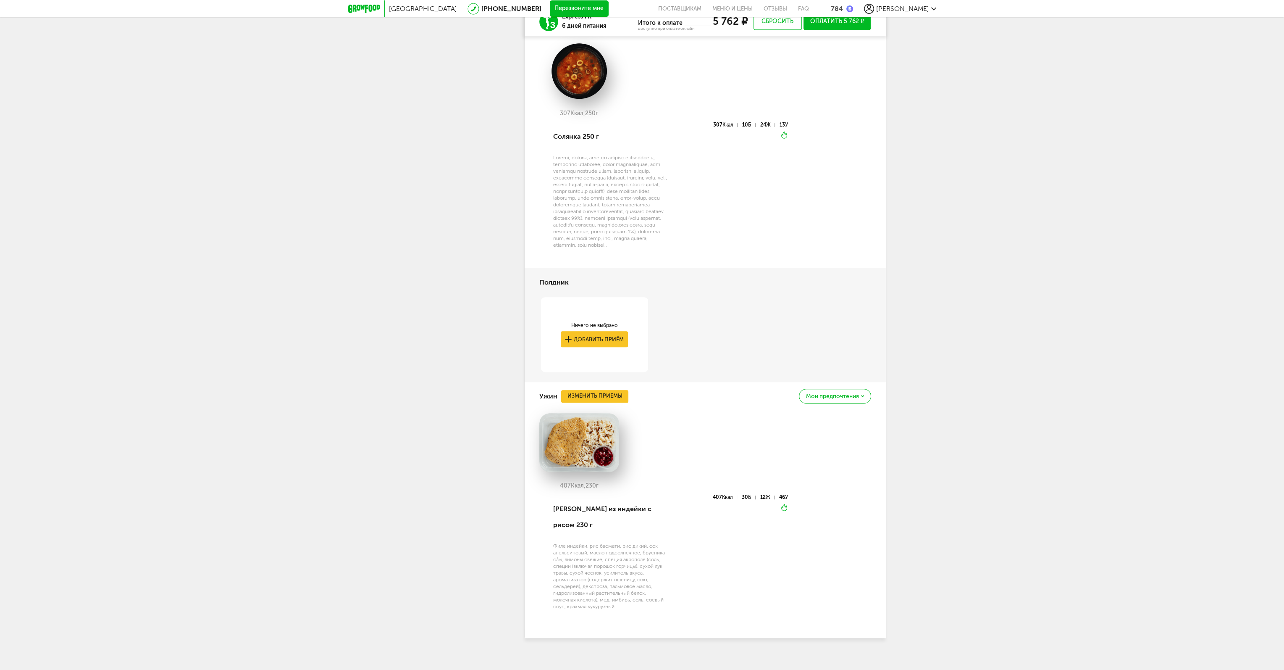
scroll to position [993, 0]
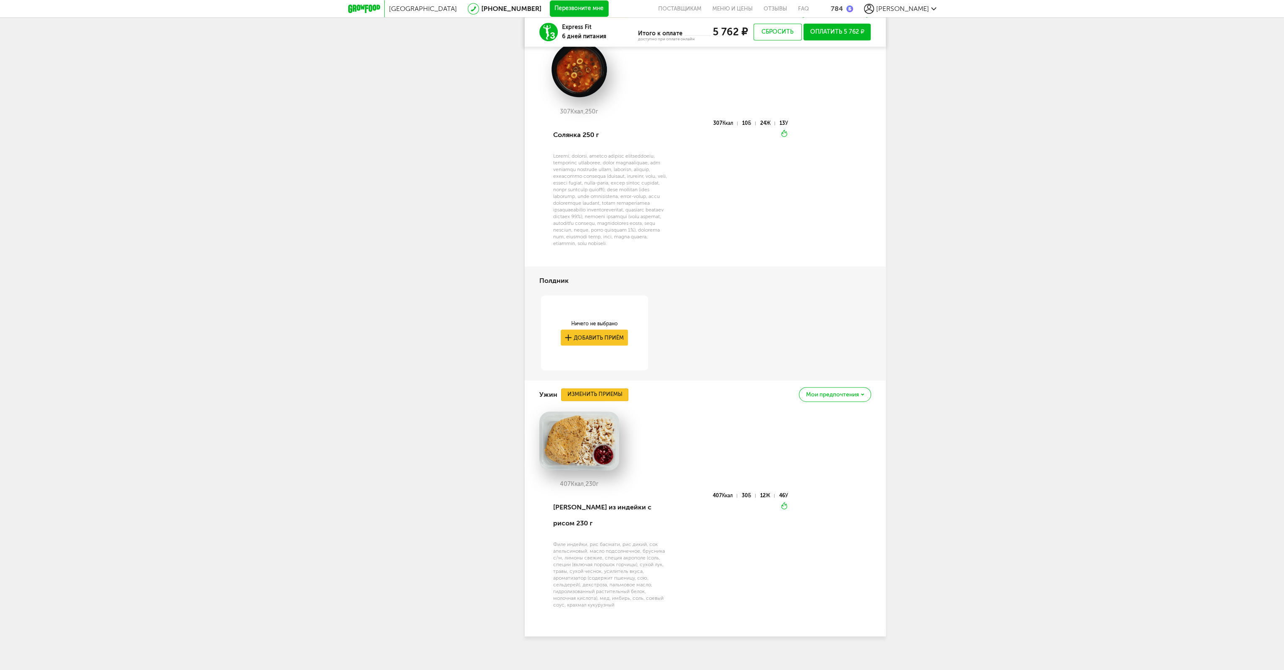
click at [622, 401] on button "Изменить приемы" at bounding box center [594, 394] width 67 height 13
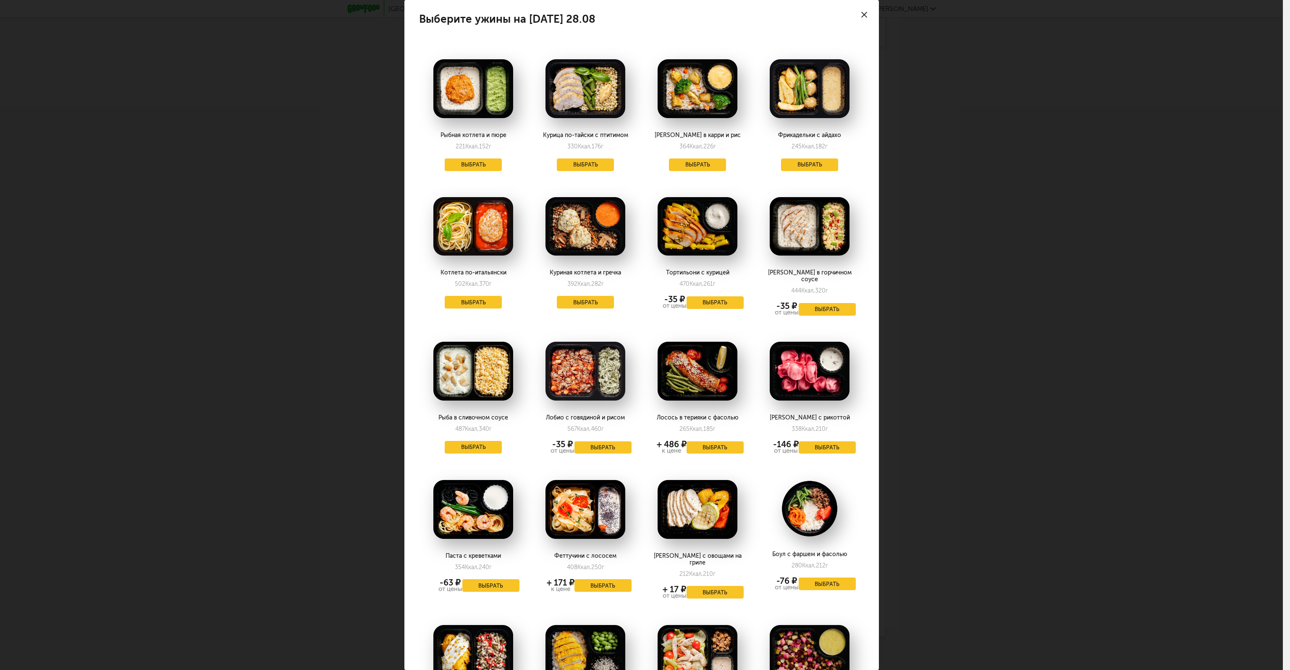
click at [959, 568] on div "Выберите ужины на [DATE] 28.08 Рыбная котлета и пюре 221 Ккал, 152 г Выбрать Ку…" at bounding box center [641, 335] width 1283 height 670
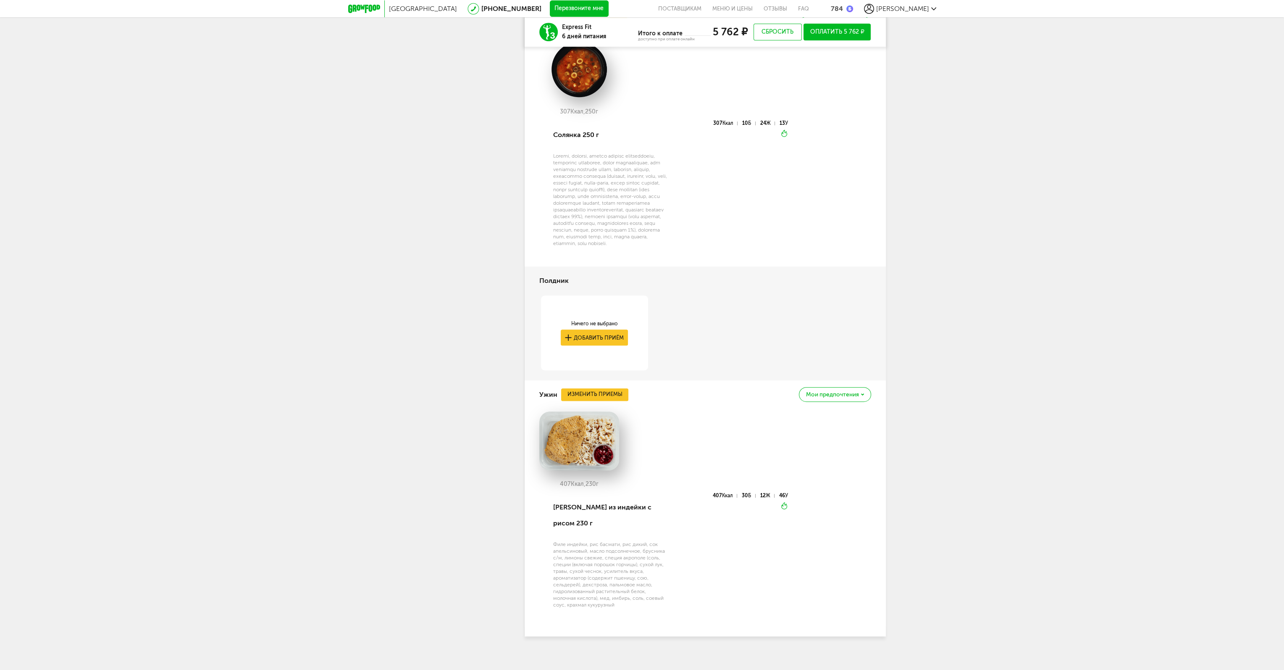
click at [581, 397] on div "Ужин Изменить приемы Мои предпочтения" at bounding box center [705, 394] width 332 height 29
click at [581, 397] on button "Изменить приемы" at bounding box center [594, 394] width 67 height 13
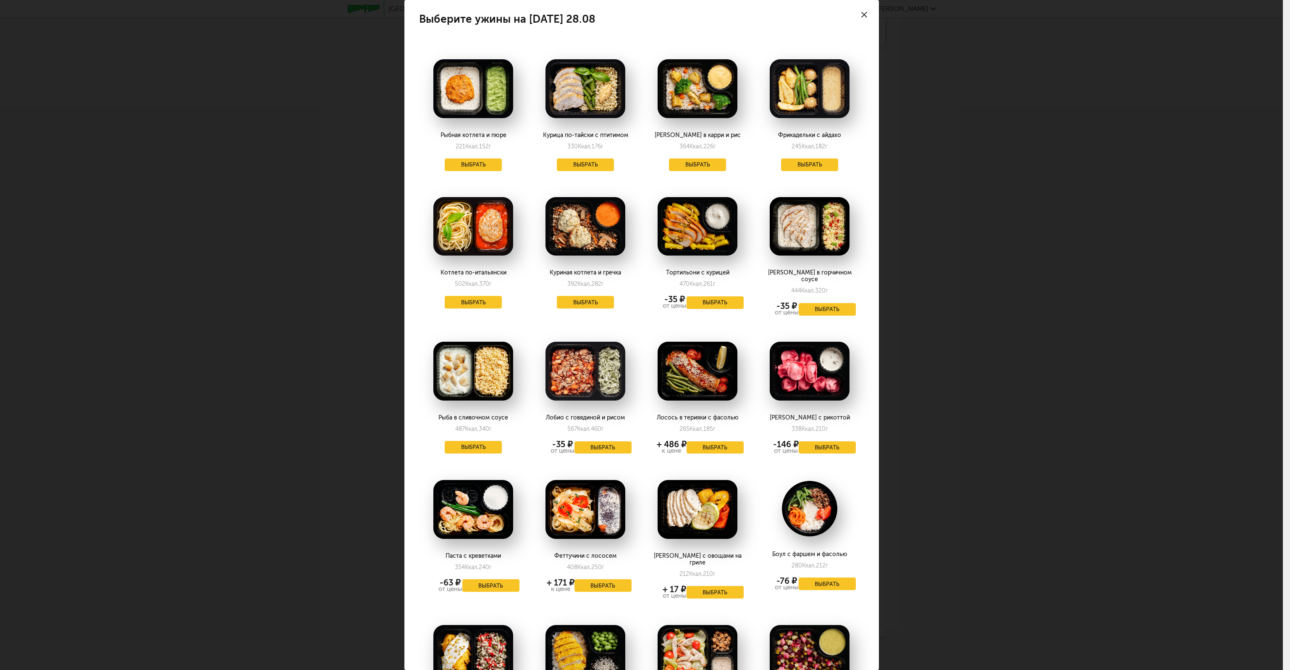
click at [1076, 457] on div "Выберите ужины на [DATE] 28.08 Рыбная котлета и пюре 221 Ккал, 152 г Выбрать Ку…" at bounding box center [641, 335] width 1283 height 670
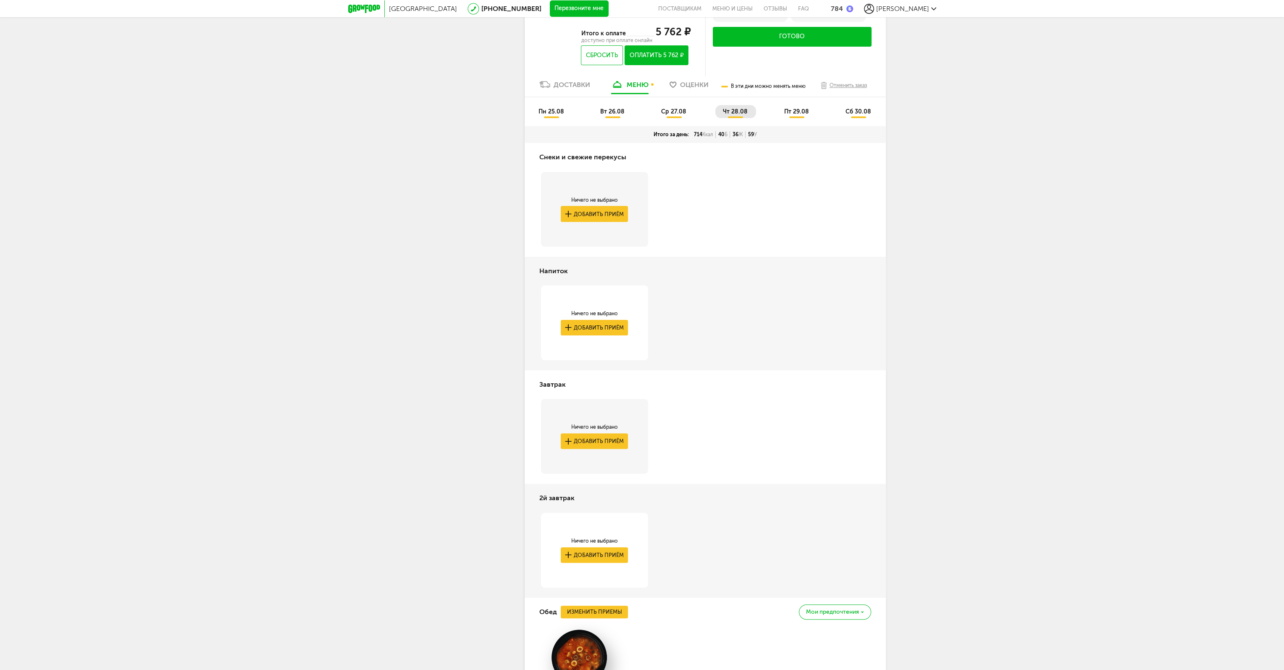
scroll to position [405, 0]
click at [795, 110] on span "пт 29.08" at bounding box center [796, 111] width 25 height 7
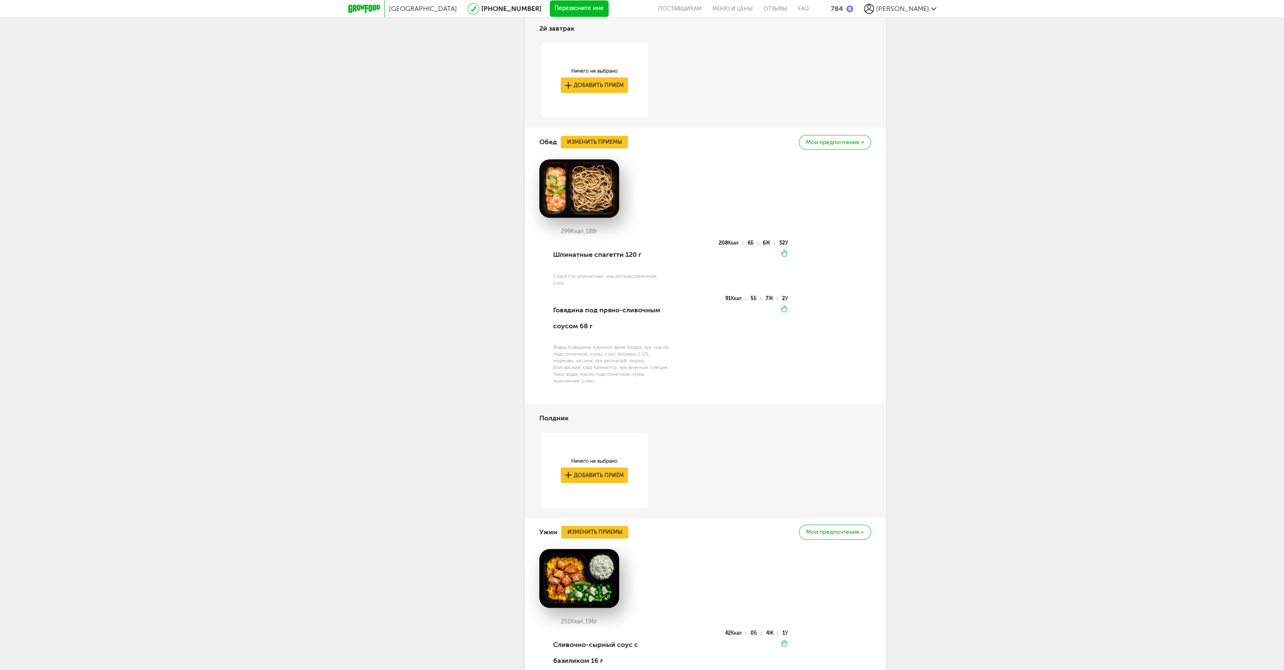
scroll to position [867, 0]
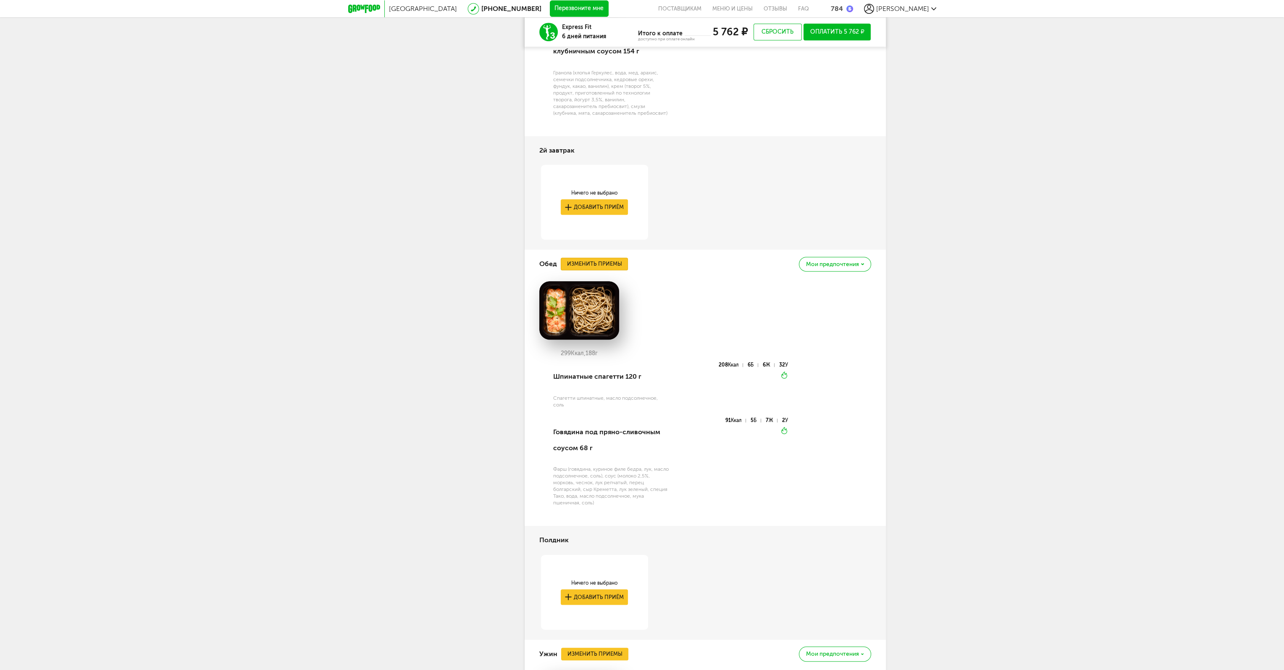
click at [602, 264] on button "Изменить приемы" at bounding box center [594, 263] width 67 height 13
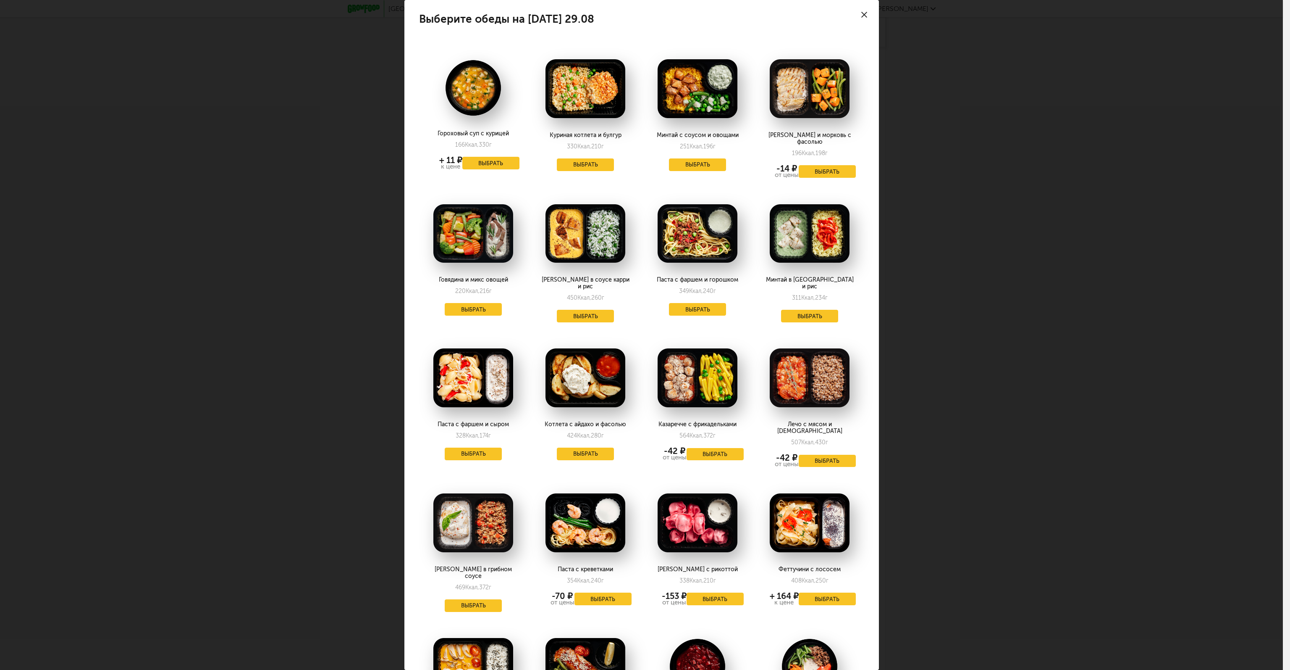
click at [1064, 349] on div "Выберите обеды на [DATE] 29.08 Гороховый суп с курицей 166 Ккал, 330 г + 11 ₽ к…" at bounding box center [641, 335] width 1283 height 670
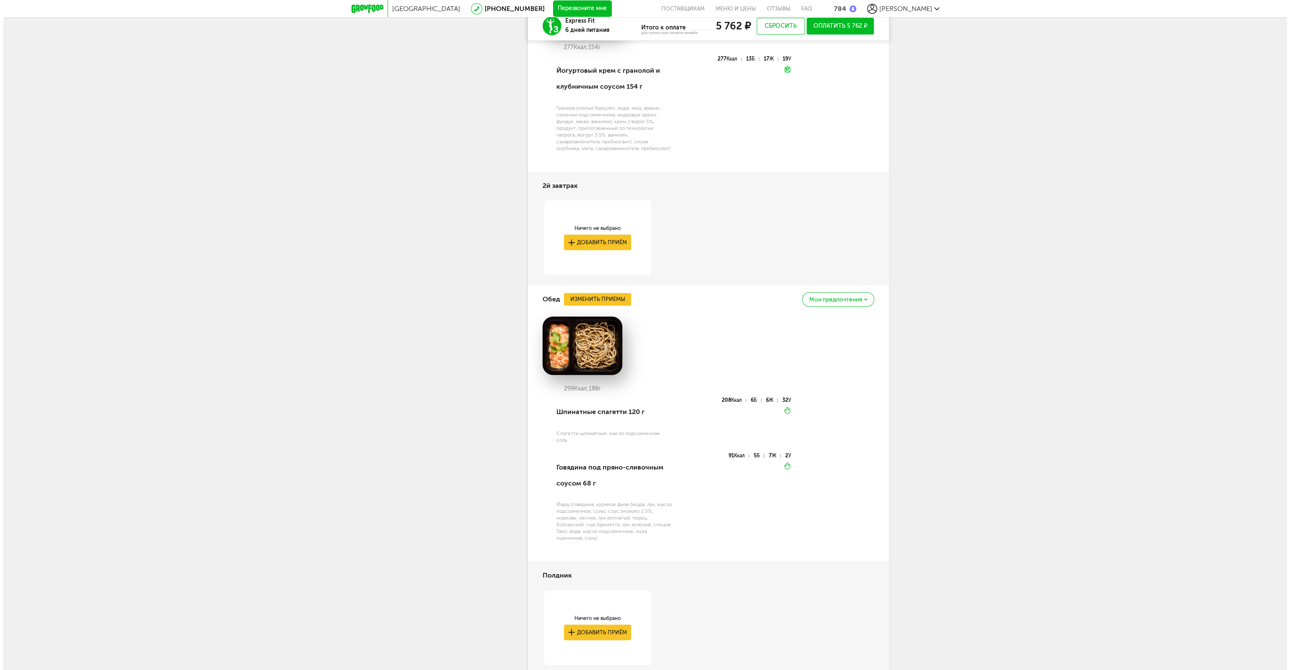
scroll to position [825, 0]
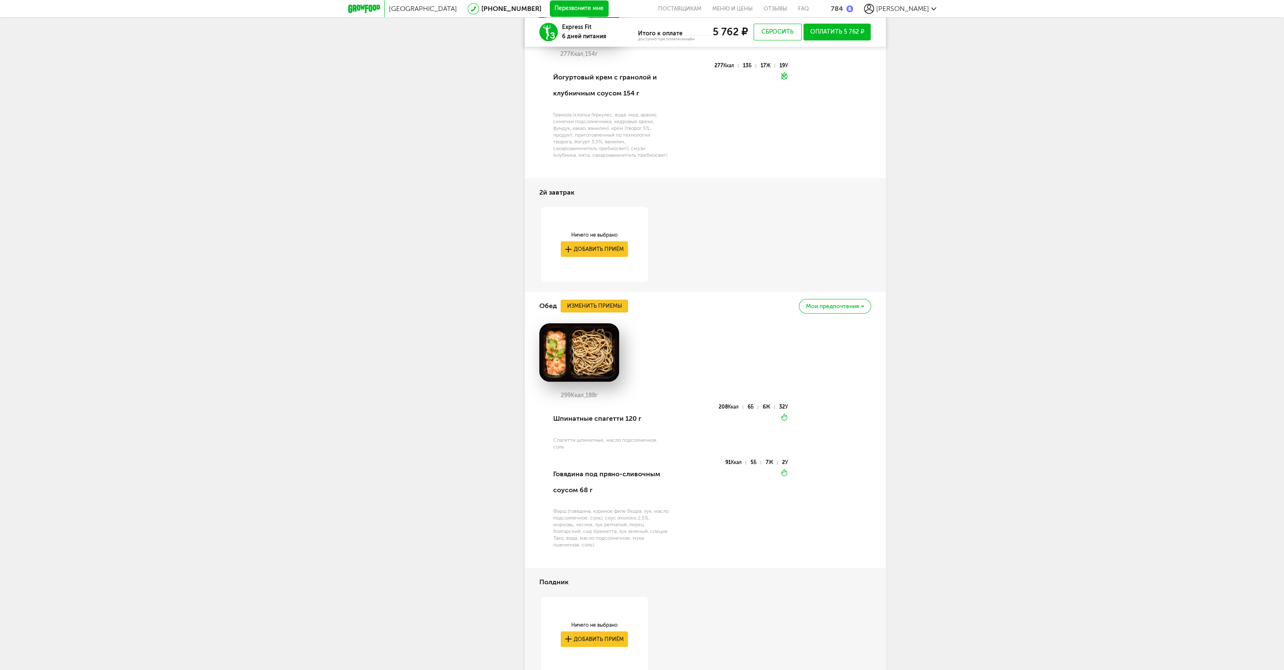
click at [600, 306] on button "Изменить приемы" at bounding box center [594, 305] width 67 height 13
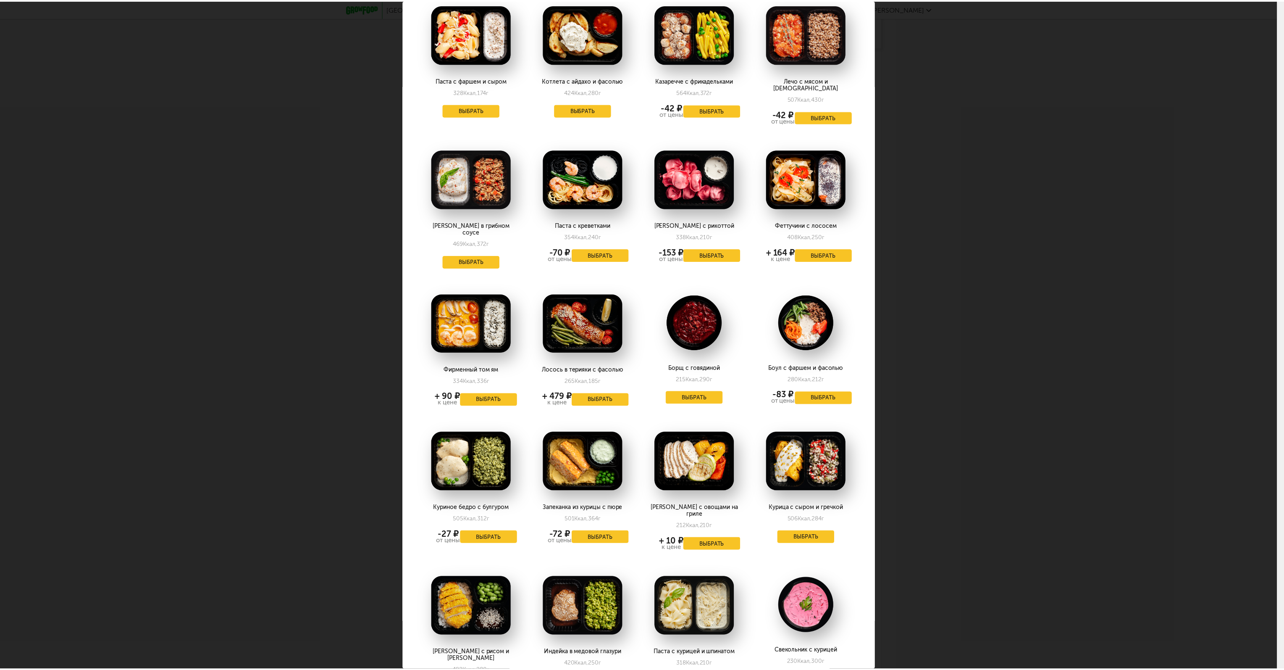
scroll to position [210, 0]
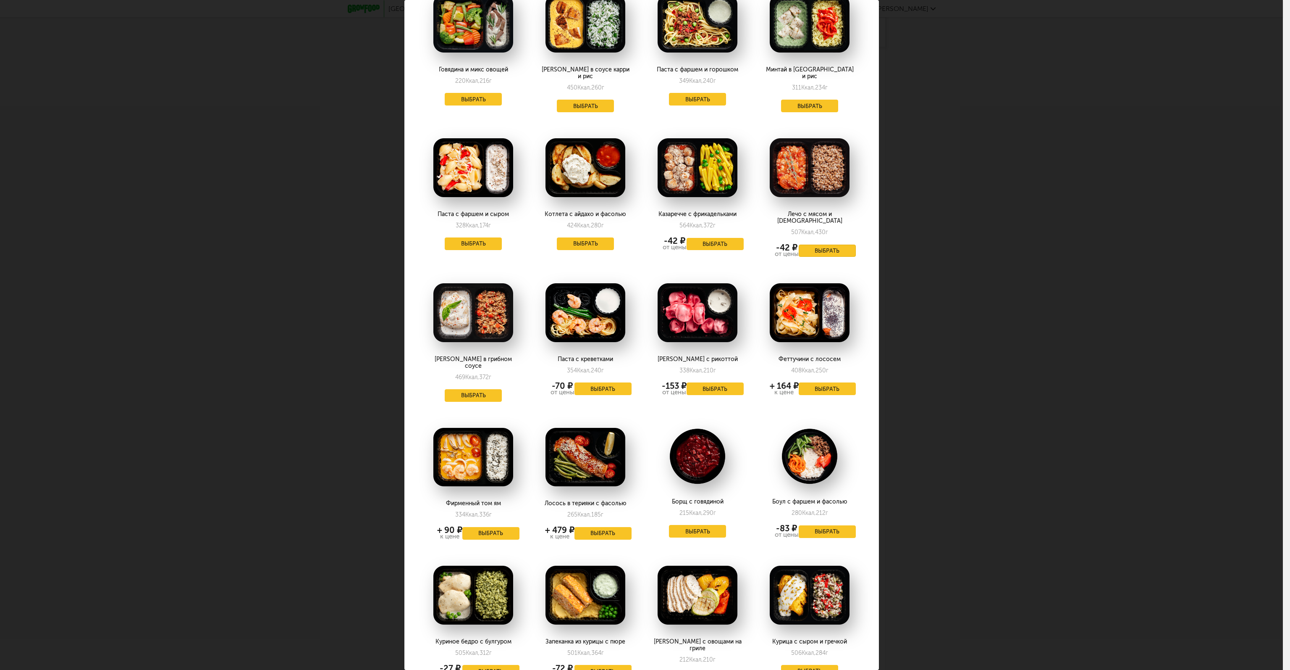
click at [827, 244] on button "Выбрать" at bounding box center [827, 250] width 57 height 13
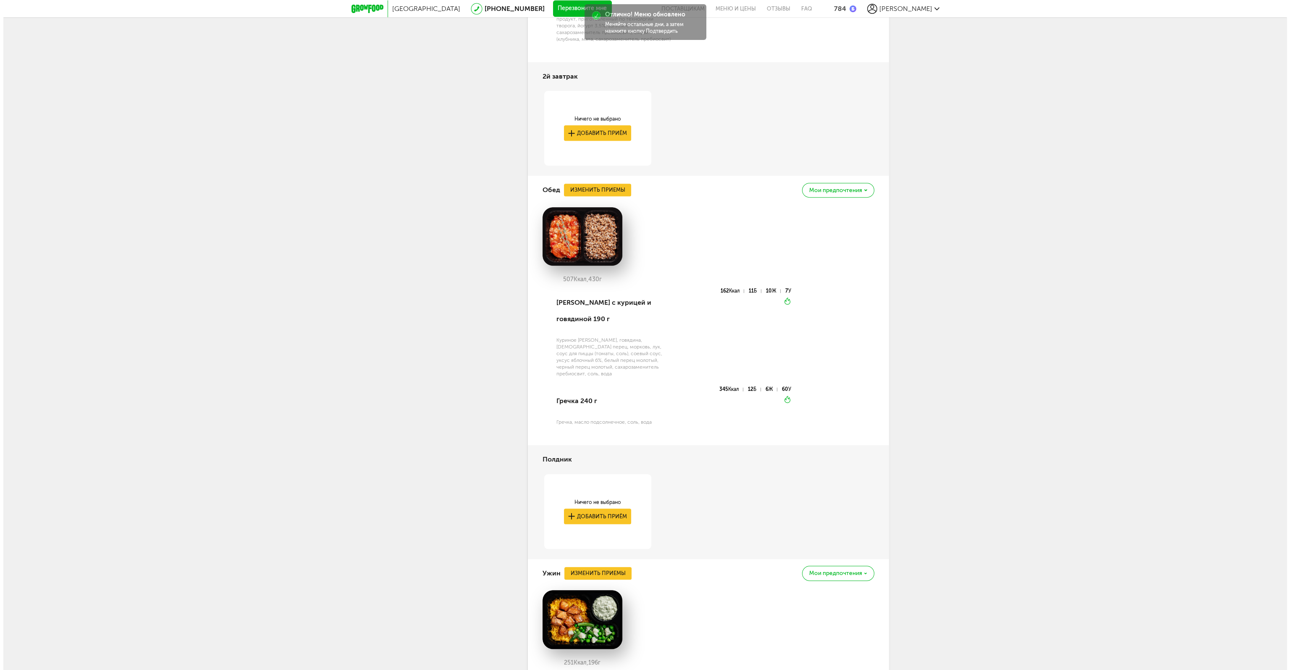
scroll to position [1035, 0]
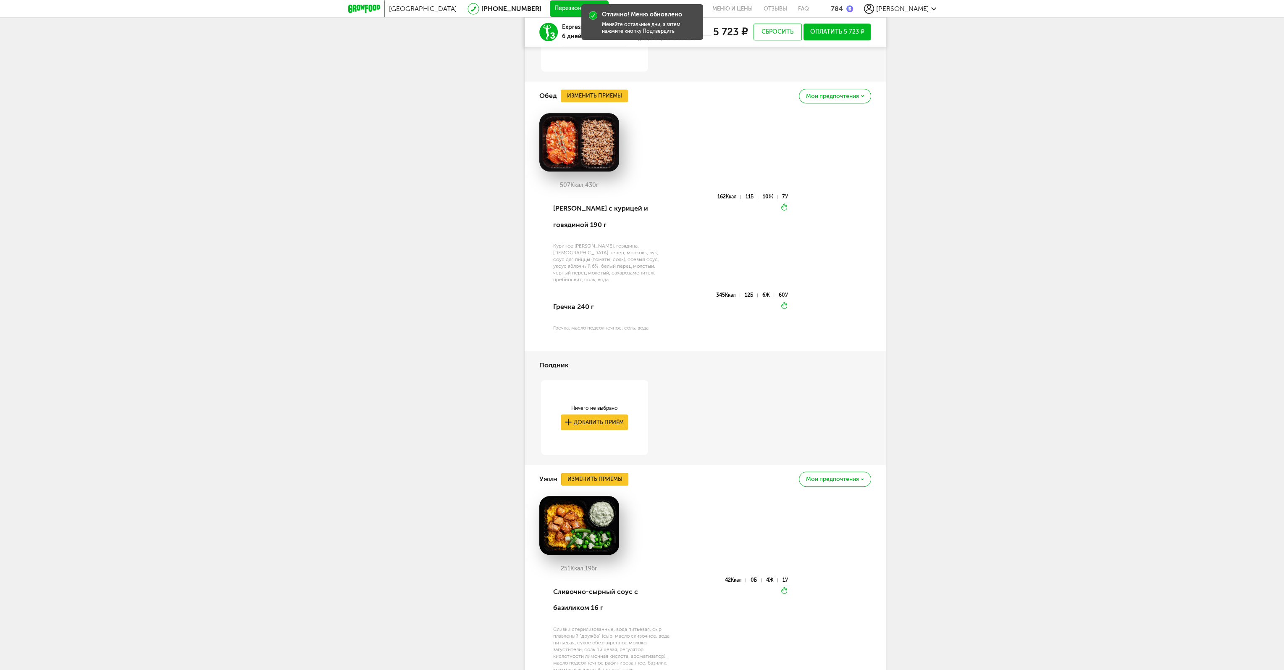
click at [602, 473] on button "Изменить приемы" at bounding box center [594, 479] width 67 height 13
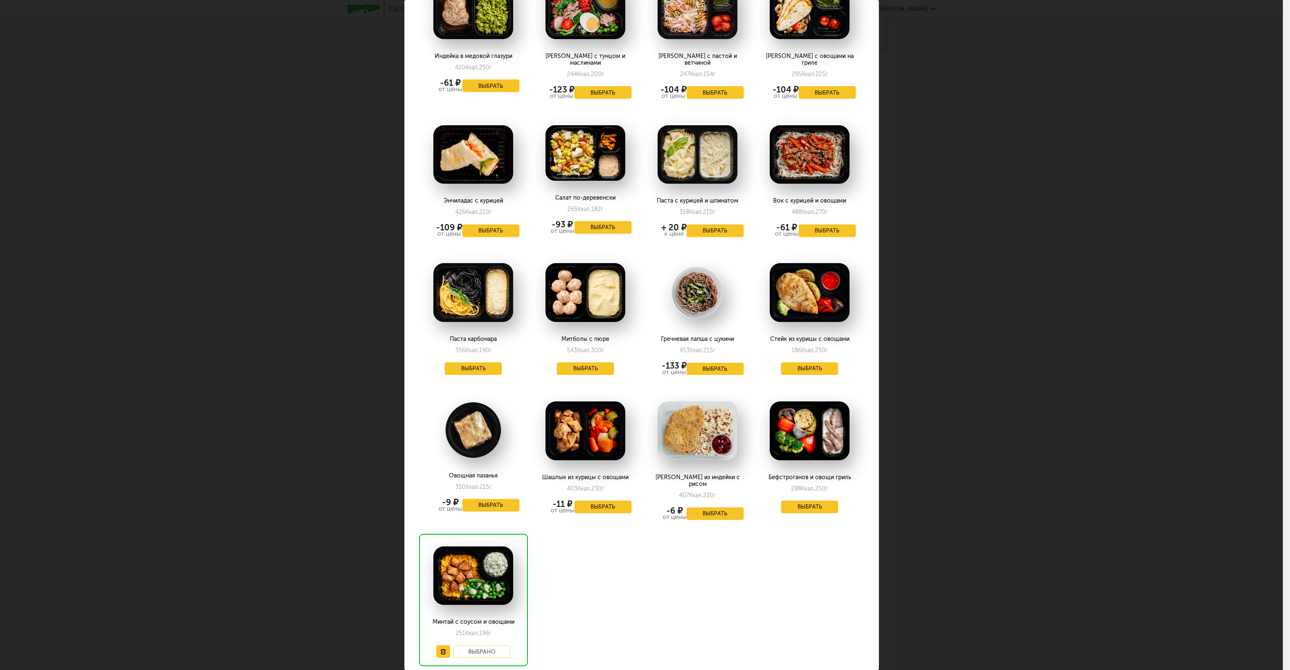
scroll to position [941, 0]
click at [441, 644] on span at bounding box center [444, 650] width 17 height 13
click at [441, 644] on button at bounding box center [443, 650] width 14 height 13
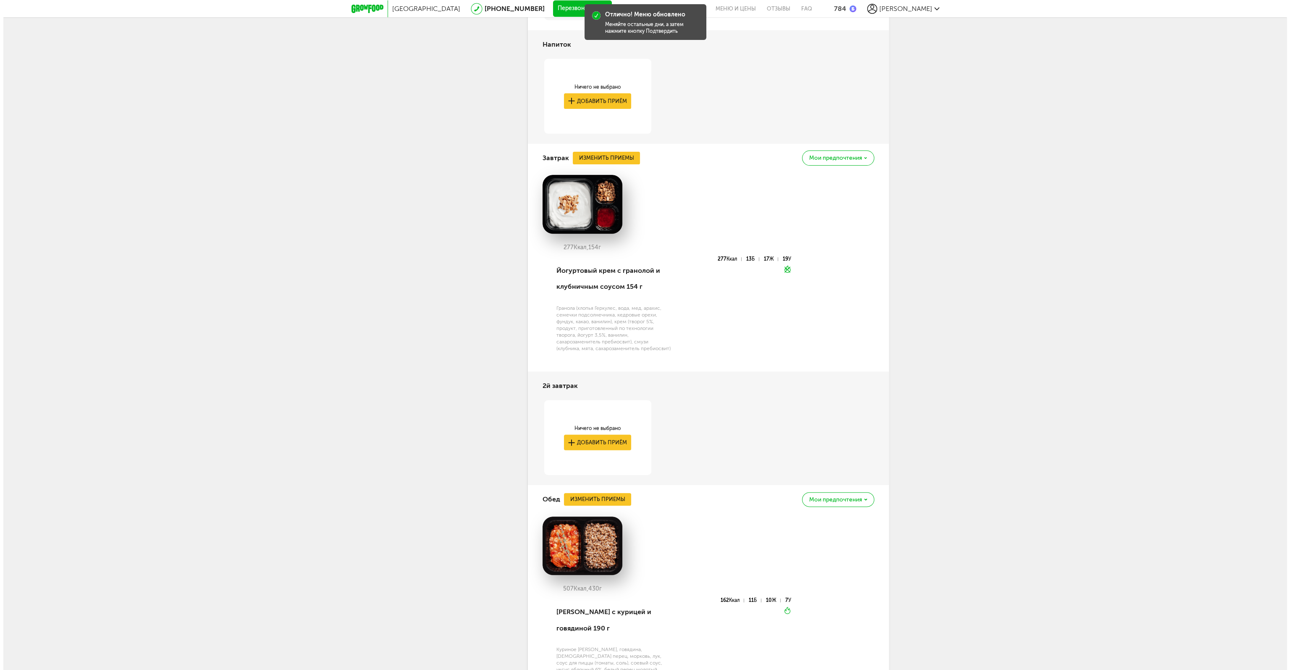
scroll to position [510, 0]
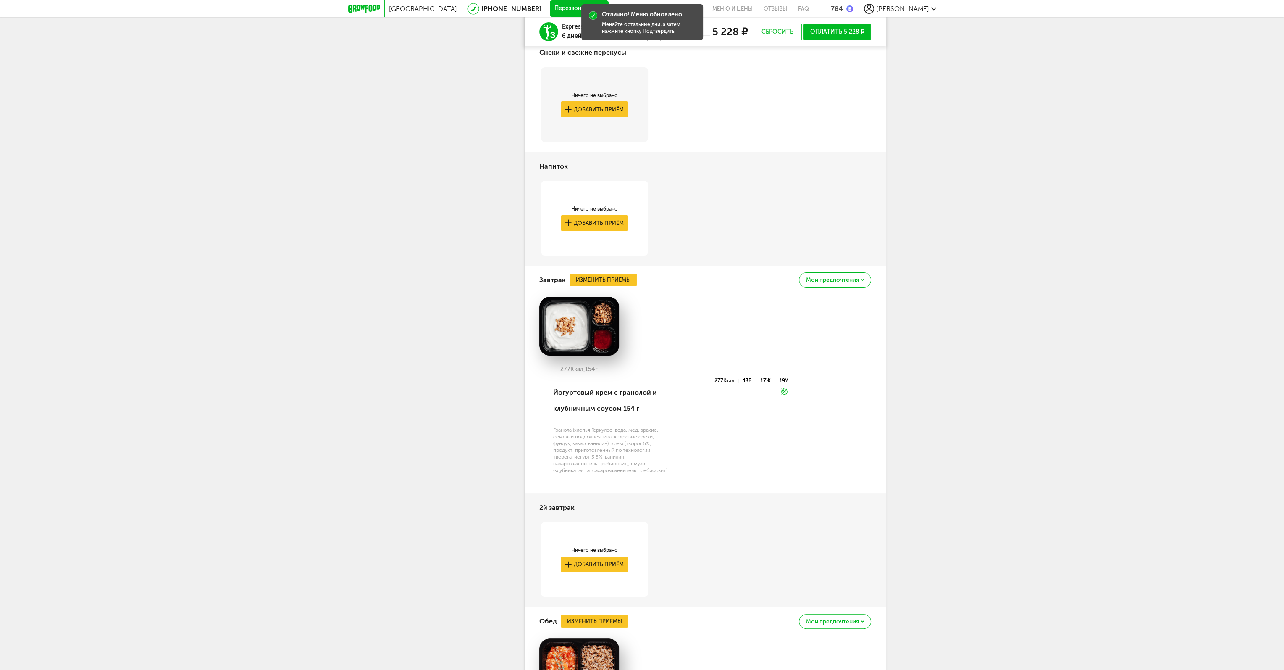
click at [638, 276] on div "Завтрак Изменить приемы Мои предпочтения" at bounding box center [705, 279] width 332 height 29
click at [629, 276] on button "Изменить приемы" at bounding box center [603, 279] width 67 height 13
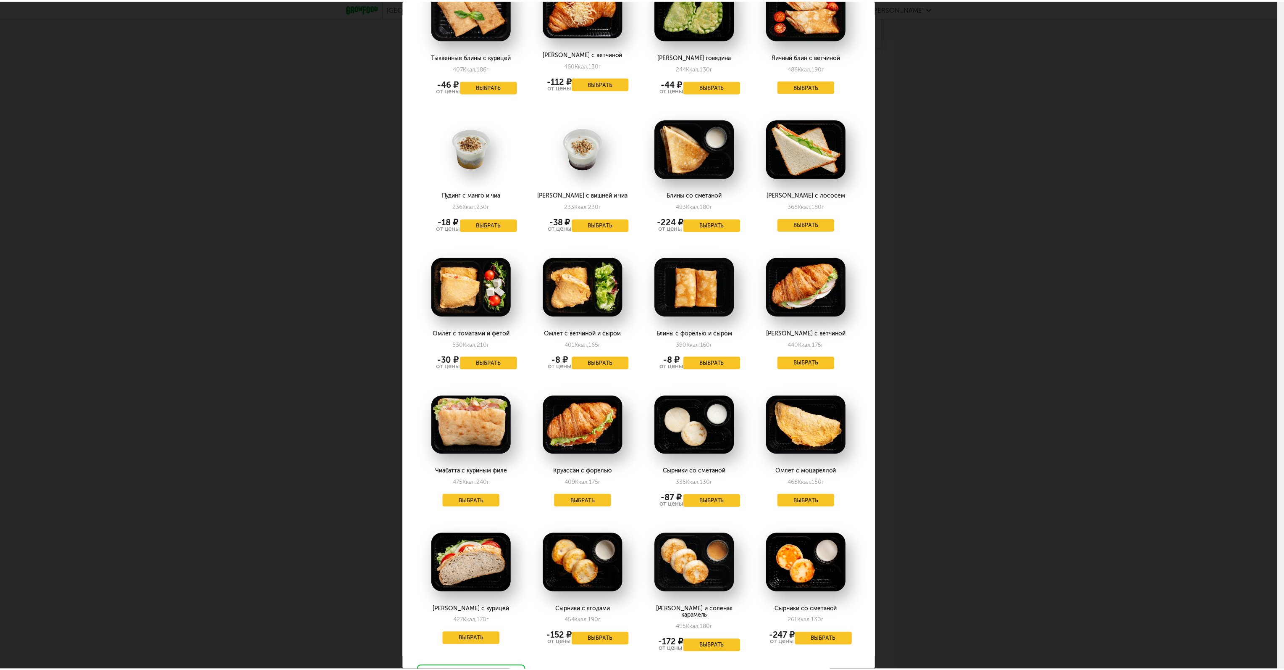
scroll to position [804, 0]
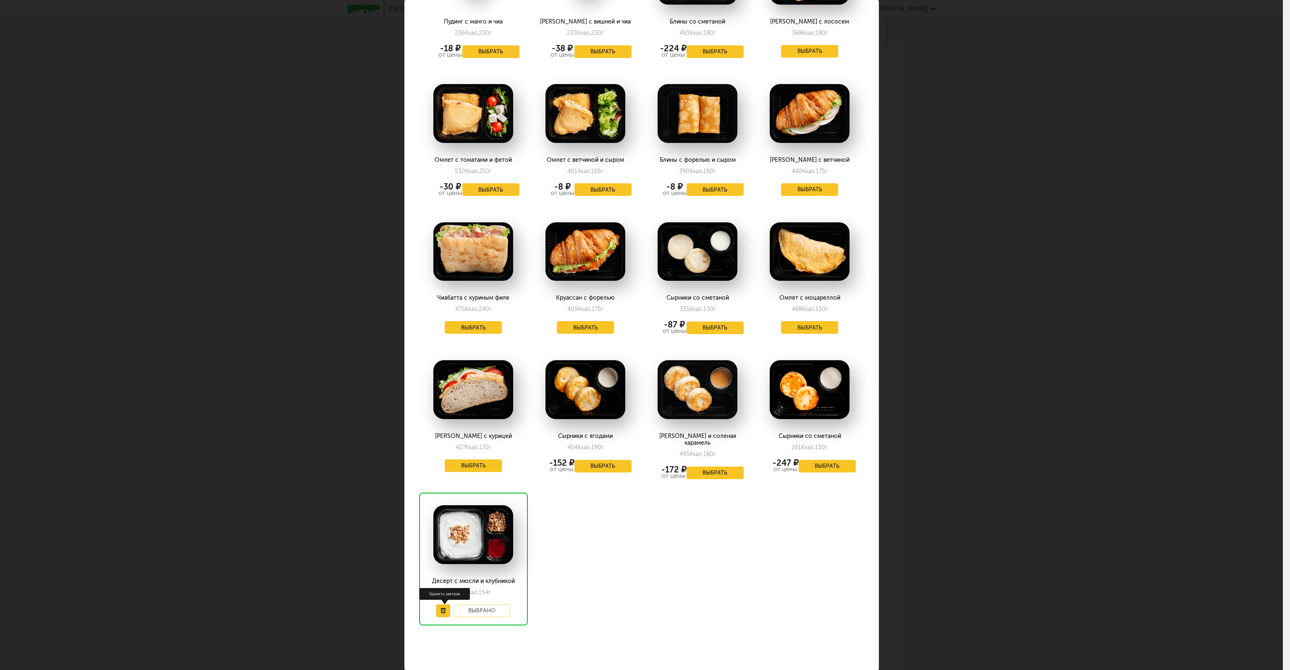
click at [442, 607] on icon at bounding box center [443, 609] width 5 height 5
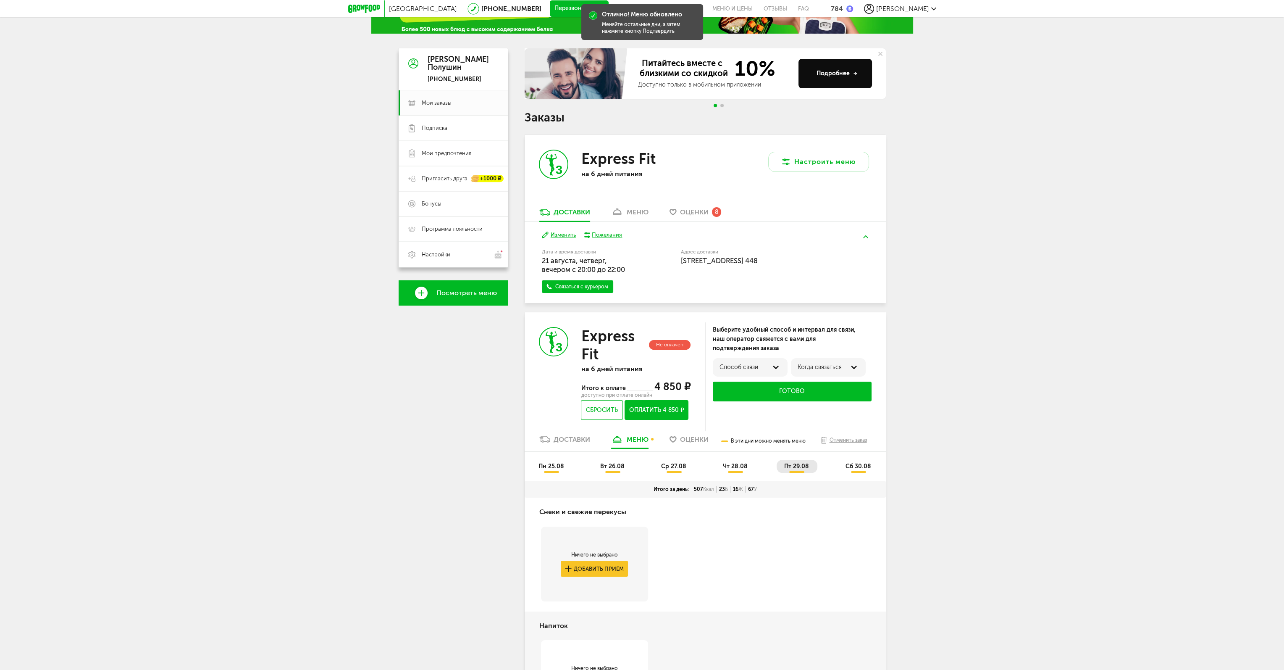
scroll to position [48, 0]
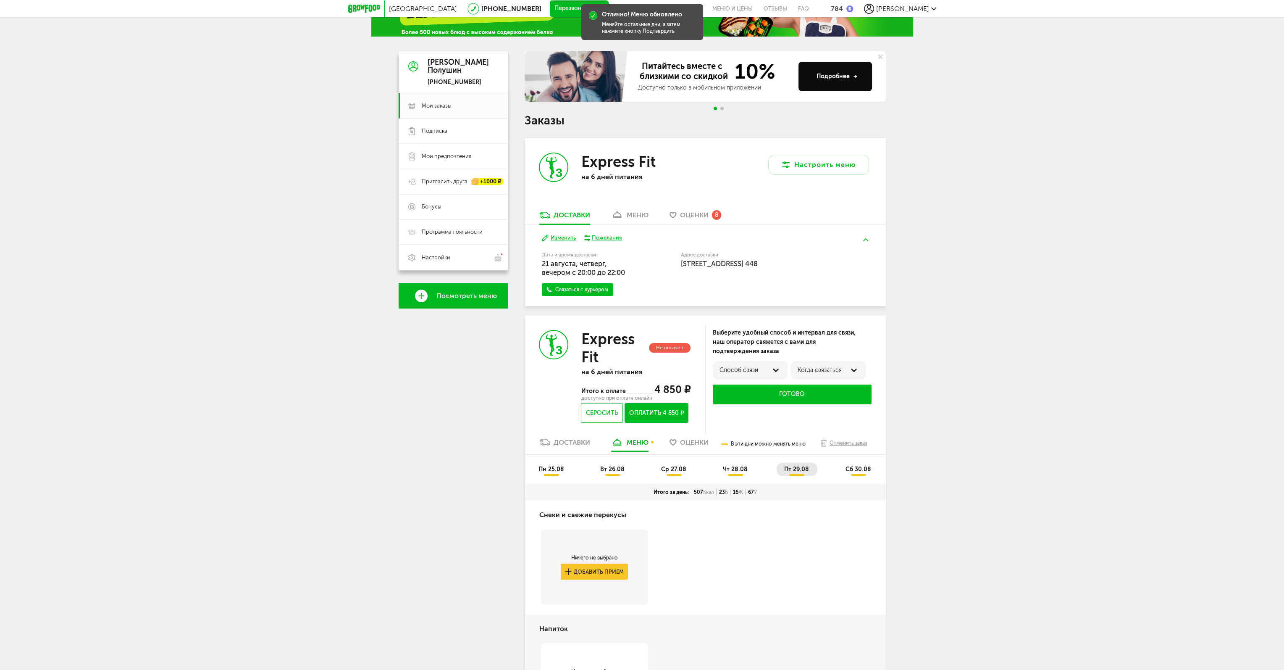
click at [860, 466] on span "сб 30.08" at bounding box center [858, 468] width 26 height 7
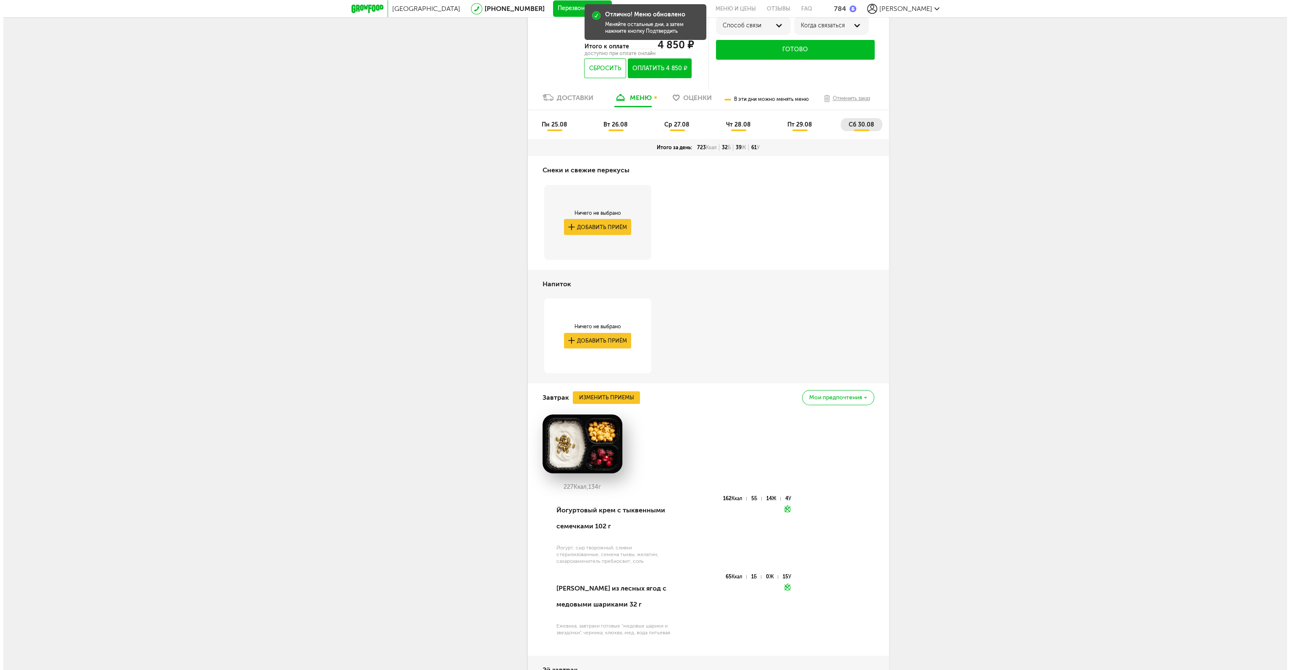
scroll to position [510, 0]
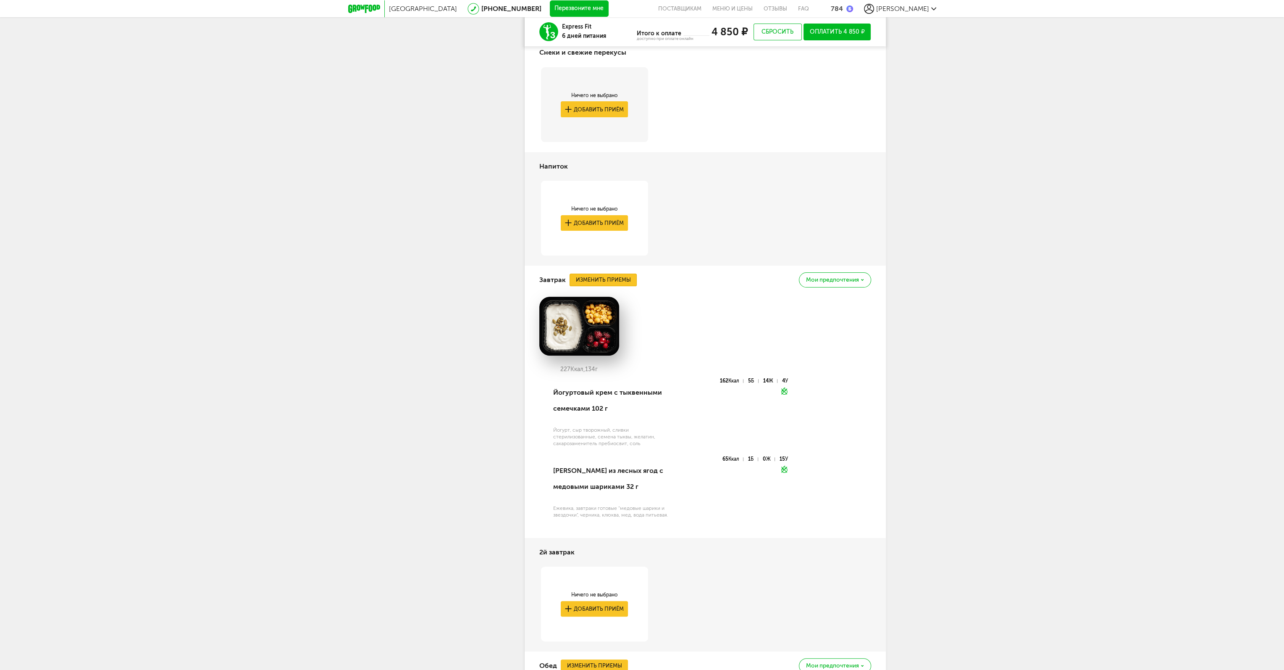
click at [617, 276] on button "Изменить приемы" at bounding box center [603, 279] width 67 height 13
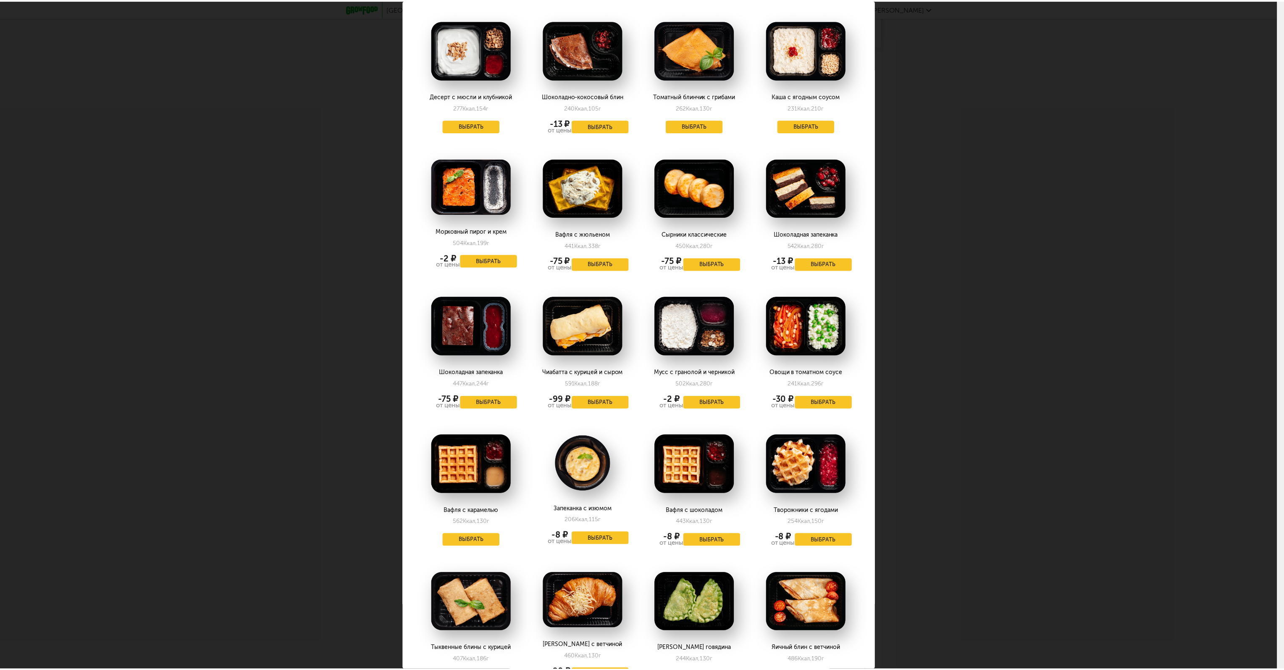
scroll to position [42, 0]
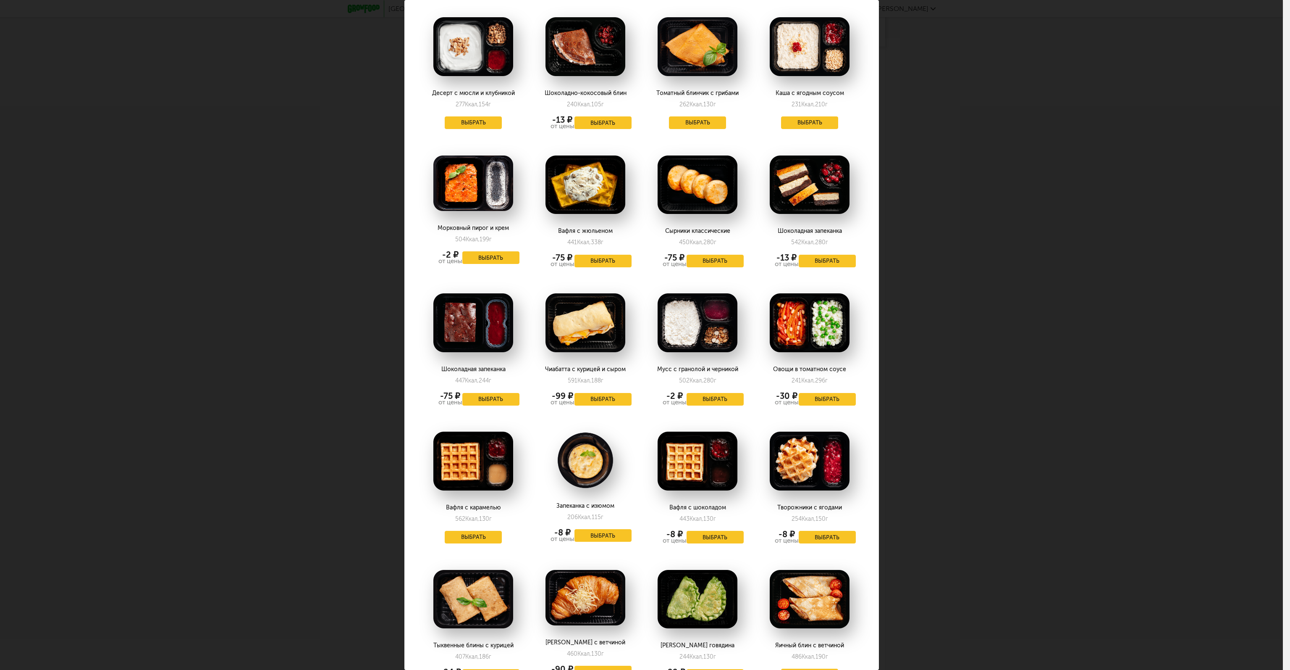
click at [951, 433] on div "Выберите завтраки на [DATE] 30.08 Десерт с мюсли и клубникой 277 Ккал, 154 г Вы…" at bounding box center [641, 335] width 1283 height 670
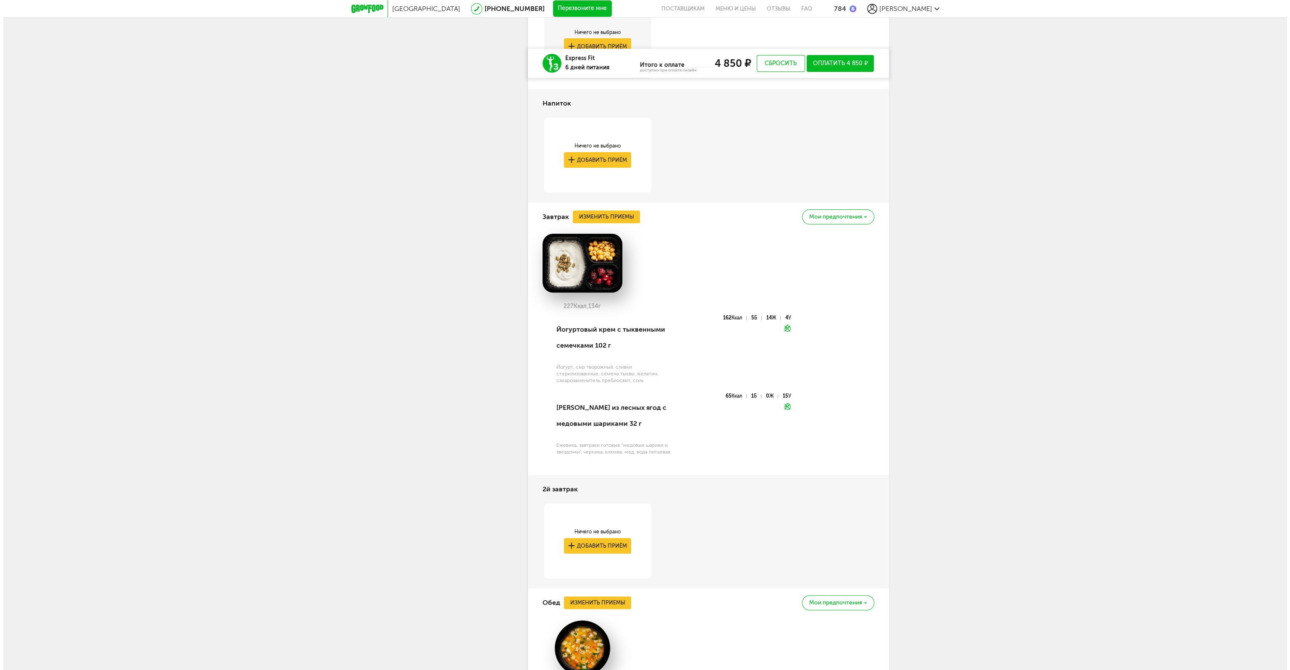
scroll to position [678, 0]
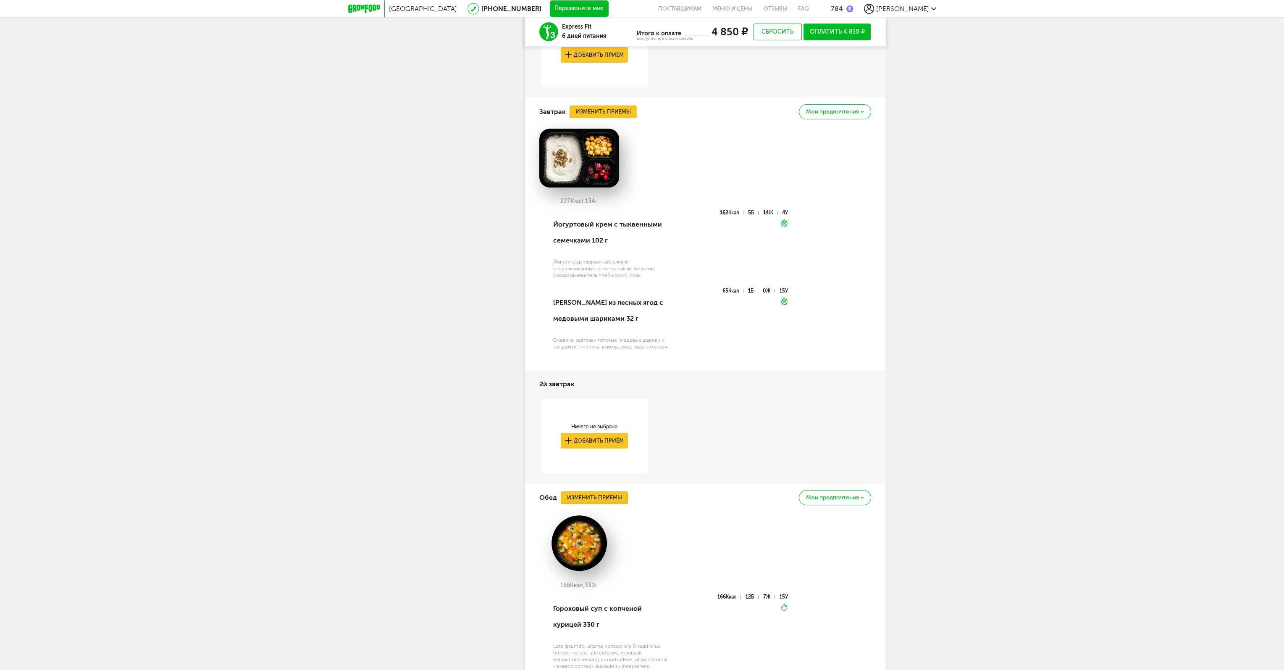
click at [583, 498] on button "Изменить приемы" at bounding box center [594, 497] width 67 height 13
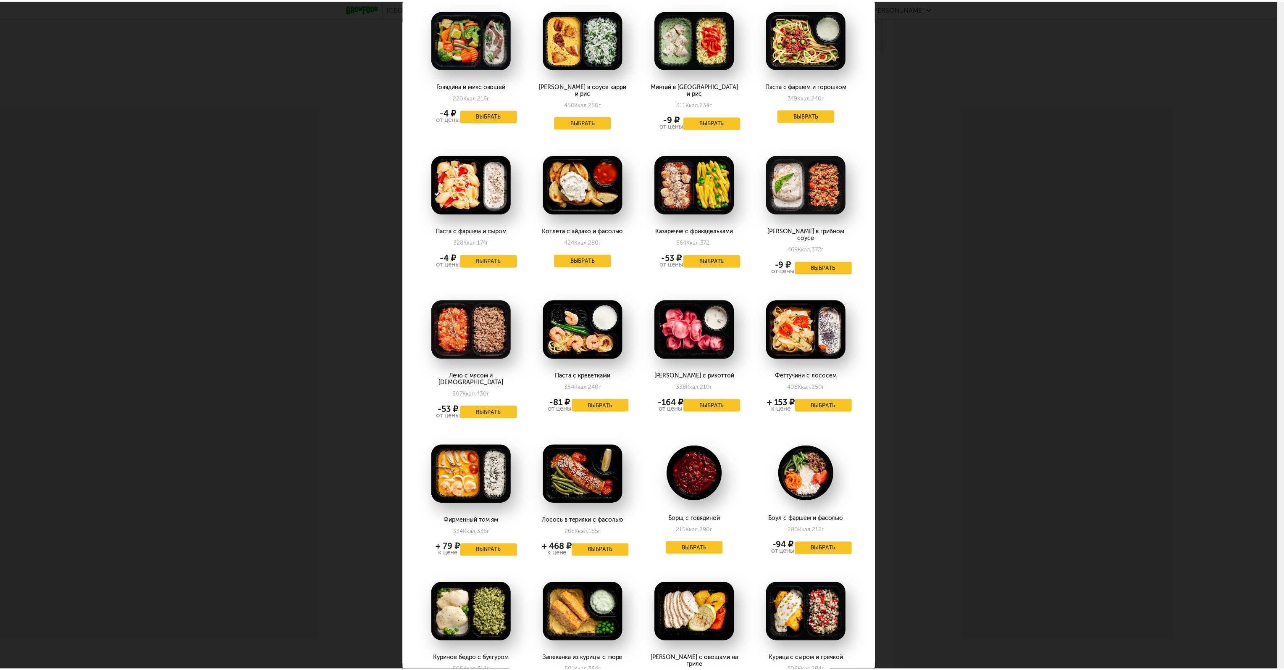
scroll to position [210, 0]
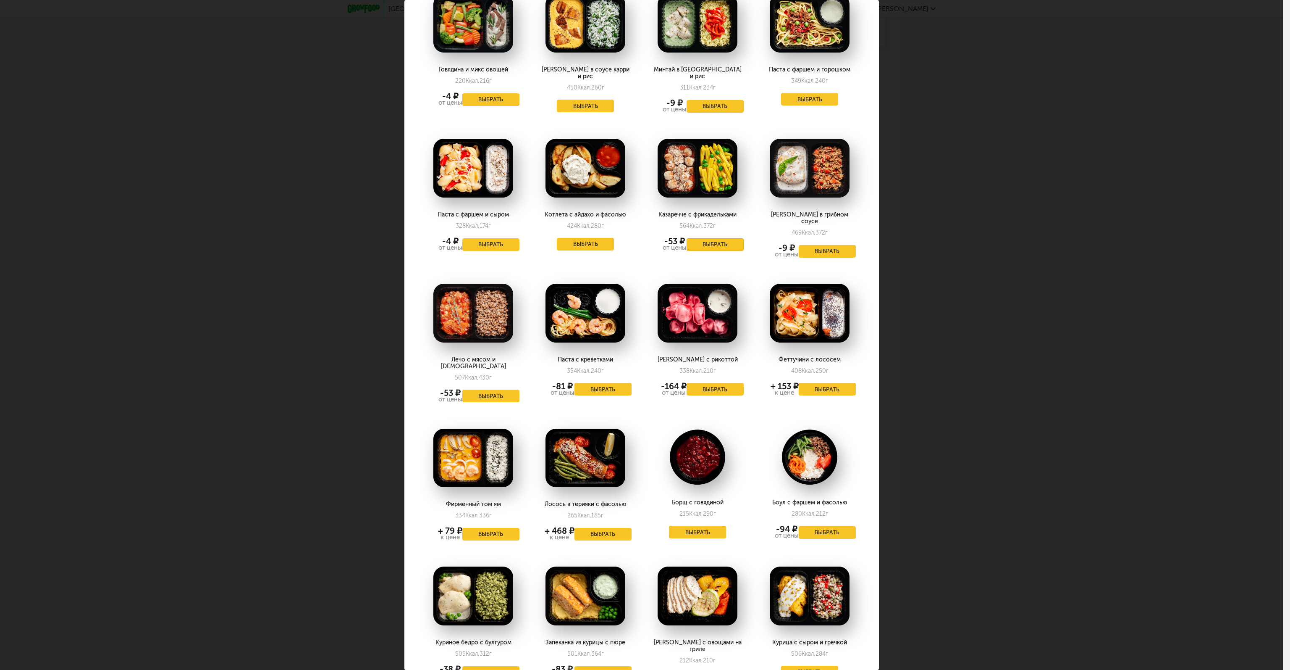
click at [696, 238] on button "Выбрать" at bounding box center [715, 244] width 57 height 13
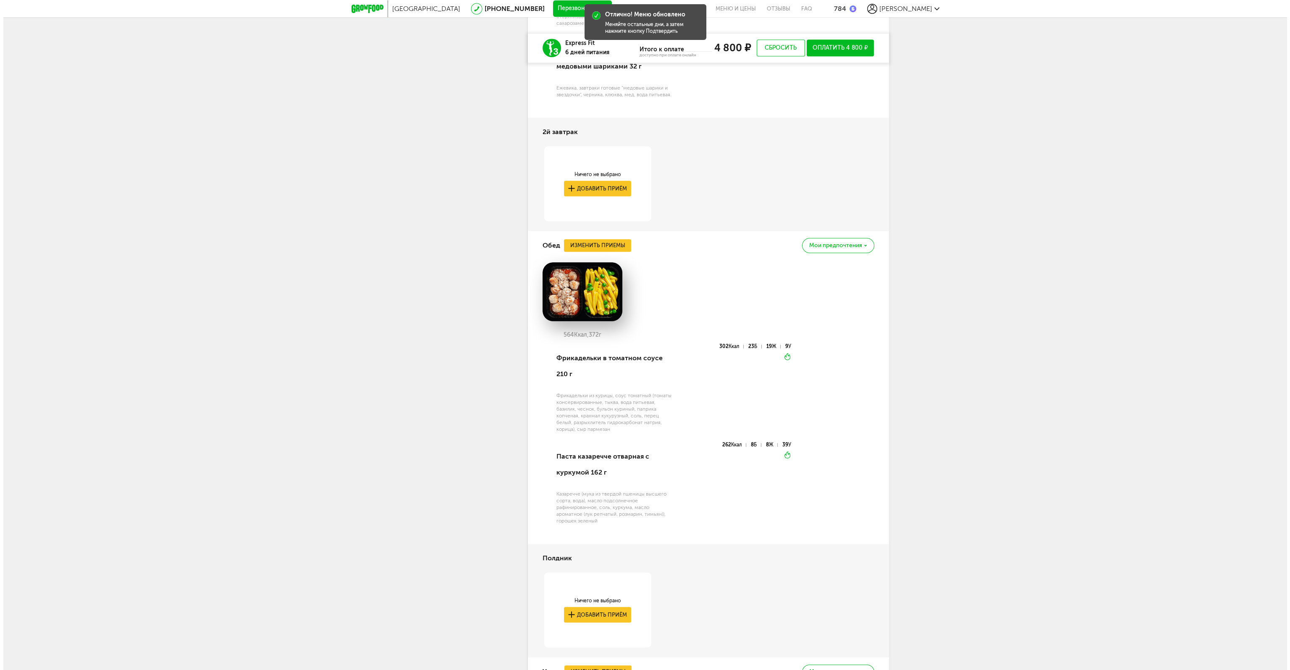
scroll to position [1098, 0]
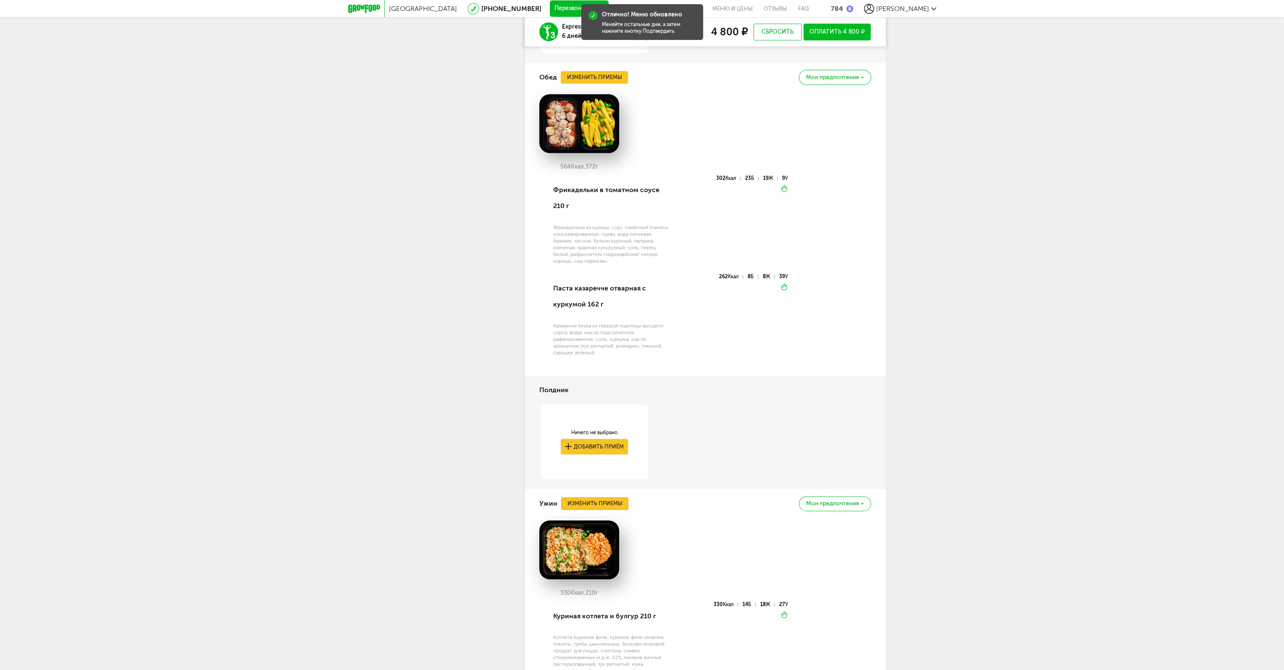
click at [598, 506] on button "Изменить приемы" at bounding box center [594, 503] width 67 height 13
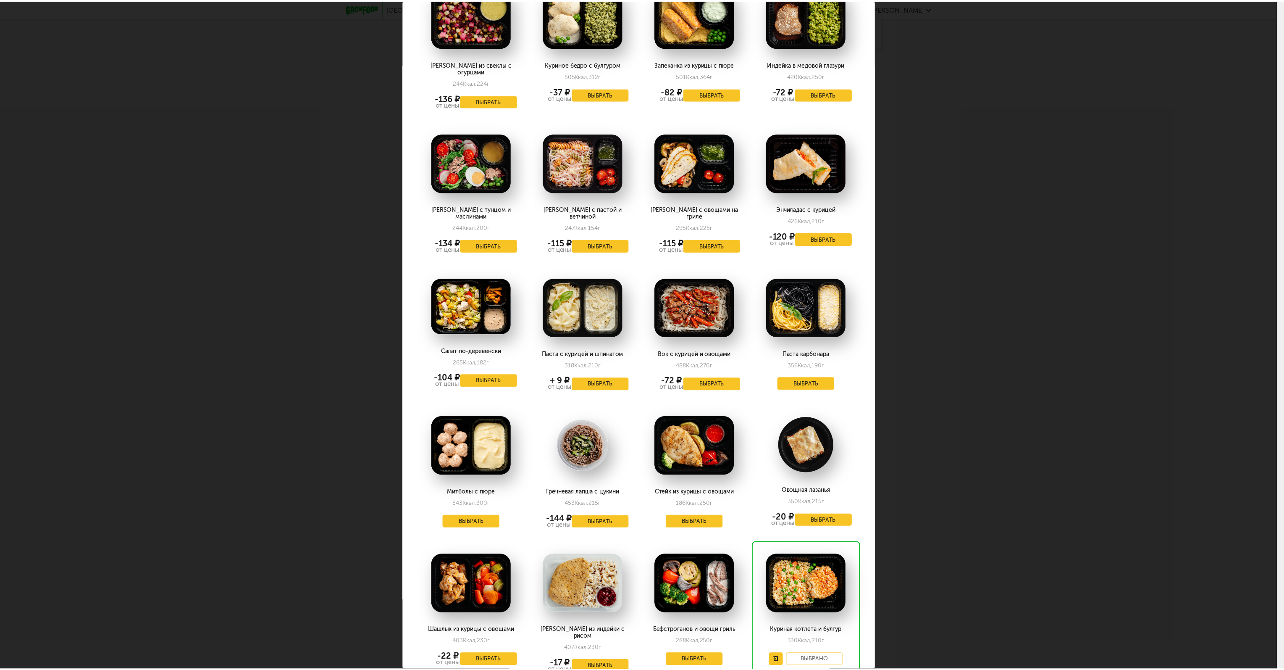
scroll to position [804, 0]
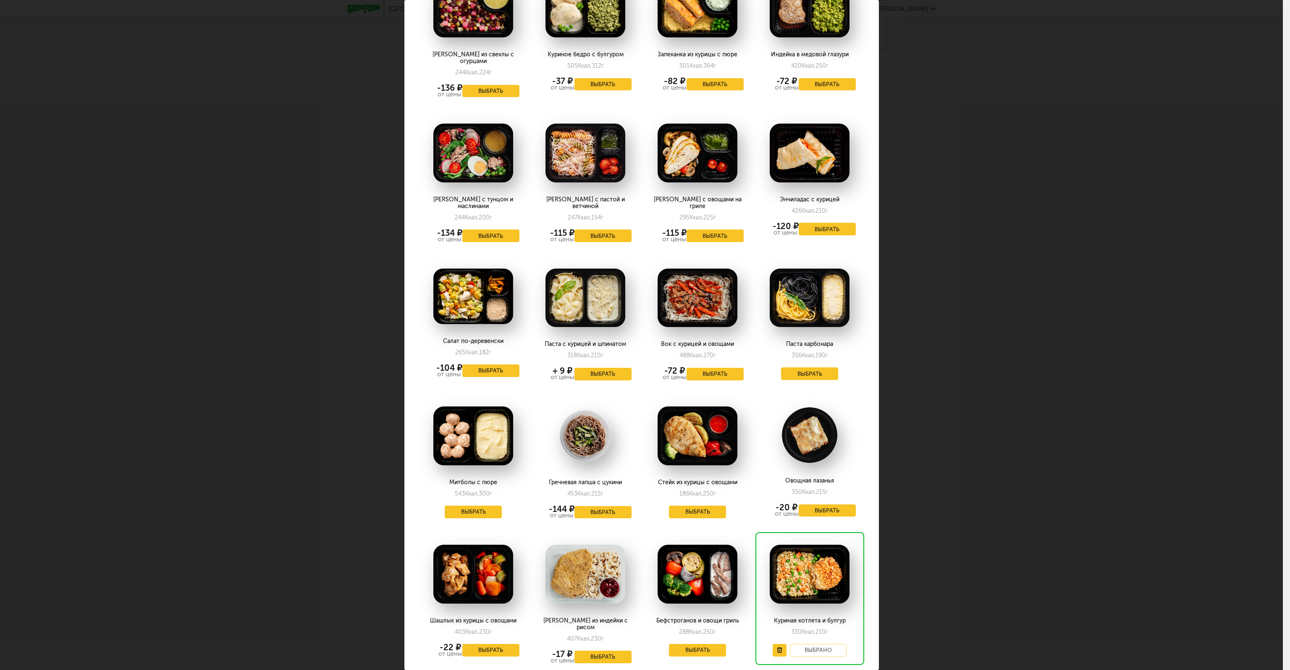
click at [469, 544] on img at bounding box center [473, 573] width 80 height 59
click at [482, 644] on button "Выбрать" at bounding box center [490, 650] width 57 height 13
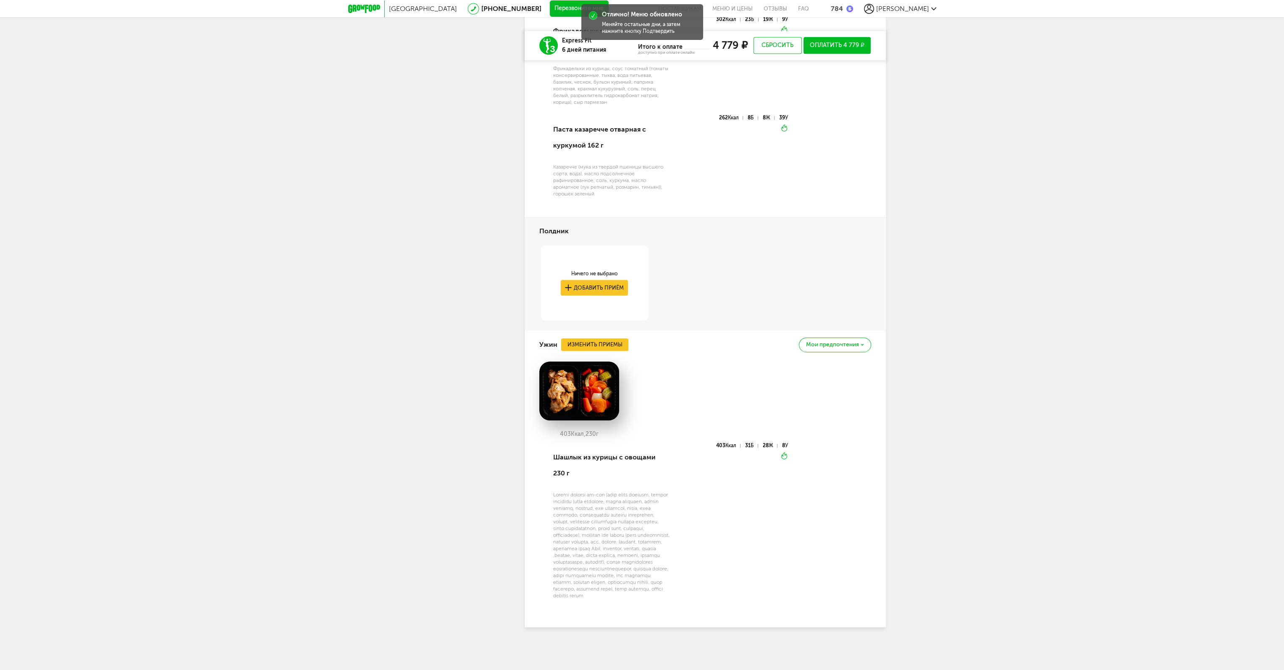
scroll to position [1270, 0]
click at [622, 338] on div "Ужин Изменить приемы Мои предпочтения" at bounding box center [705, 344] width 332 height 29
click at [622, 338] on button "Изменить приемы" at bounding box center [594, 344] width 67 height 13
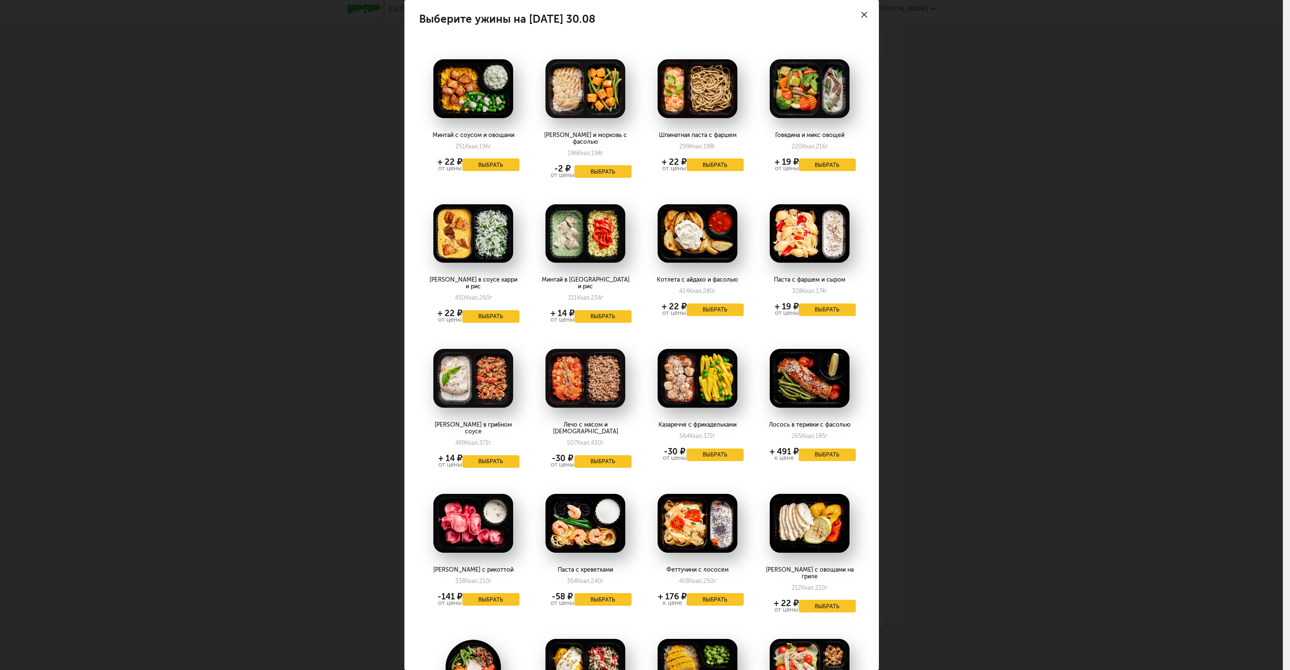
click at [996, 304] on div "Выберите ужины на [DATE] 30.08 Минтай с соусом и овощами 251 Ккал, 196 г + 22 ₽…" at bounding box center [641, 335] width 1283 height 670
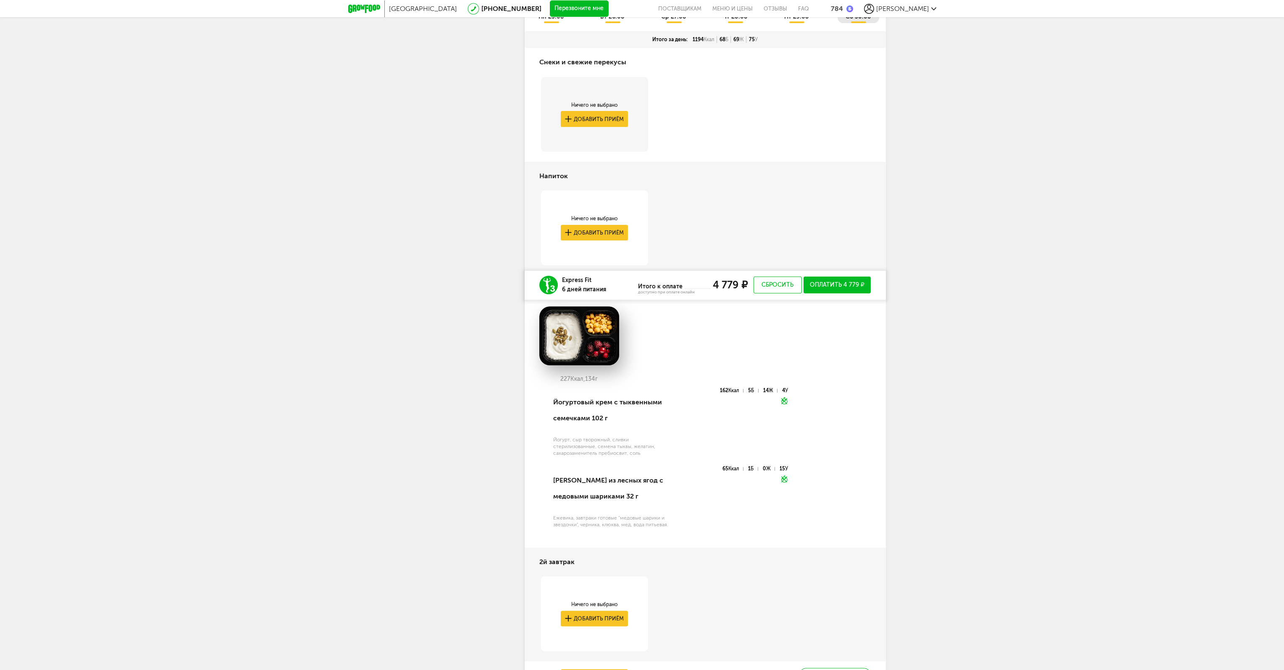
scroll to position [472, 0]
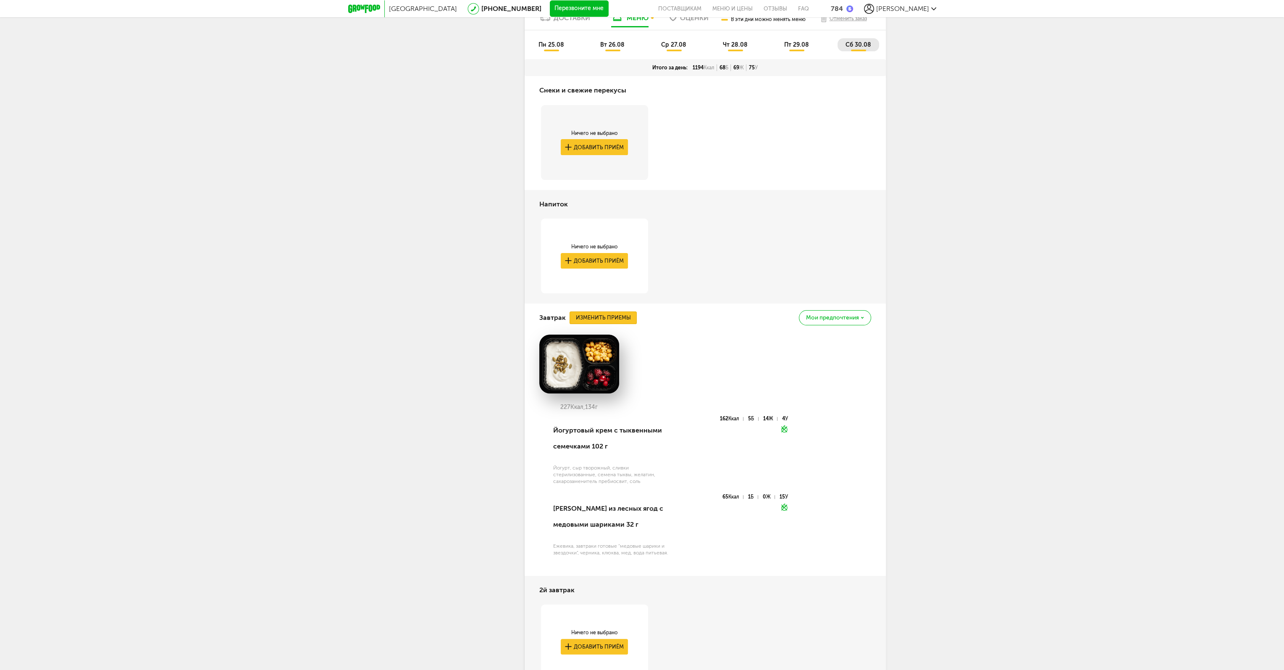
click at [611, 321] on button "Изменить приемы" at bounding box center [603, 317] width 67 height 13
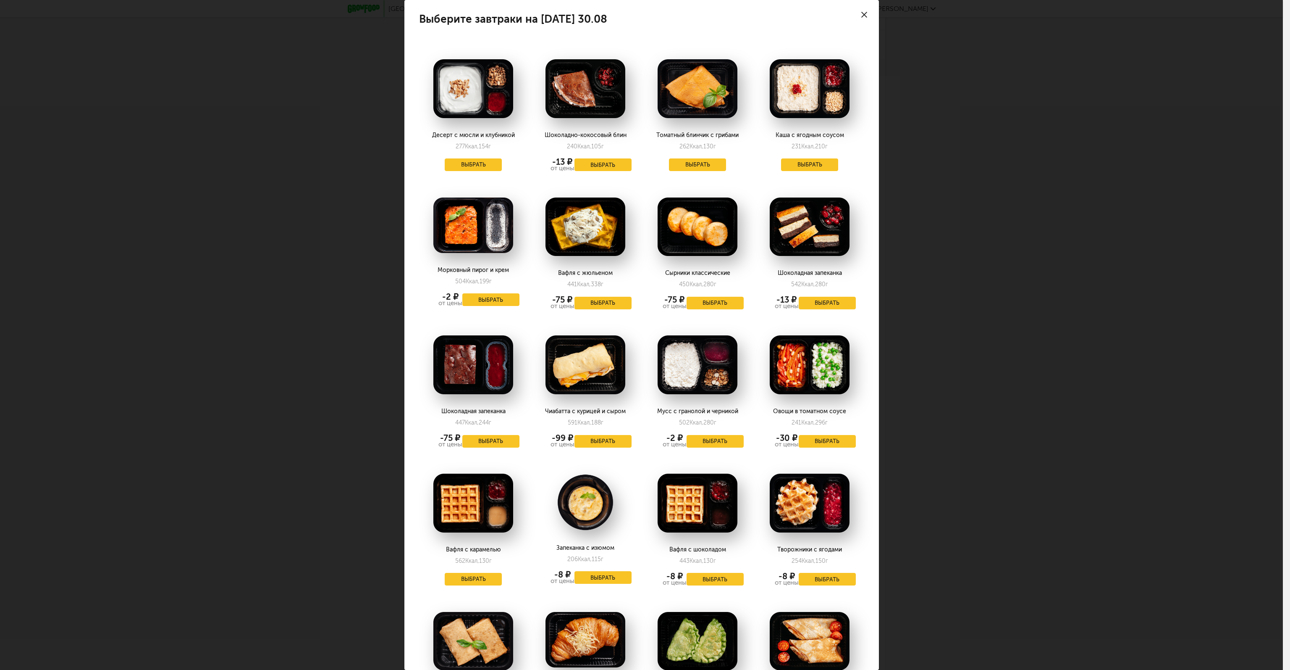
click at [932, 493] on div "Выберите завтраки на [DATE] 30.08 Десерт с мюсли и клубникой 277 Ккал, 154 г Вы…" at bounding box center [641, 335] width 1283 height 670
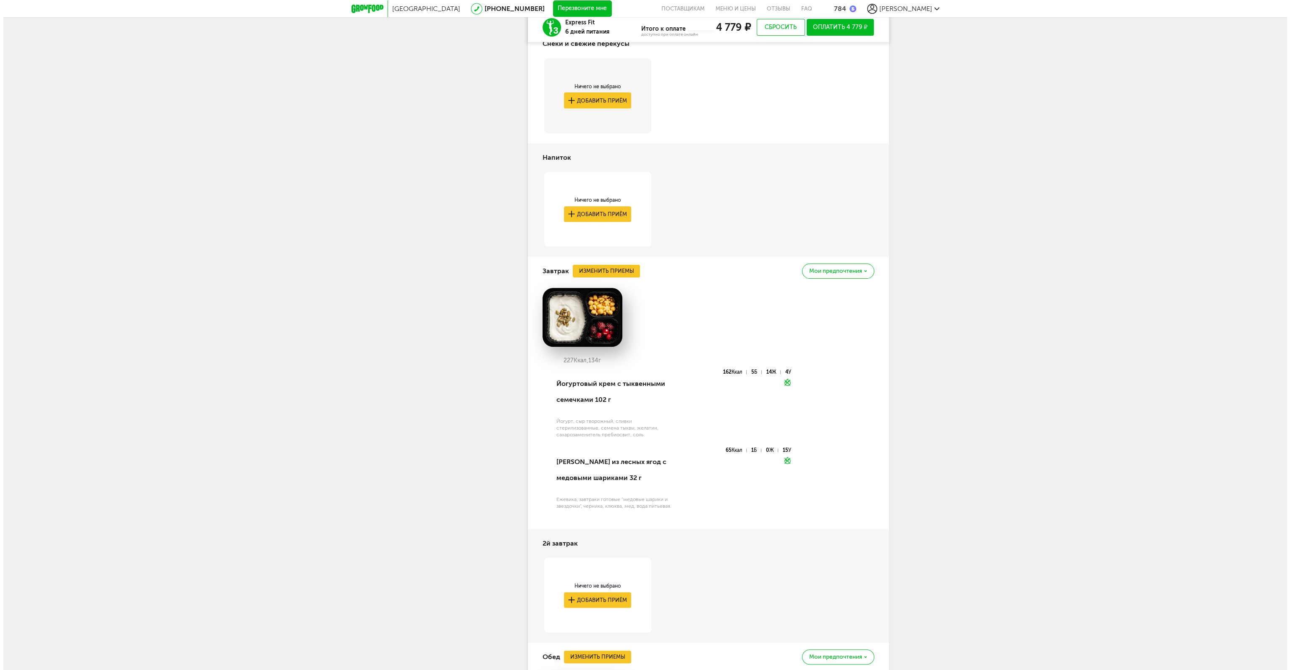
scroll to position [514, 0]
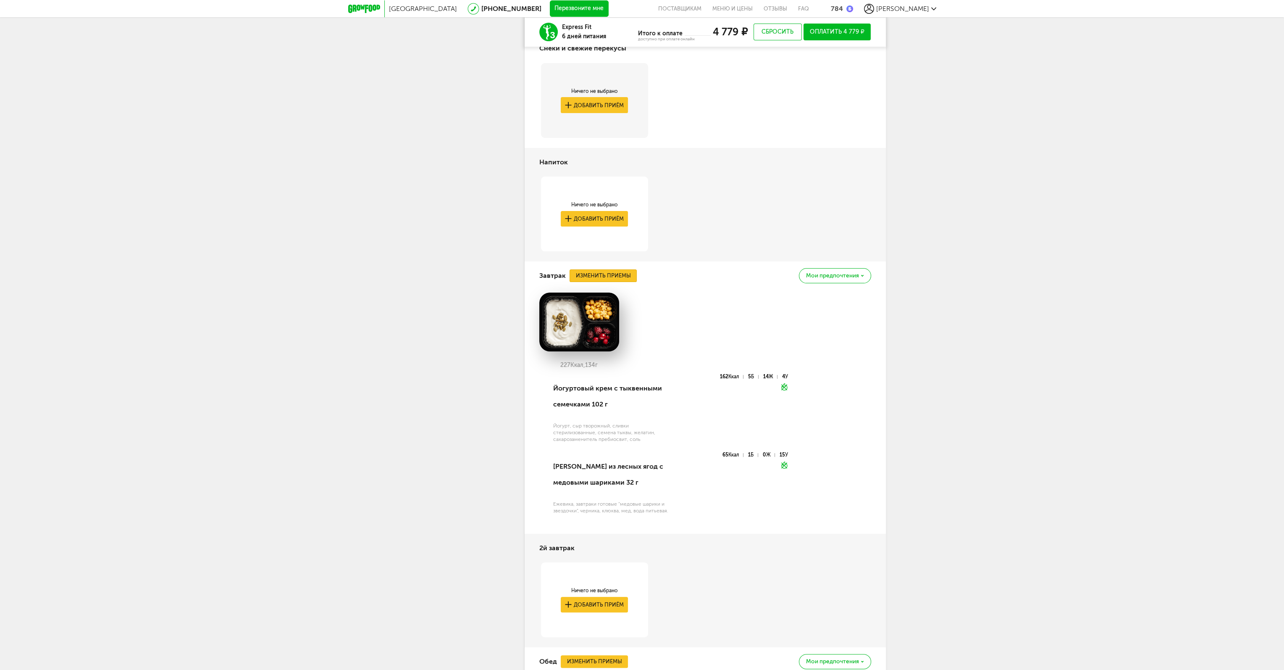
click at [590, 275] on button "Изменить приемы" at bounding box center [603, 275] width 67 height 13
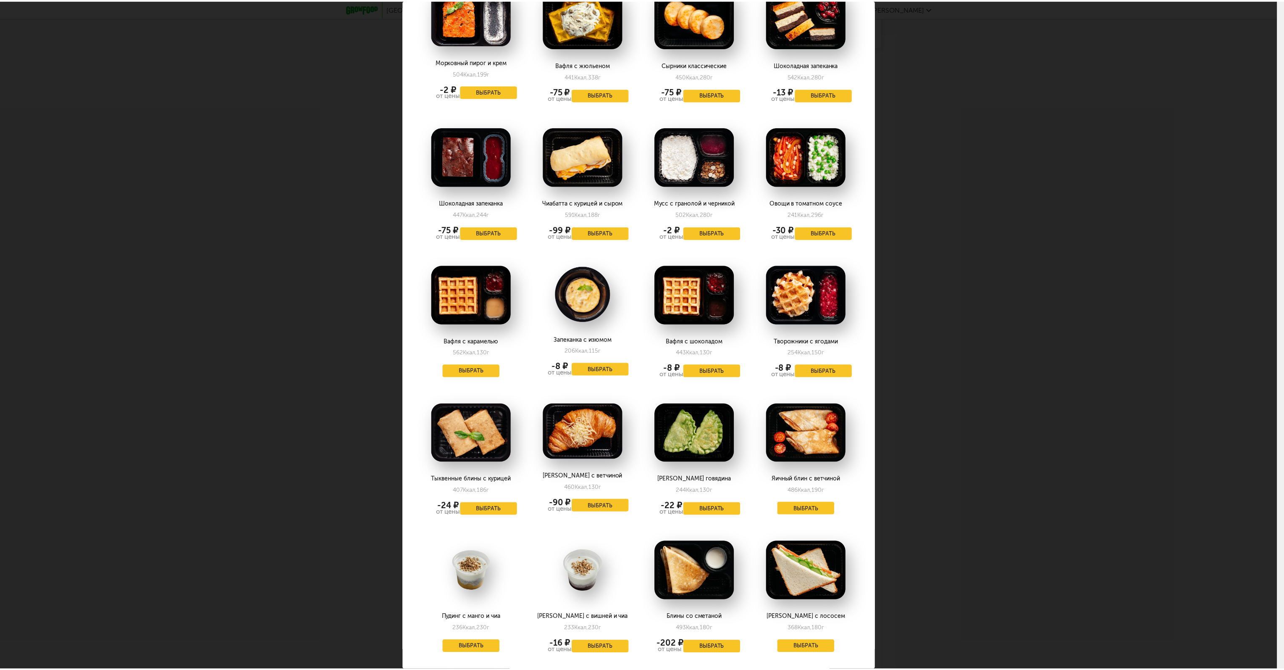
scroll to position [210, 0]
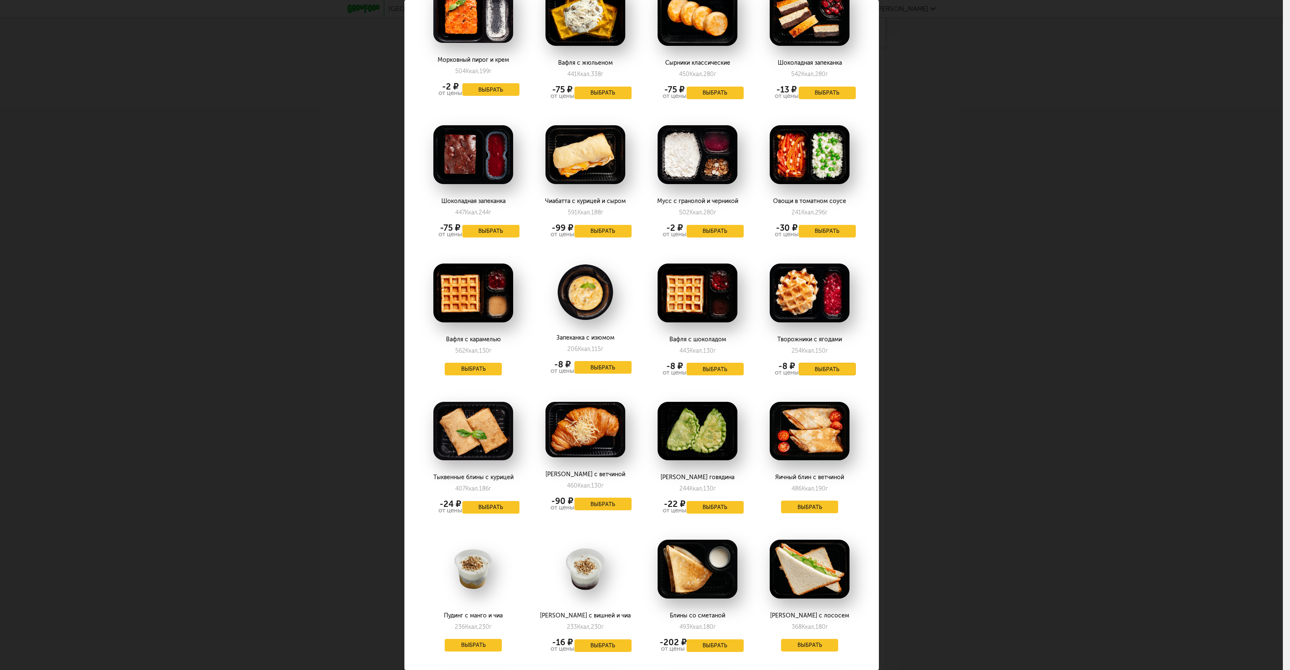
click at [819, 370] on button "Выбрать" at bounding box center [827, 369] width 57 height 13
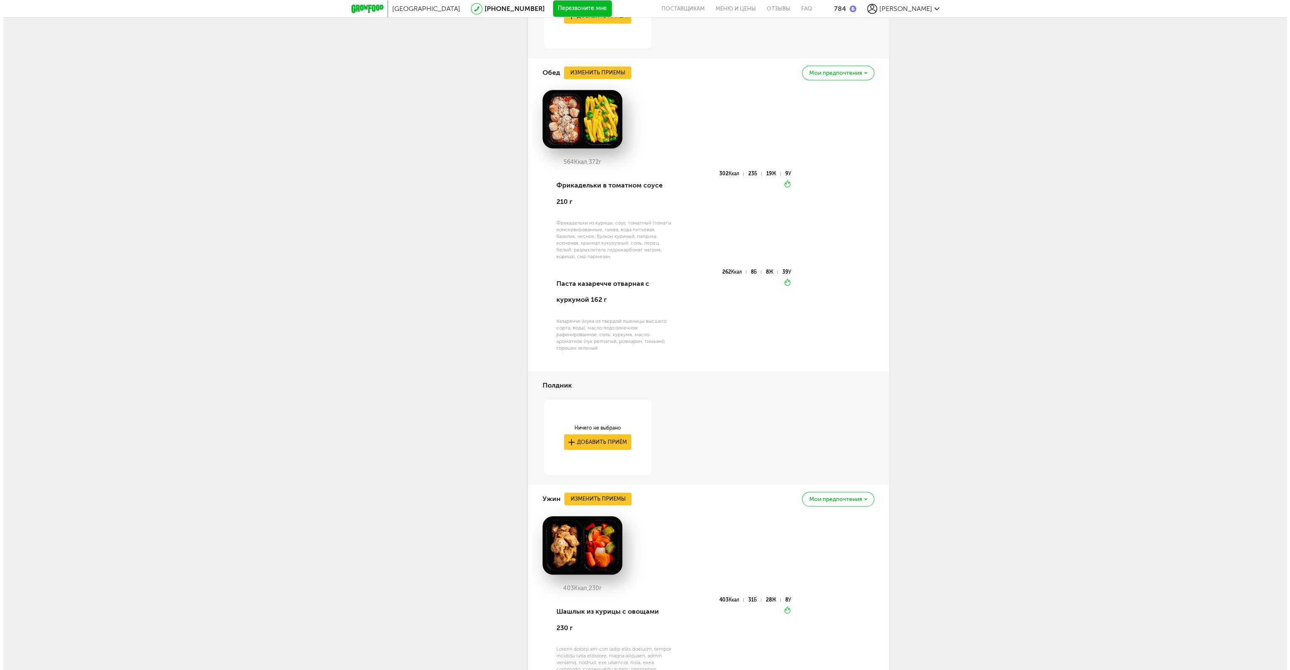
scroll to position [1060, 0]
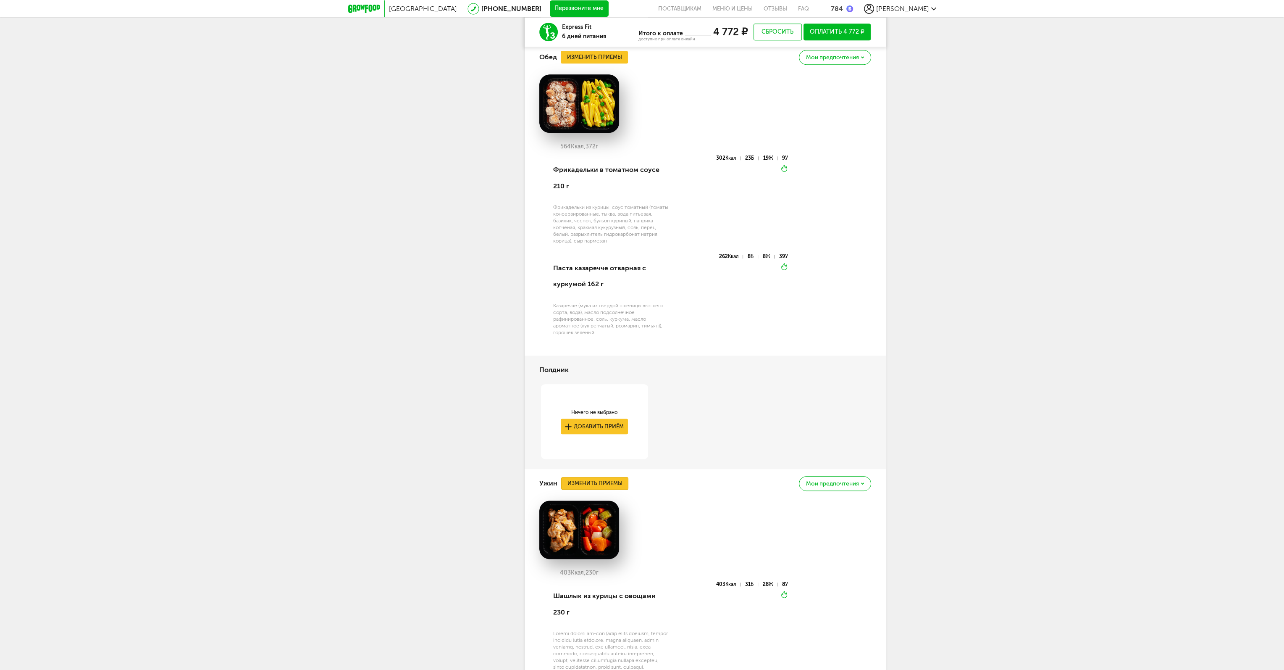
click at [608, 488] on button "Изменить приемы" at bounding box center [594, 483] width 67 height 13
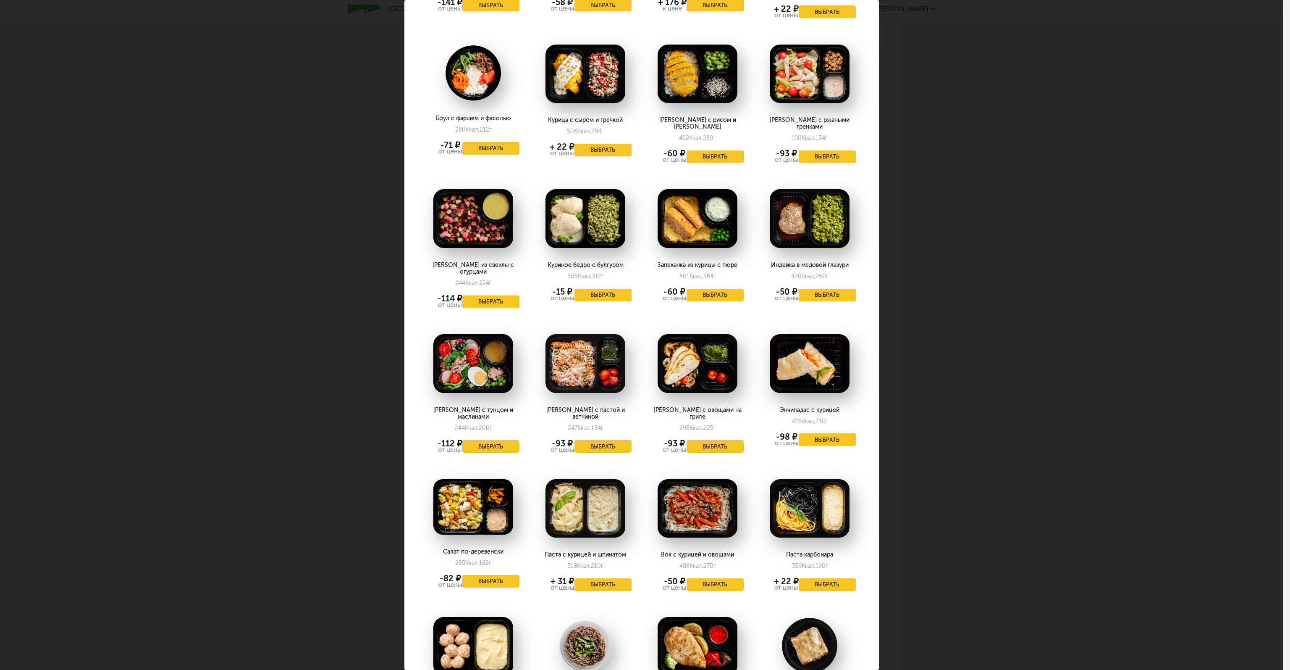
scroll to position [804, 0]
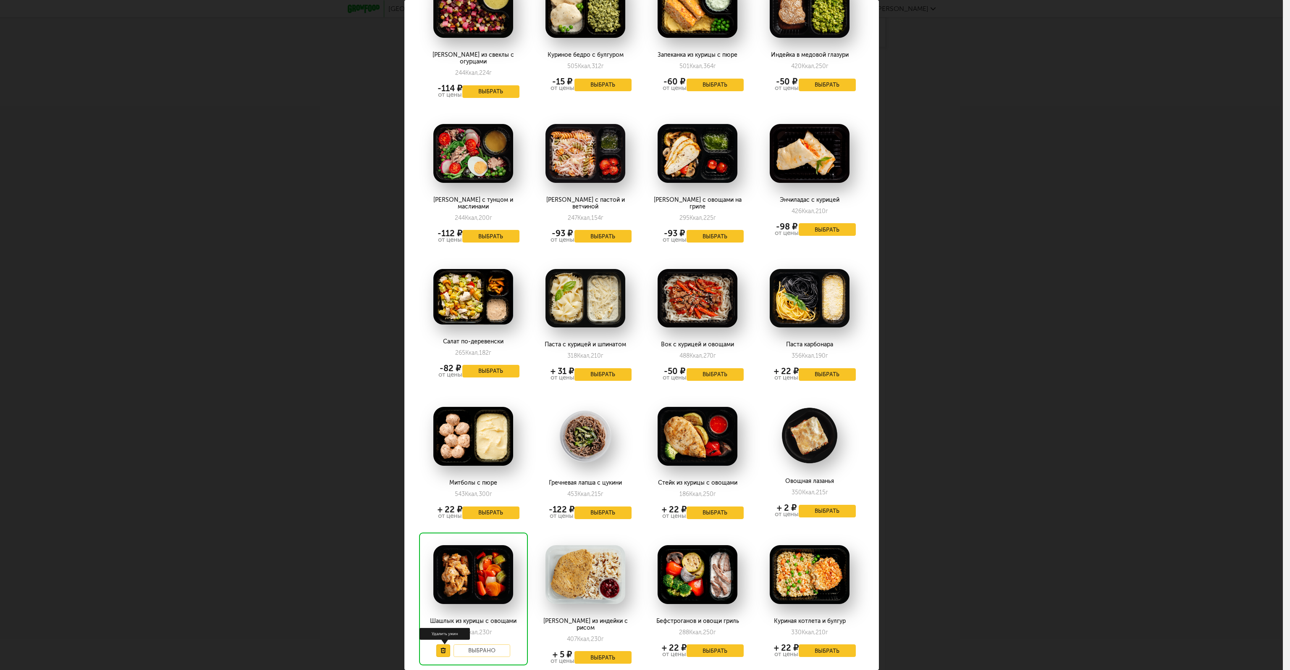
click at [444, 647] on use at bounding box center [443, 649] width 5 height 5
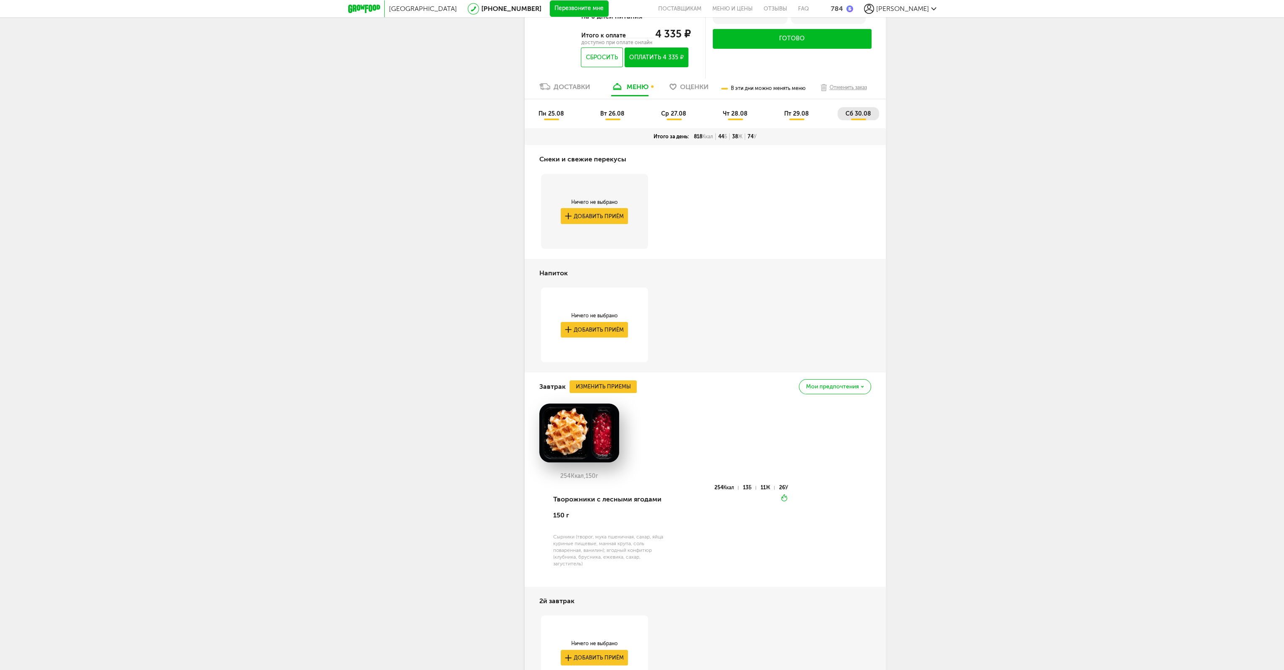
scroll to position [268, 0]
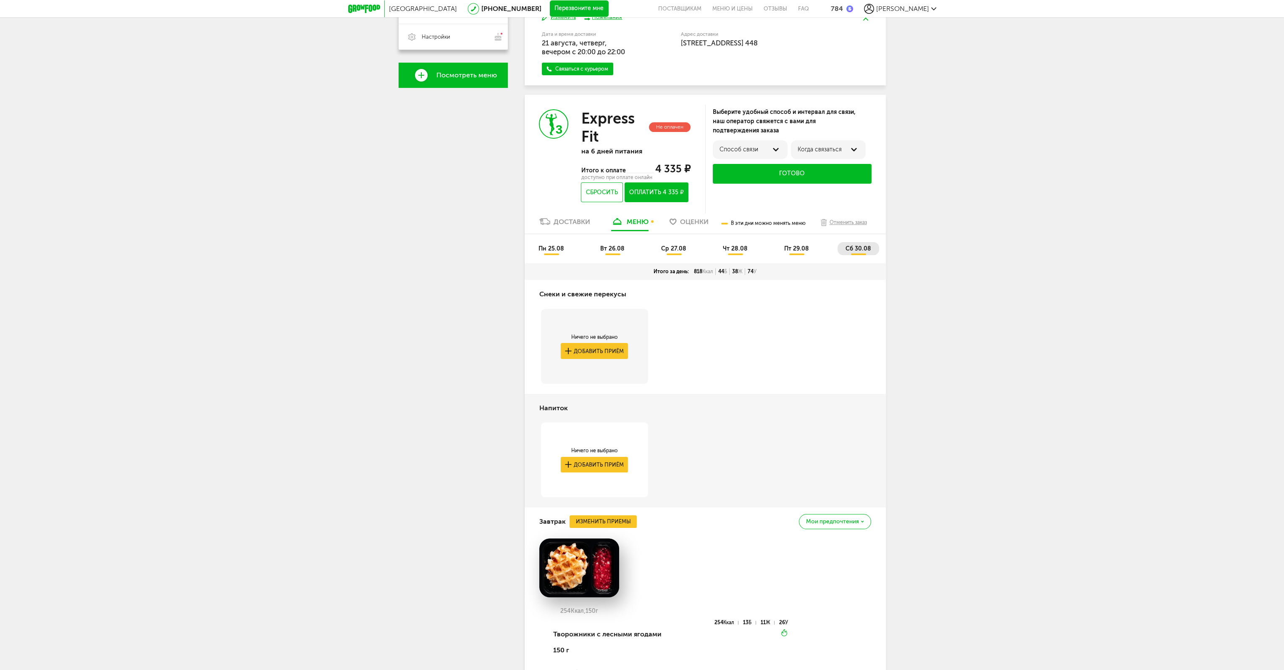
click at [794, 247] on span "пт 29.08" at bounding box center [796, 248] width 25 height 7
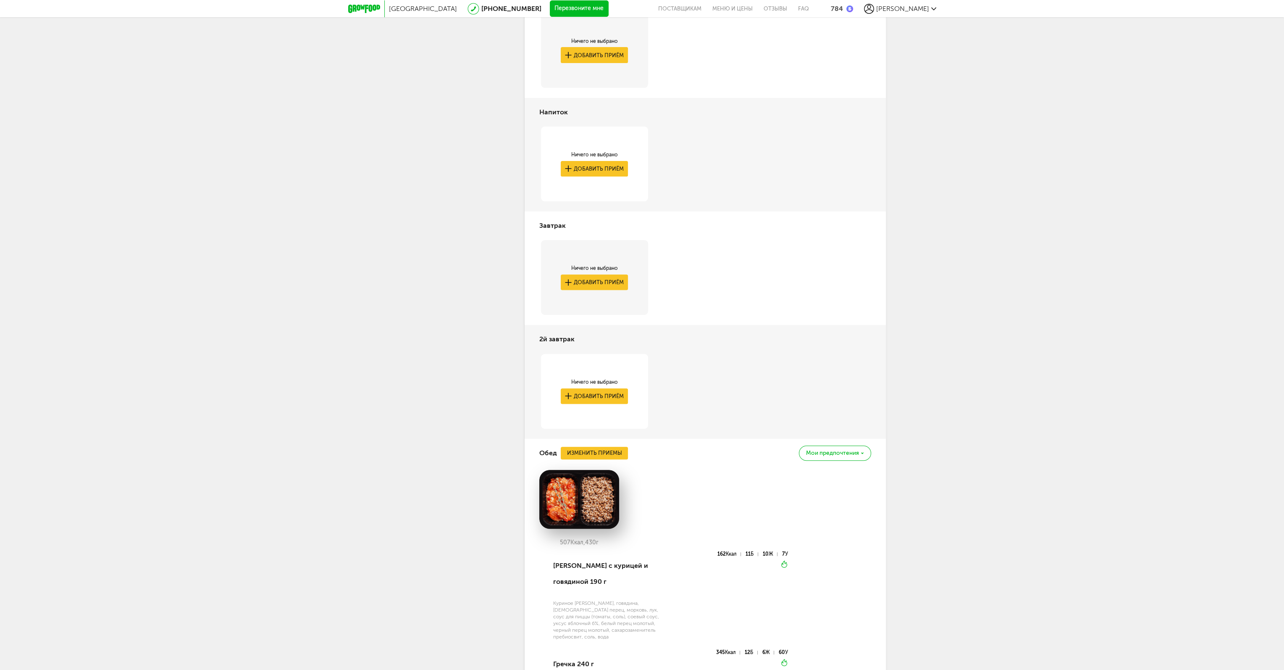
scroll to position [312, 0]
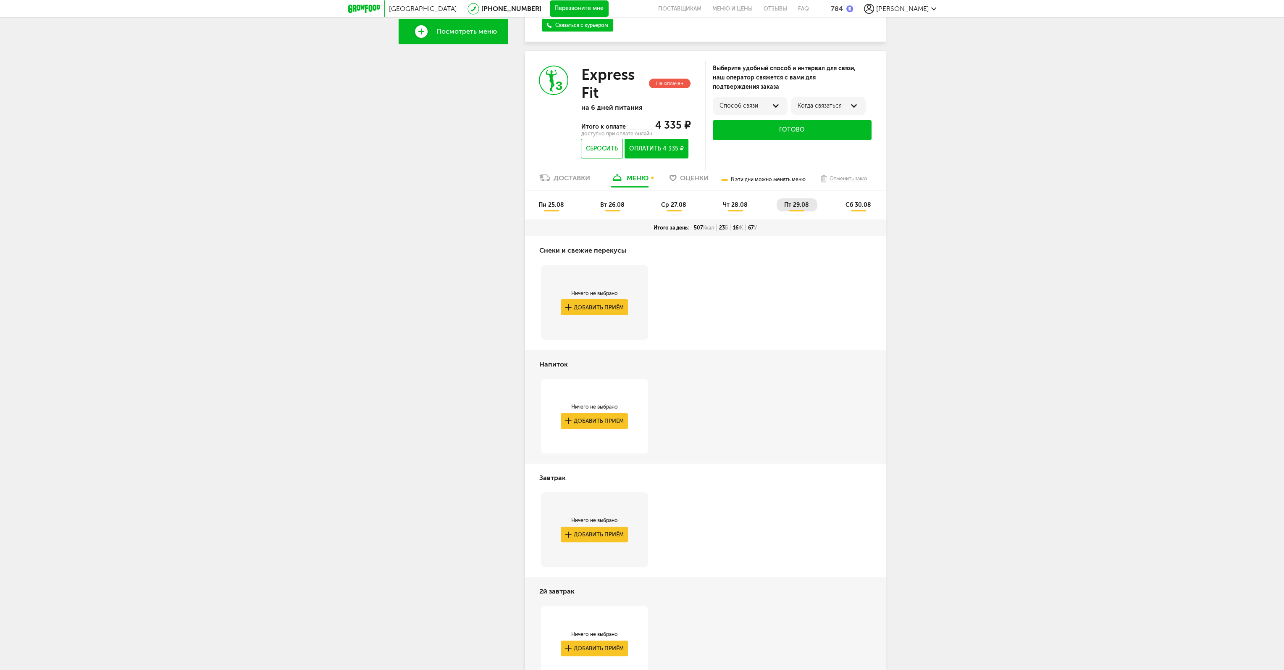
click at [857, 202] on span "сб 30.08" at bounding box center [858, 204] width 26 height 7
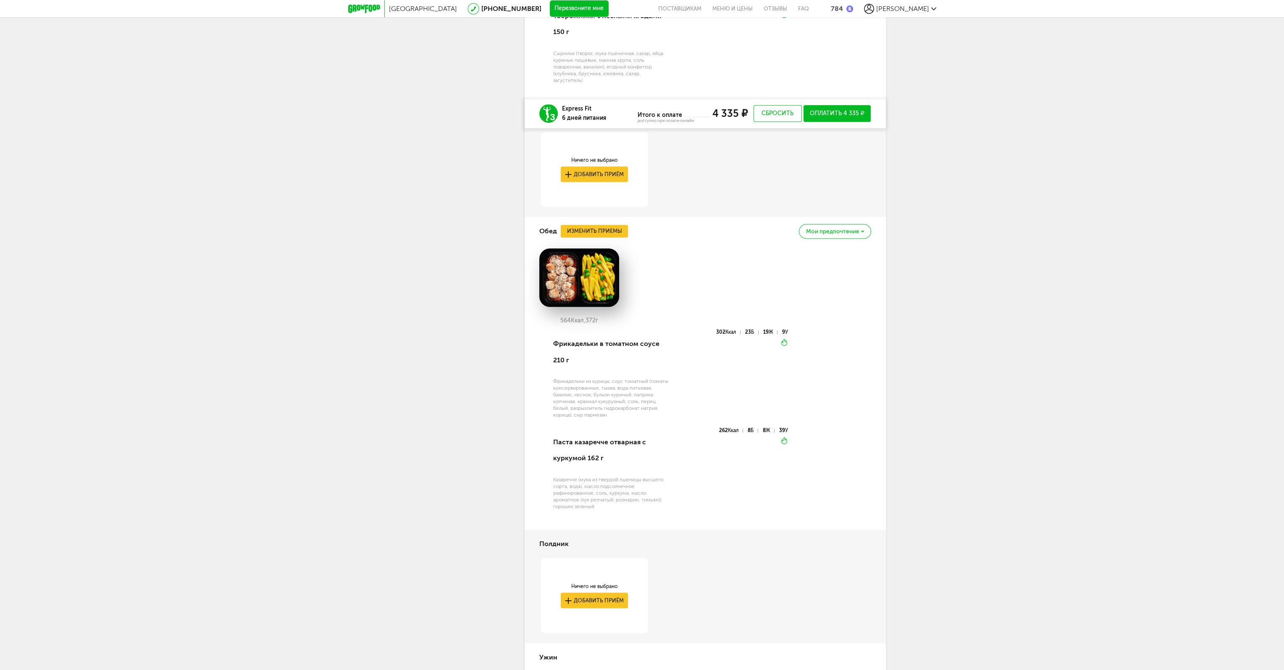
scroll to position [1024, 0]
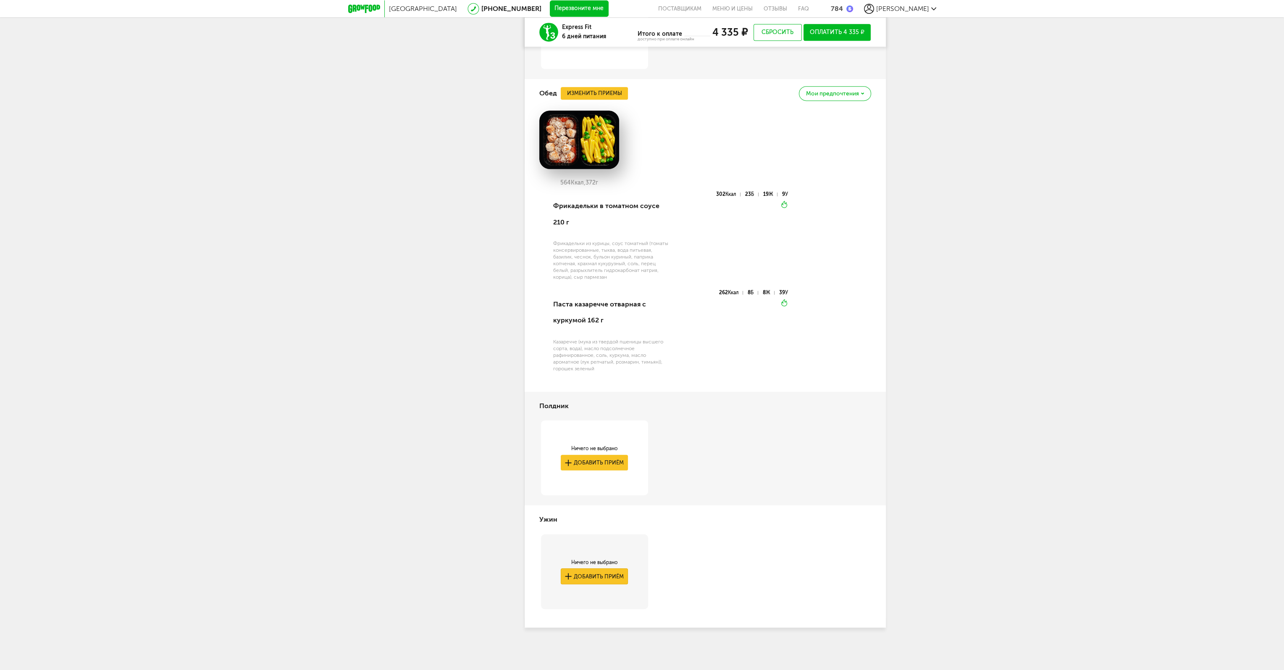
click at [596, 575] on button "Добавить приём" at bounding box center [594, 576] width 67 height 16
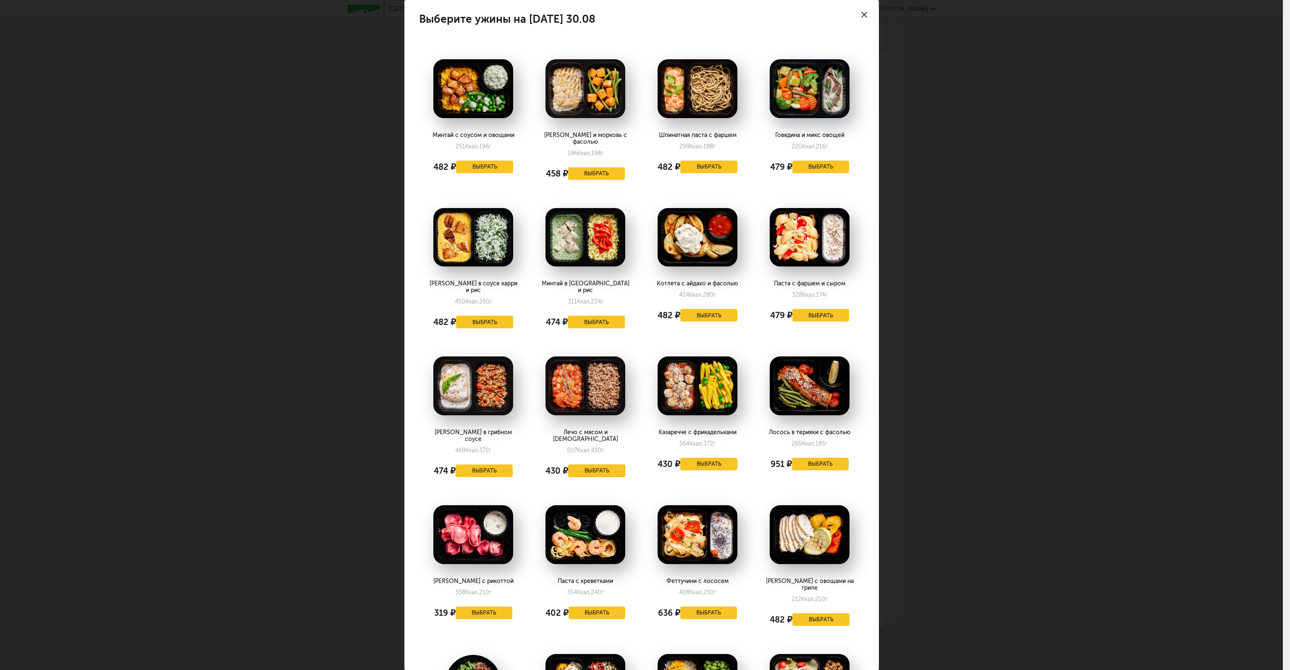
click at [599, 464] on button "Выбрать" at bounding box center [596, 470] width 57 height 13
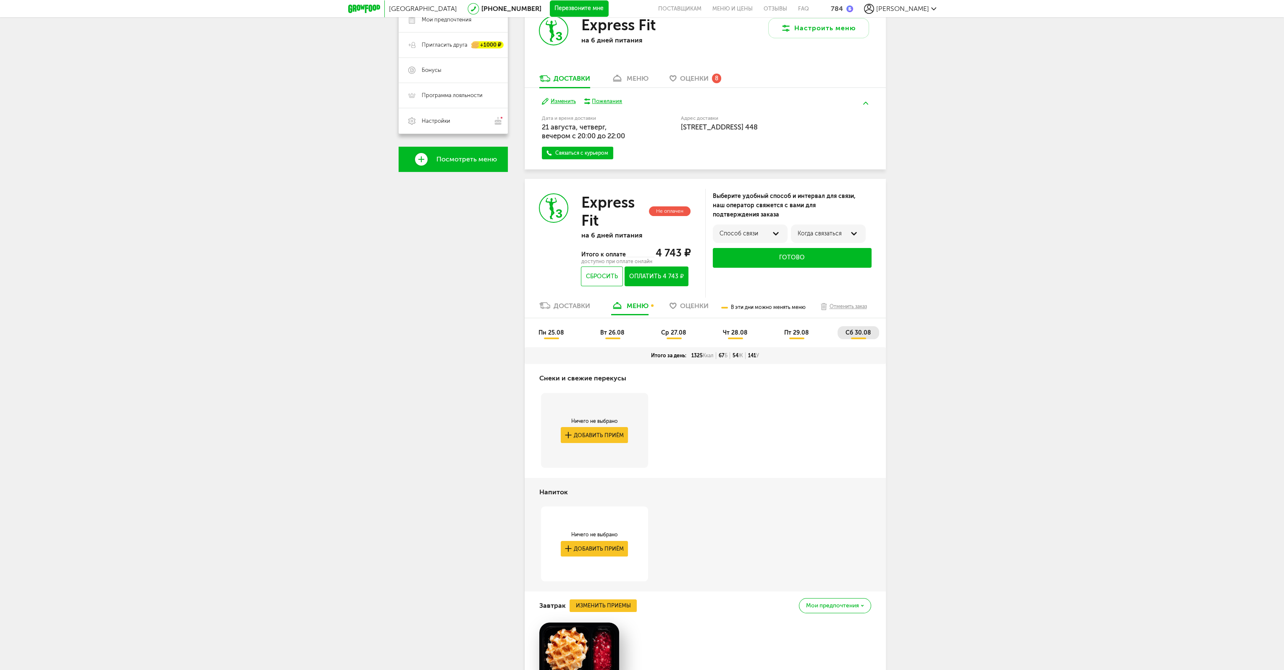
click at [809, 336] on li "пт 29.08" at bounding box center [797, 332] width 41 height 13
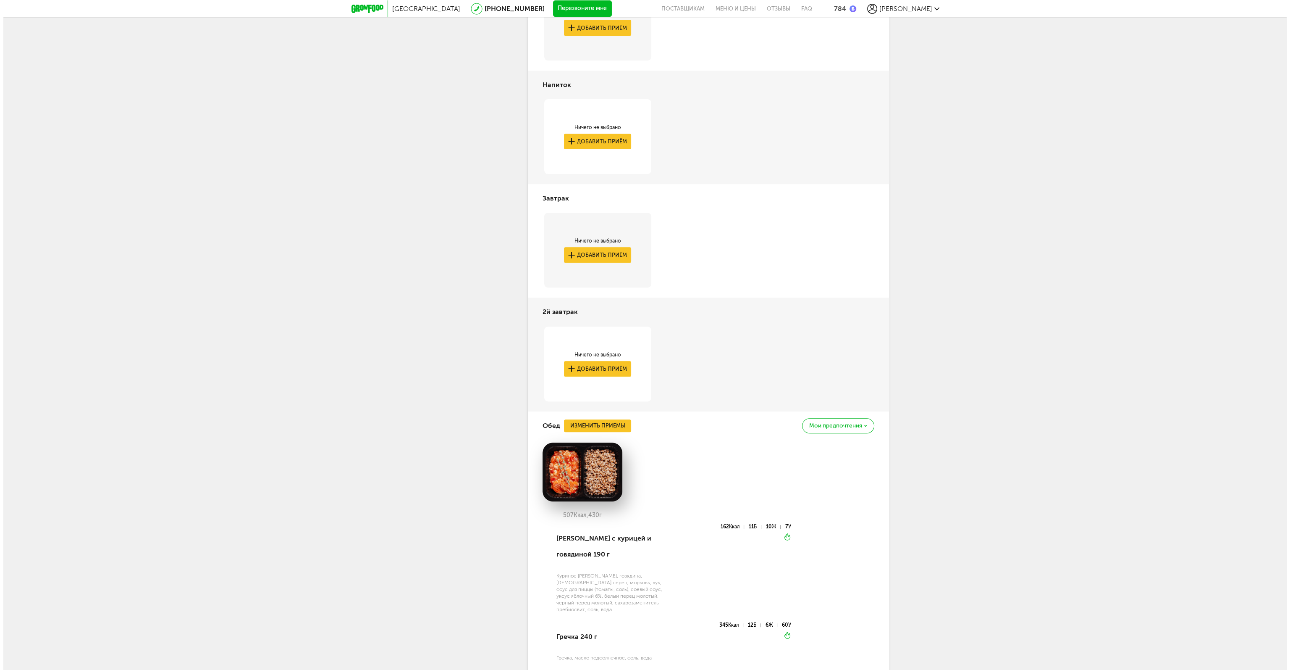
scroll to position [730, 0]
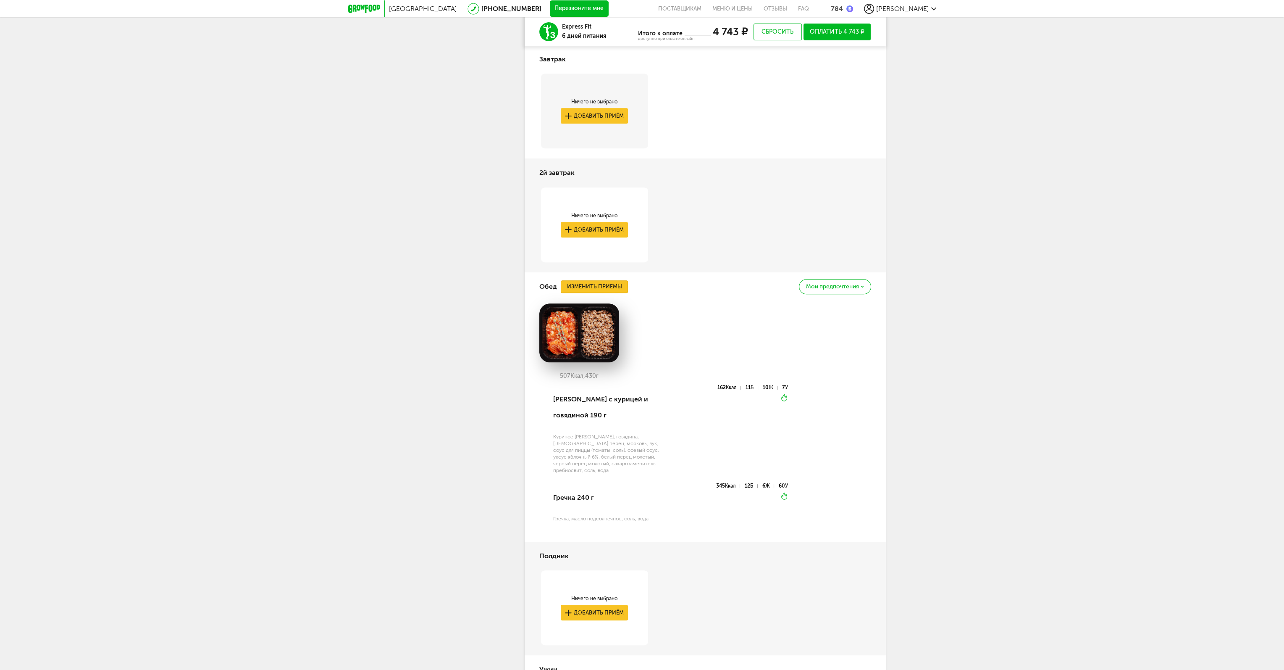
click at [599, 283] on button "Изменить приемы" at bounding box center [594, 286] width 67 height 13
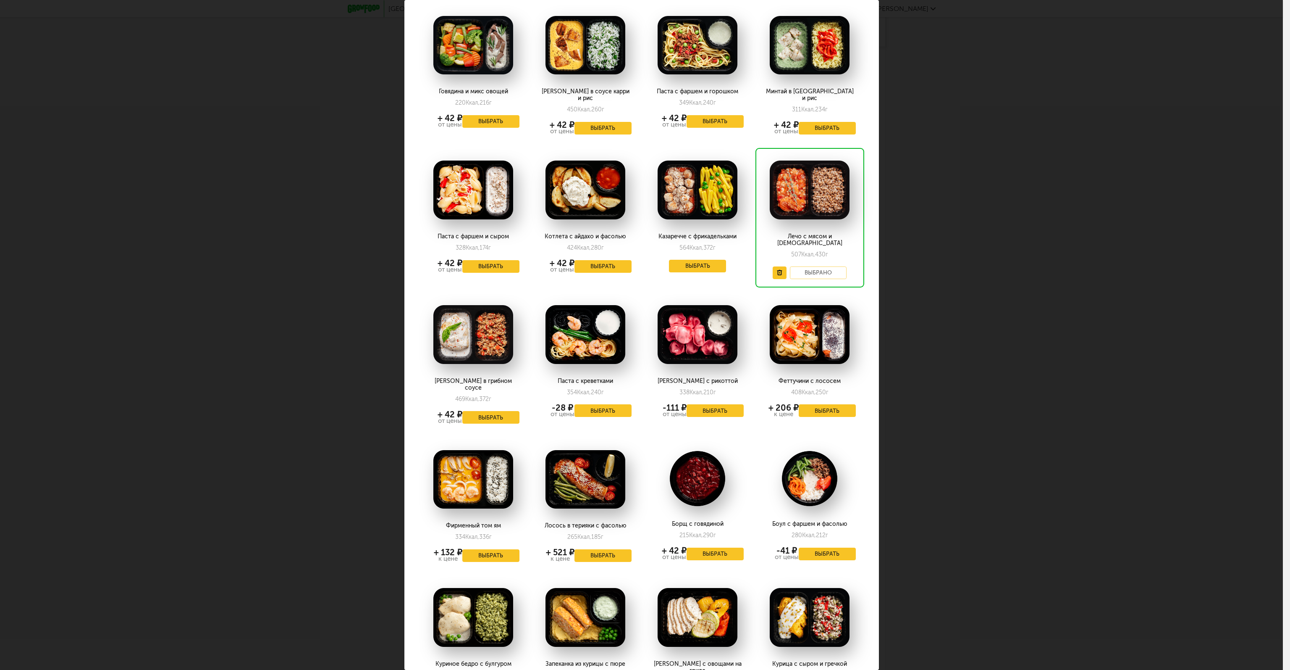
scroll to position [84, 0]
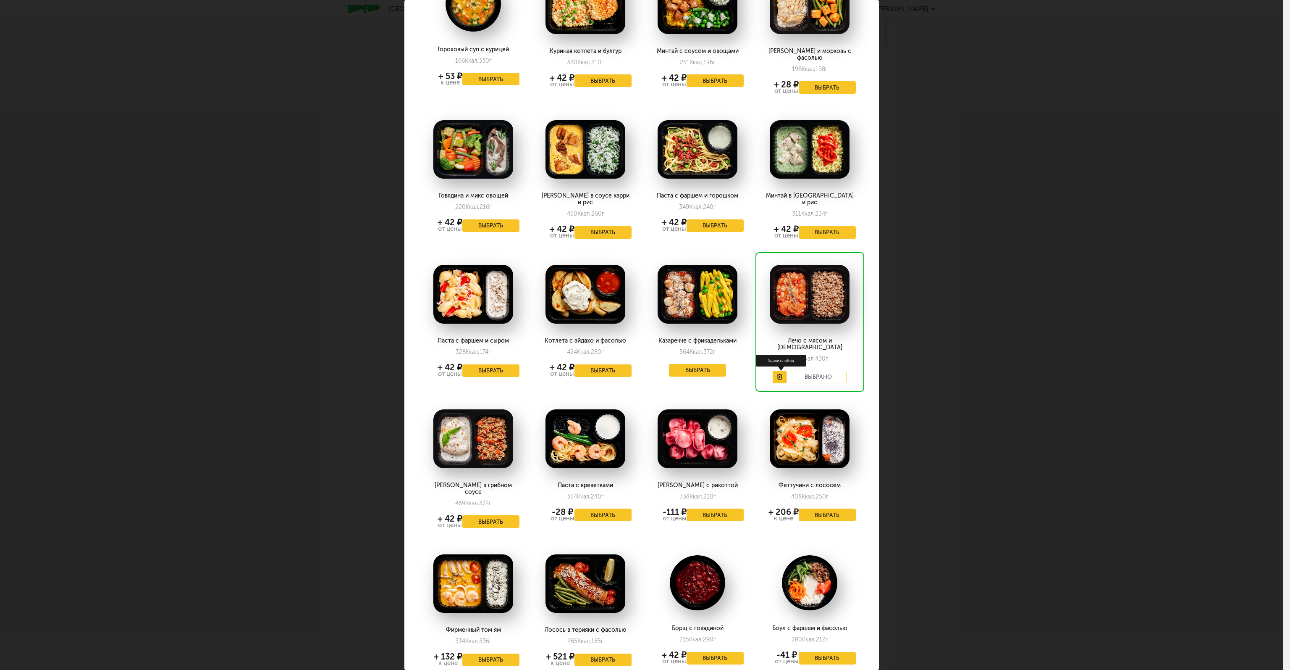
click at [773, 370] on button at bounding box center [780, 376] width 14 height 13
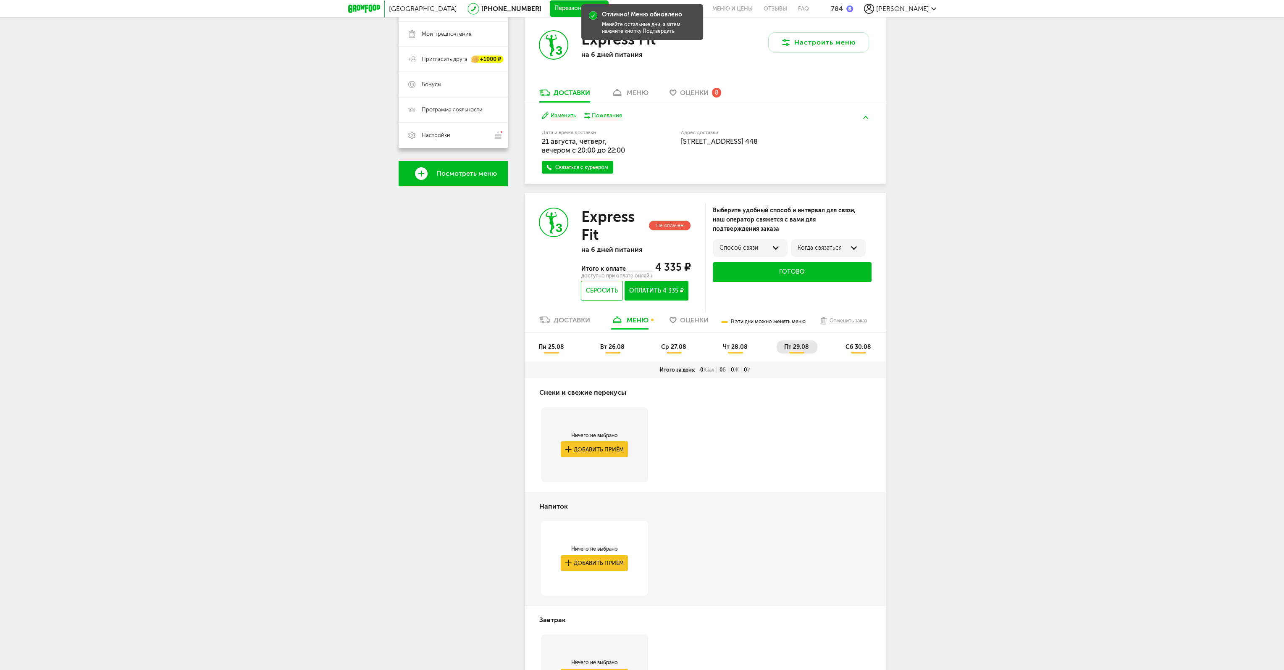
scroll to position [95, 0]
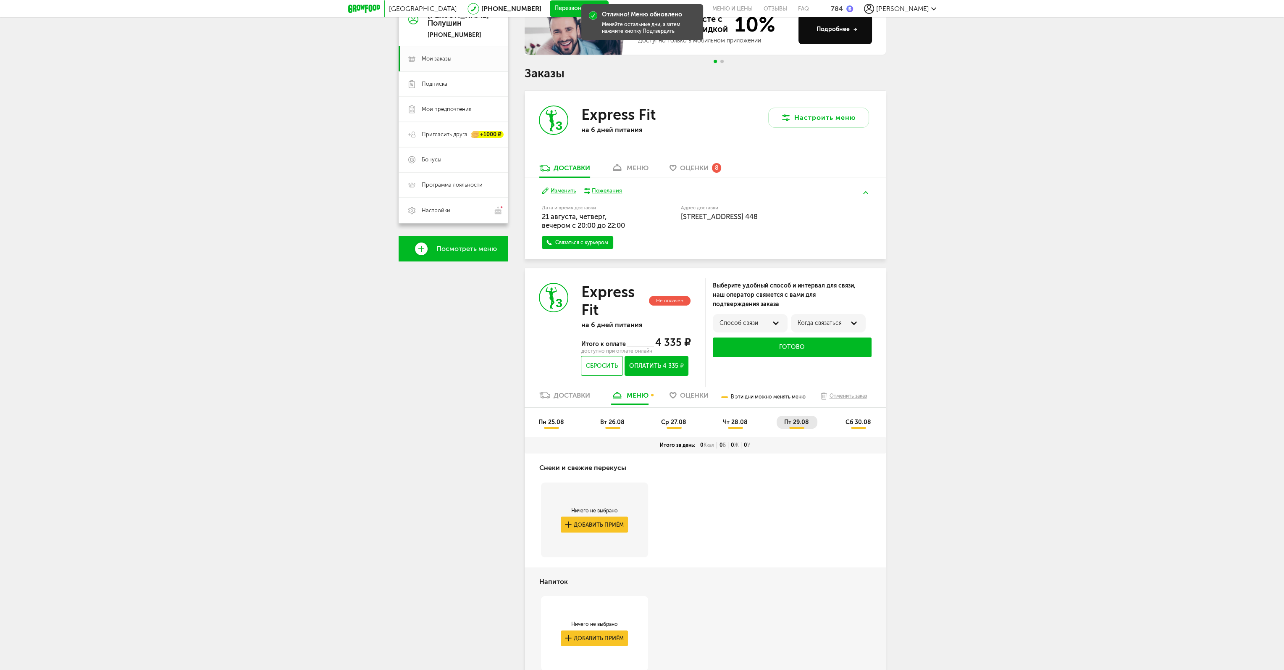
click at [548, 420] on span "пн 25.08" at bounding box center [552, 421] width 26 height 7
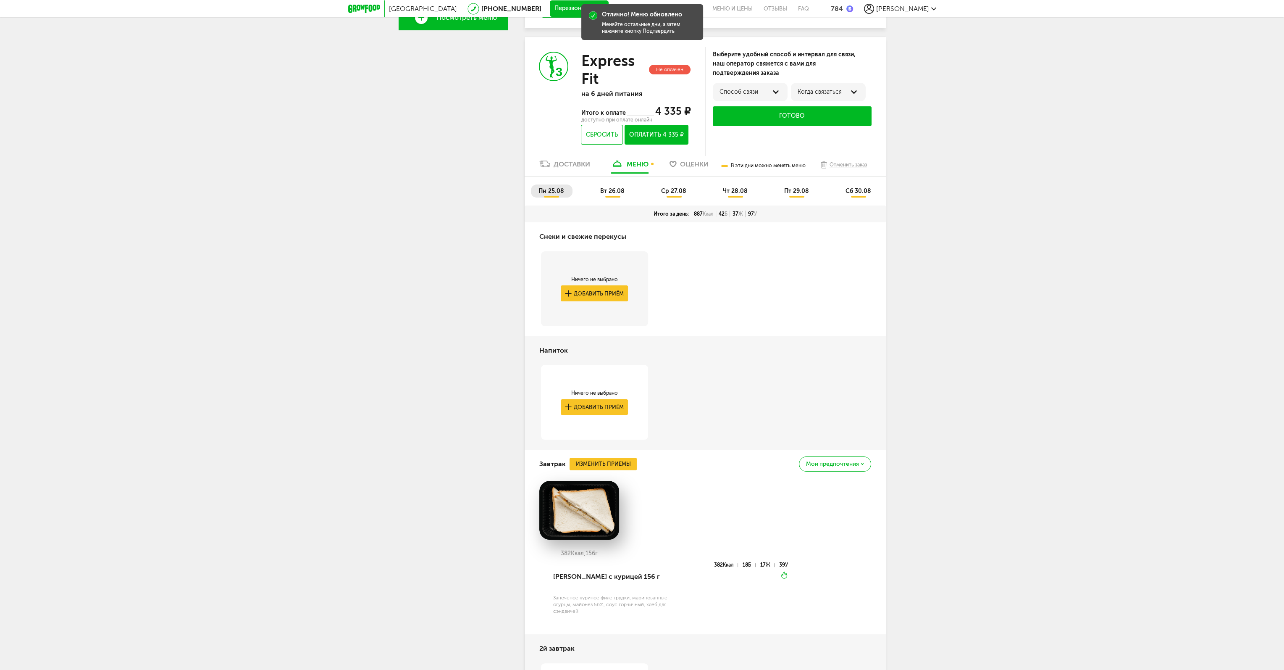
scroll to position [74, 0]
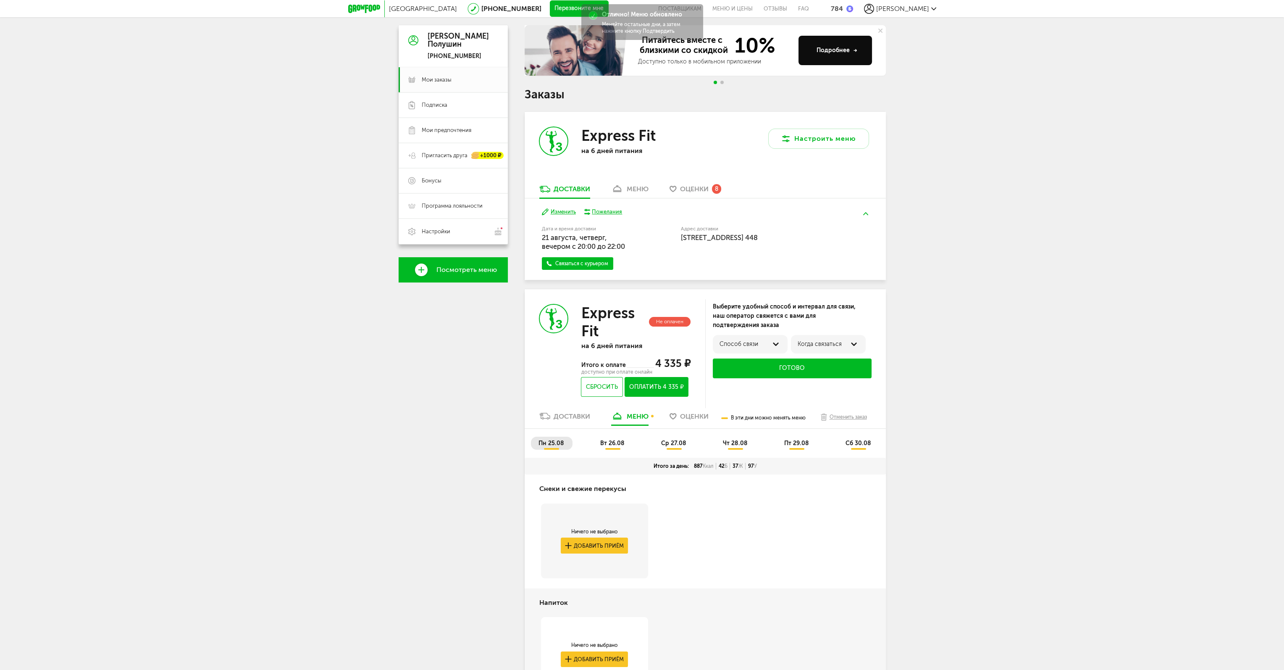
click at [610, 431] on div "пн 25.08 вт 26.08 ср 27.08 чт 28.08 пт 29.08 сб 30.08" at bounding box center [705, 442] width 361 height 29
click at [612, 442] on span "вт 26.08" at bounding box center [612, 442] width 24 height 7
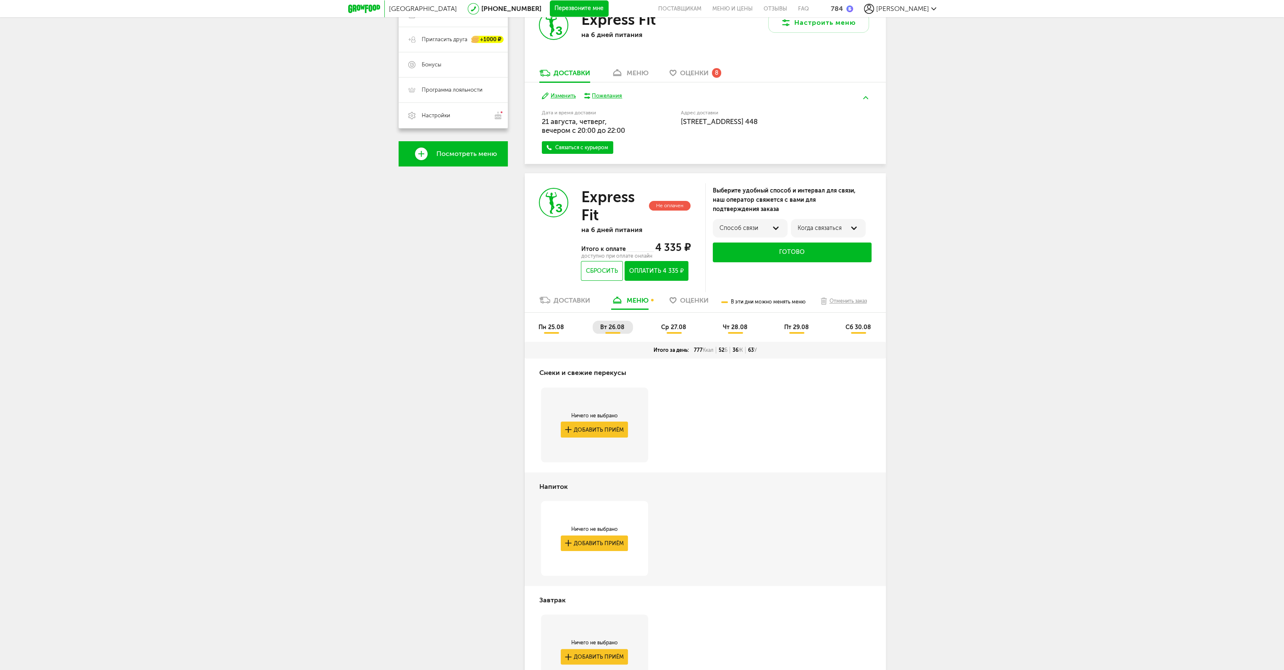
scroll to position [188, 0]
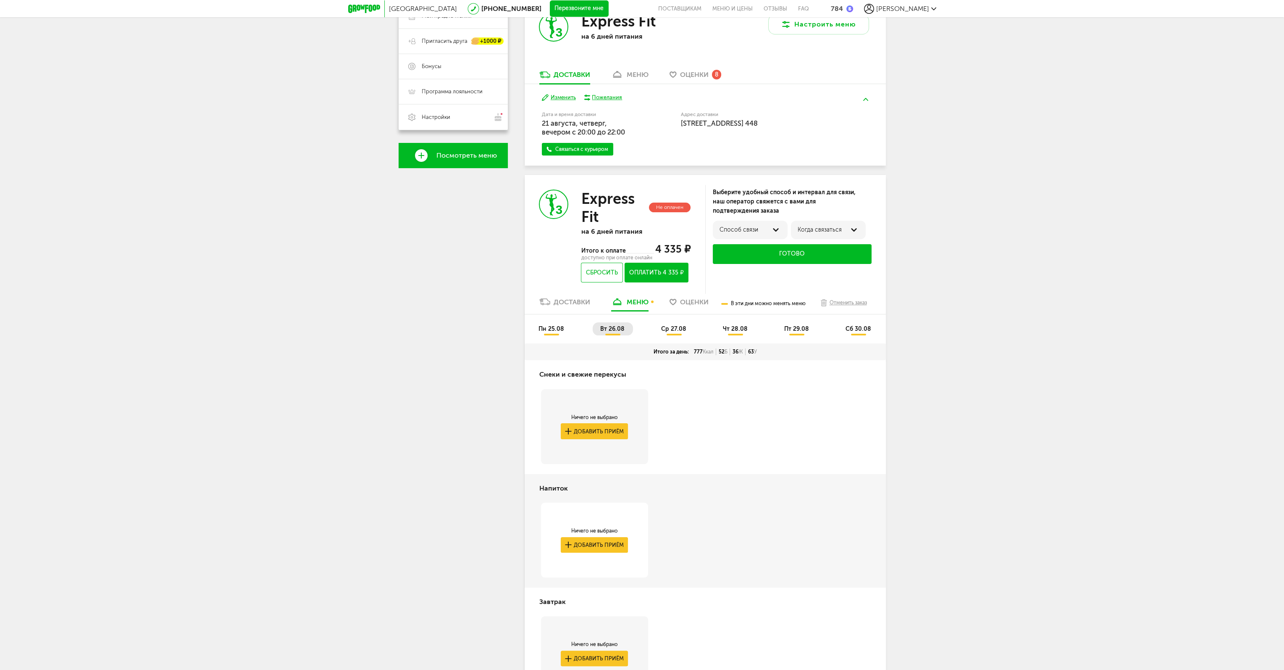
click at [671, 316] on div "пн 25.08 вт 26.08 ср 27.08 чт 28.08 пт 29.08 сб 30.08" at bounding box center [705, 328] width 361 height 29
click at [676, 333] on li "ср 27.08" at bounding box center [674, 328] width 41 height 13
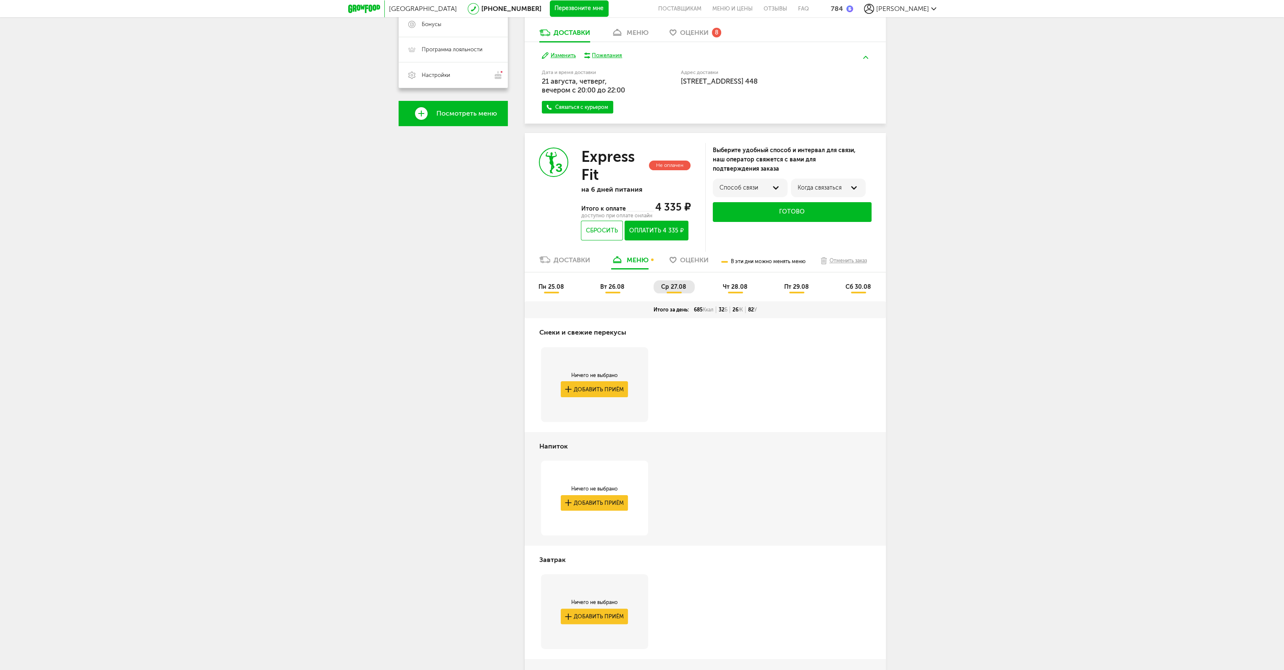
click at [738, 283] on li "чт 28.08" at bounding box center [735, 286] width 41 height 13
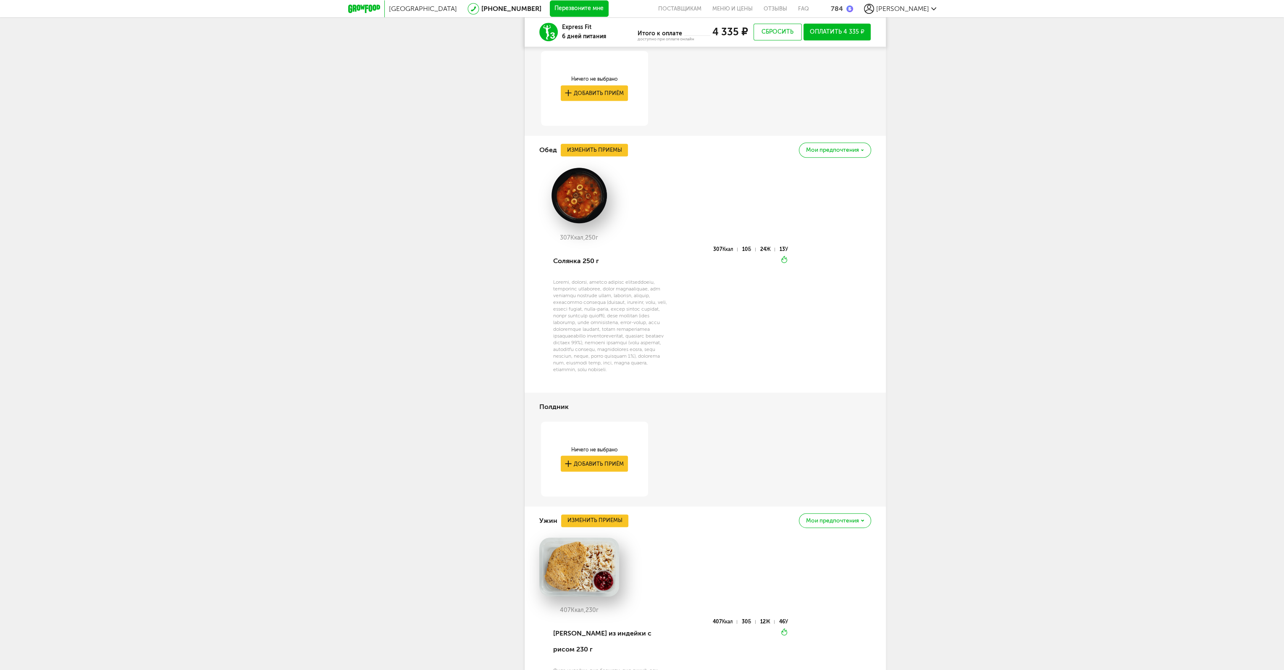
scroll to position [993, 0]
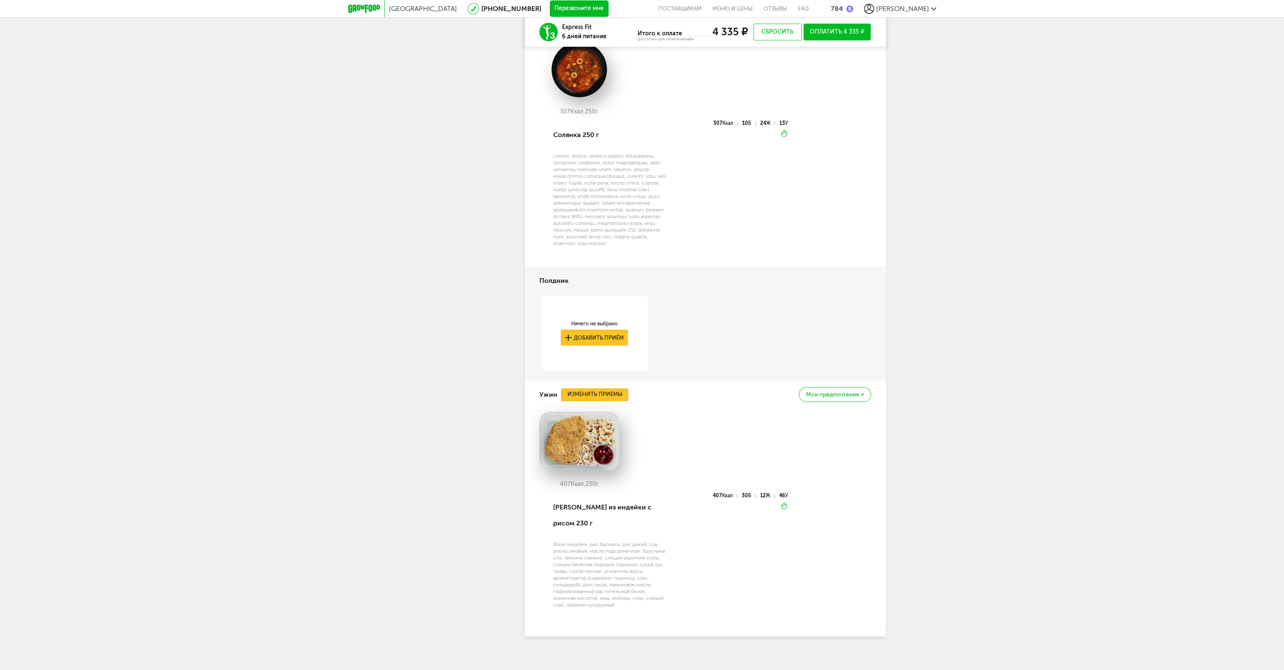
click at [581, 399] on button "Изменить приемы" at bounding box center [594, 394] width 67 height 13
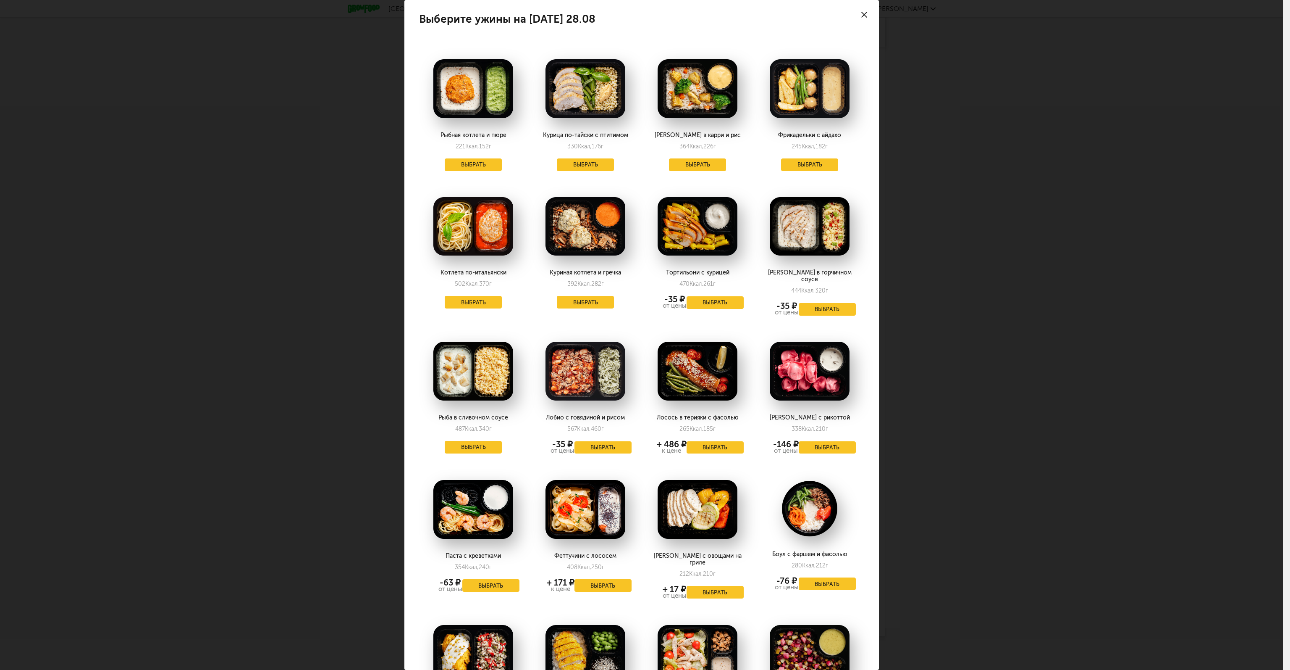
click at [1109, 373] on div "Выберите ужины на [DATE] 28.08 Рыбная котлета и пюре 221 Ккал, 152 г Выбрать Ку…" at bounding box center [641, 335] width 1283 height 670
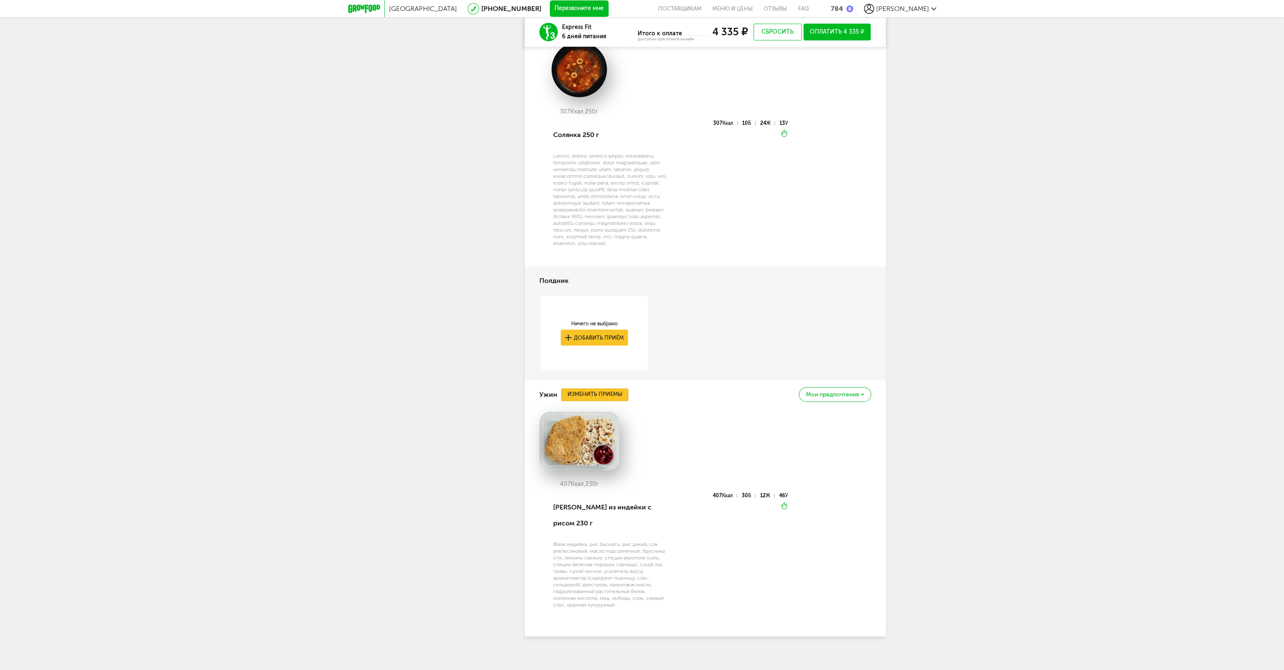
click at [599, 399] on button "Изменить приемы" at bounding box center [594, 394] width 67 height 13
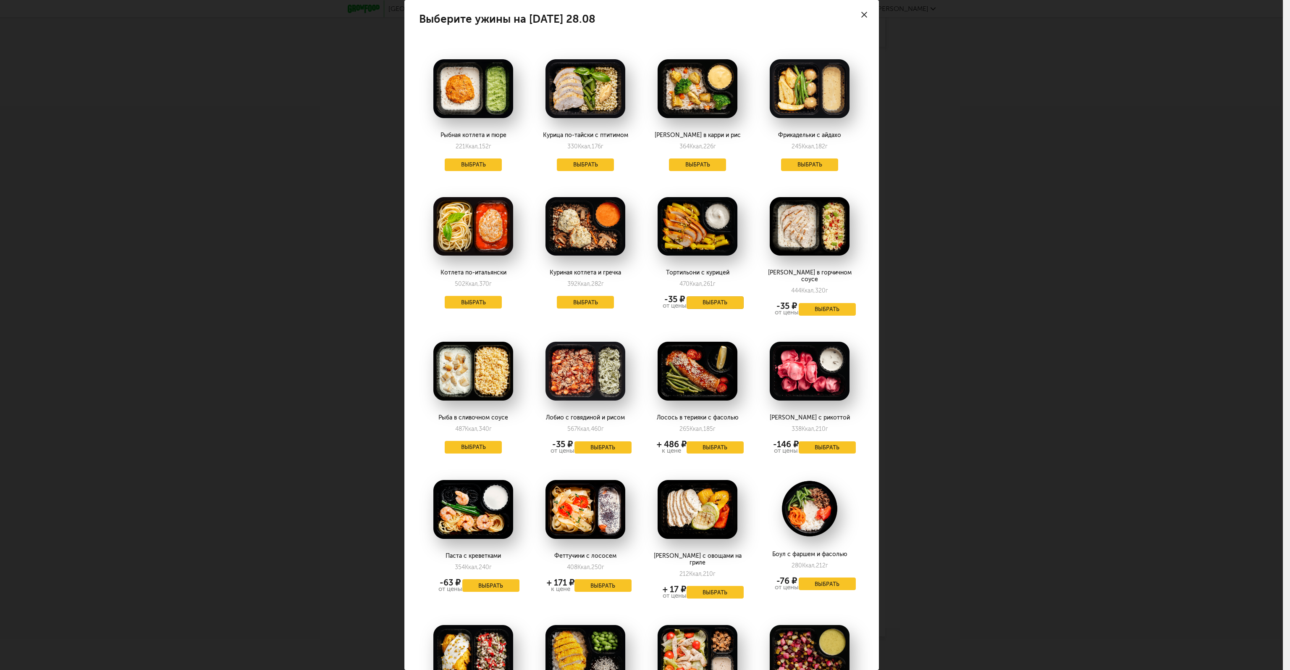
click at [729, 297] on button "Выбрать" at bounding box center [715, 302] width 57 height 13
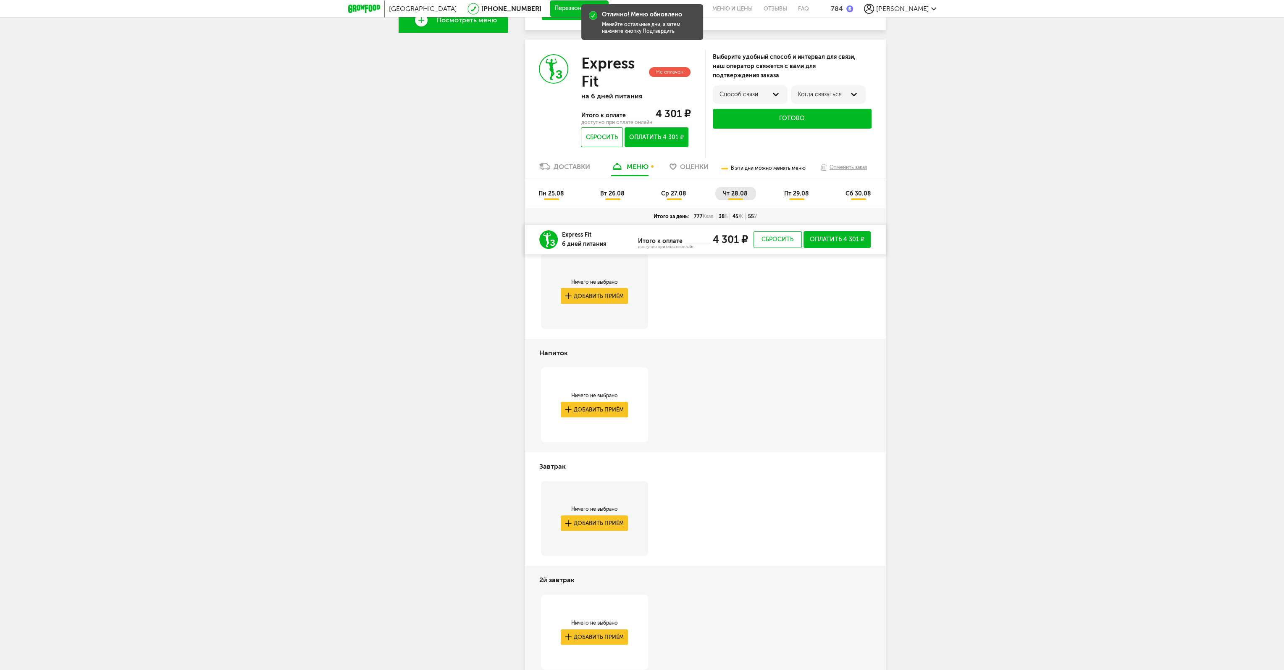
scroll to position [321, 0]
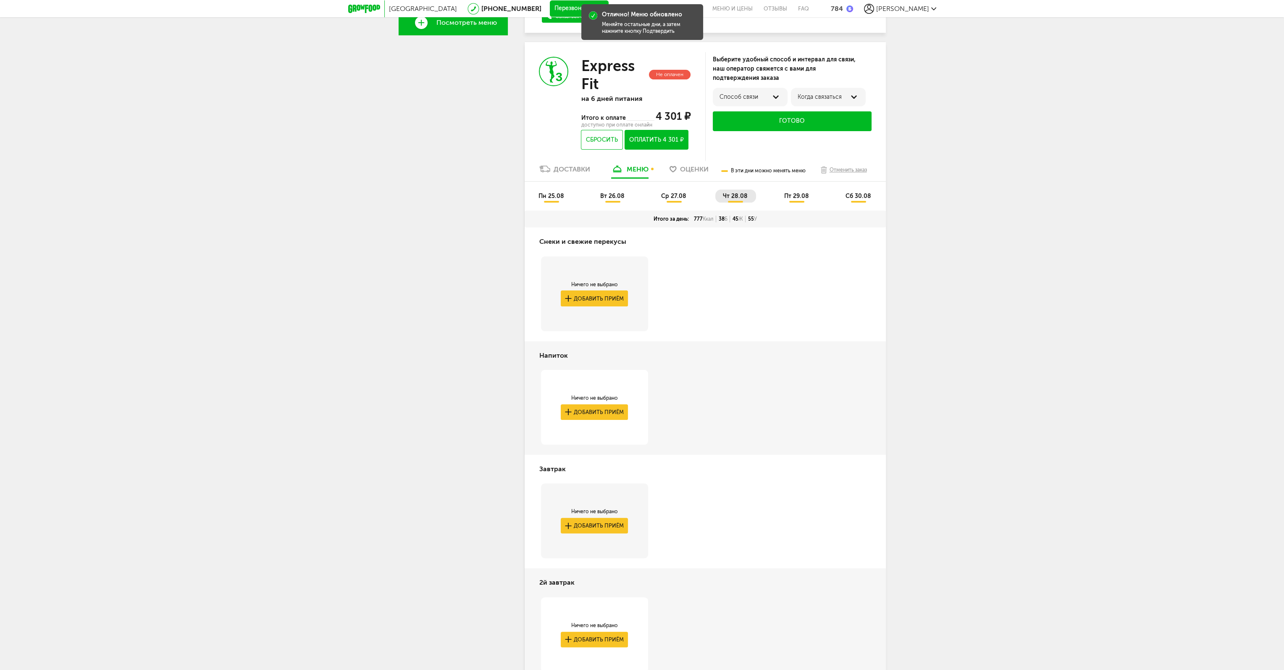
click at [739, 197] on span "чт 28.08" at bounding box center [735, 195] width 25 height 7
click at [819, 205] on ul "пн 25.08 вт 26.08 ср 27.08 чт 28.08 пт 29.08 сб 30.08" at bounding box center [705, 199] width 349 height 21
click at [783, 192] on li "пт 29.08" at bounding box center [797, 195] width 41 height 13
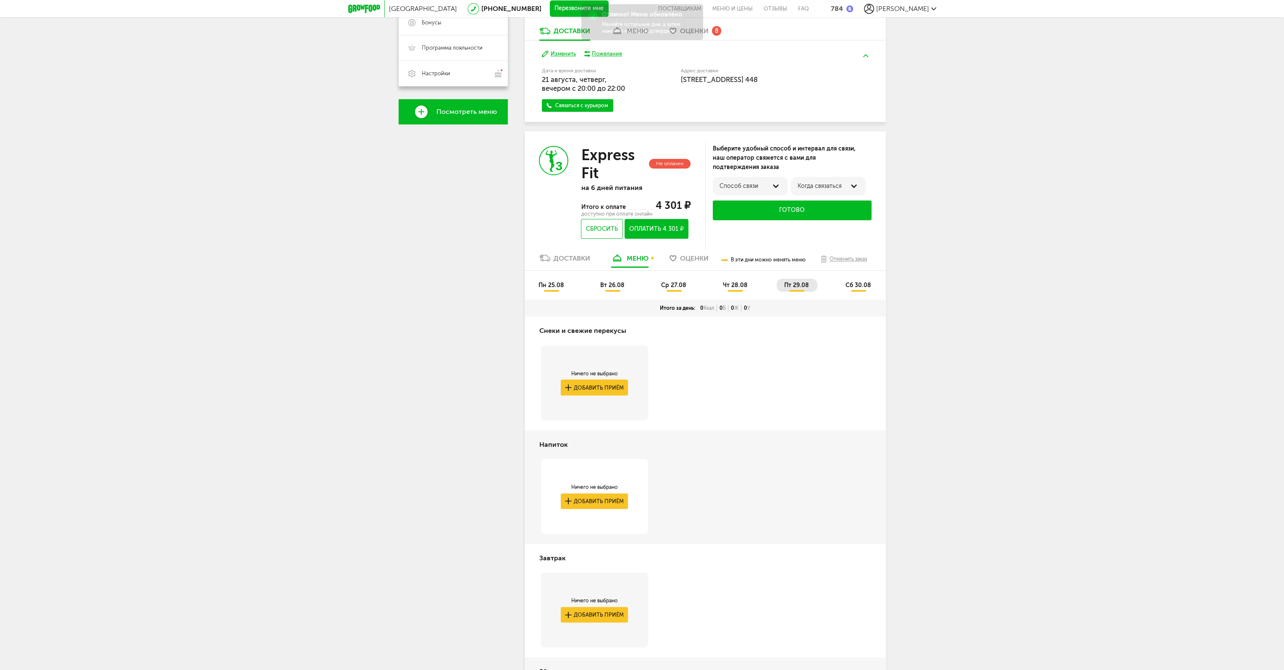
scroll to position [221, 0]
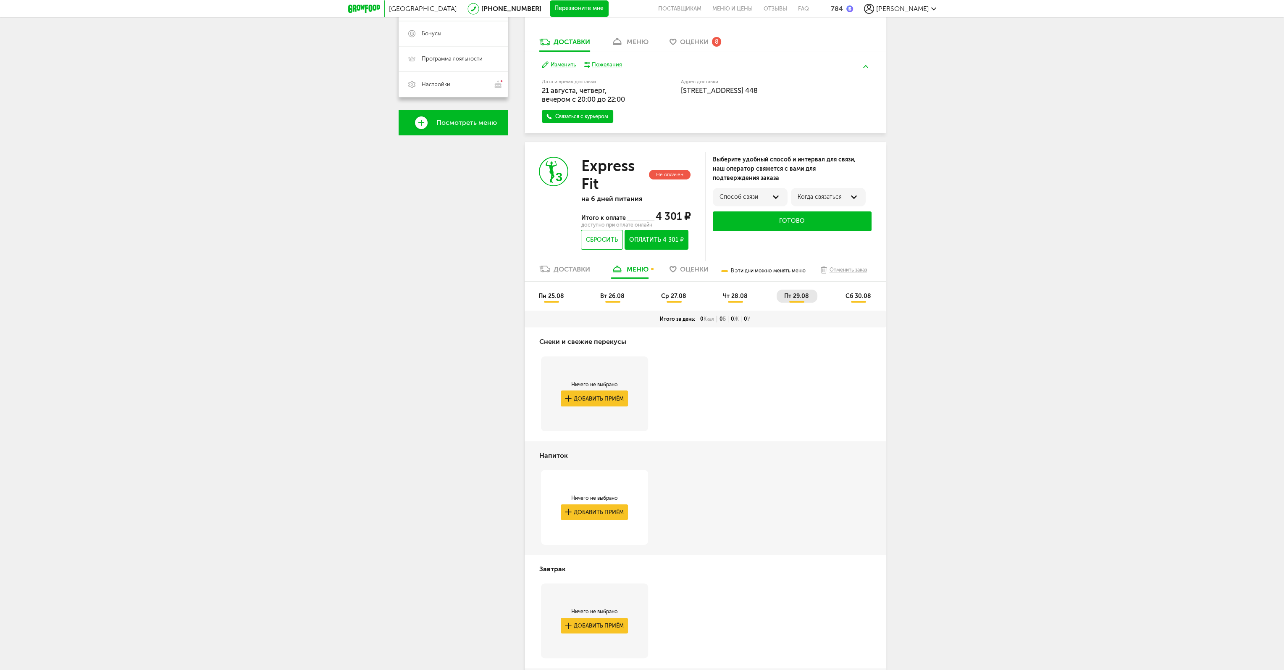
click at [731, 305] on ul "пн 25.08 вт 26.08 ср 27.08 чт 28.08 пт 29.08 сб 30.08" at bounding box center [705, 299] width 349 height 21
click at [730, 299] on span "чт 28.08" at bounding box center [735, 295] width 25 height 7
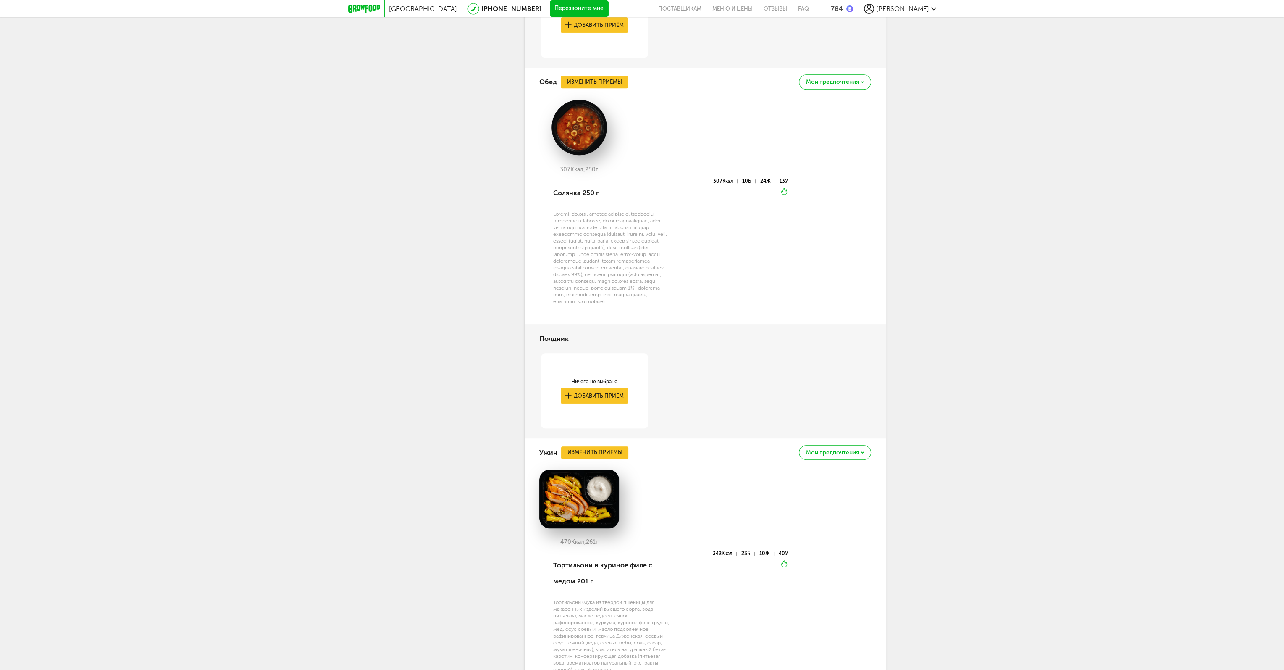
scroll to position [281, 0]
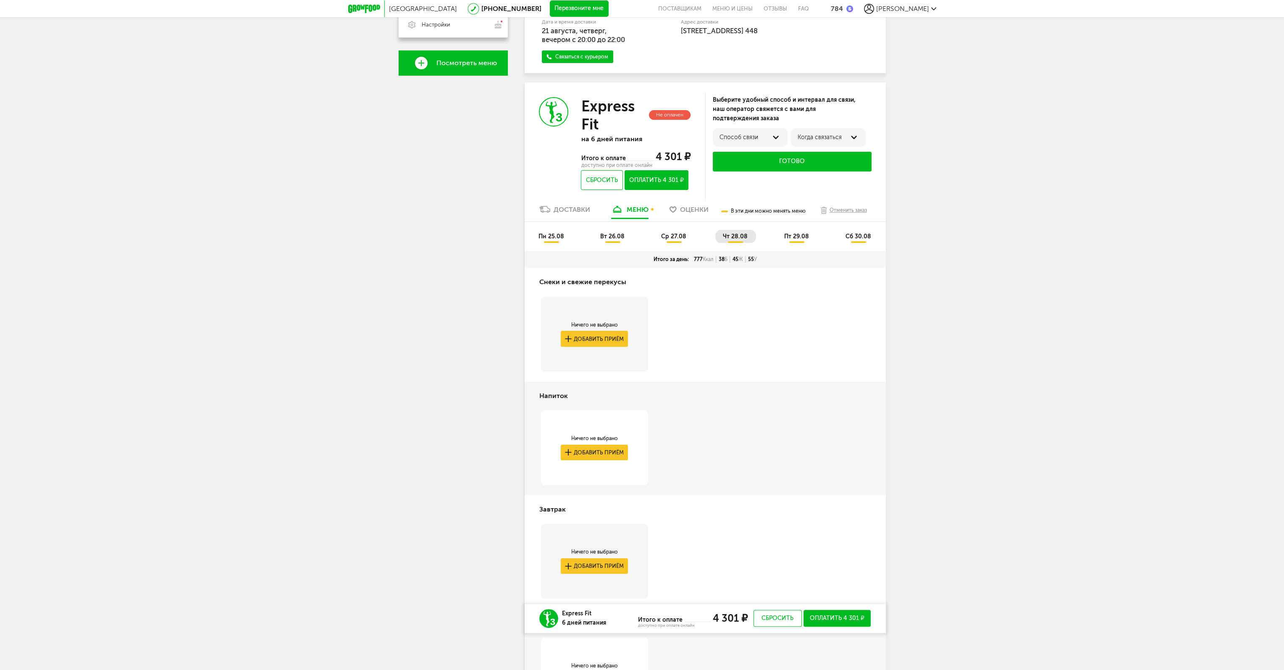
drag, startPoint x: 784, startPoint y: 418, endPoint x: 784, endPoint y: 254, distance: 163.8
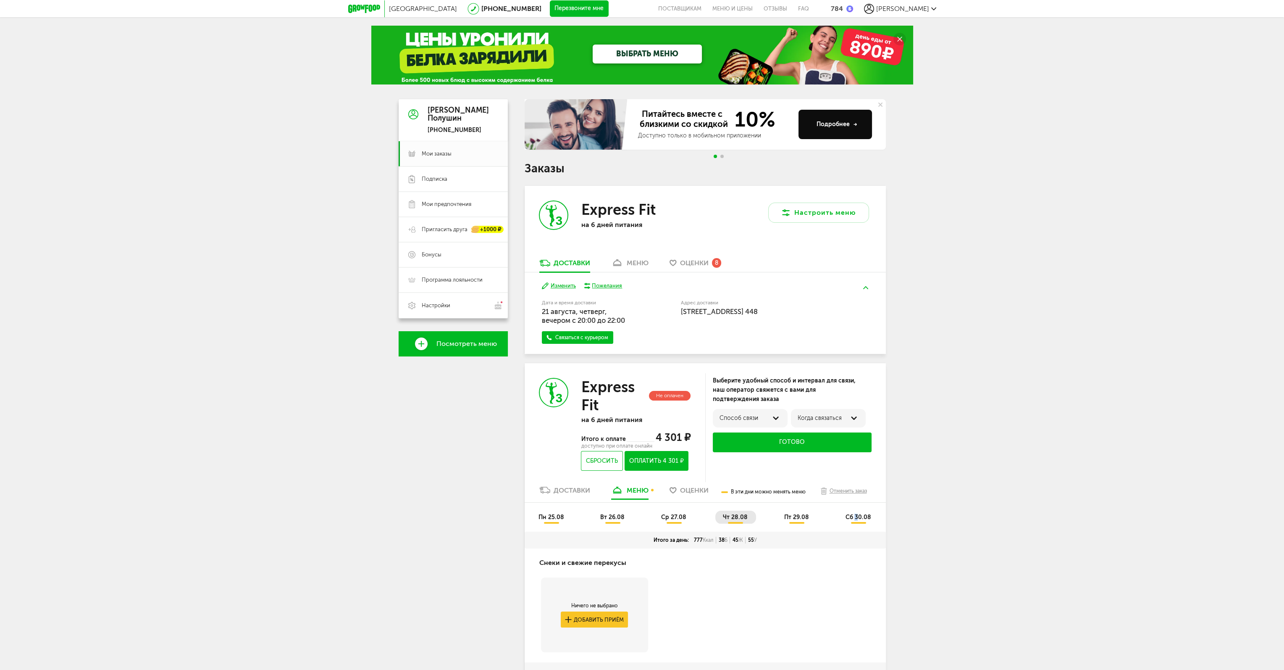
click at [858, 515] on span "сб 30.08" at bounding box center [858, 516] width 26 height 7
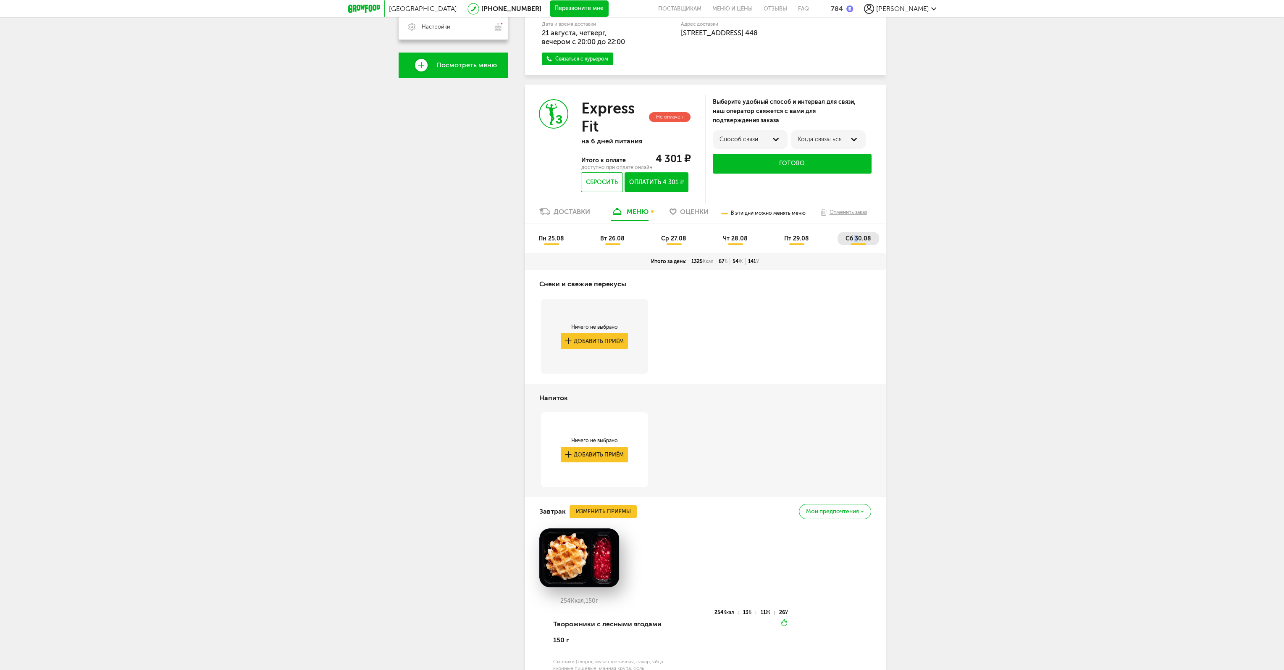
scroll to position [276, 0]
